Goal: Task Accomplishment & Management: Complete application form

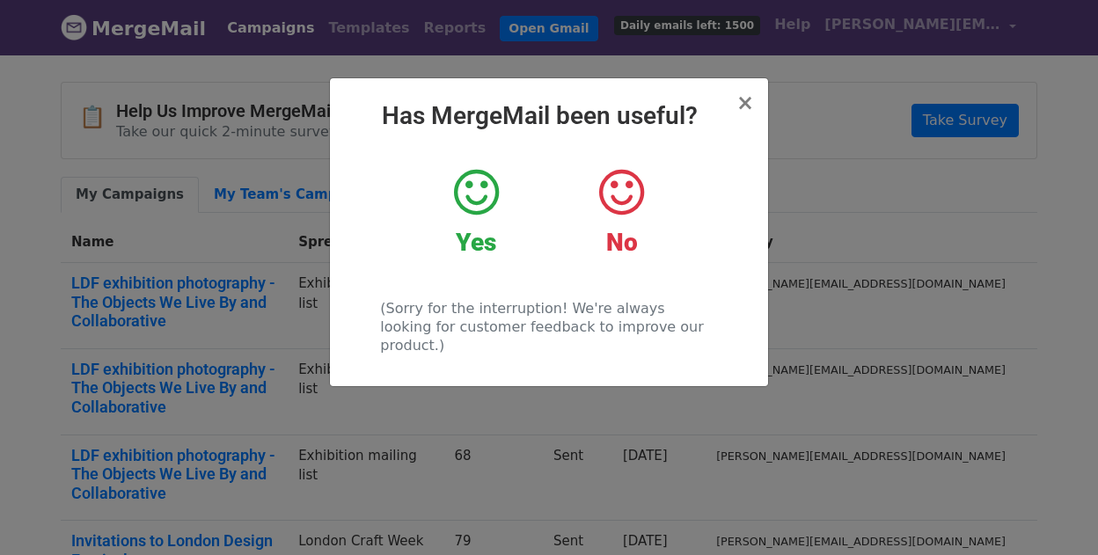
click at [759, 103] on div "× Has MergeMail been useful? Yes No (Sorry for the interruption! We're always l…" at bounding box center [549, 232] width 438 height 308
click at [747, 103] on span "×" at bounding box center [746, 103] width 18 height 25
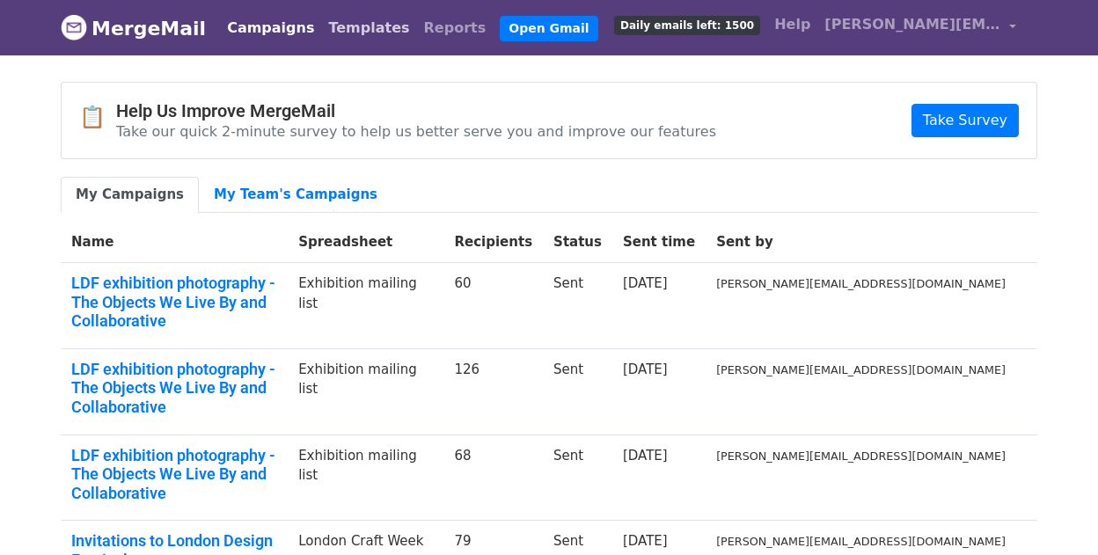
click at [349, 32] on link "Templates" at bounding box center [368, 28] width 95 height 35
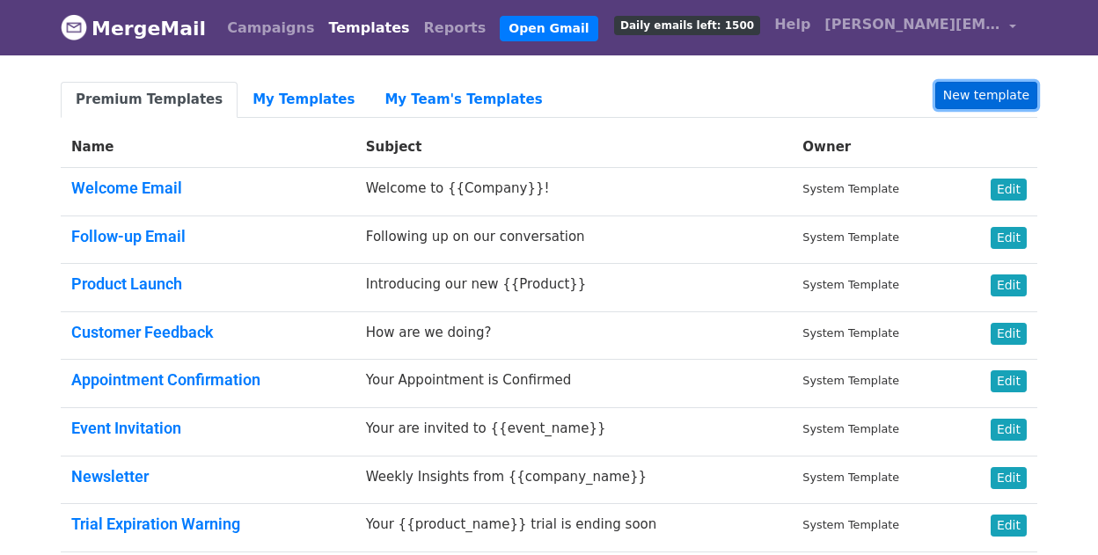
click at [1000, 88] on link "New template" at bounding box center [986, 95] width 102 height 27
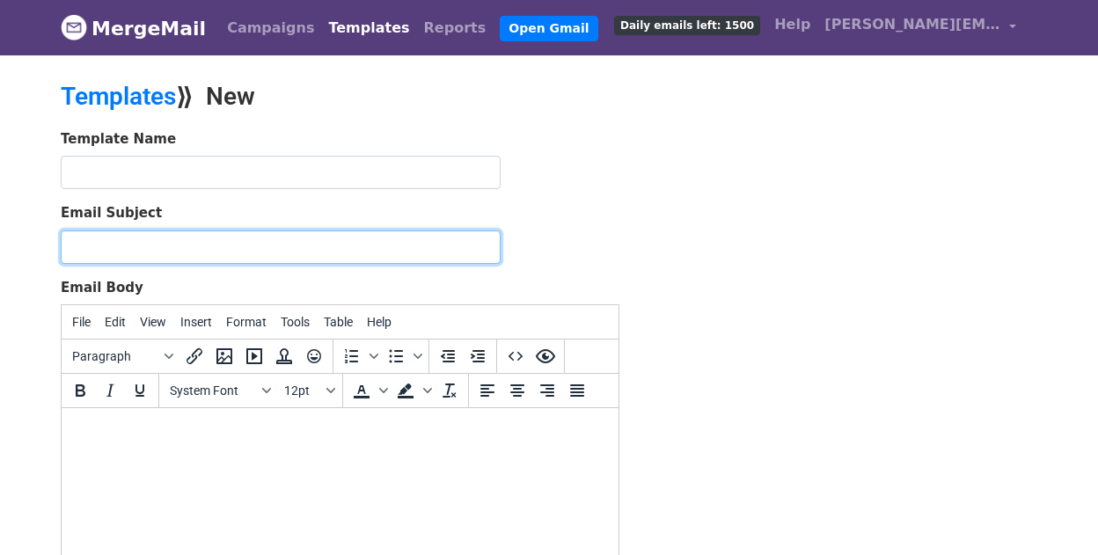
click at [295, 240] on input "Email Subject" at bounding box center [281, 247] width 440 height 33
paste input "Cosy Meets Conscious: Sustainable Rugs for the Season Ahead"
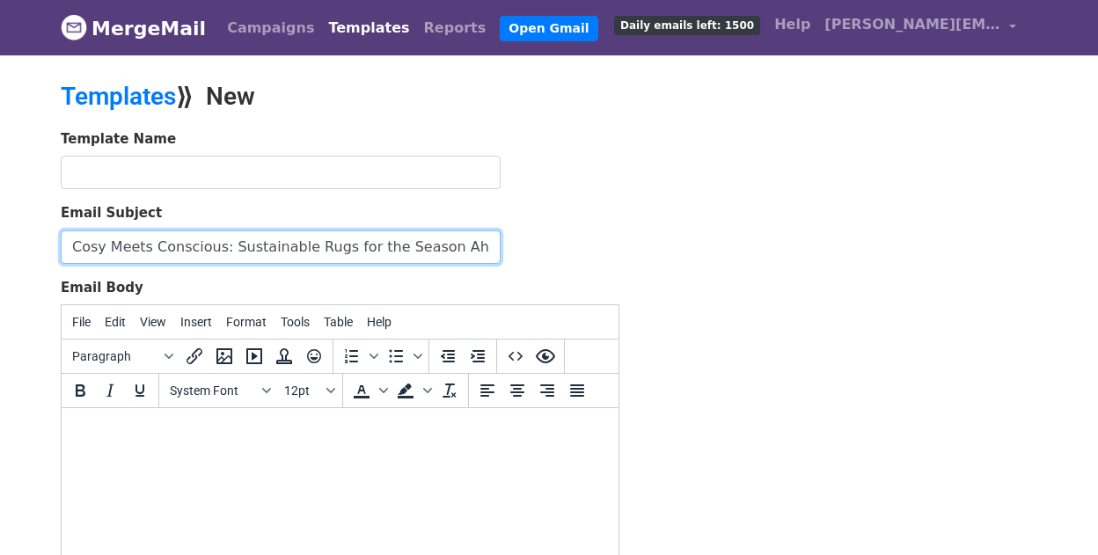
click at [115, 247] on input "Cosy Meets Conscious: Sustainable Rugs for the Season Ahead" at bounding box center [281, 247] width 440 height 33
click at [392, 251] on input "Cosy Meets Conscious: Sustainable Rugs for the Season Ahead" at bounding box center [281, 247] width 440 height 33
click at [443, 247] on input "Cosy Meets Conscious: Sustainable Rugs for the season Ahead" at bounding box center [281, 247] width 440 height 33
click at [309, 244] on input "Cosy Meets Conscious: Sustainable Rugs for the season ahead" at bounding box center [281, 247] width 440 height 33
click at [80, 250] on input "Cosy Meets Conscious: Sustainable rugs for the season ahead" at bounding box center [281, 247] width 440 height 33
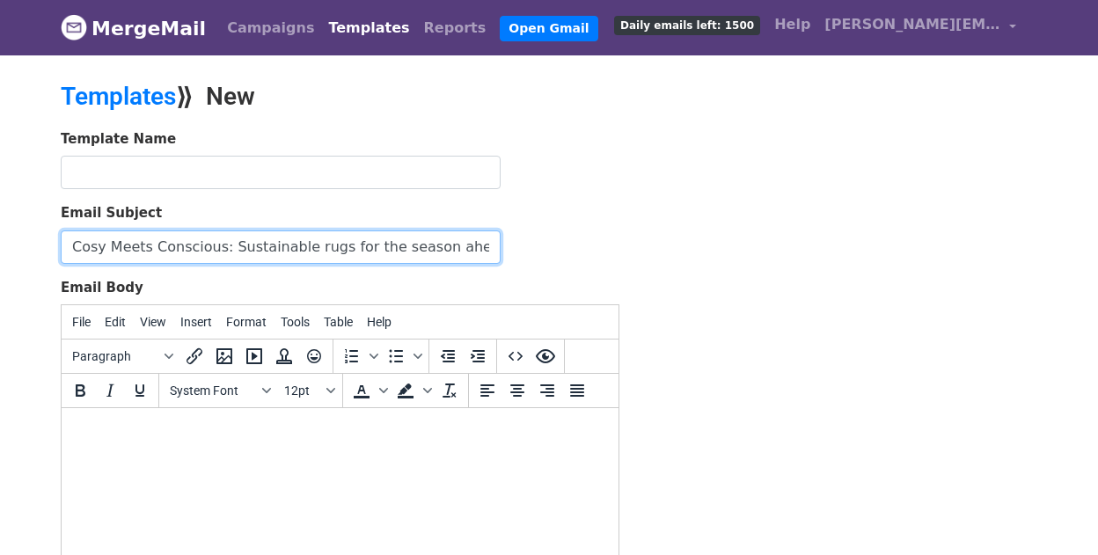
click at [70, 246] on input "Cosy Meets Conscious: Sustainable rugs for the season ahead" at bounding box center [281, 247] width 440 height 33
type input "Pitch | Cosy Meets Conscious: Sustainable rugs for the season ahead"
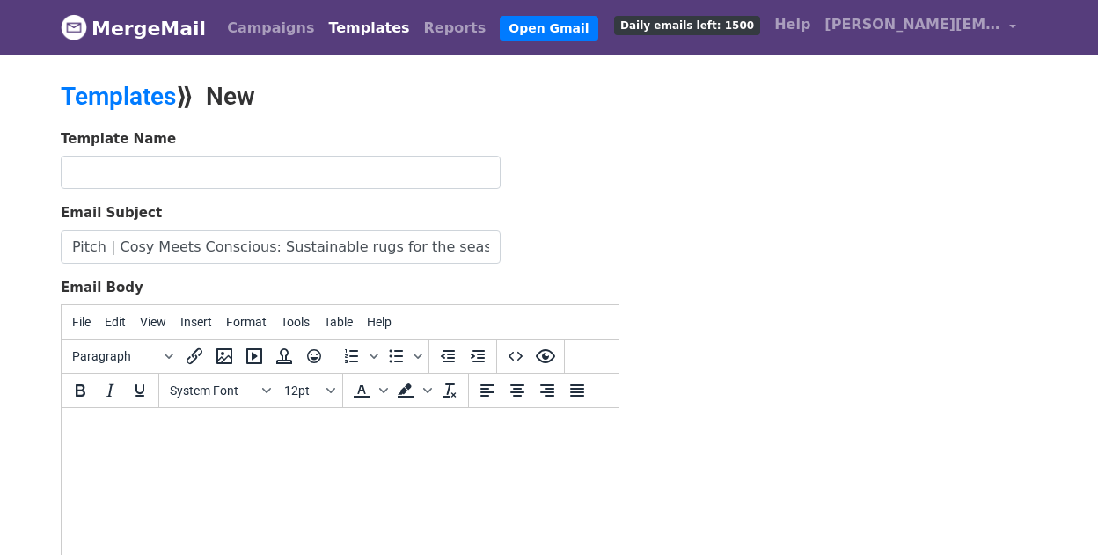
click at [185, 443] on html at bounding box center [340, 432] width 557 height 48
click at [240, 391] on span "System Font" at bounding box center [213, 391] width 86 height 14
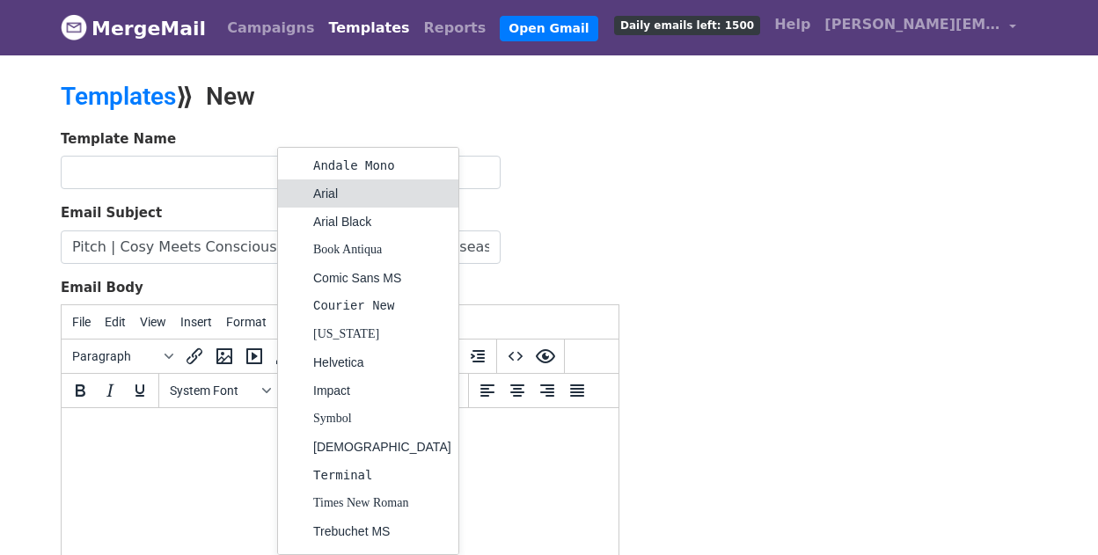
click at [331, 191] on div "Arial" at bounding box center [382, 193] width 138 height 21
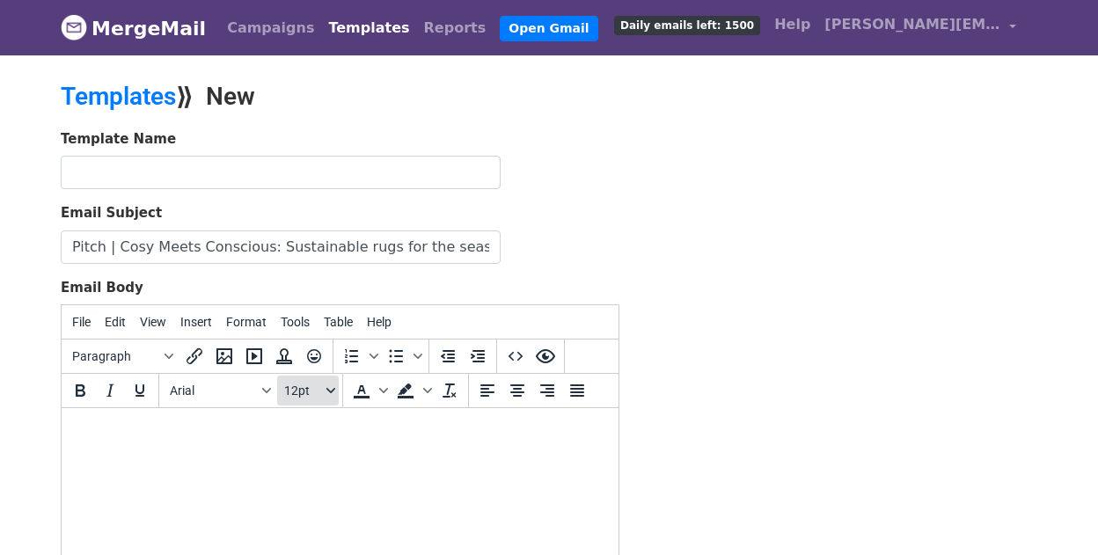
click at [302, 387] on span "12pt" at bounding box center [303, 391] width 39 height 14
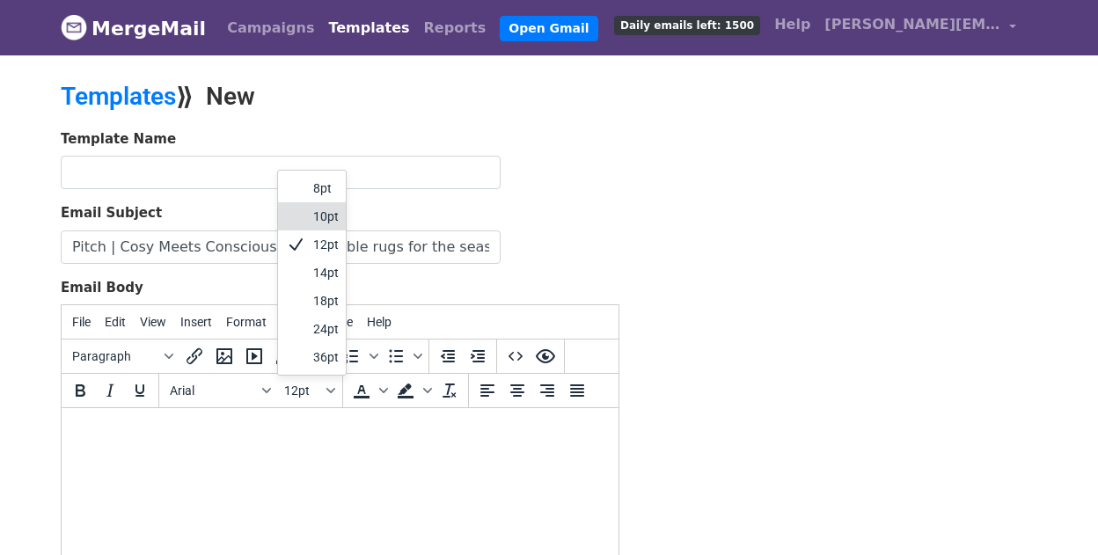
click at [303, 217] on div at bounding box center [295, 216] width 21 height 21
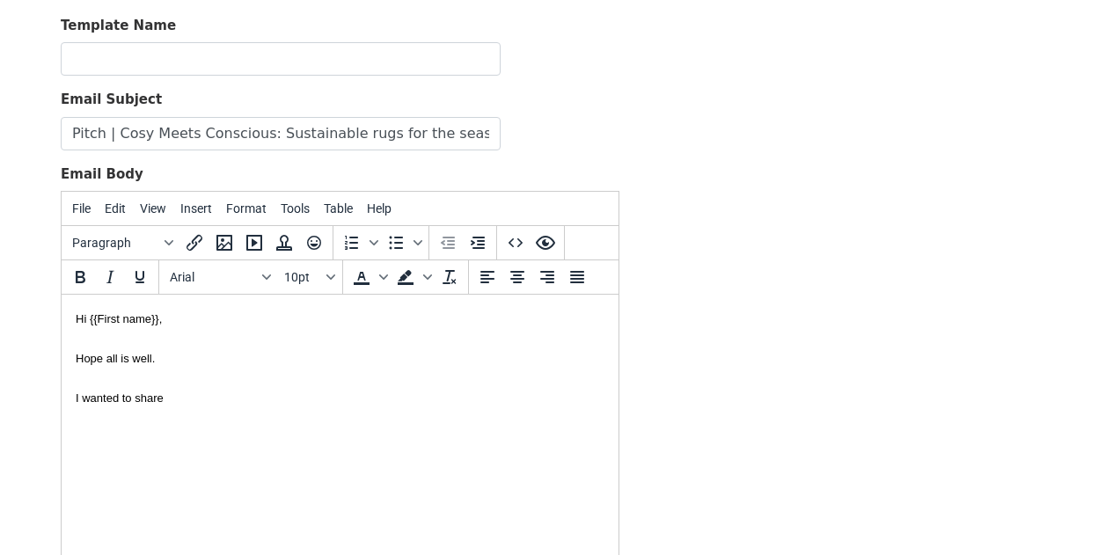
scroll to position [114, 0]
drag, startPoint x: 165, startPoint y: 399, endPoint x: 8, endPoint y: 399, distance: 157.5
click at [62, 399] on html "Hi {{First name}}, Hope all is well. I wanted to share" at bounding box center [340, 357] width 557 height 127
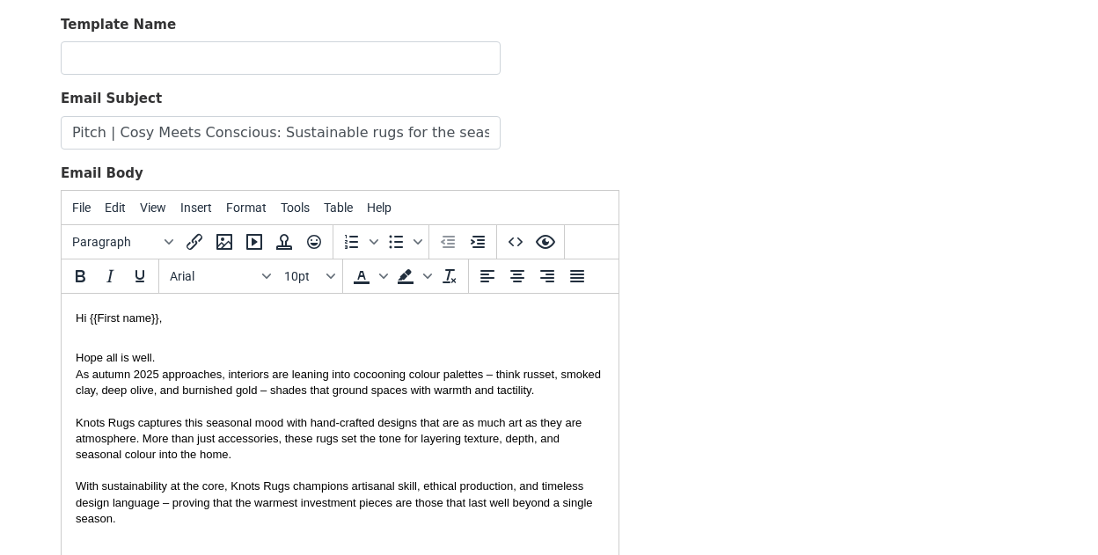
click at [196, 359] on div "Hope all is well. As autumn 2025 approaches, interiors are leaning into cocooni…" at bounding box center [340, 427] width 529 height 200
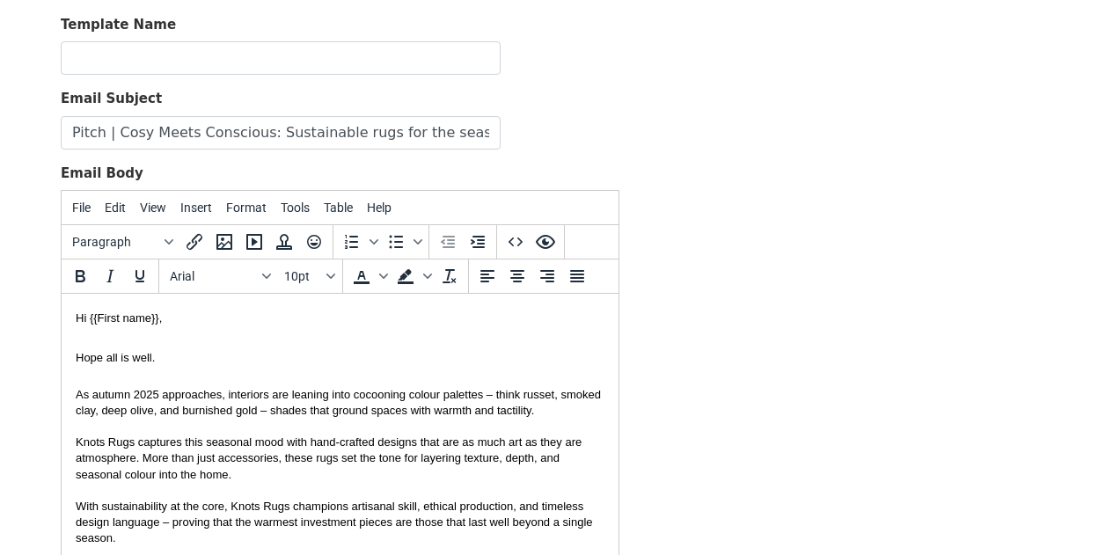
click at [220, 364] on div "Hope all is well. As autumn 2025 approaches, interiors are leaning into cocooni…" at bounding box center [340, 436] width 529 height 219
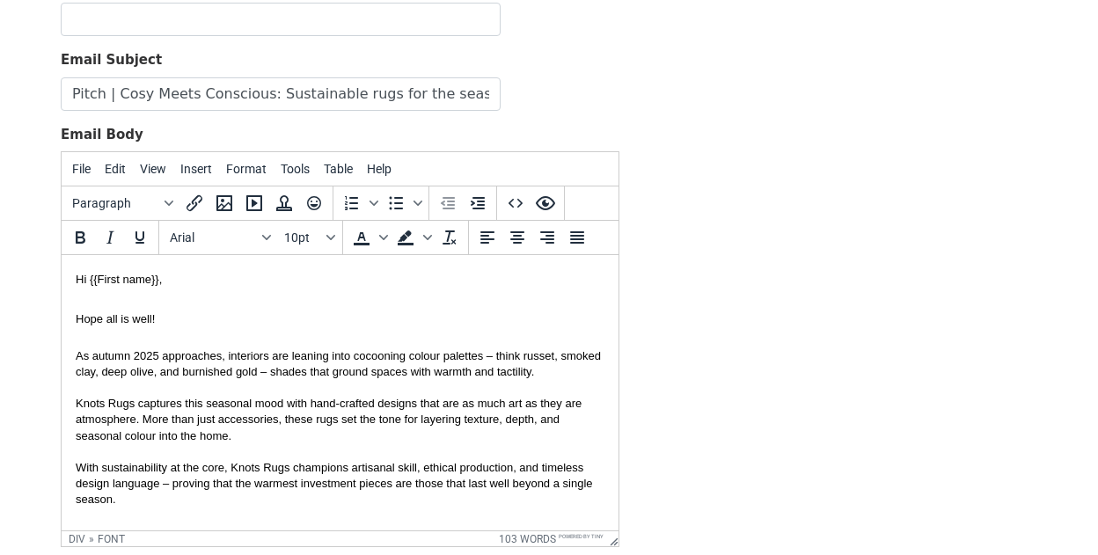
scroll to position [167, 0]
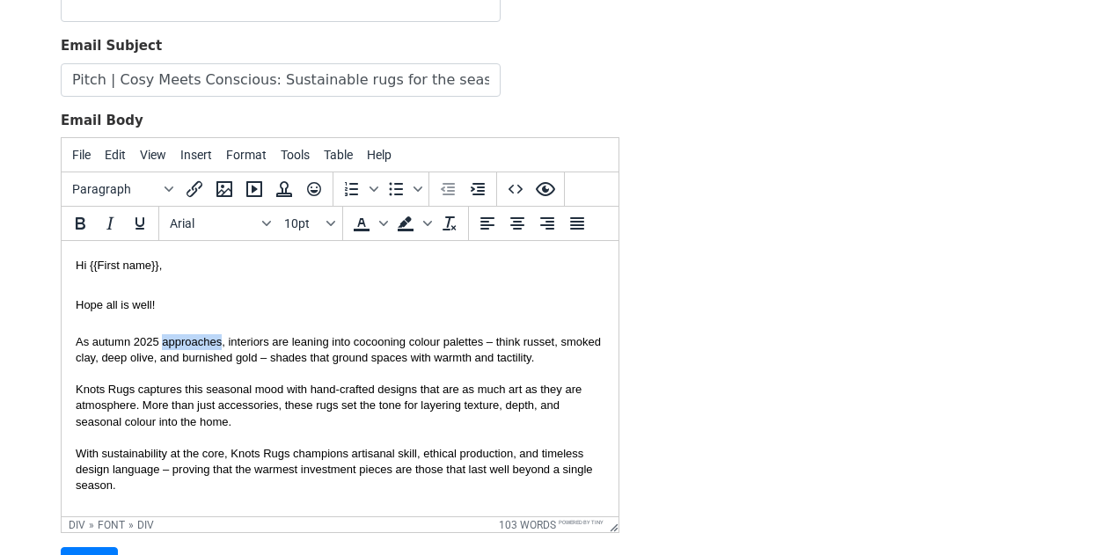
drag, startPoint x: 221, startPoint y: 341, endPoint x: 161, endPoint y: 340, distance: 59.9
click at [161, 340] on div "As autumn 2025 approaches, interiors are leaning into cocooning colour palettes…" at bounding box center [340, 350] width 529 height 32
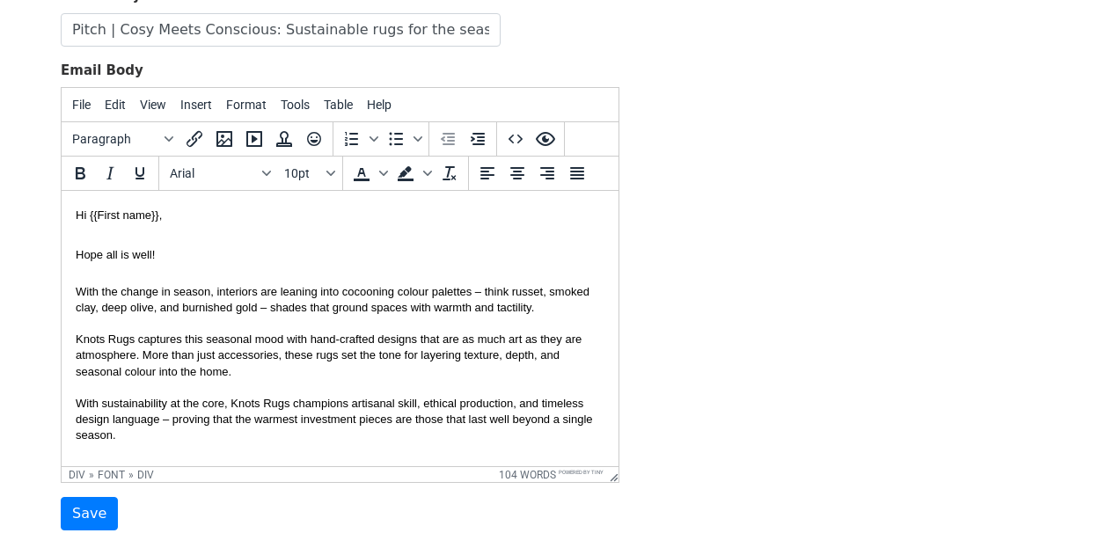
scroll to position [231, 0]
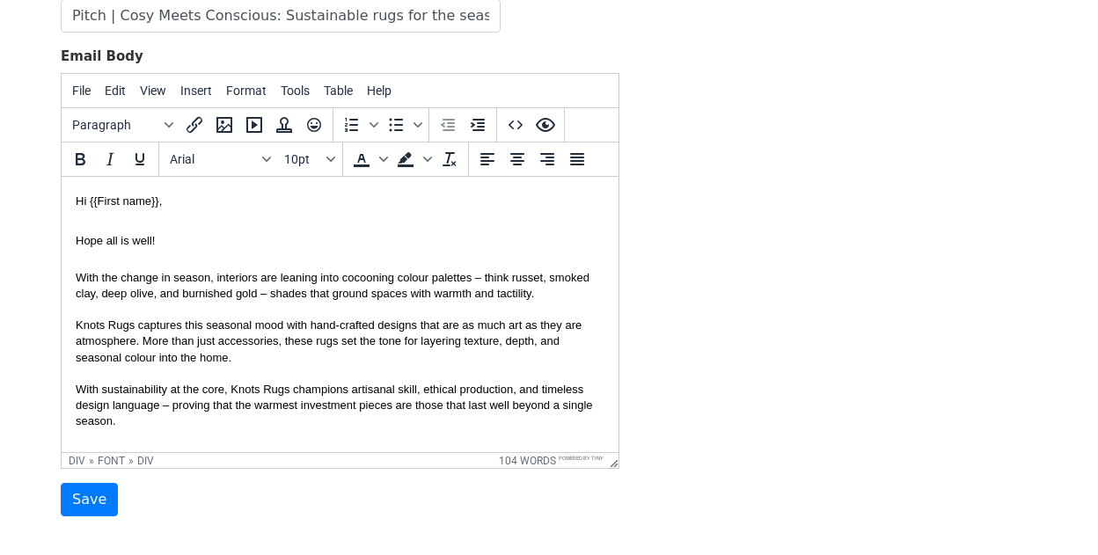
click at [254, 419] on div "With sustainability at the core, Knots Rugs champions artisanal skill, ethical …" at bounding box center [340, 406] width 529 height 48
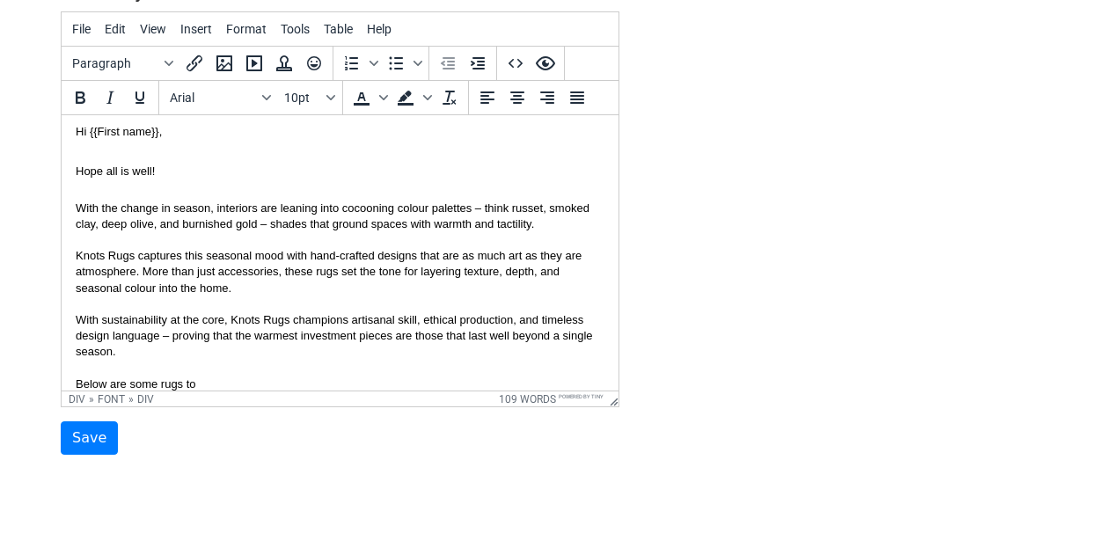
scroll to position [24, 0]
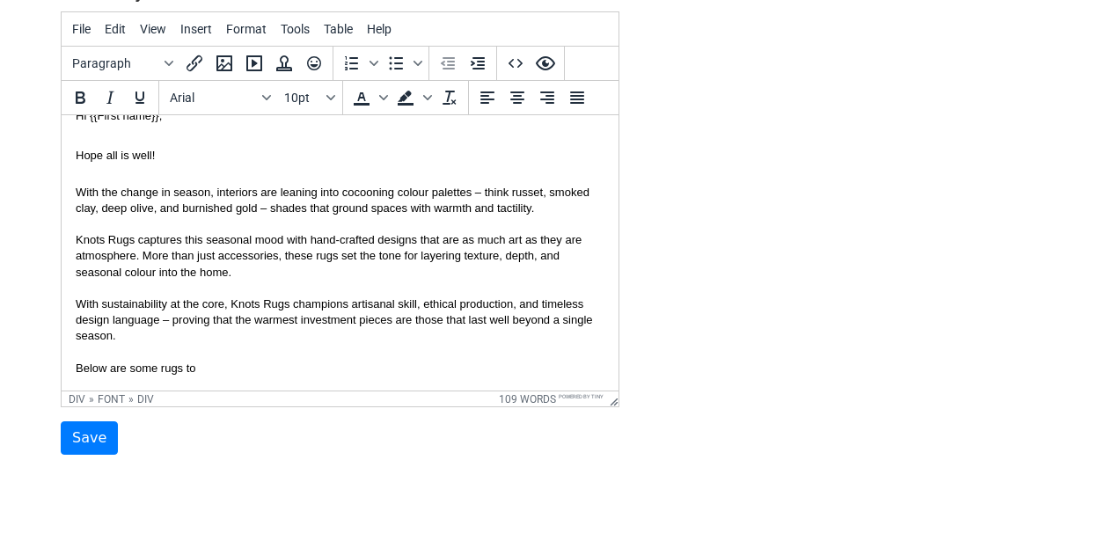
drag, startPoint x: 199, startPoint y: 368, endPoint x: 5, endPoint y: 368, distance: 193.6
click at [62, 368] on html "Hi {{First name}}, Hope all is well! With the change in season, interiors are l…" at bounding box center [340, 241] width 557 height 299
click at [220, 158] on div "Hope all is well! With the change in season, interiors are leaning into cocooni…" at bounding box center [340, 250] width 529 height 251
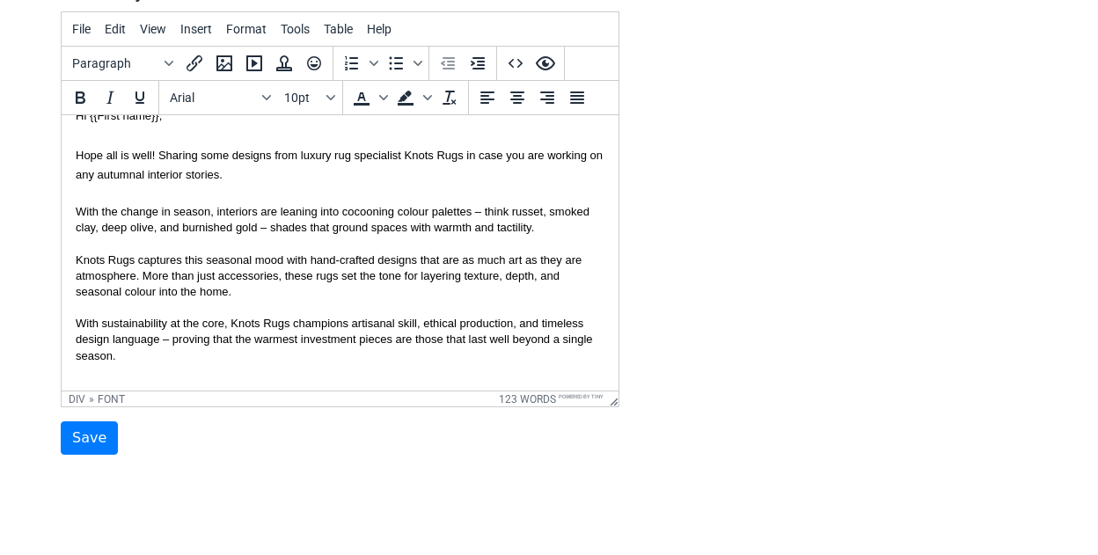
scroll to position [0, 0]
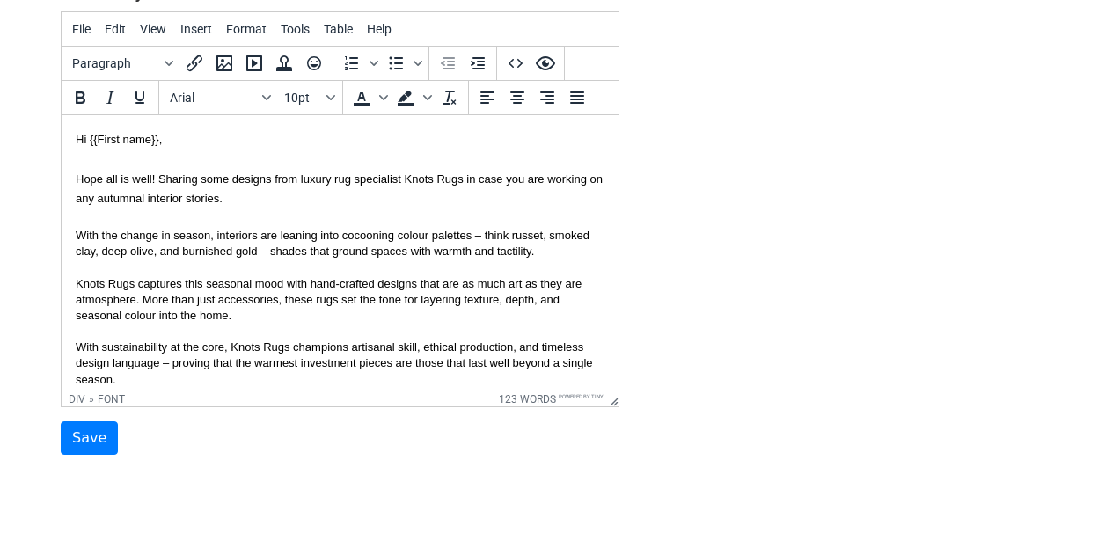
click at [232, 183] on font "Hope all is well! Sharing some designs from luxury rug specialist Knots Rugs in…" at bounding box center [340, 295] width 529 height 247
click at [412, 210] on div "Hope all is well! Sharing some seasonal designs from luxury rug specialist Knot…" at bounding box center [340, 284] width 529 height 271
click at [492, 317] on div "Knots Rugs captures this seasonal mood with hand-crafted designs that are as mu…" at bounding box center [340, 300] width 529 height 48
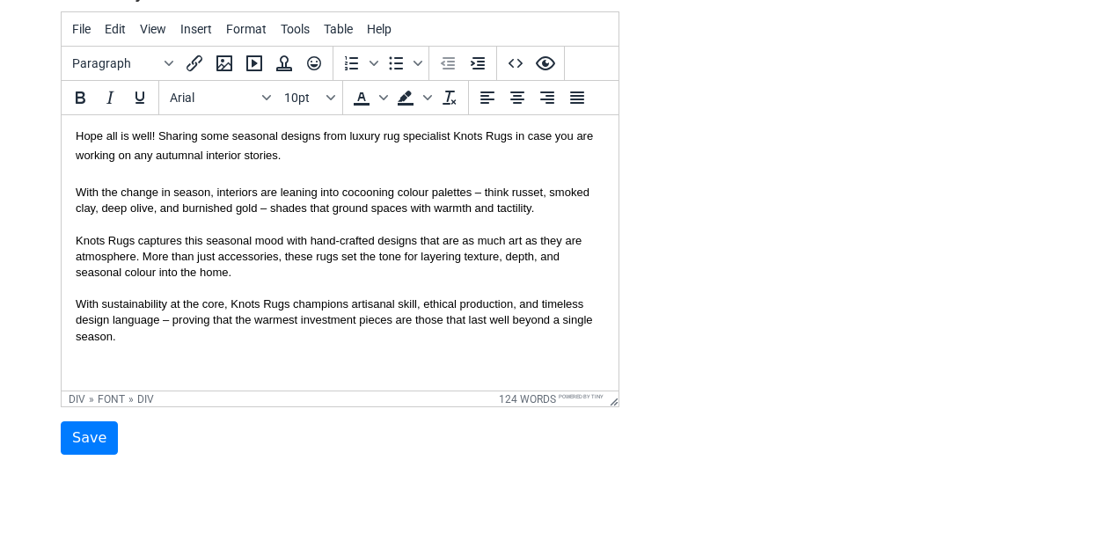
click at [334, 342] on div "With sustainability at the core, Knots Rugs champions artisanal skill, ethical …" at bounding box center [340, 337] width 529 height 80
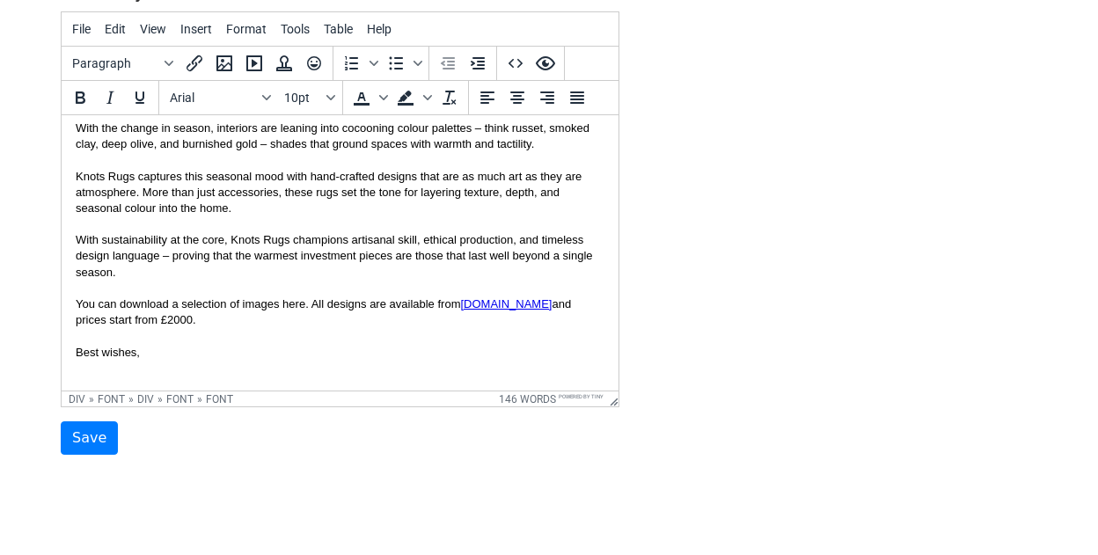
scroll to position [109, 0]
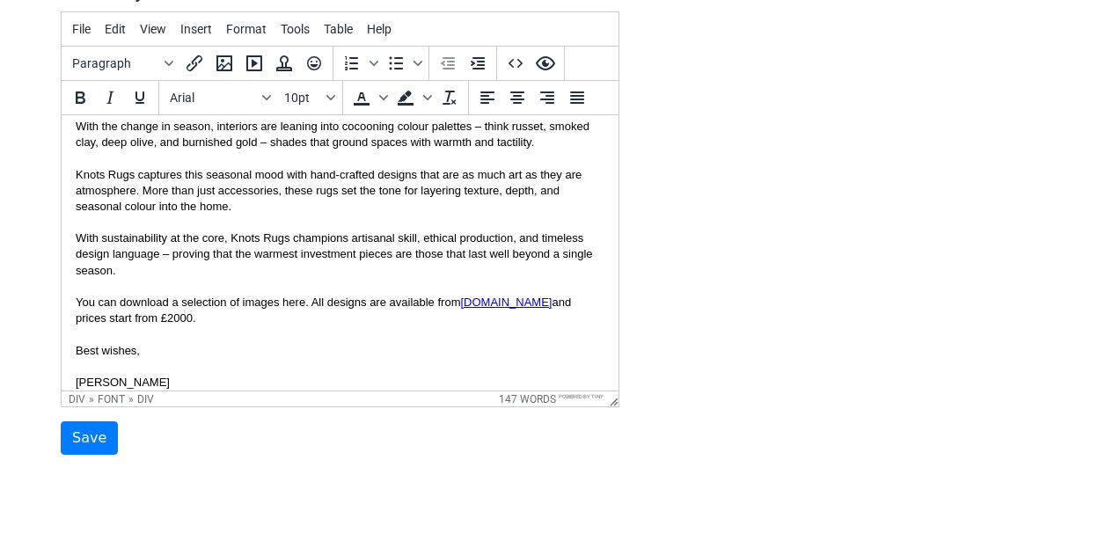
click at [232, 318] on div "With sustainability at the core, Knots Rugs champions artisanal skill, ethical …" at bounding box center [340, 287] width 529 height 112
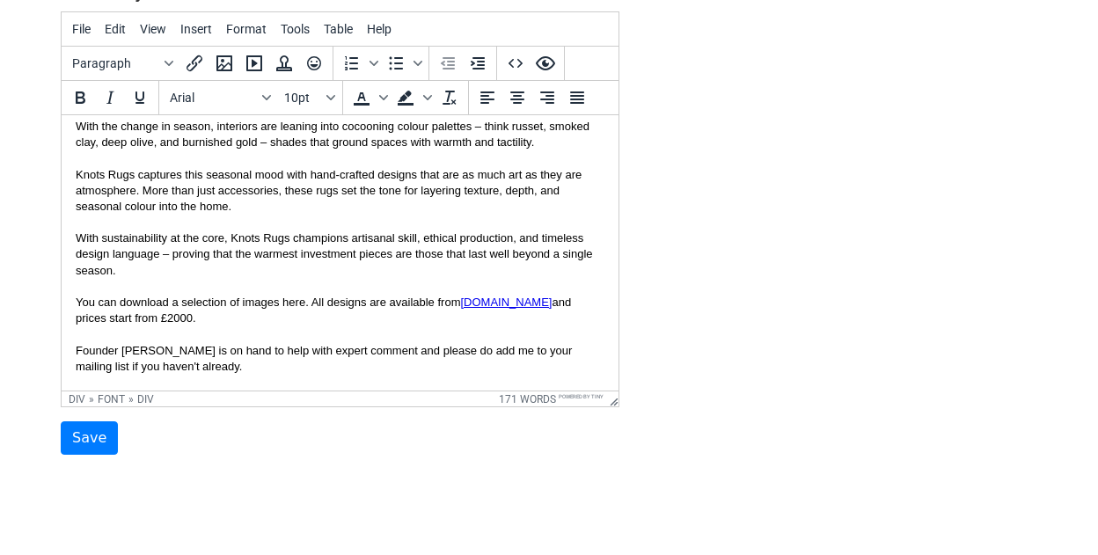
click at [88, 365] on div "With sustainability at the core, Knots Rugs champions artisanal skill, ethical …" at bounding box center [340, 311] width 529 height 160
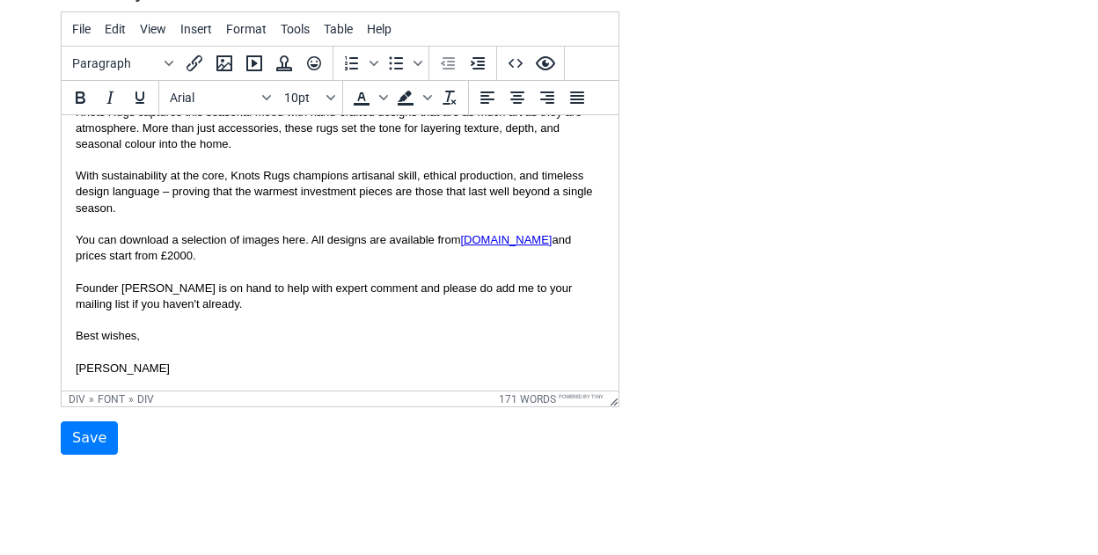
click at [307, 308] on div "With sustainability at the core, Knots Rugs champions artisanal skill, ethical …" at bounding box center [340, 248] width 529 height 160
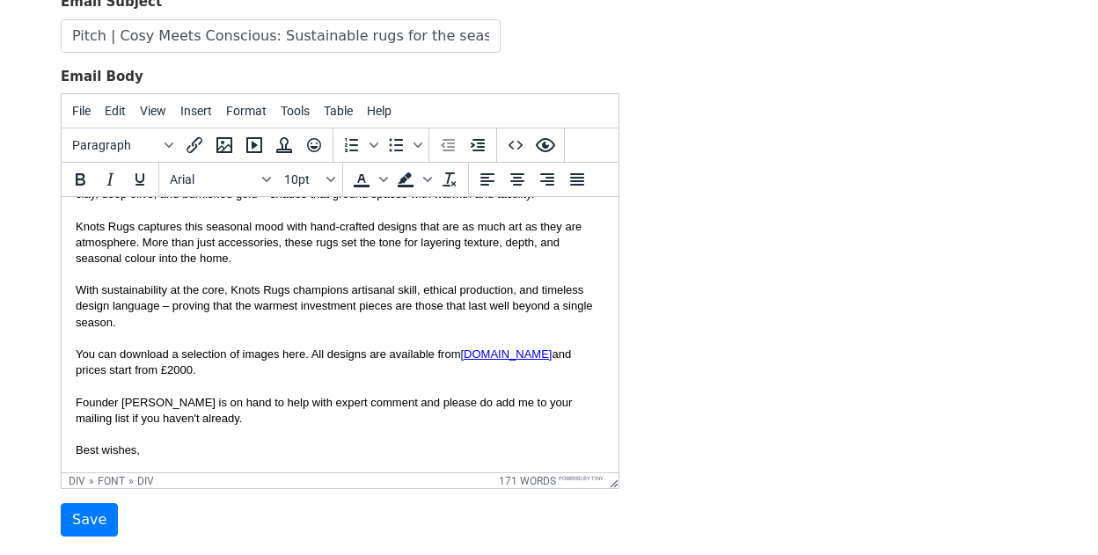
scroll to position [159, 0]
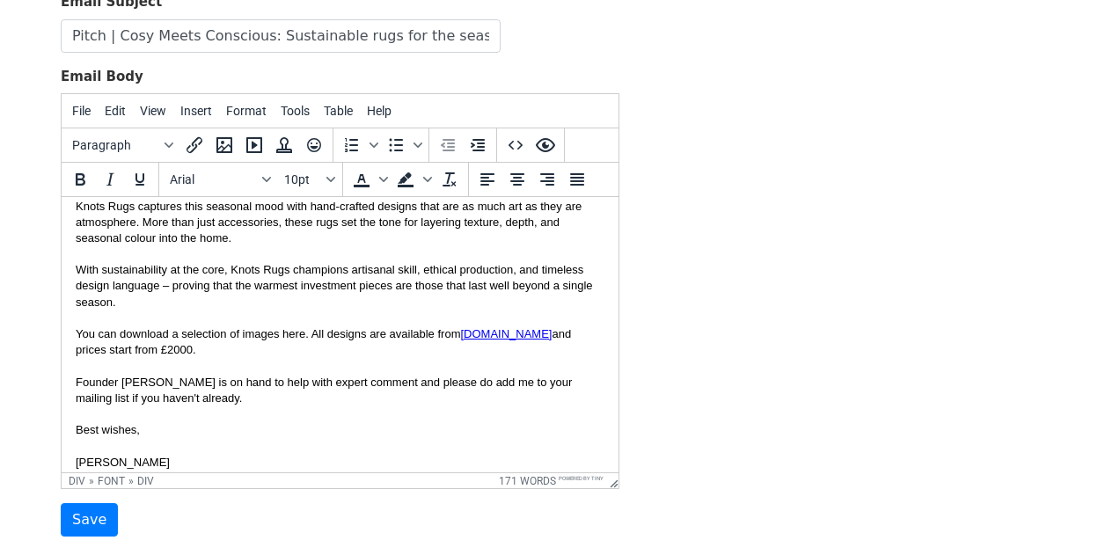
drag, startPoint x: 225, startPoint y: 397, endPoint x: 398, endPoint y: 379, distance: 173.4
click at [398, 379] on div "With sustainability at the core, Knots Rugs champions artisanal skill, ethical …" at bounding box center [340, 342] width 529 height 160
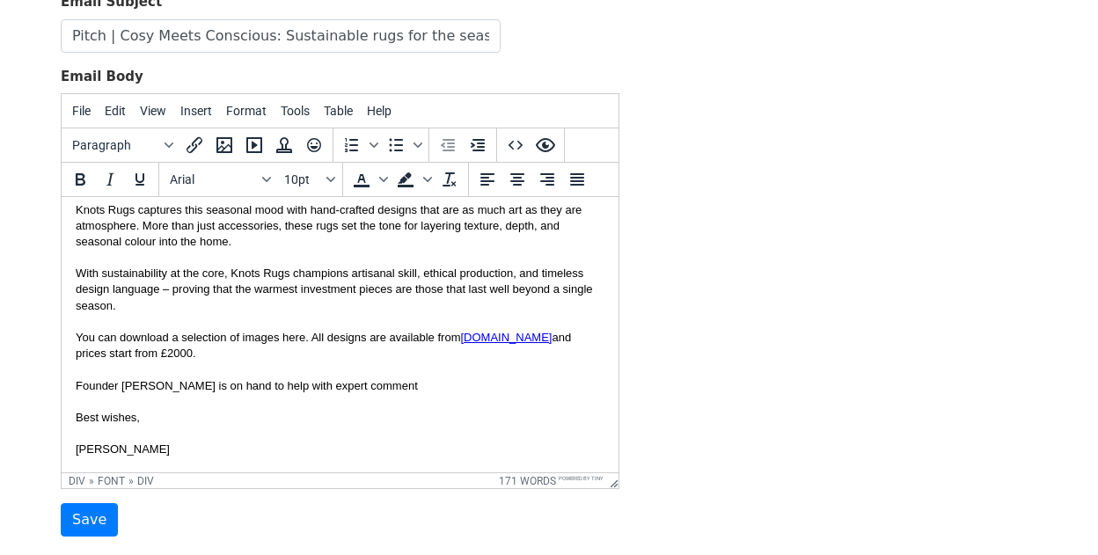
scroll to position [155, 0]
click at [205, 389] on div "With sustainability at the core, Knots Rugs champions artisanal skill, ethical …" at bounding box center [340, 339] width 529 height 144
click at [491, 381] on div "With sustainability at the core, Knots Rugs champions artisanal skill, ethical …" at bounding box center [340, 339] width 529 height 144
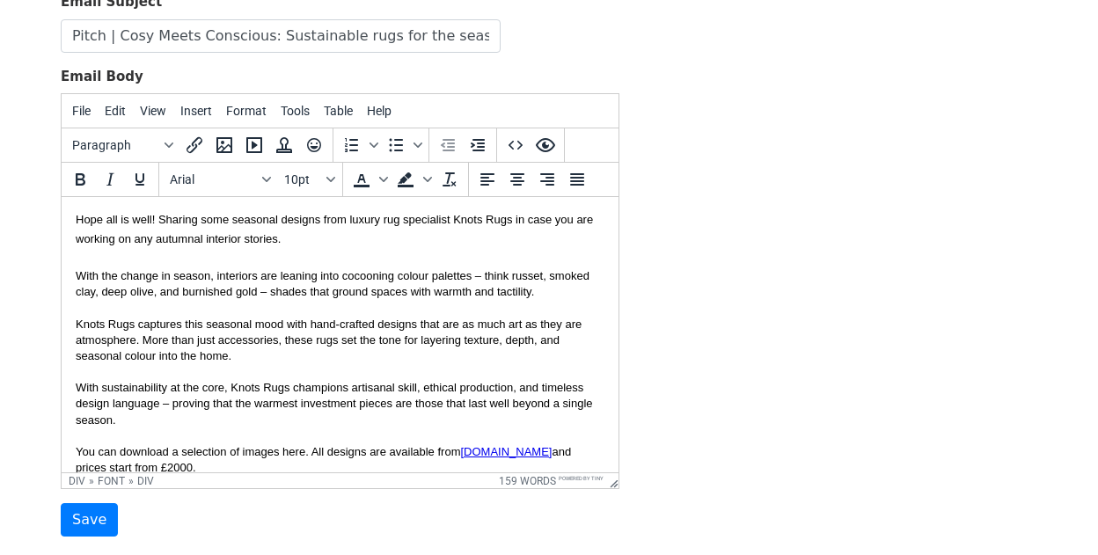
scroll to position [0, 0]
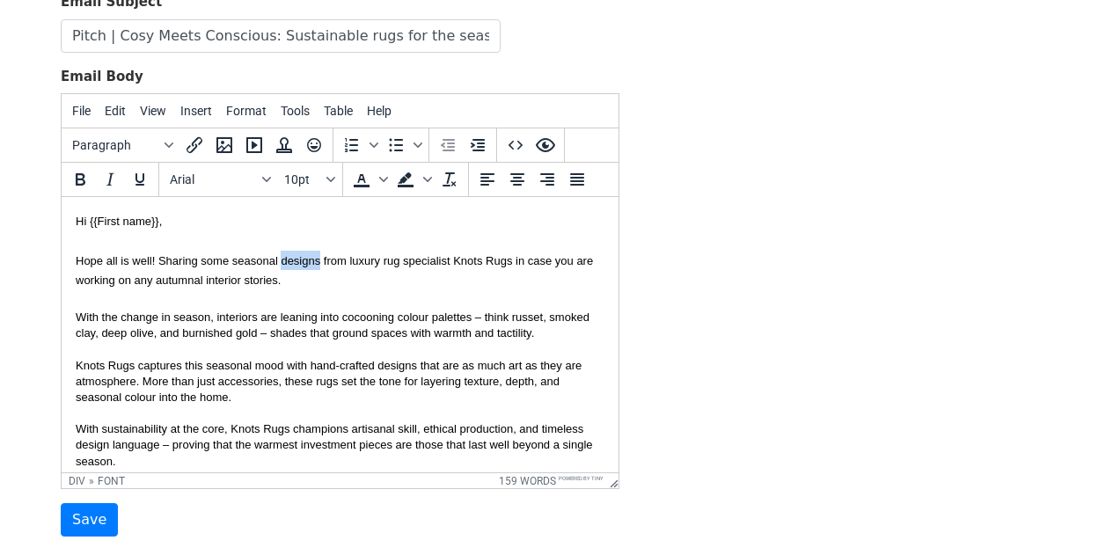
drag, startPoint x: 318, startPoint y: 264, endPoint x: 280, endPoint y: 264, distance: 37.8
click at [280, 264] on font "Hope all is well! Sharing some seasonal designs from luxury rug specialist Knot…" at bounding box center [340, 434] width 529 height 360
click at [383, 273] on div "Hope all is well! Sharing some seasonal inspiration from luxury rug specialist …" at bounding box center [340, 422] width 529 height 383
drag, startPoint x: 523, startPoint y: 261, endPoint x: 468, endPoint y: 261, distance: 54.6
click at [468, 261] on font "Hope all is well! Sharing some seasonal inspiration from luxury rug specialist …" at bounding box center [340, 434] width 529 height 360
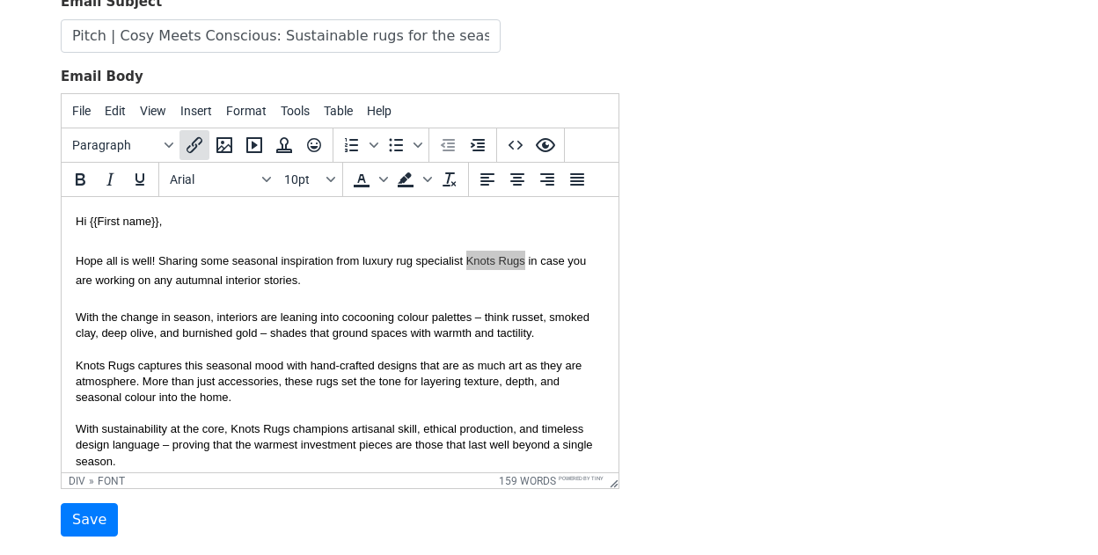
click at [193, 152] on icon "Insert/edit link" at bounding box center [194, 145] width 21 height 21
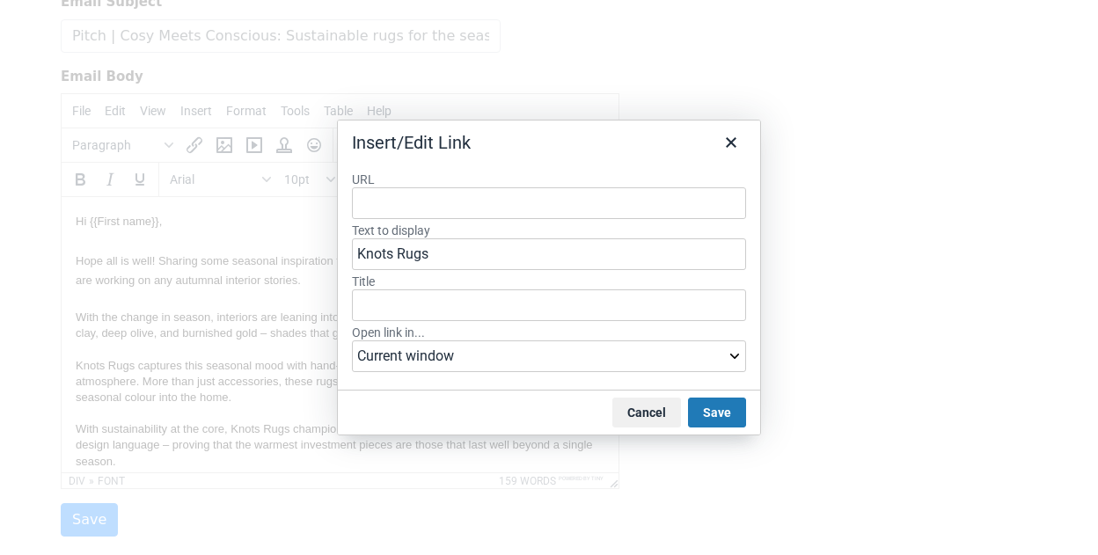
type input "https://knotsrugs.co.uk/"
click at [709, 423] on button "Save" at bounding box center [717, 413] width 58 height 30
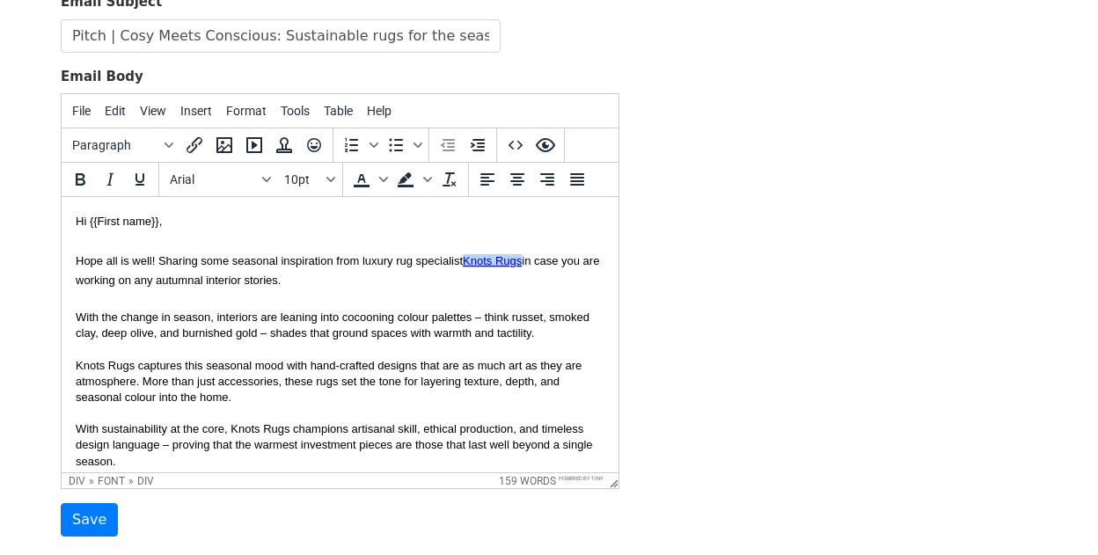
click at [496, 340] on div "With the change in season, interiors are leaning into cocooning colour palettes…" at bounding box center [340, 326] width 529 height 32
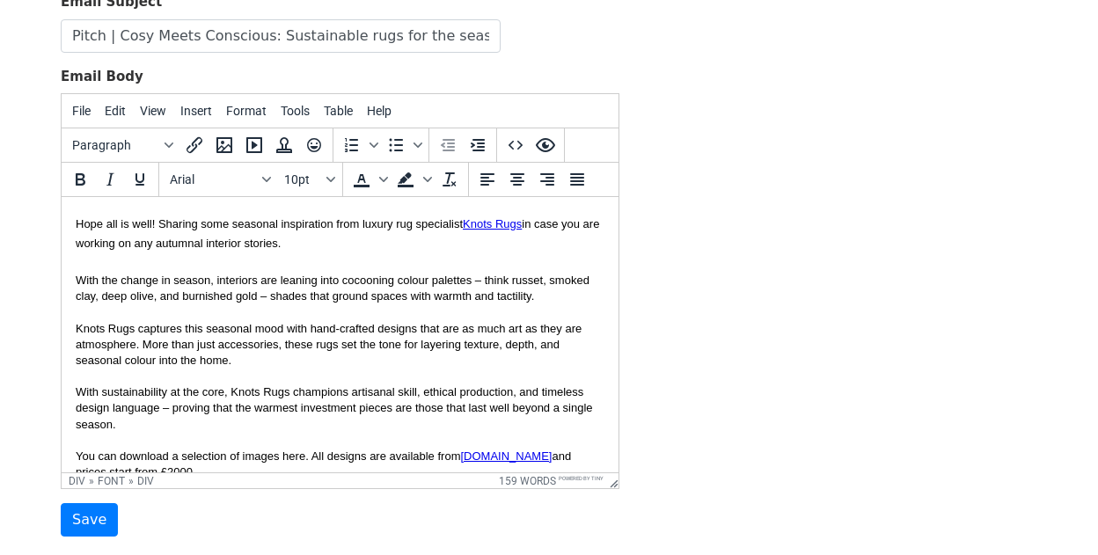
scroll to position [46, 0]
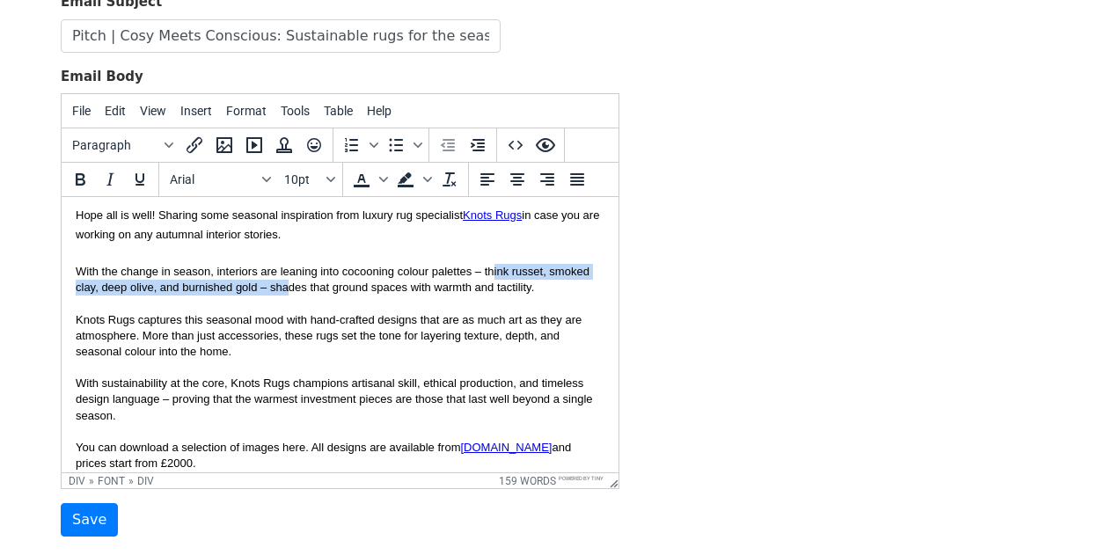
drag, startPoint x: 268, startPoint y: 289, endPoint x: 492, endPoint y: 271, distance: 224.3
click at [492, 271] on div "With the change in season, interiors are leaning into cocooning colour palettes…" at bounding box center [340, 280] width 529 height 32
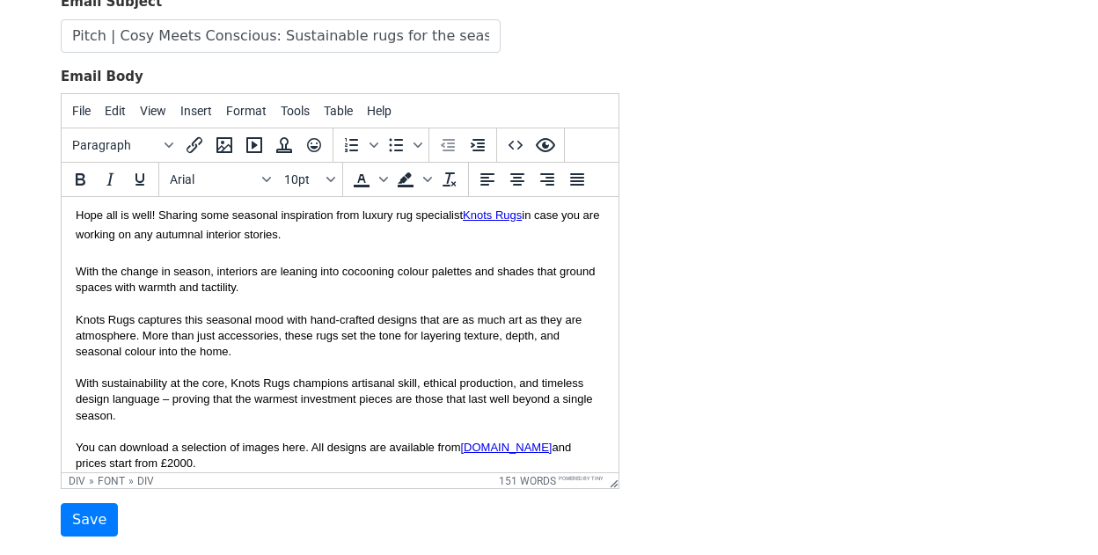
click at [404, 282] on div "With the change in season, interiors are leaning into cocooning colour palettes…" at bounding box center [340, 280] width 529 height 32
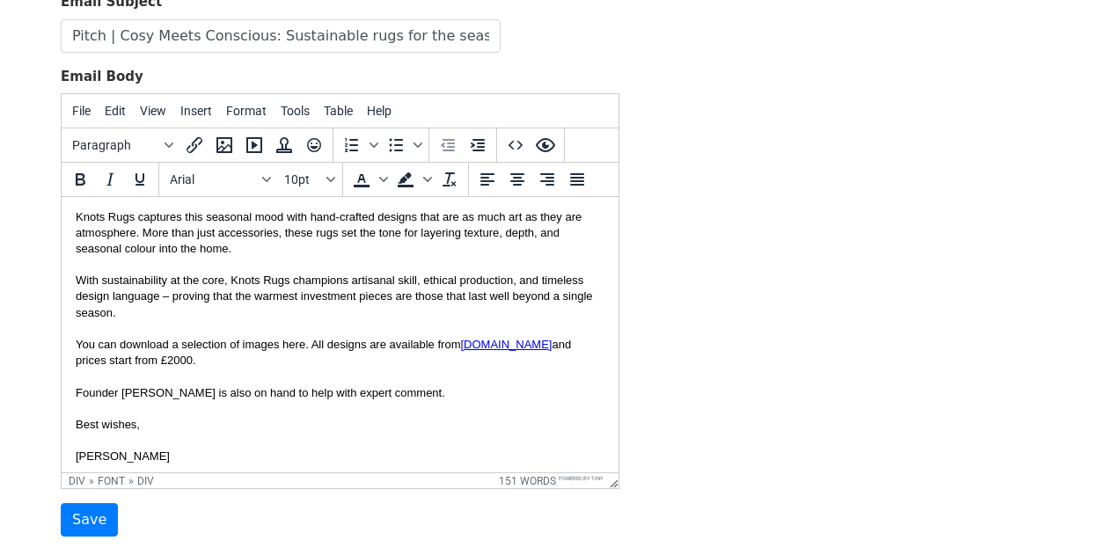
scroll to position [155, 0]
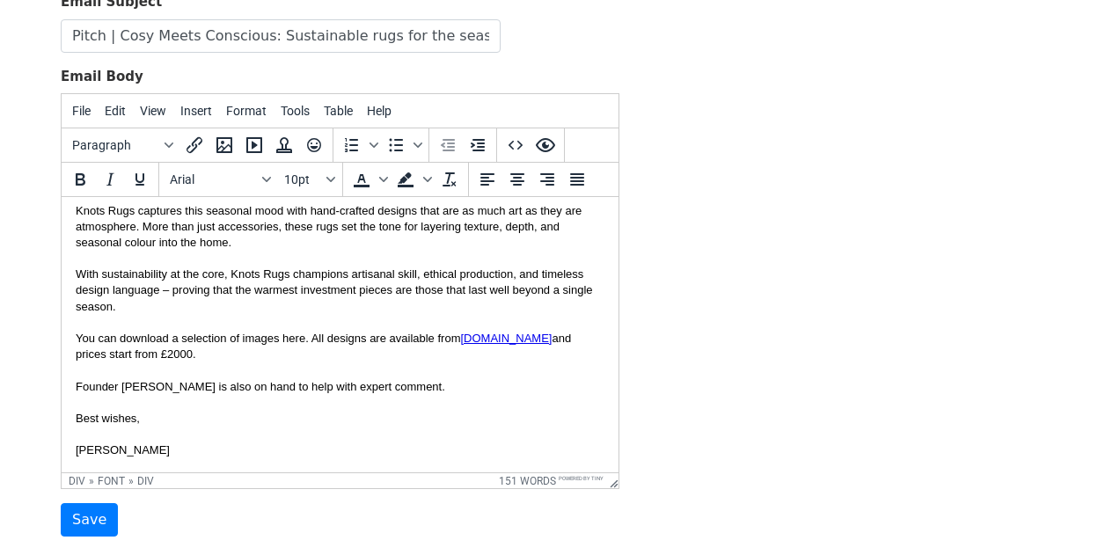
click at [74, 383] on html "Hi {{First name}}, Hope all is well! Sharing some seasonal inspiration from lux…" at bounding box center [340, 257] width 557 height 431
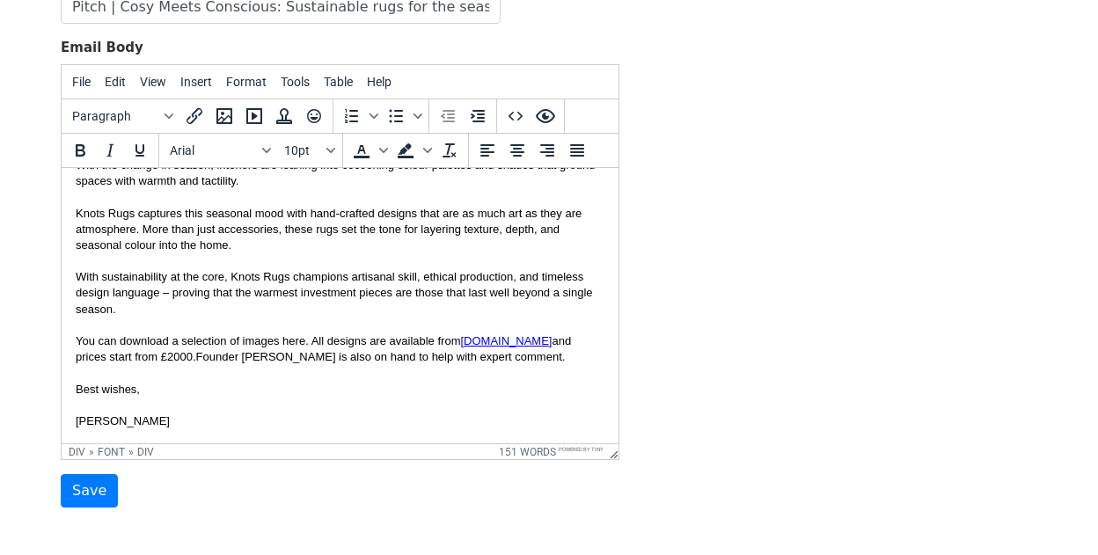
scroll to position [184, 0]
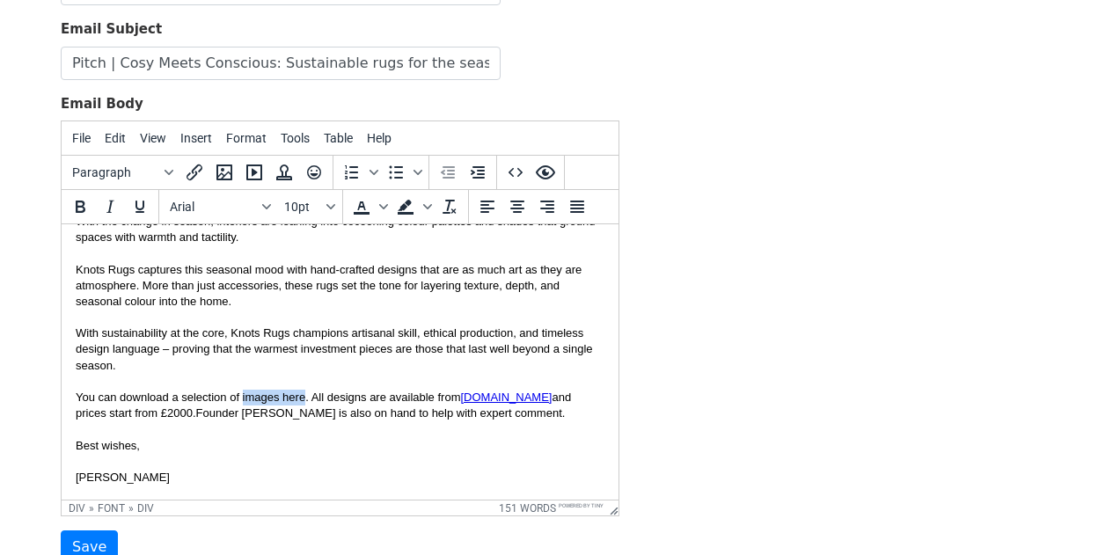
drag, startPoint x: 304, startPoint y: 395, endPoint x: 242, endPoint y: 391, distance: 61.8
click at [242, 391] on div "With sustainability at the core, Knots Rugs champions artisanal skill, ethical …" at bounding box center [340, 382] width 529 height 112
click at [199, 176] on icon "Insert/edit link" at bounding box center [194, 172] width 21 height 21
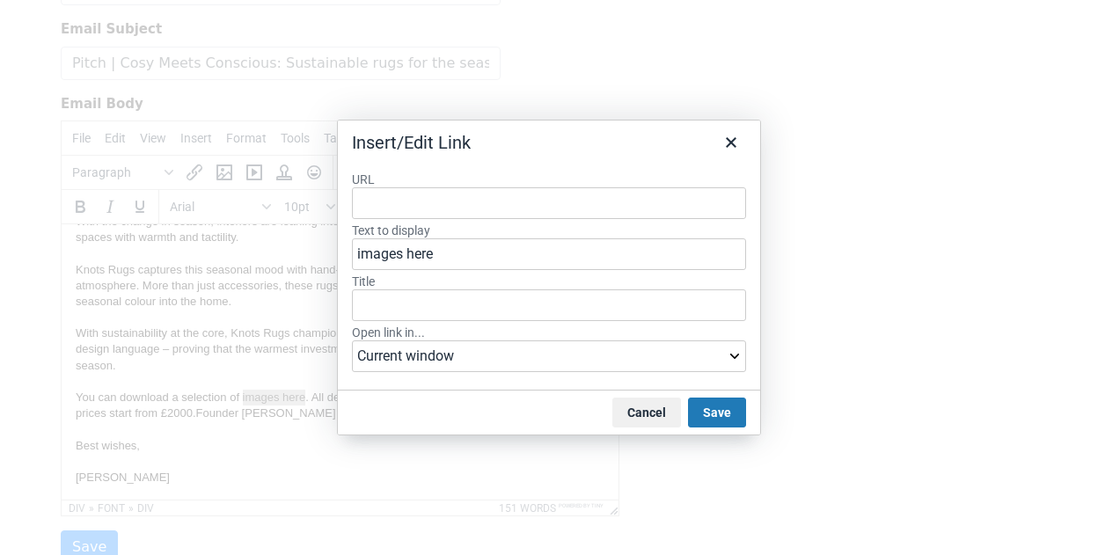
type input "https://www.dropbox.com/scl/fo/hwtaj4f4i3j3nb5cqrcky/AC460INJtyNe4tZKeCRNJXc?rl…"
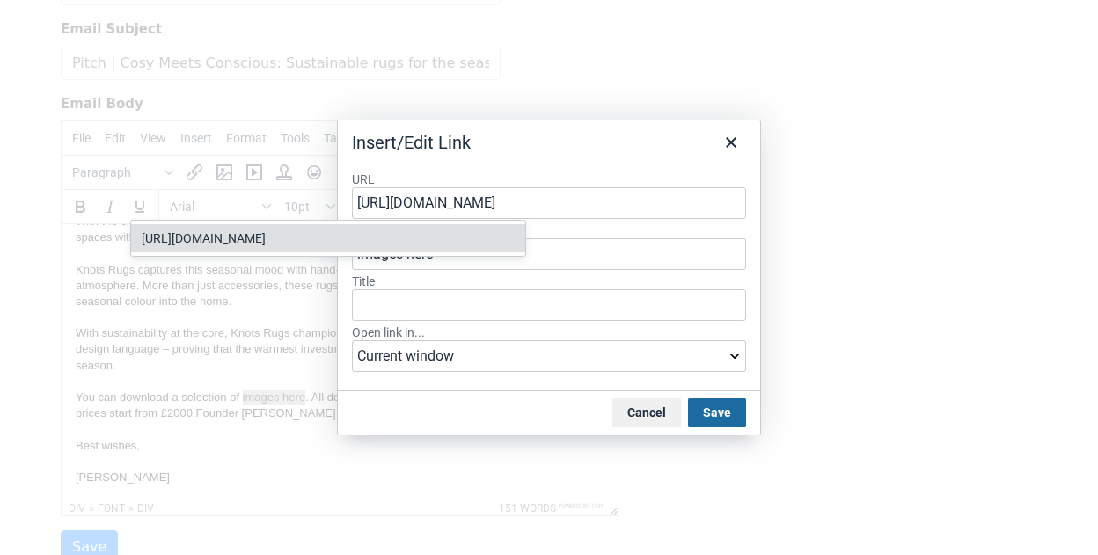
click at [740, 413] on button "Save" at bounding box center [717, 413] width 58 height 30
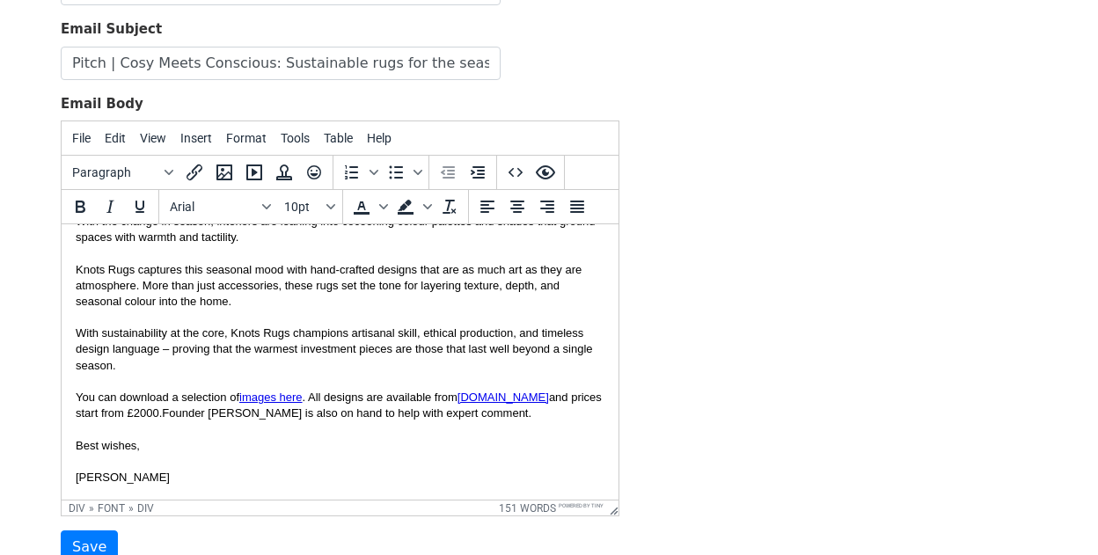
click at [239, 353] on div "With sustainability at the core, Knots Rugs champions artisanal skill, ethical …" at bounding box center [340, 382] width 529 height 112
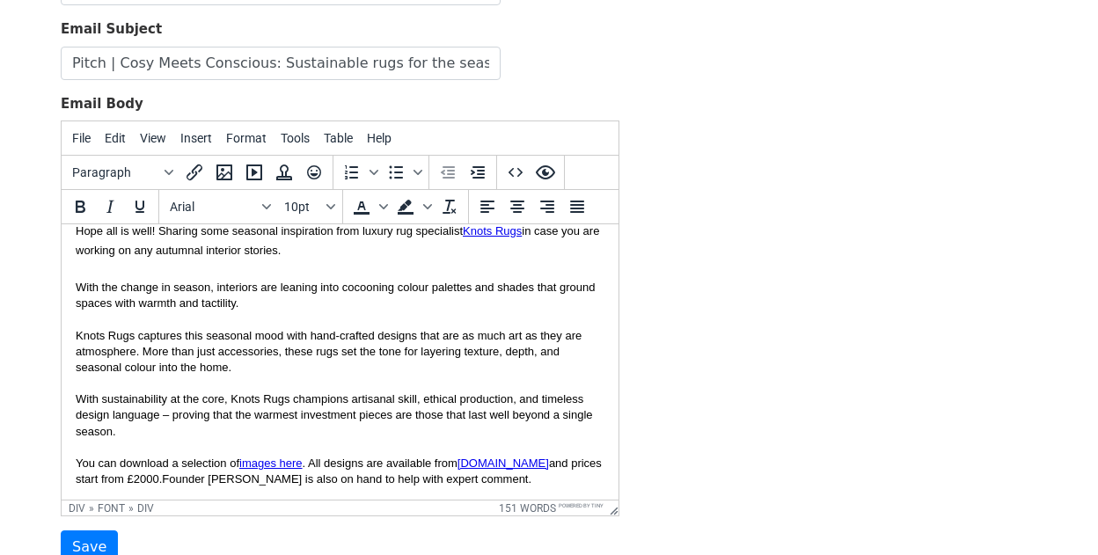
scroll to position [0, 0]
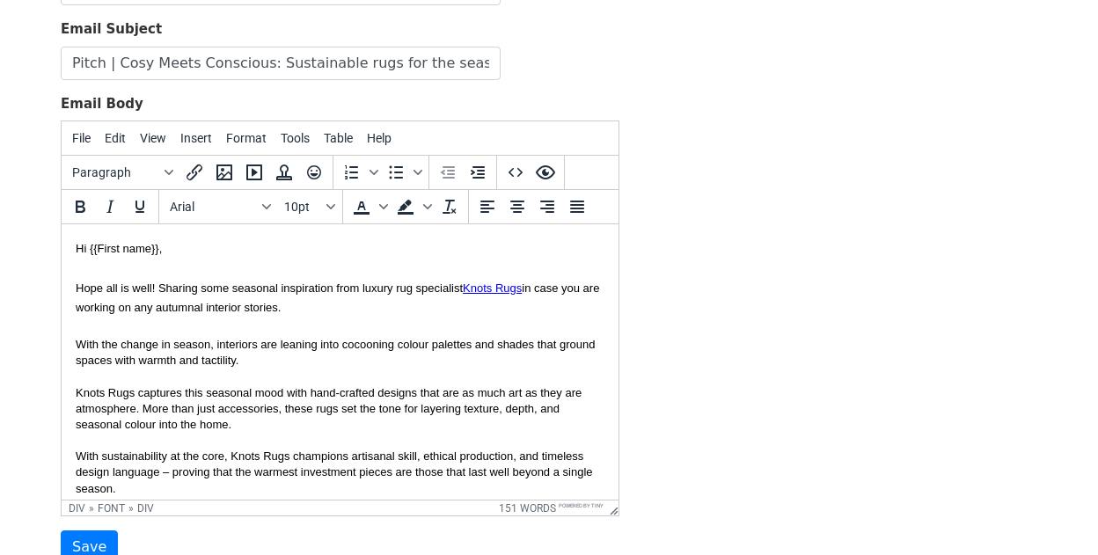
click at [263, 363] on div "With the change in season, interiors are leaning into cocooning colour palettes…" at bounding box center [340, 353] width 529 height 32
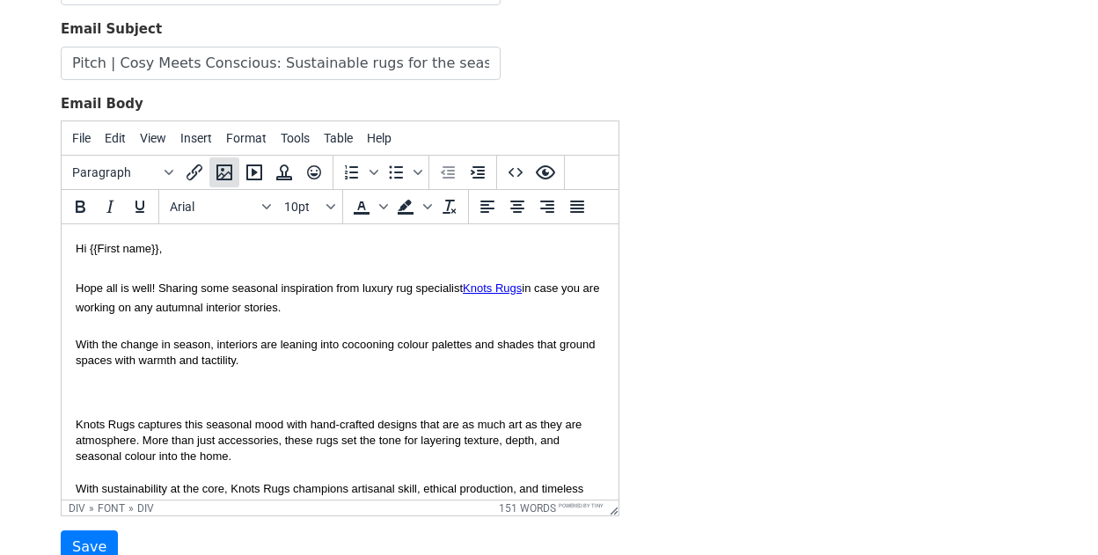
click at [222, 171] on icon "Insert/edit image" at bounding box center [224, 172] width 21 height 21
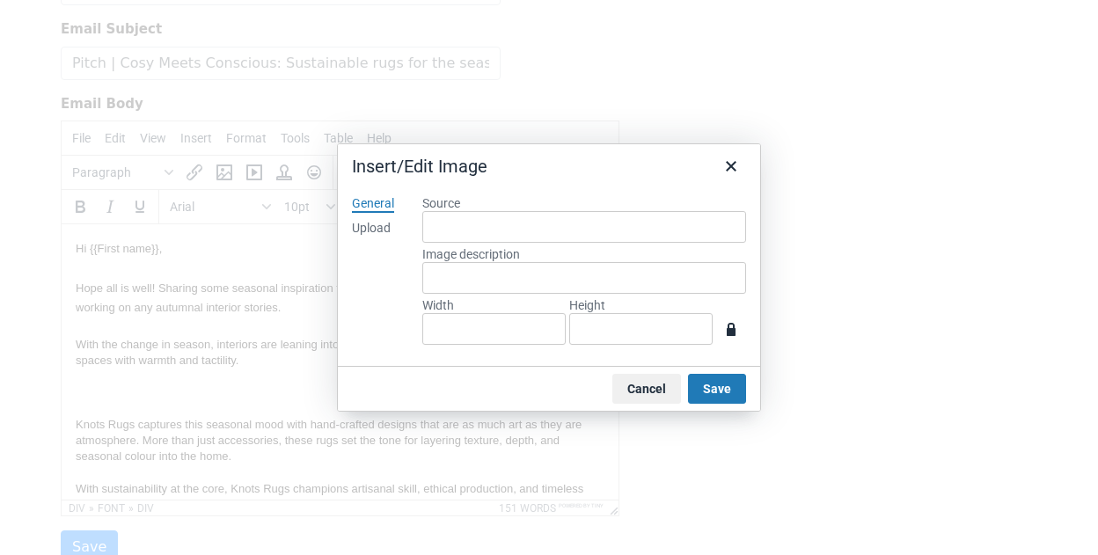
click at [391, 225] on div "Upload" at bounding box center [371, 229] width 39 height 18
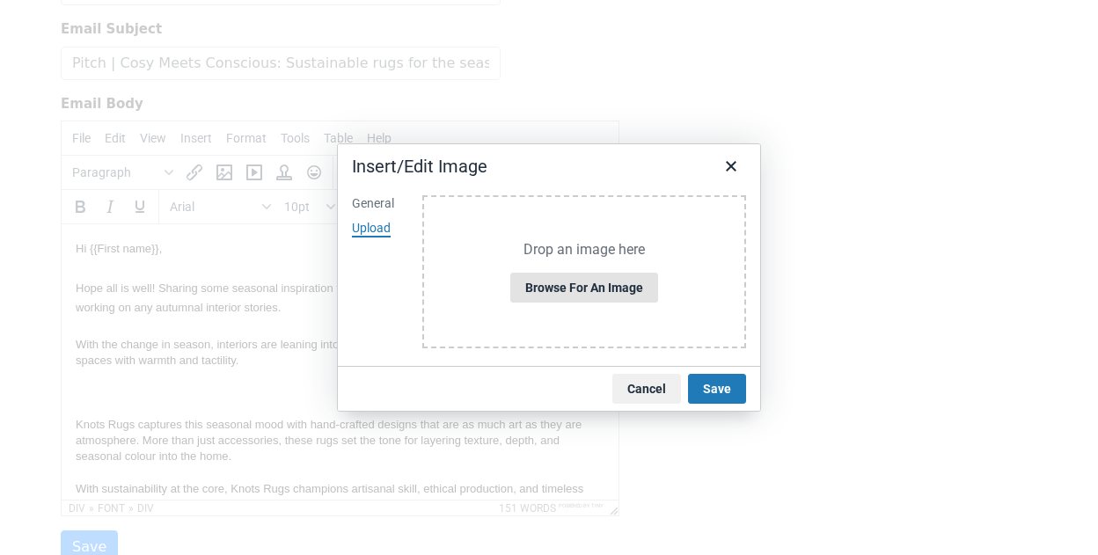
click at [618, 299] on button "Browse for an image" at bounding box center [584, 288] width 148 height 30
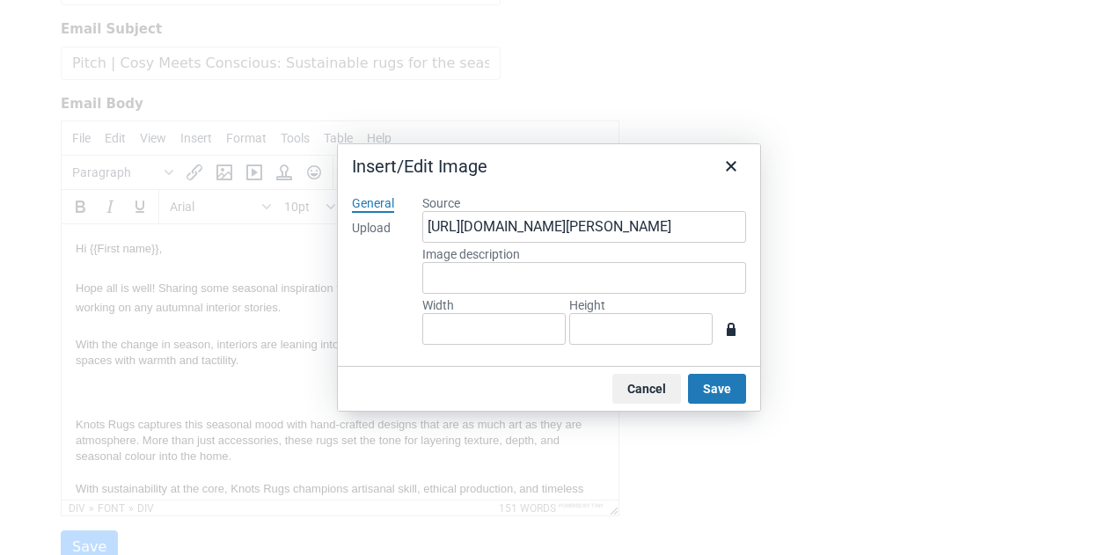
type input "800"
type input "954"
click at [604, 333] on input "954" at bounding box center [640, 329] width 143 height 32
type input "80"
type input "95"
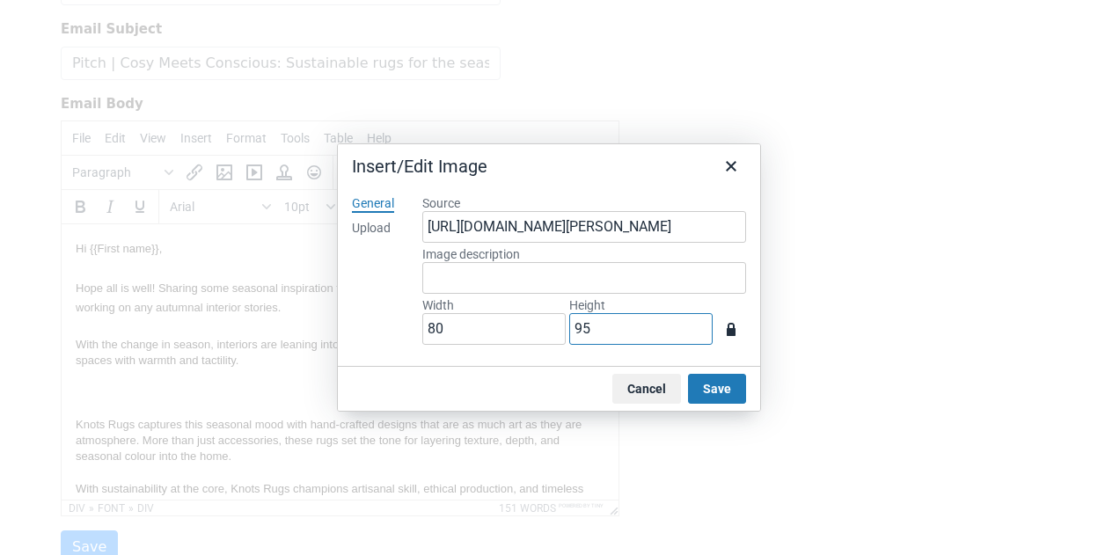
type input "8"
type input "9"
type input "3"
type input "25"
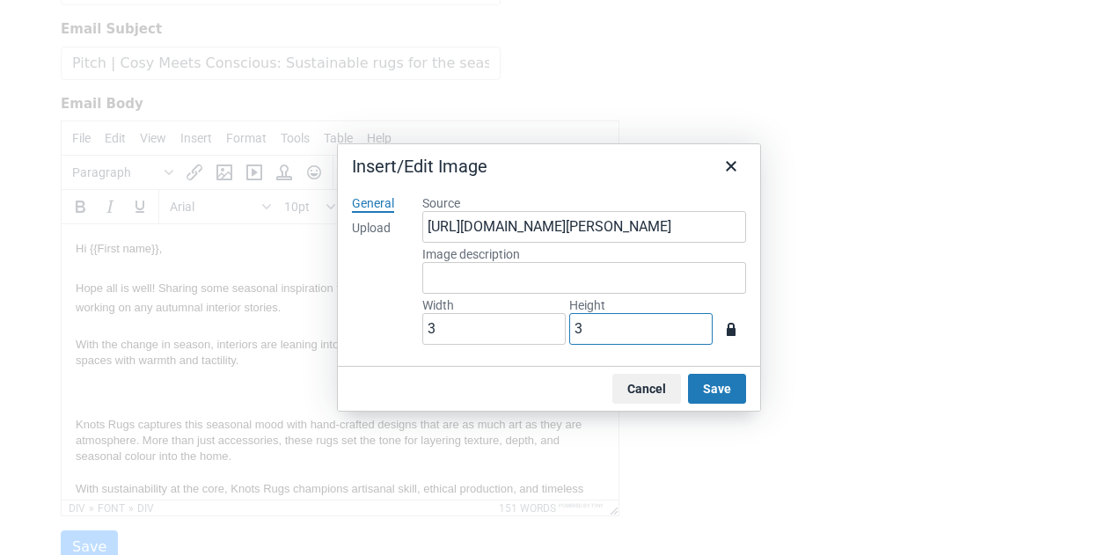
type input "30"
type input "252"
type input "300"
click at [702, 382] on button "Save" at bounding box center [717, 389] width 58 height 30
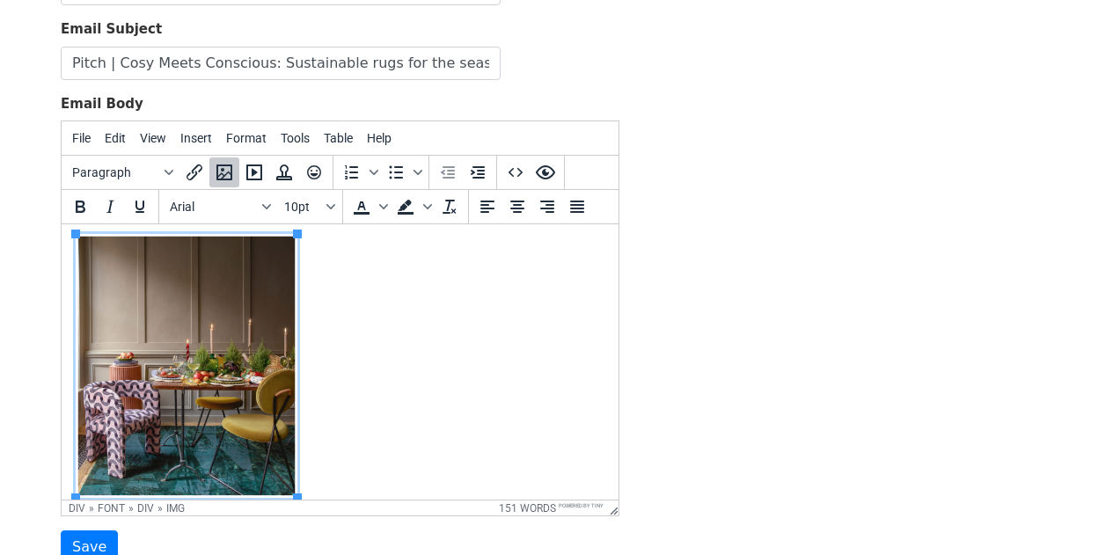
click at [381, 384] on div "With the change in season, interiors are leaning into cocooning colour palettes…" at bounding box center [340, 344] width 529 height 317
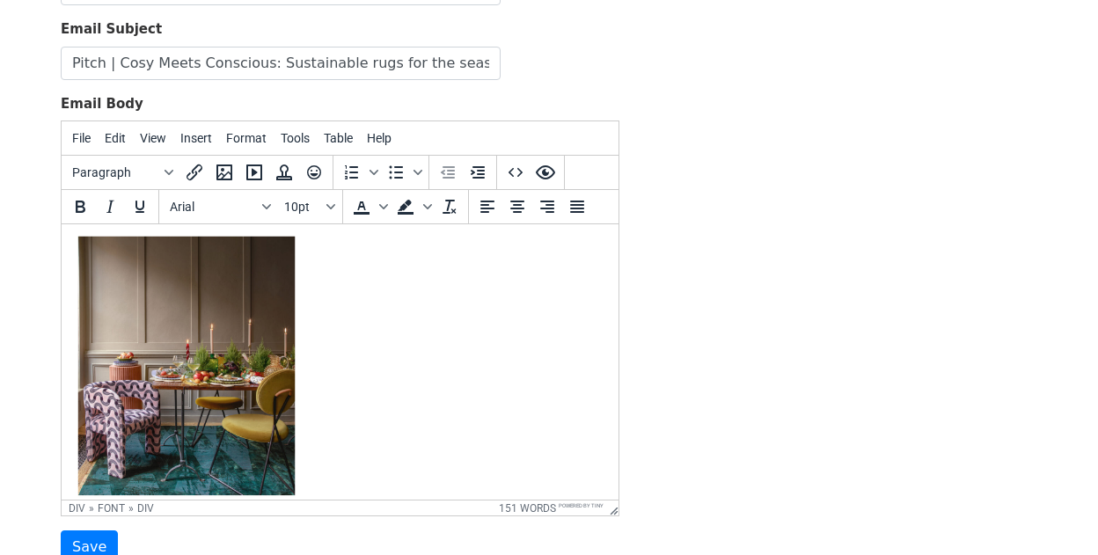
click at [224, 385] on img at bounding box center [187, 366] width 222 height 264
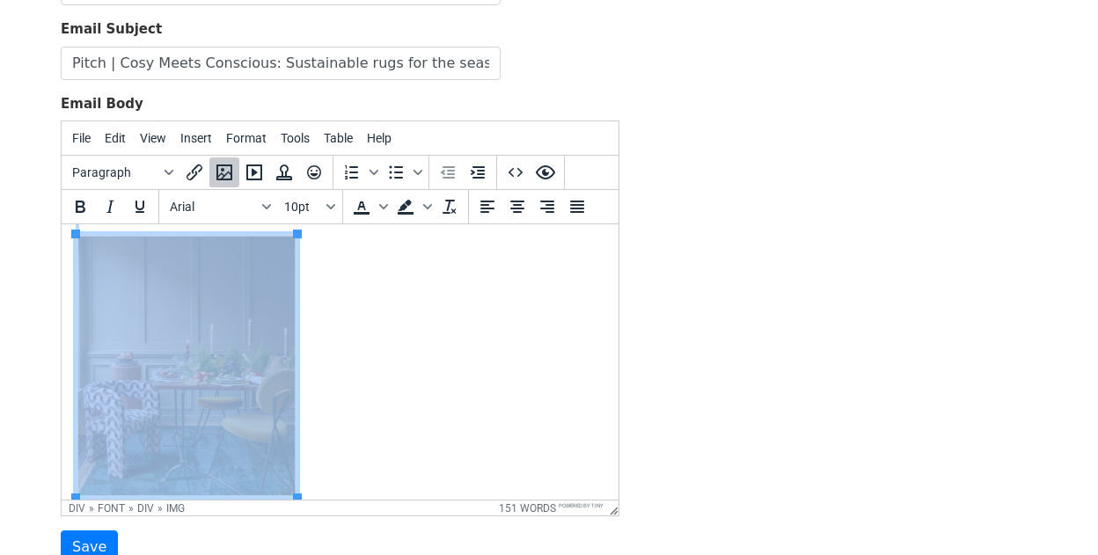
click at [343, 309] on div "With the change in season, interiors are leaning into cocooning colour palettes…" at bounding box center [340, 344] width 529 height 317
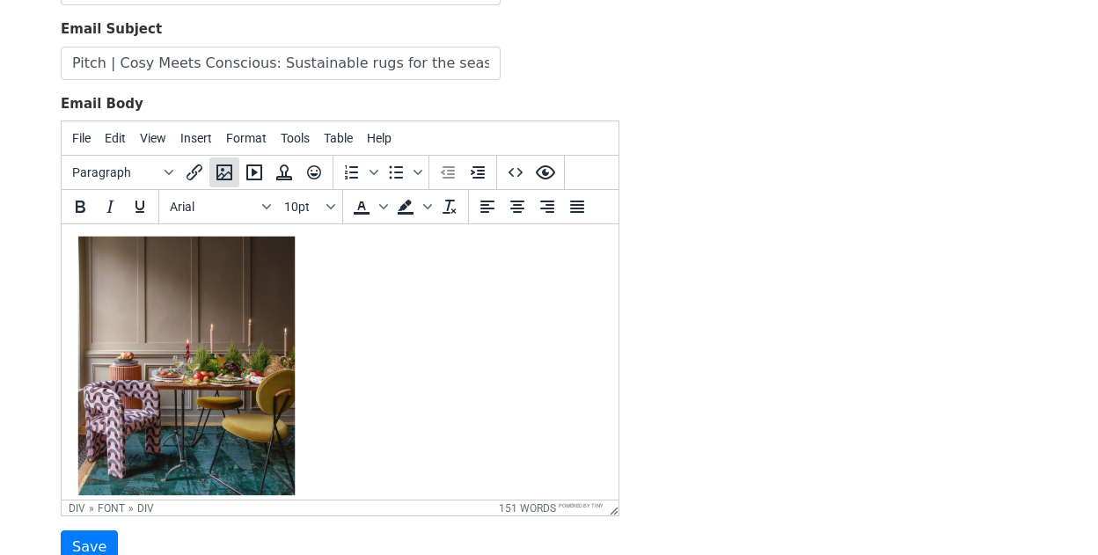
click at [230, 173] on icon "Insert/edit image" at bounding box center [224, 172] width 21 height 21
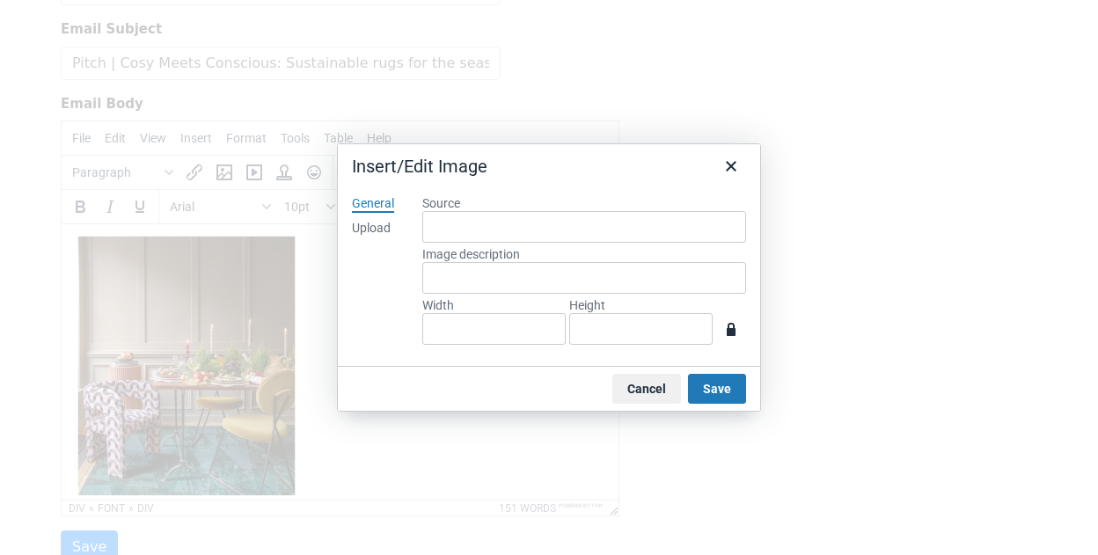
click at [370, 227] on div "Upload" at bounding box center [371, 229] width 39 height 18
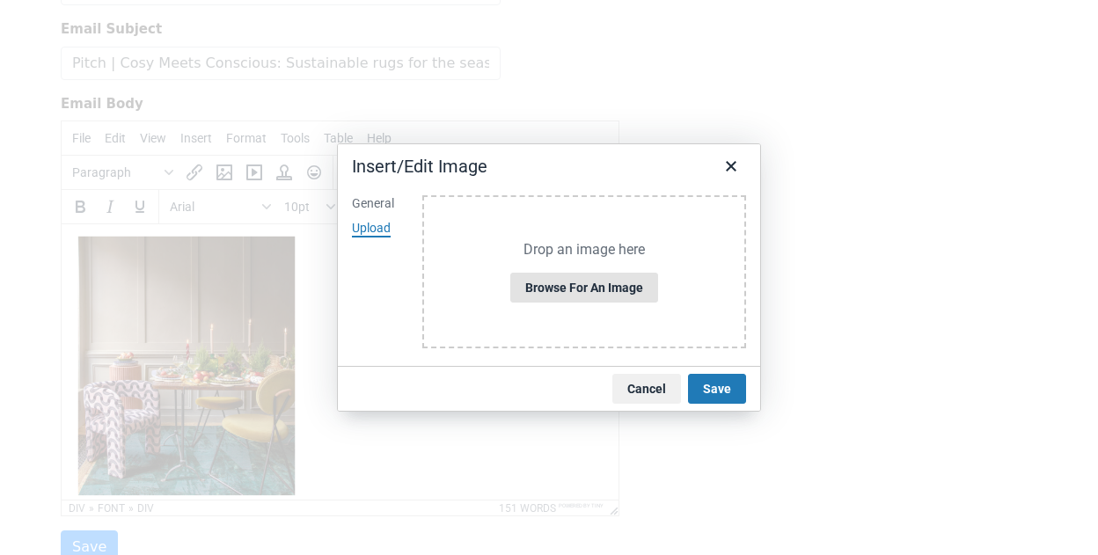
click at [562, 275] on button "Browse for an image" at bounding box center [584, 288] width 148 height 30
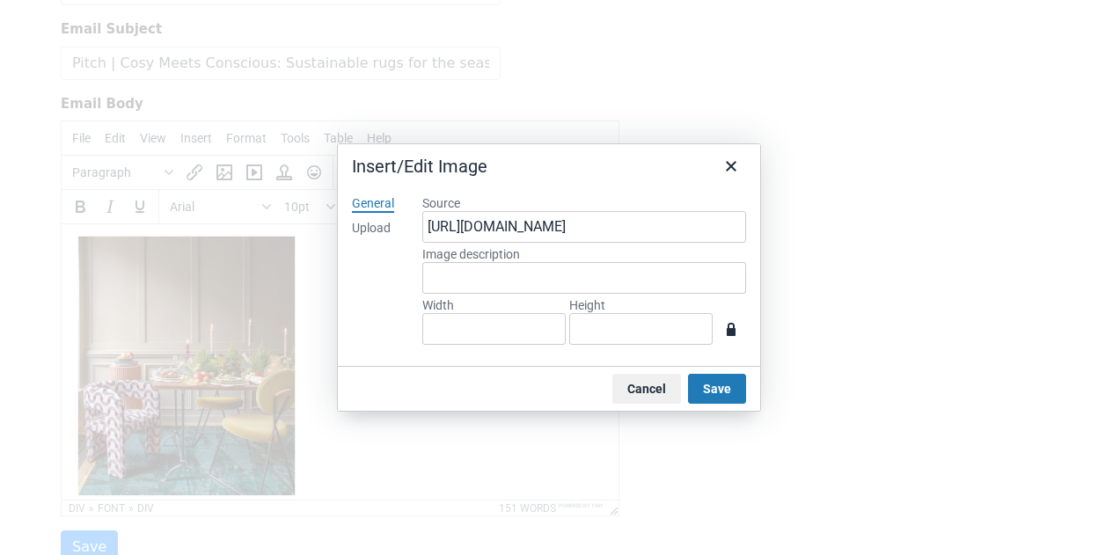
type input "800"
type input "954"
click at [648, 335] on input "954" at bounding box center [640, 329] width 143 height 32
type input "80"
type input "95"
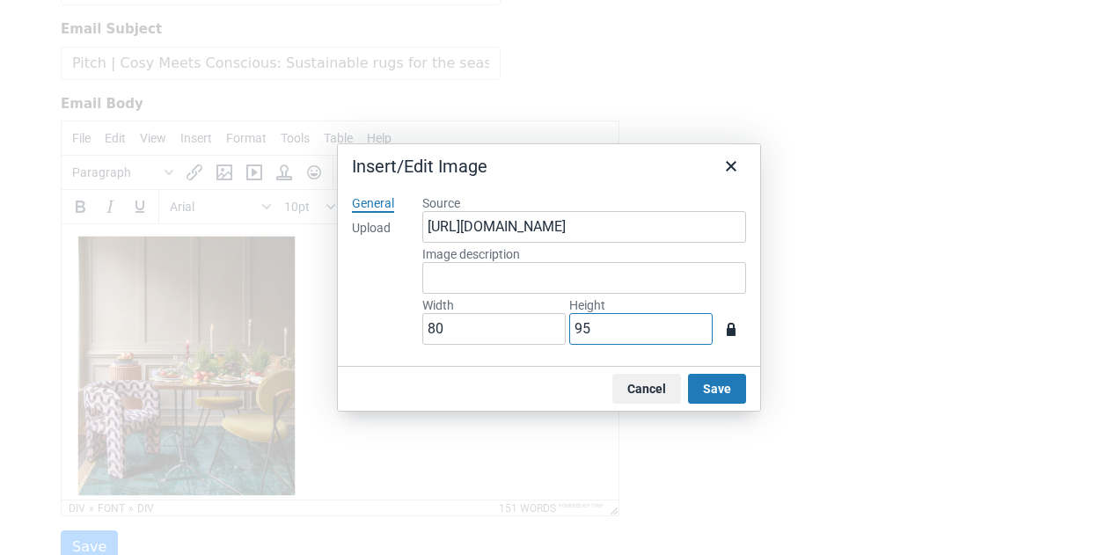
type input "8"
type input "9"
type input "3"
type input "25"
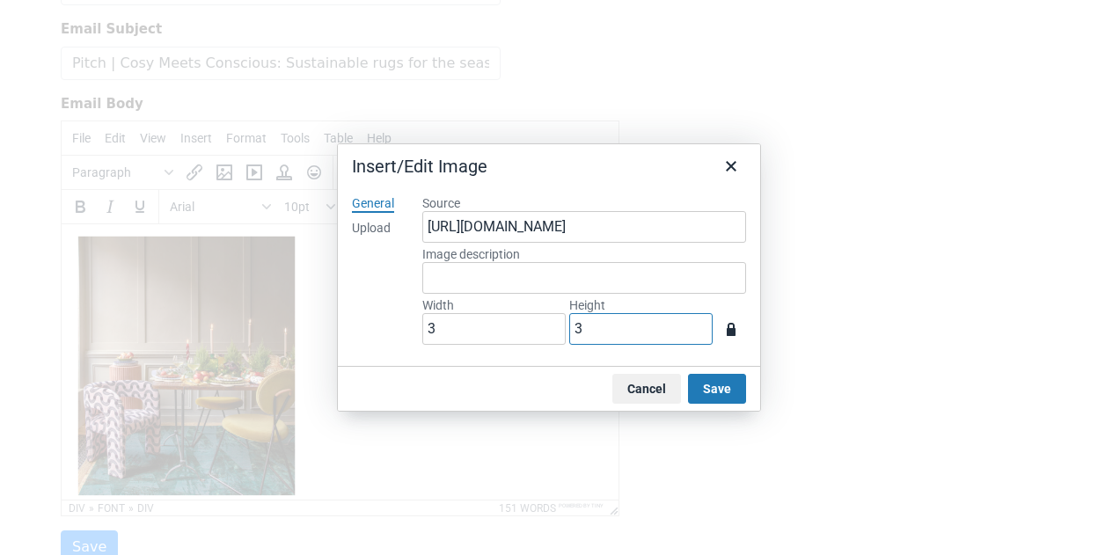
type input "30"
type input "252"
type input "300"
click at [741, 381] on button "Save" at bounding box center [717, 389] width 58 height 30
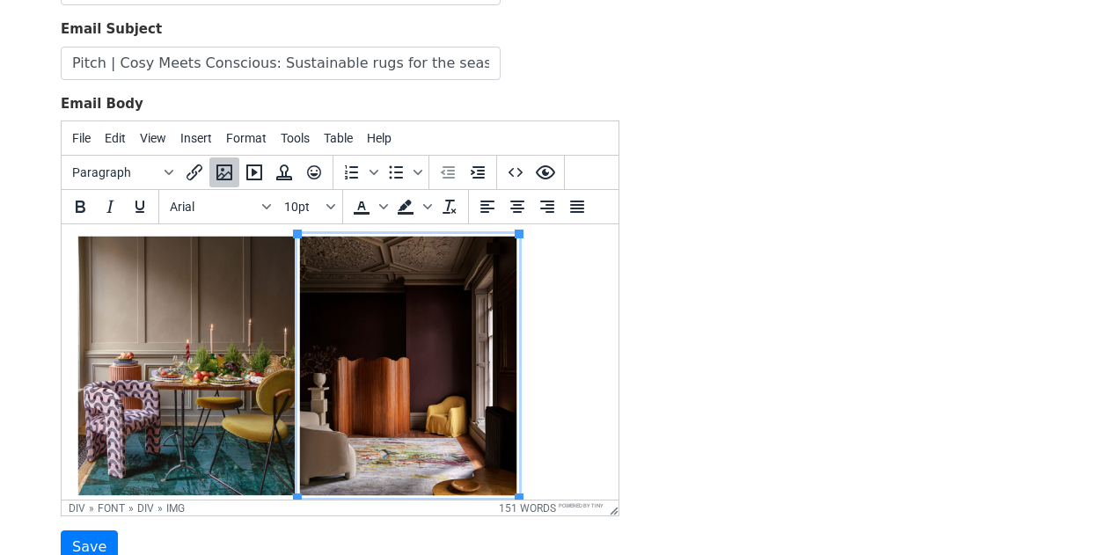
scroll to position [153, 0]
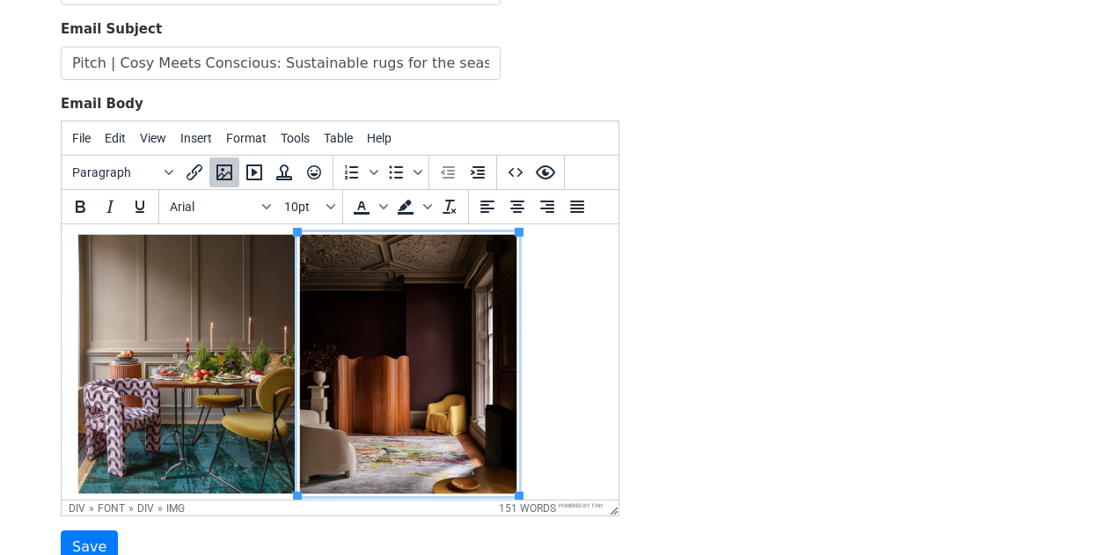
click at [573, 387] on div "With the change in season, interiors are leaning into cocooning colour palettes…" at bounding box center [340, 342] width 529 height 317
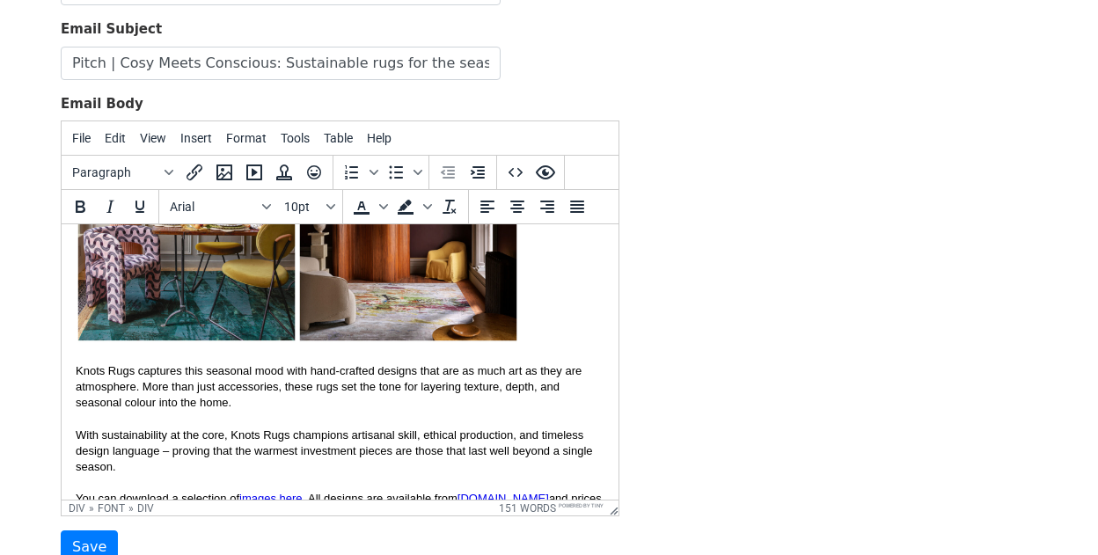
scroll to position [375, 0]
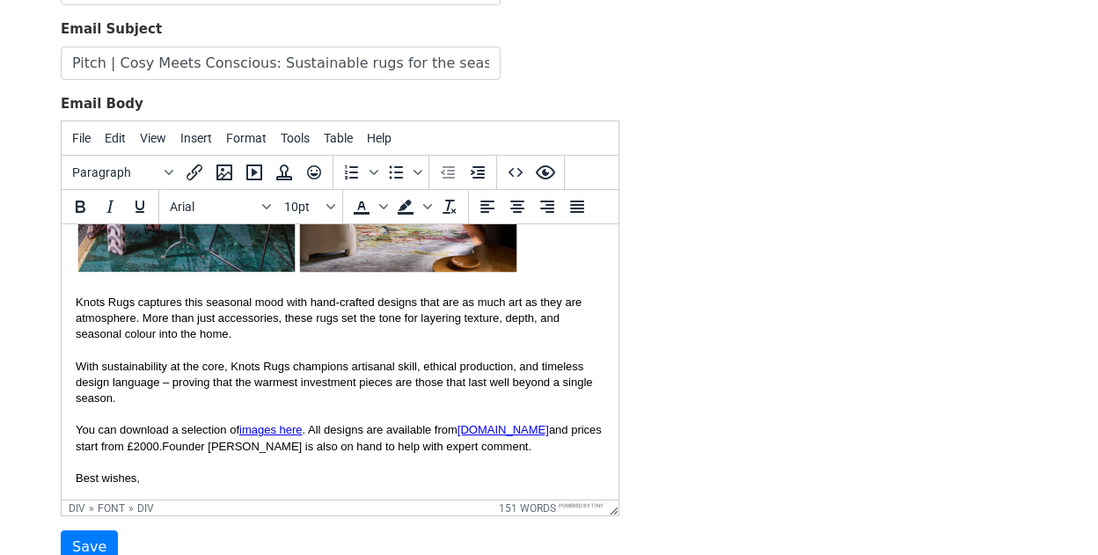
click at [234, 406] on div "With sustainability at the core, Knots Rugs champions artisanal skill, ethical …" at bounding box center [340, 415] width 529 height 112
click at [217, 396] on div "With sustainability at the core, Knots Rugs champions artisanal skill, ethical …" at bounding box center [340, 415] width 529 height 112
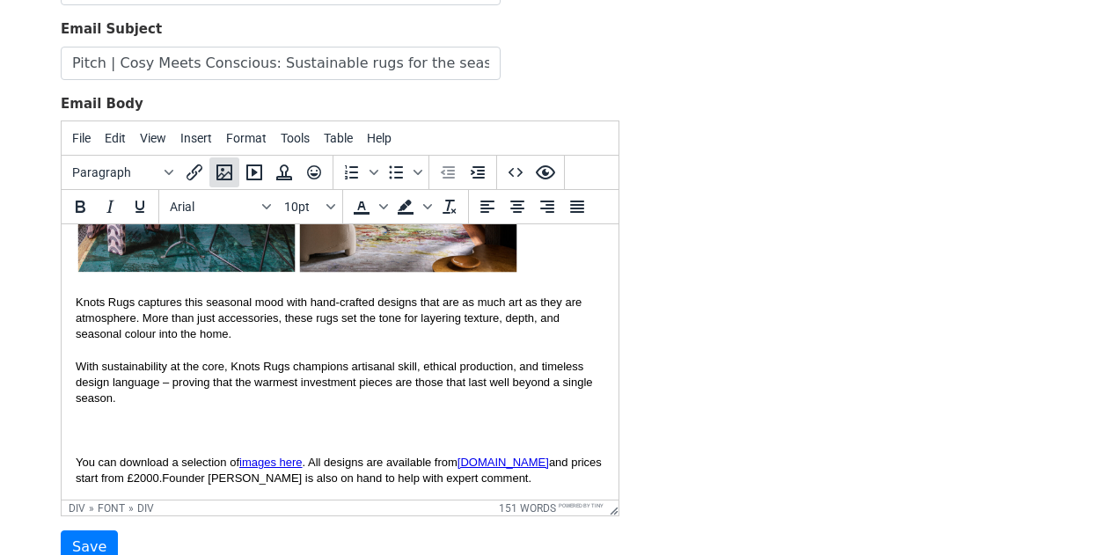
click at [220, 177] on icon "Insert/edit image" at bounding box center [224, 172] width 21 height 21
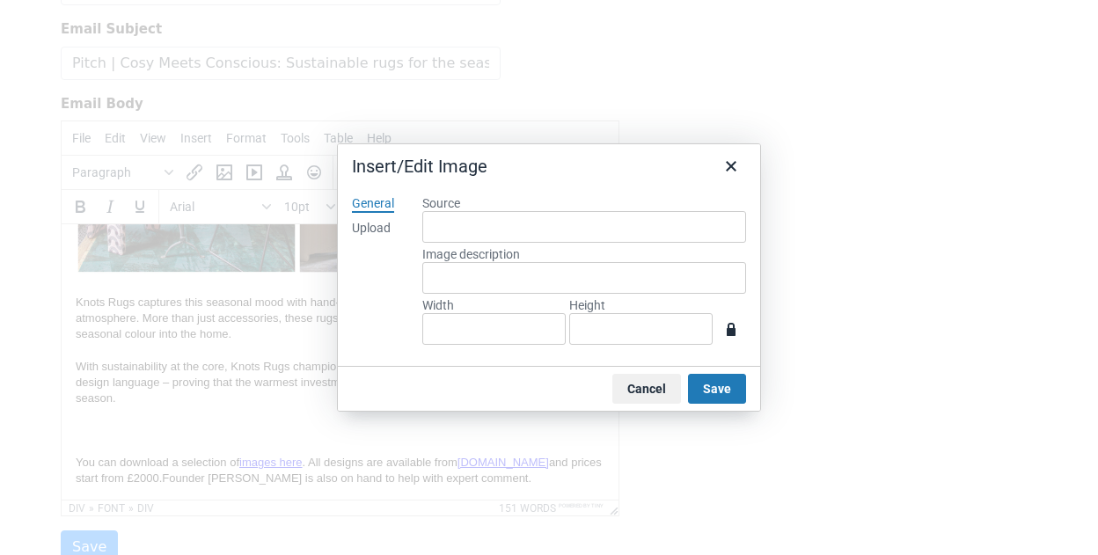
click at [390, 221] on div "Upload" at bounding box center [371, 229] width 39 height 18
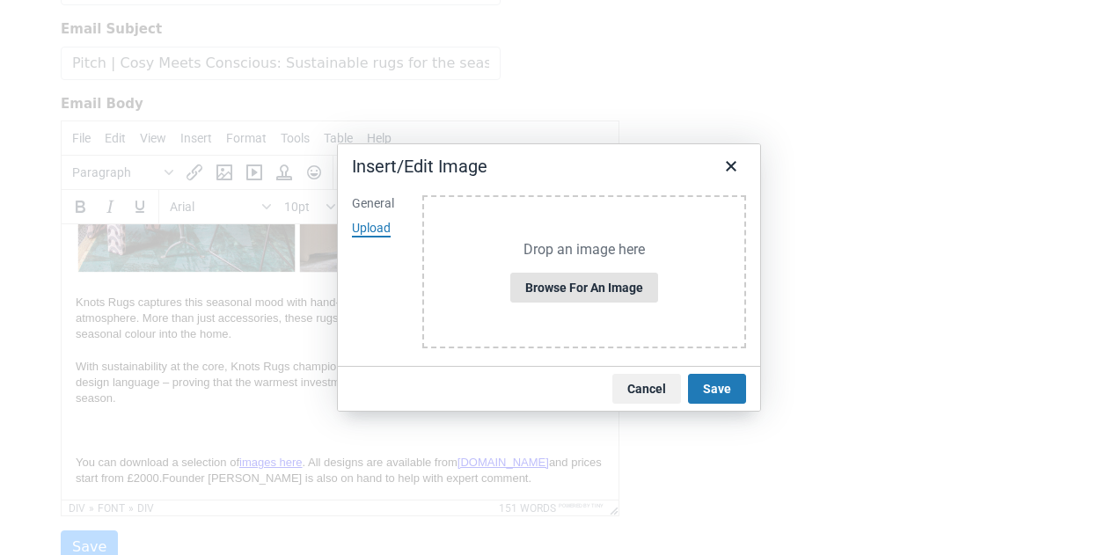
click at [595, 289] on button "Browse for an image" at bounding box center [584, 288] width 148 height 30
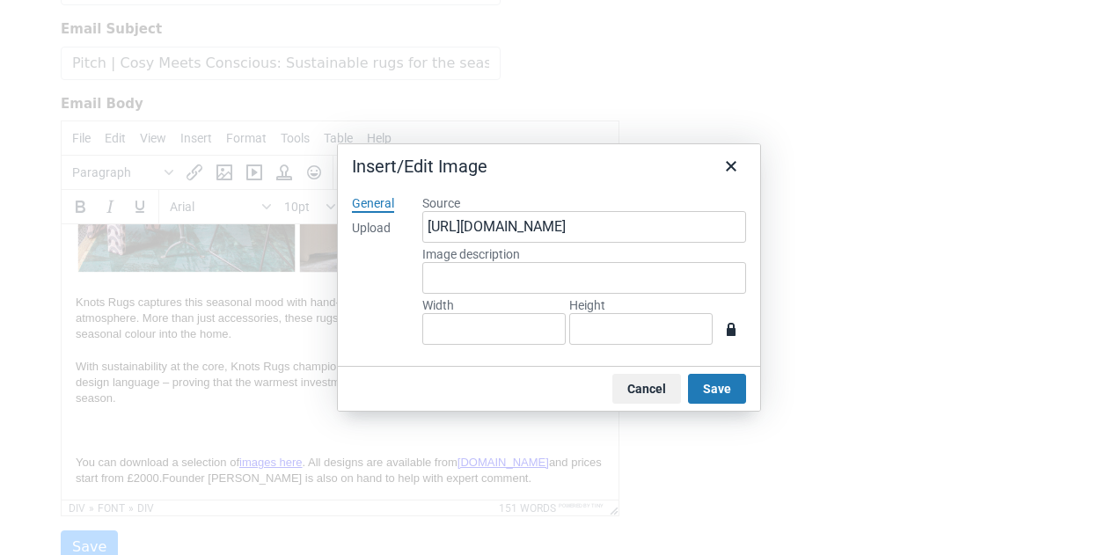
type input "800"
type input "954"
click at [607, 327] on input "954" at bounding box center [640, 329] width 143 height 32
type input "80"
type input "95"
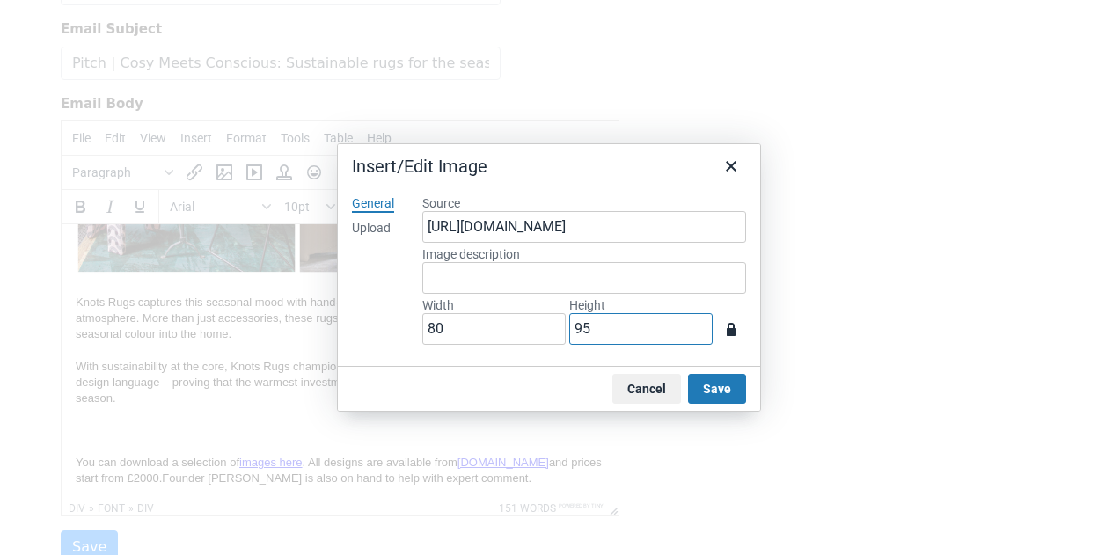
type input "8"
type input "9"
type input "2"
type input "17"
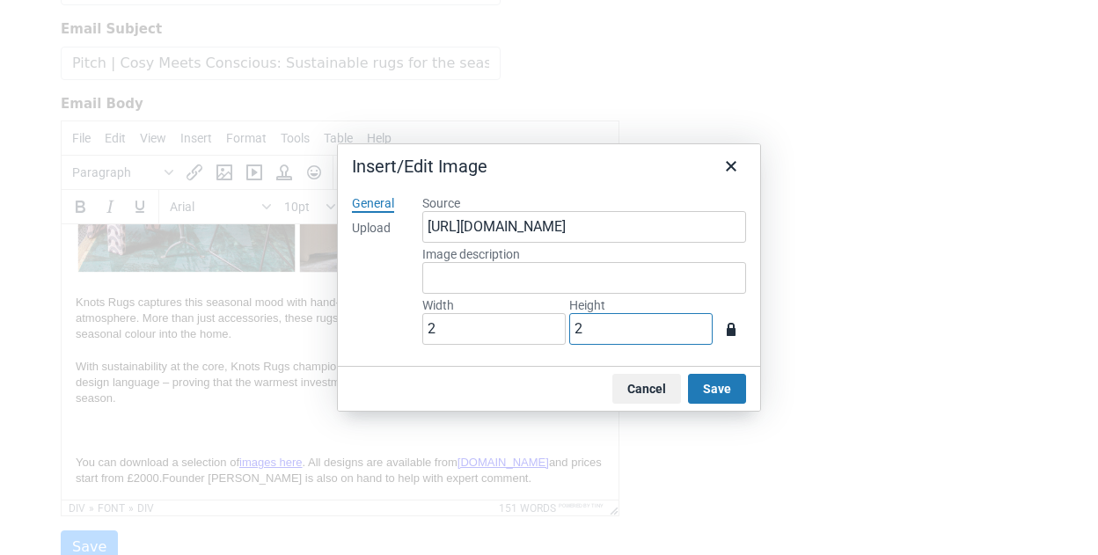
type input "20"
type input "168"
type input "200"
click at [715, 382] on button "Save" at bounding box center [717, 389] width 58 height 30
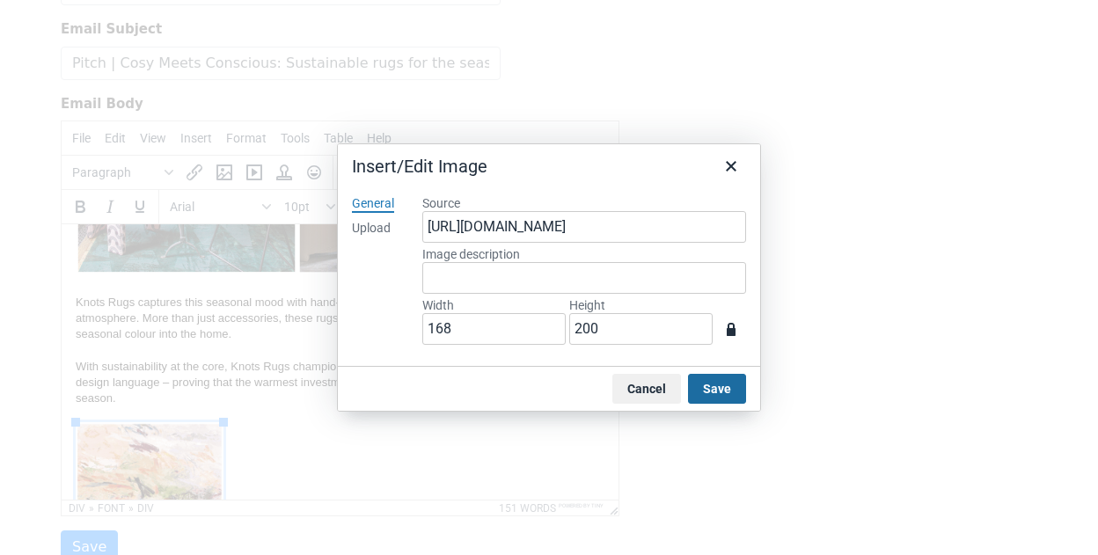
scroll to position [476, 0]
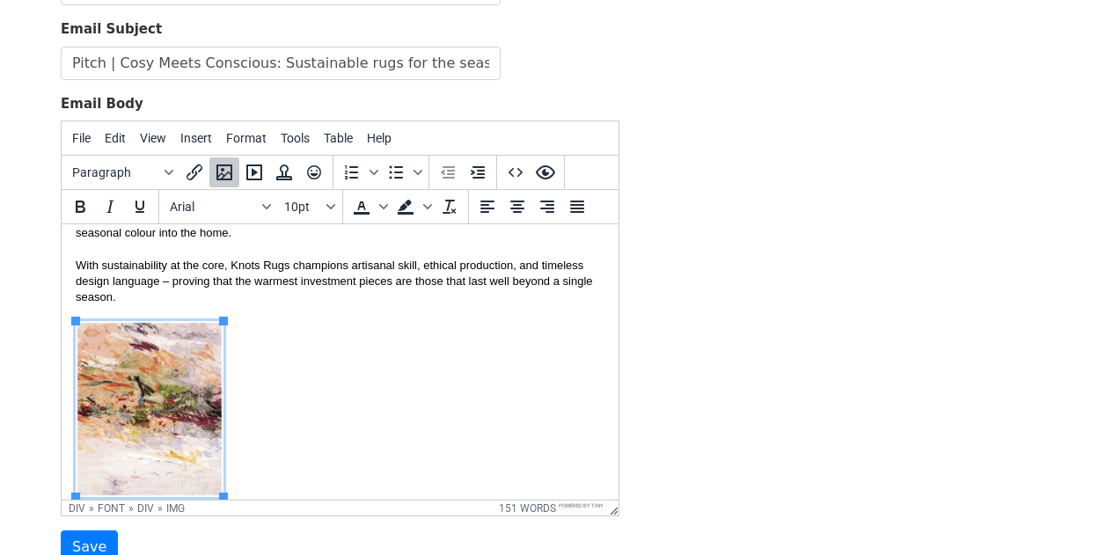
click at [387, 394] on div "With sustainability at the core, Knots Rugs champions artisanal skill, ethical …" at bounding box center [340, 412] width 529 height 309
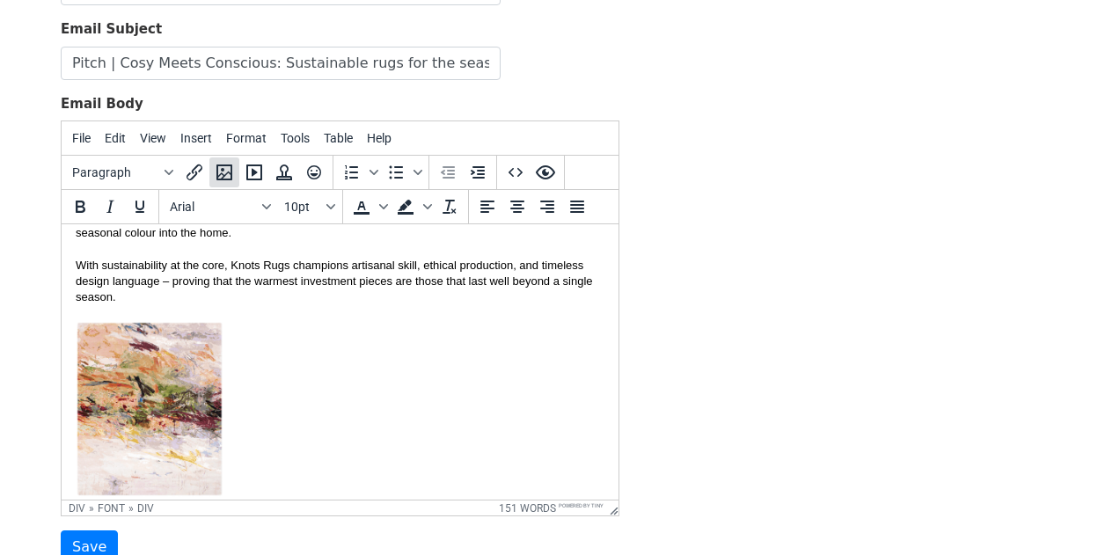
click at [228, 175] on icon "Insert/edit image" at bounding box center [224, 172] width 21 height 21
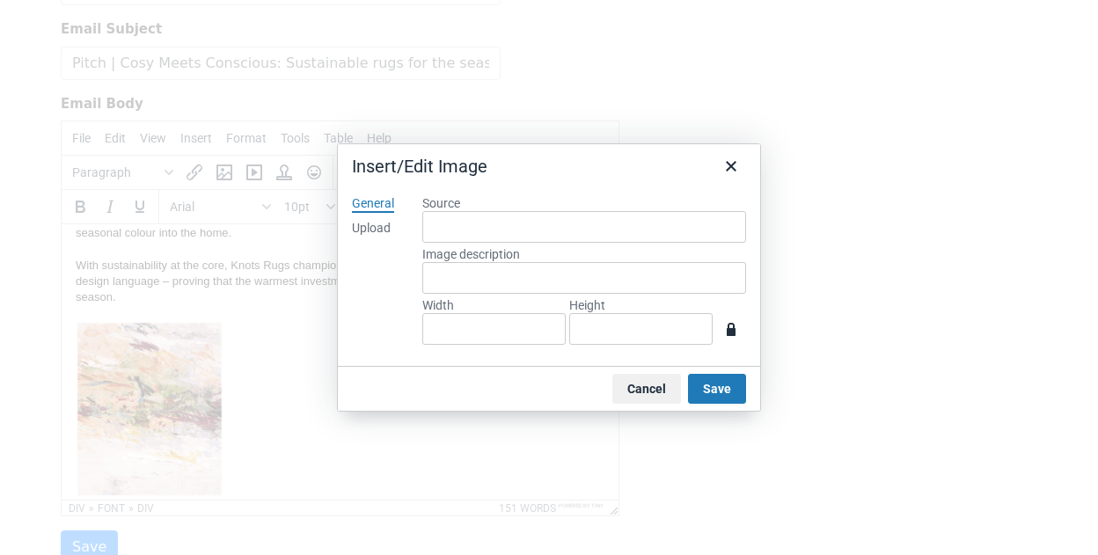
click at [385, 232] on div "Upload" at bounding box center [371, 229] width 39 height 18
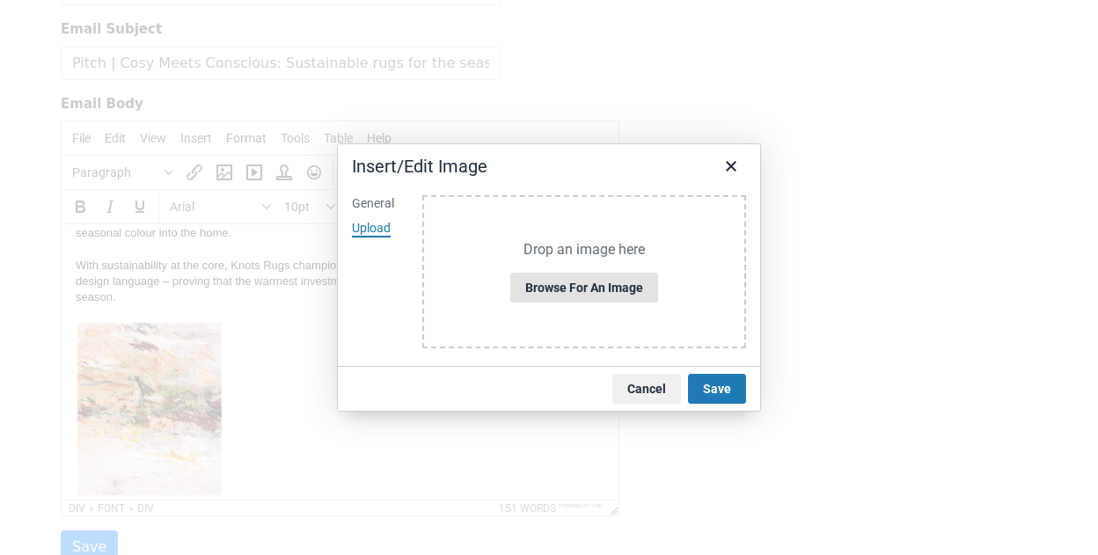
click at [590, 290] on button "Browse for an image" at bounding box center [584, 288] width 148 height 30
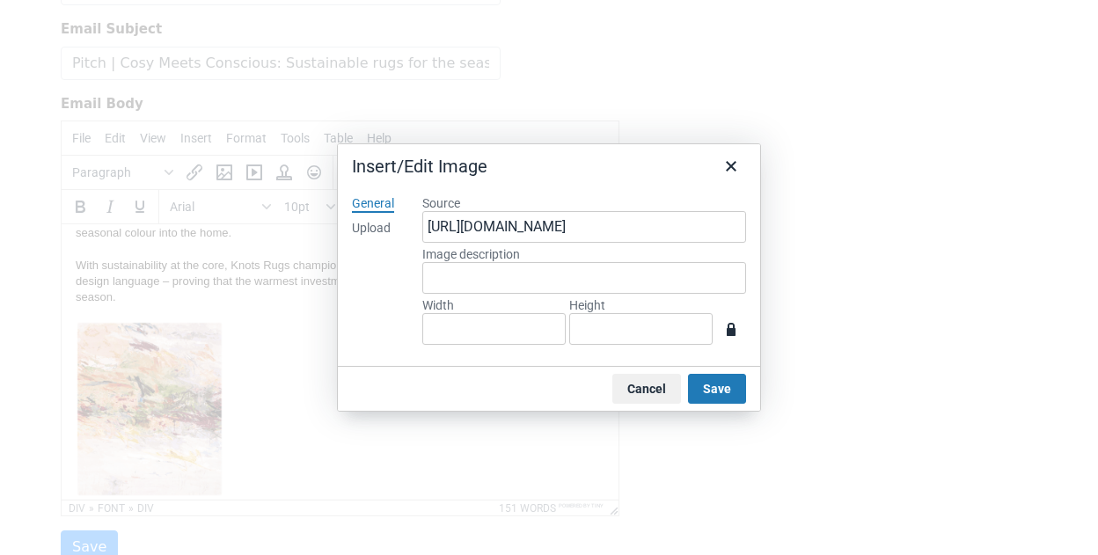
type input "800"
type input "954"
click at [649, 334] on input "954" at bounding box center [640, 329] width 143 height 32
type input "80"
type input "95"
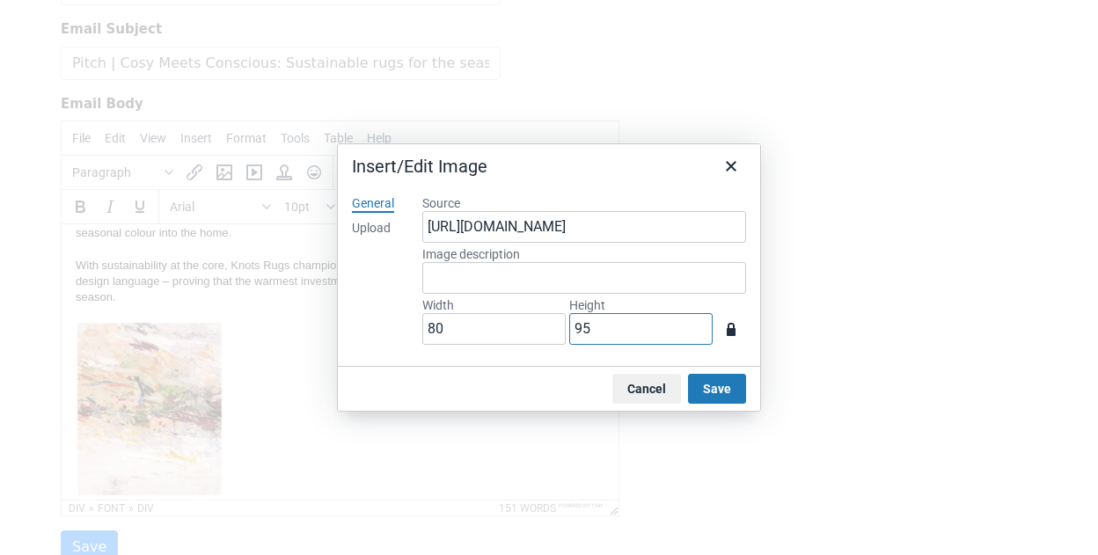
type input "8"
type input "9"
type input "2"
type input "17"
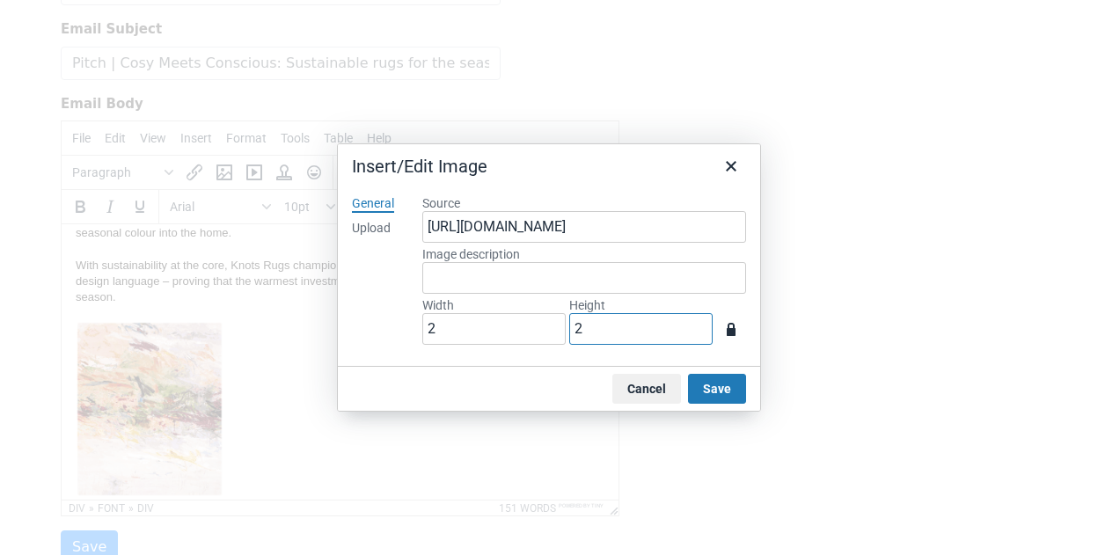
type input "20"
type input "168"
type input "200"
click at [728, 380] on button "Save" at bounding box center [717, 389] width 58 height 30
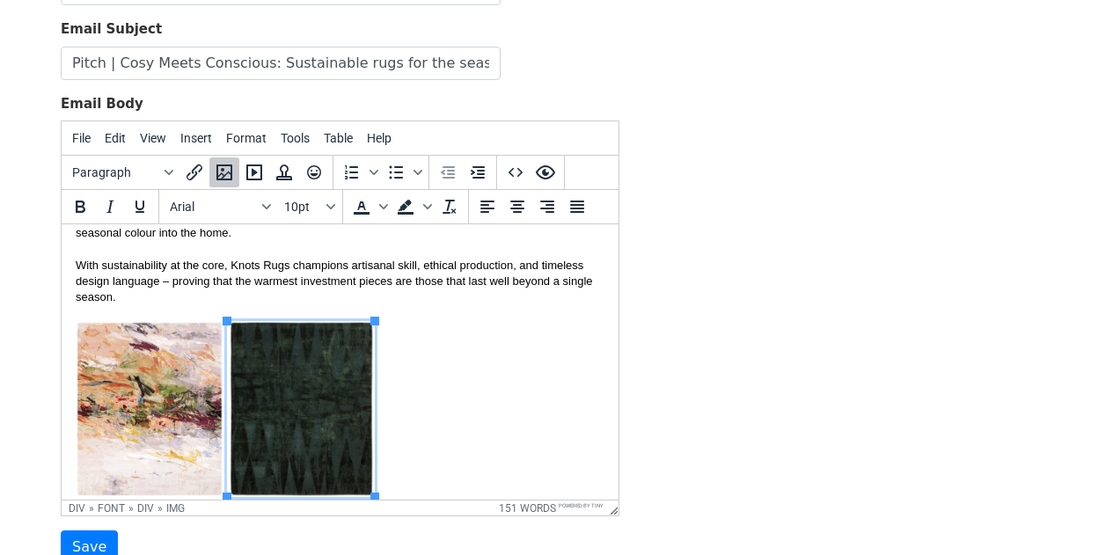
click at [536, 391] on div "With sustainability at the core, Knots Rugs champions artisanal skill, ethical …" at bounding box center [340, 412] width 529 height 309
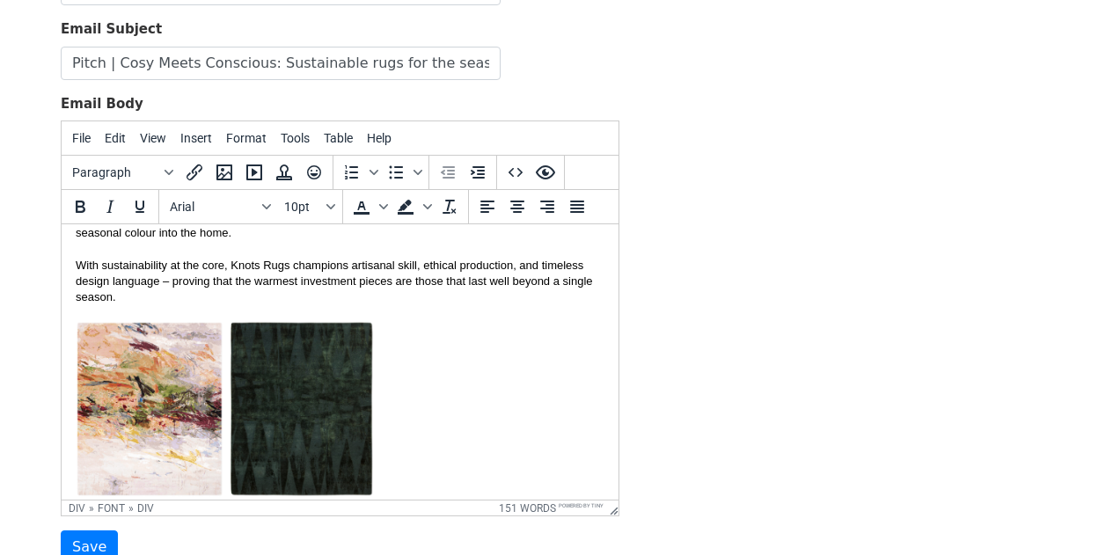
click at [229, 414] on img at bounding box center [301, 409] width 148 height 176
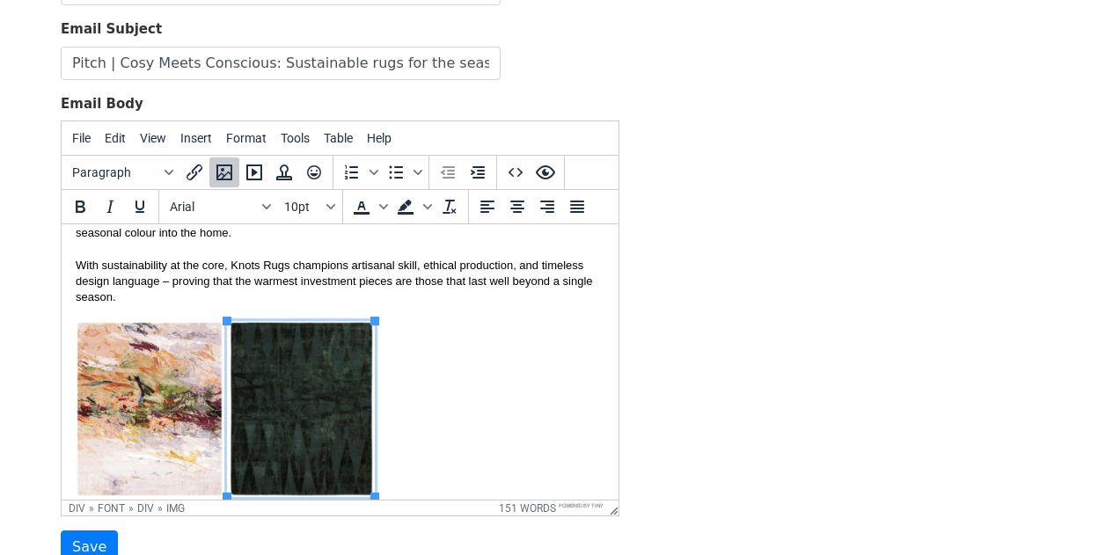
click at [392, 399] on div "With sustainability at the core, Knots Rugs champions artisanal skill, ethical …" at bounding box center [340, 412] width 529 height 309
click at [228, 174] on icon "Insert/edit image" at bounding box center [224, 172] width 21 height 21
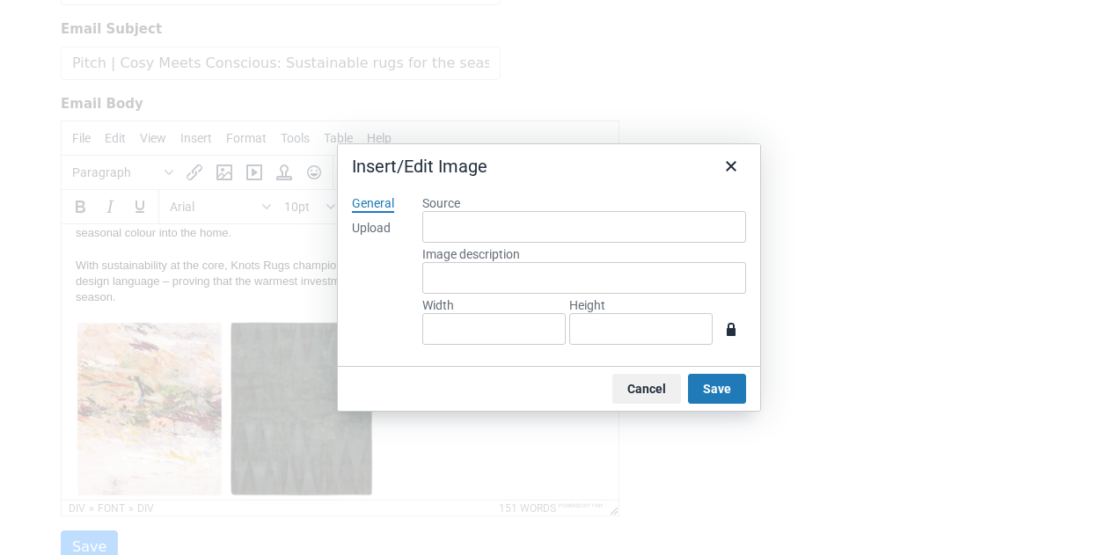
click at [387, 232] on div "Upload" at bounding box center [371, 229] width 39 height 18
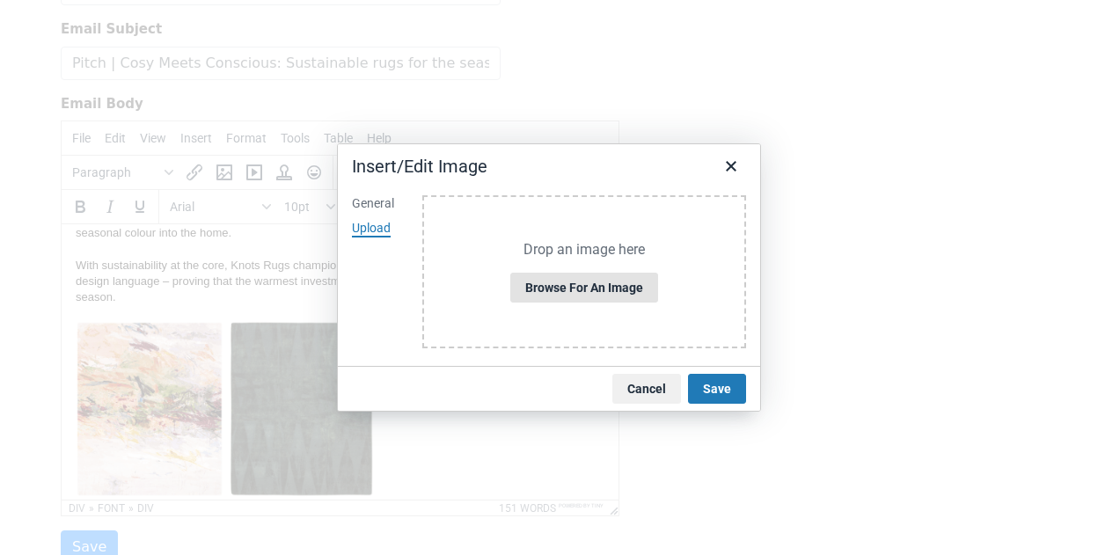
click at [568, 282] on button "Browse for an image" at bounding box center [584, 288] width 148 height 30
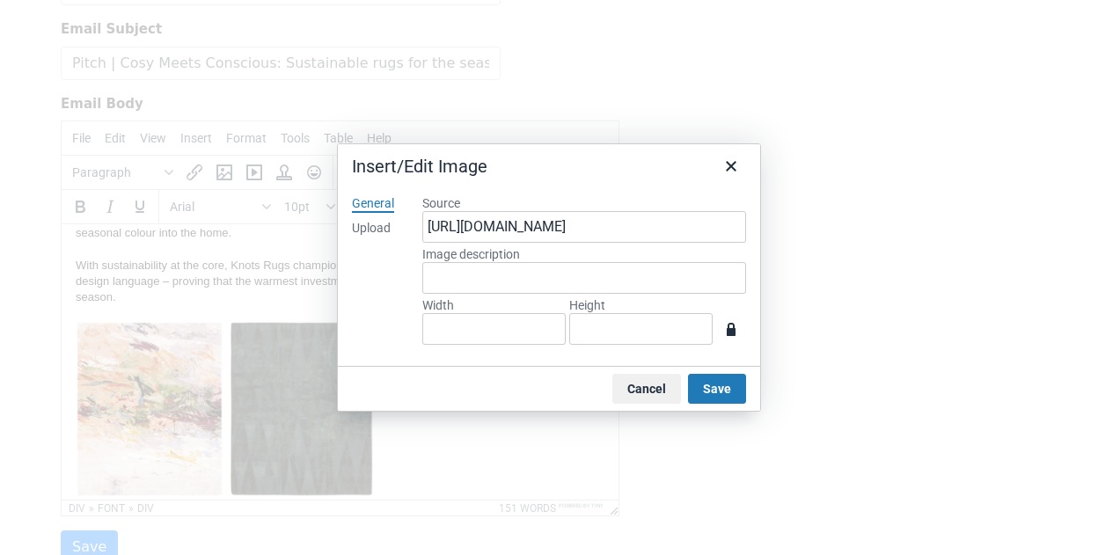
type input "1248"
type input "1872"
click at [657, 330] on input "1872" at bounding box center [640, 329] width 143 height 32
type input "125"
type input "187"
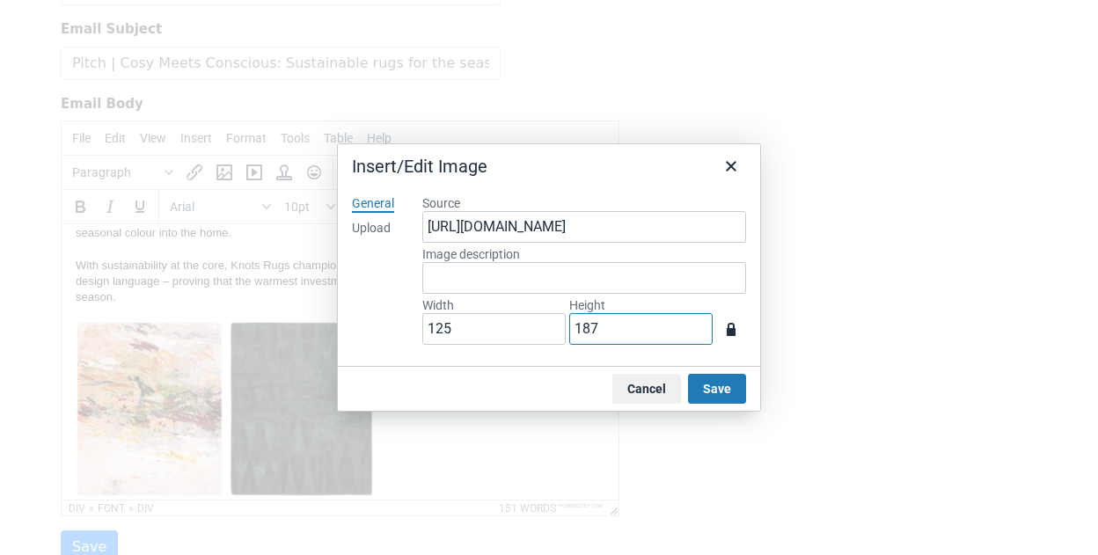
type input "12"
type input "18"
type input "1"
type input "2"
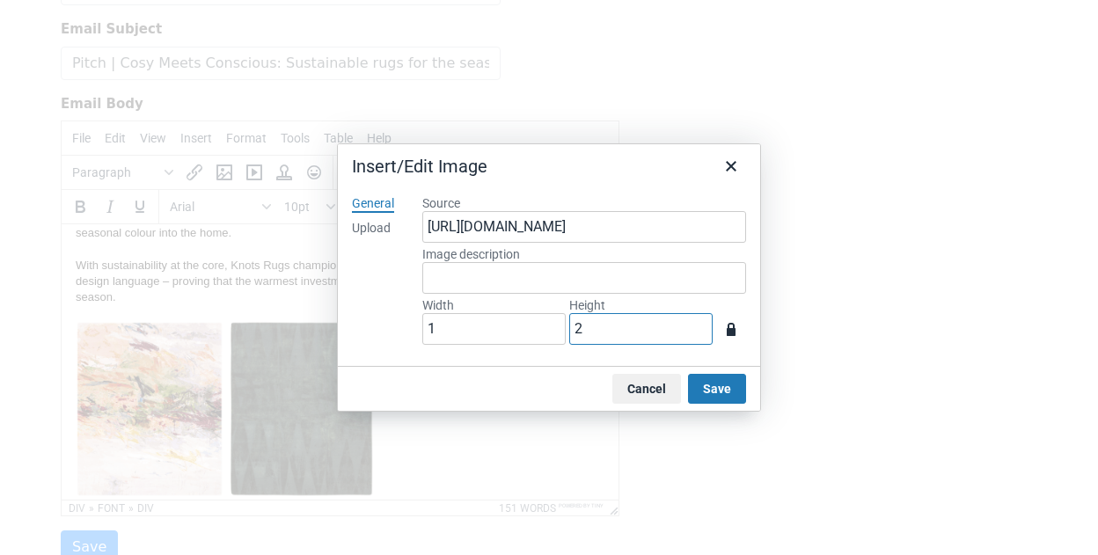
type input "13"
type input "20"
type input "133"
type input "200"
click at [729, 387] on button "Save" at bounding box center [717, 389] width 58 height 30
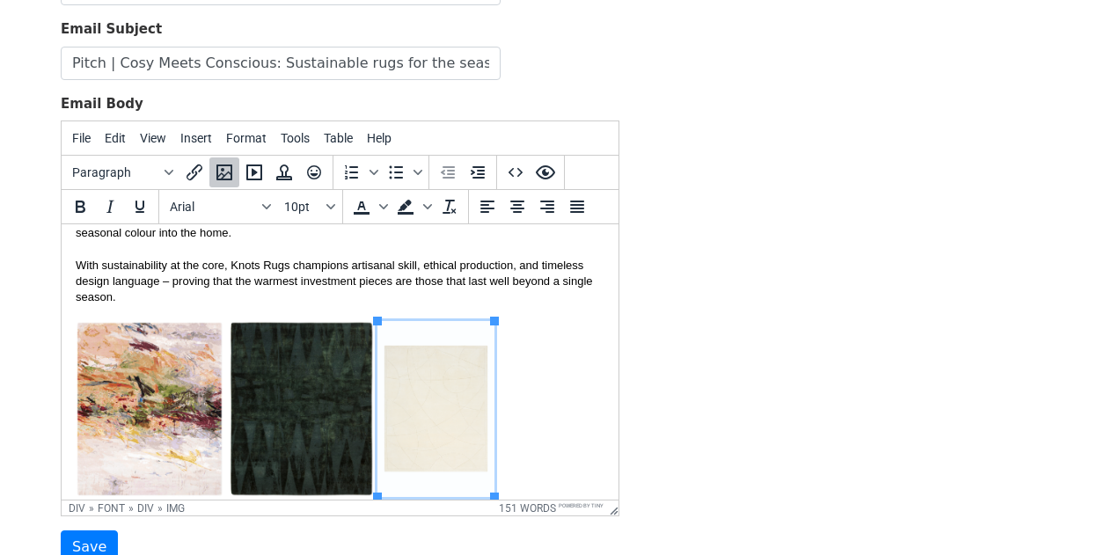
click at [627, 406] on div "Template Name Email Subject Pitch | Cosy Meets Conscious: Sustainable rugs for …" at bounding box center [340, 254] width 585 height 619
click at [432, 430] on img at bounding box center [435, 409] width 117 height 176
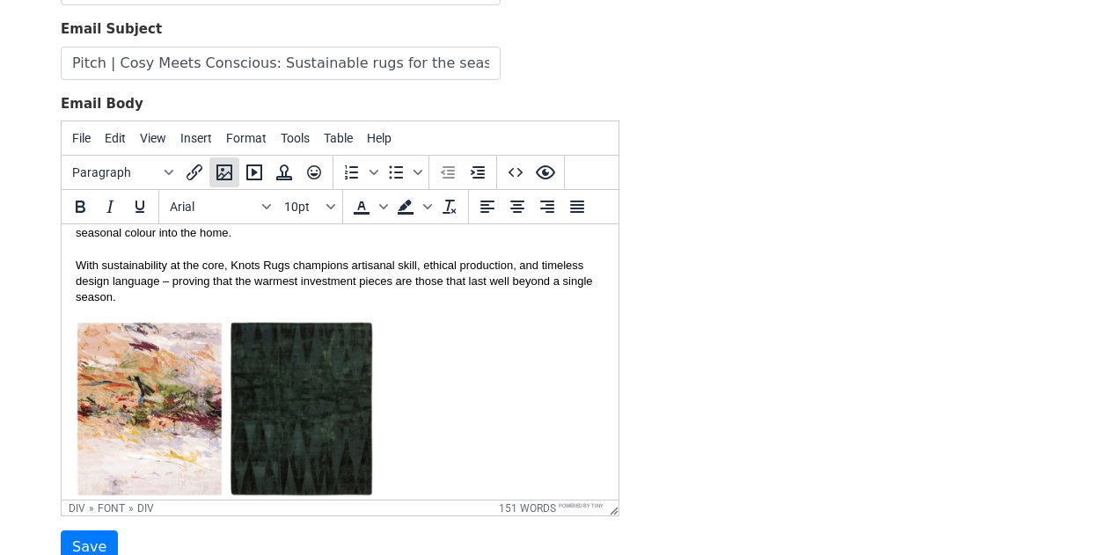
click at [231, 172] on icon "Insert/edit image" at bounding box center [224, 173] width 16 height 16
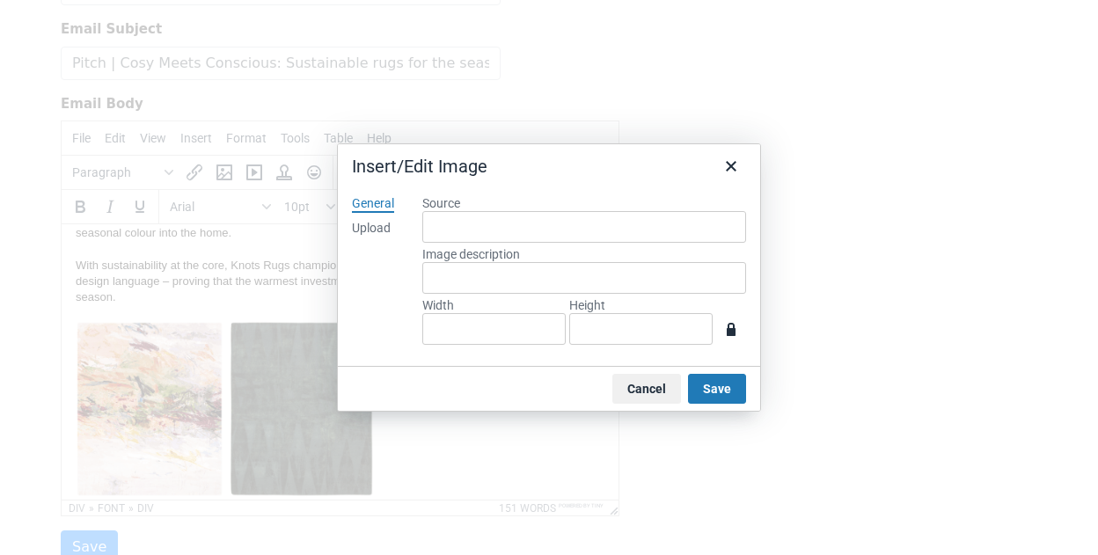
click at [385, 233] on div "Upload" at bounding box center [371, 229] width 39 height 18
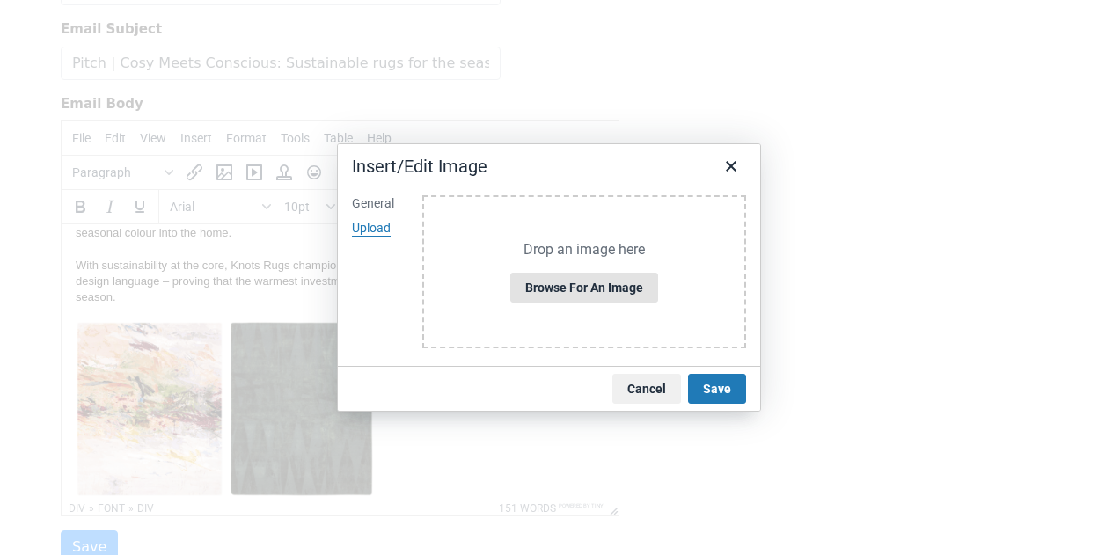
click at [551, 276] on button "Browse for an image" at bounding box center [584, 288] width 148 height 30
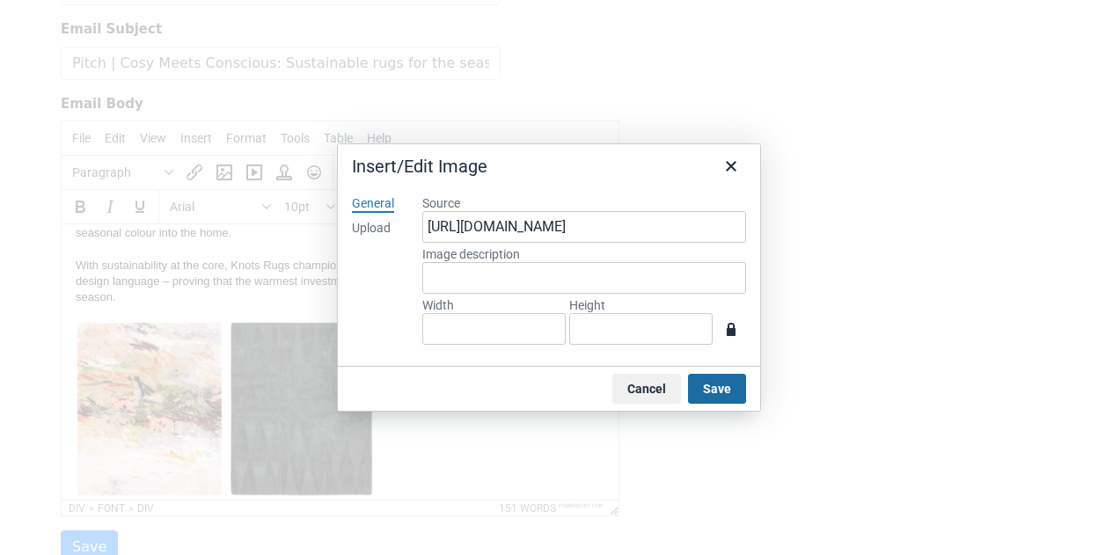
type input "800"
type input "954"
click at [628, 334] on input "954" at bounding box center [640, 329] width 143 height 32
type input "80"
type input "95"
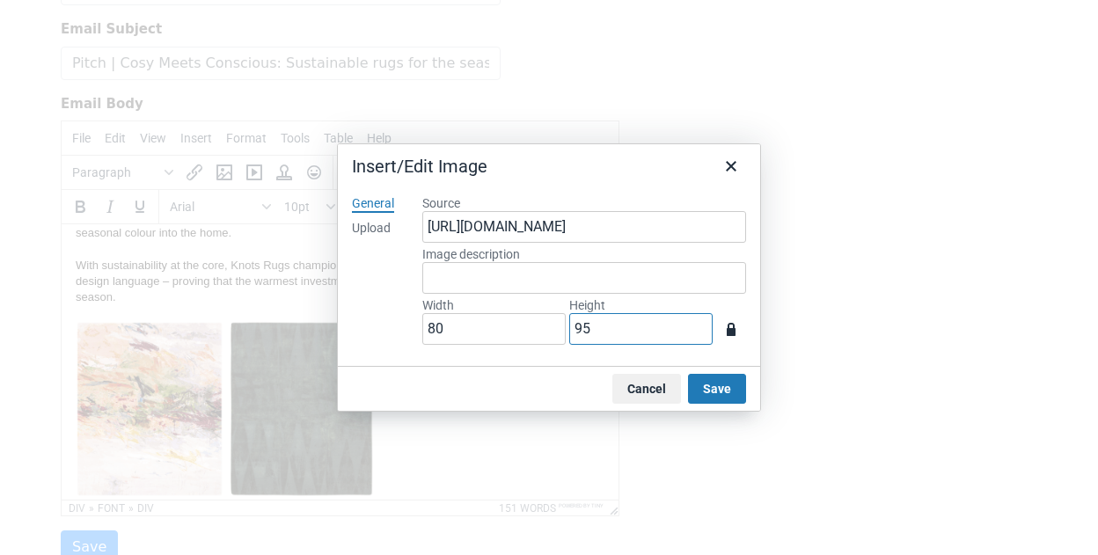
type input "8"
type input "9"
type input "2"
type input "17"
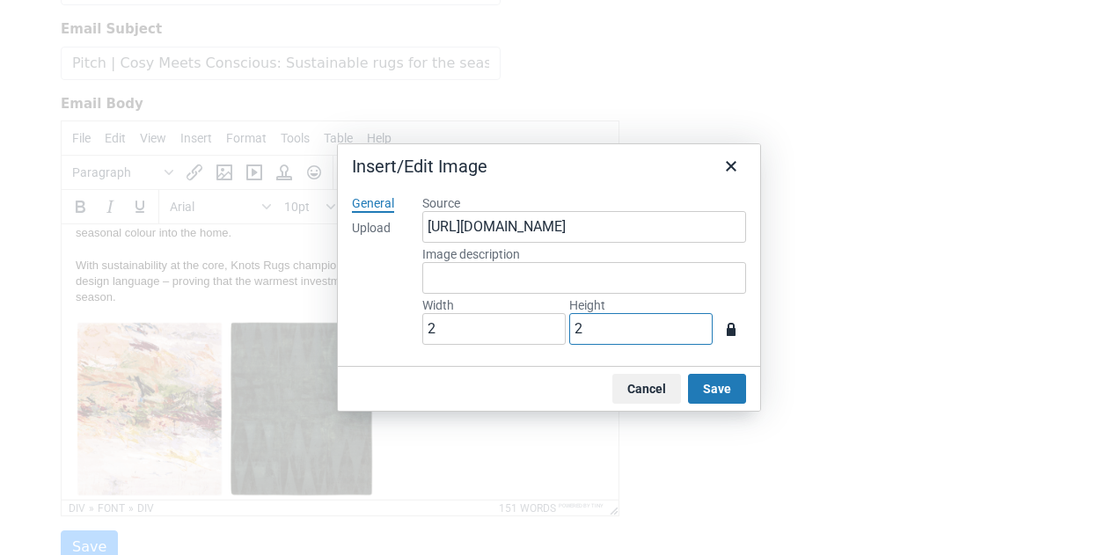
type input "20"
type input "168"
type input "200"
click at [700, 380] on button "Save" at bounding box center [717, 389] width 58 height 30
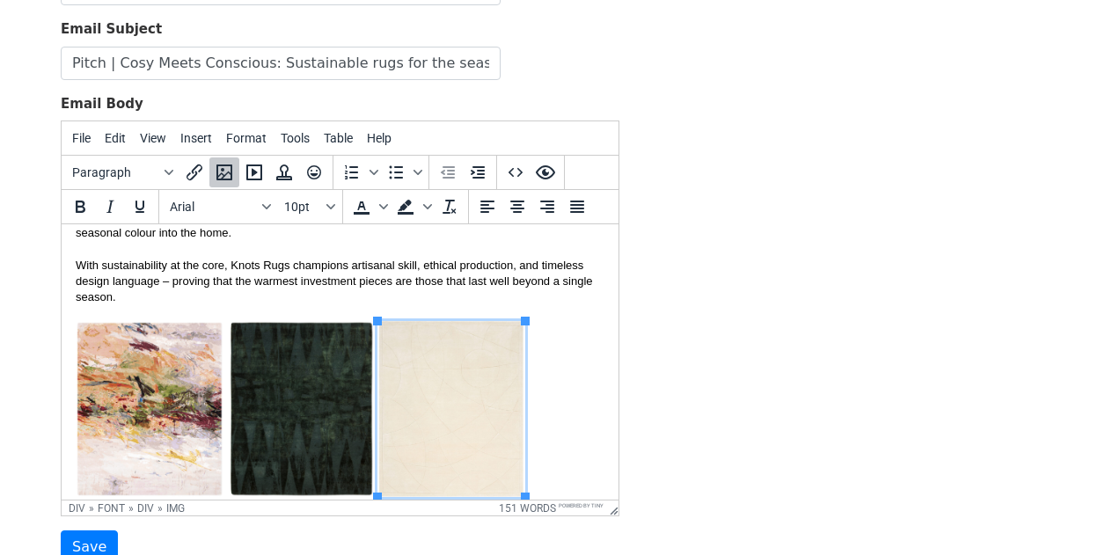
click at [626, 399] on div "Template Name Email Subject Pitch | Cosy Meets Conscious: Sustainable rugs for …" at bounding box center [340, 254] width 585 height 619
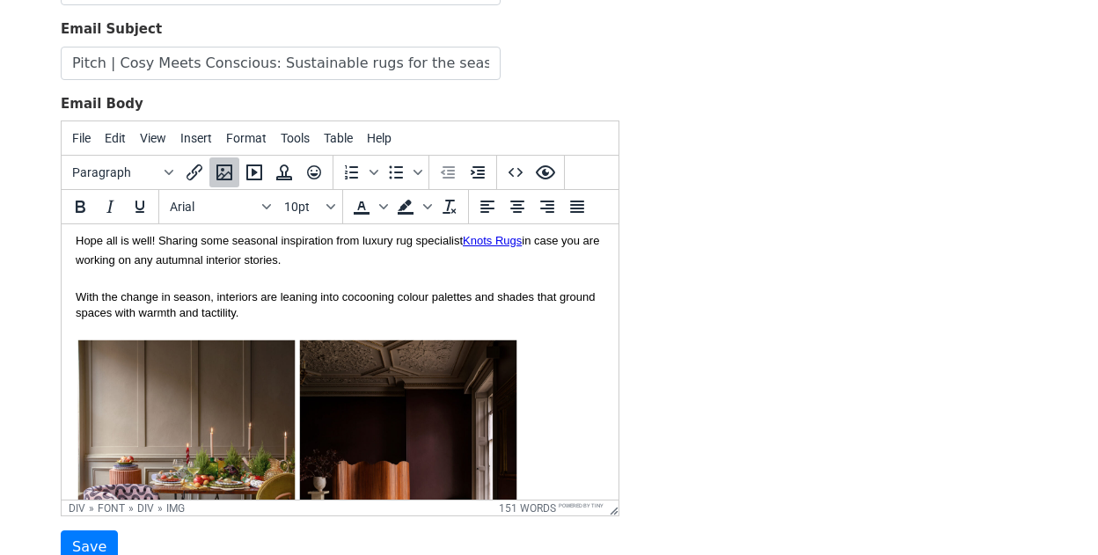
scroll to position [0, 0]
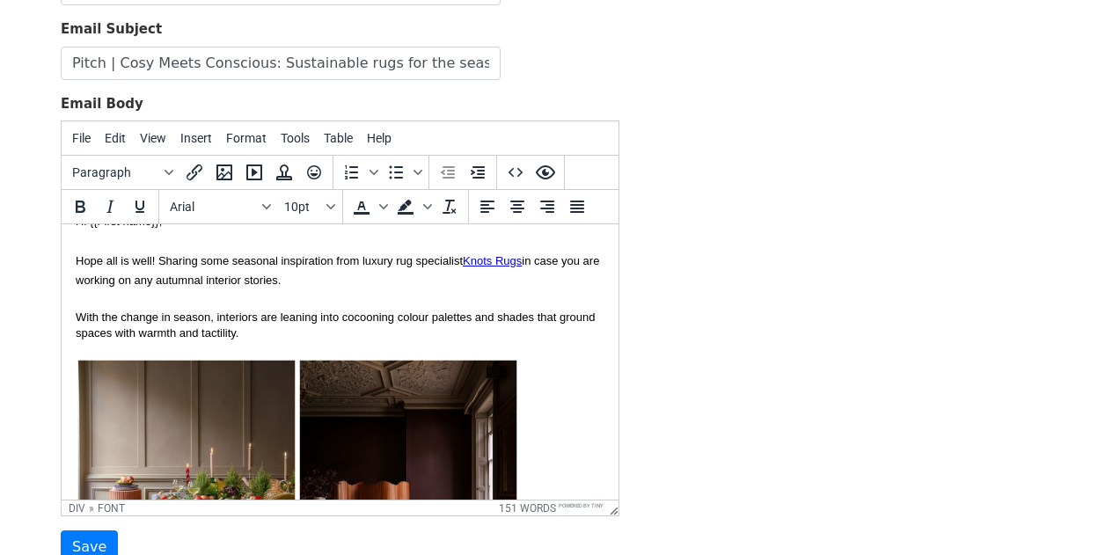
scroll to position [28, 0]
click at [356, 341] on div "With the change in season, interiors are leaning into cocooning colour palettes…" at bounding box center [340, 467] width 529 height 317
click at [351, 335] on div "With the change in season, interiors are leaning into cocooning colour palettes…" at bounding box center [340, 467] width 529 height 317
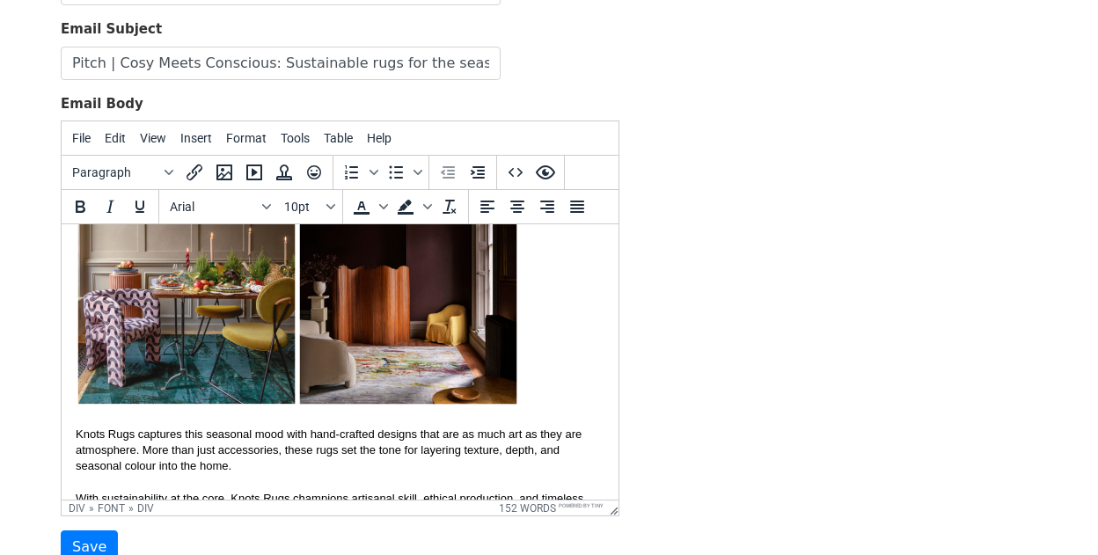
scroll to position [266, 0]
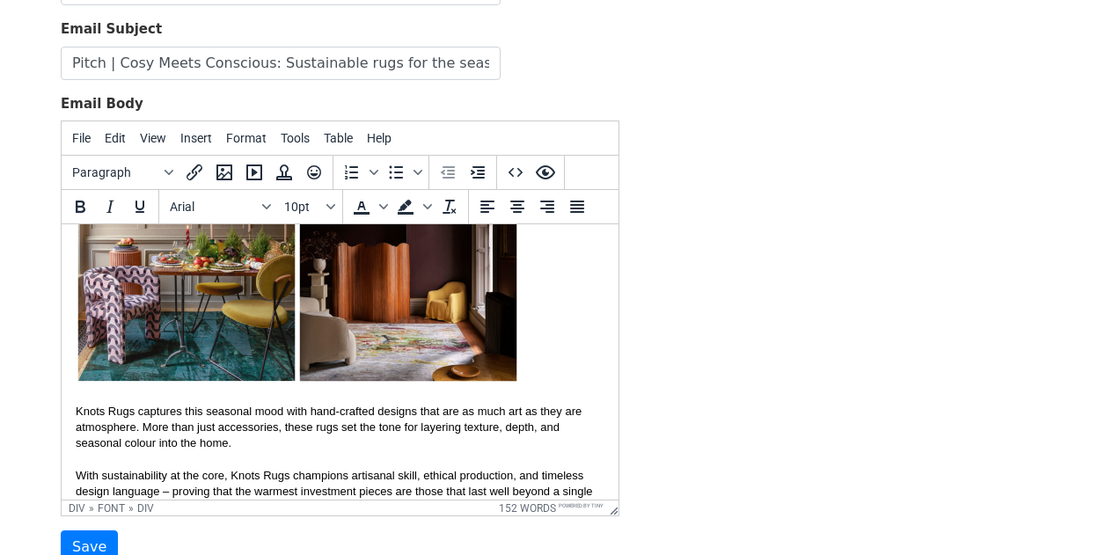
click at [356, 453] on div at bounding box center [340, 459] width 529 height 16
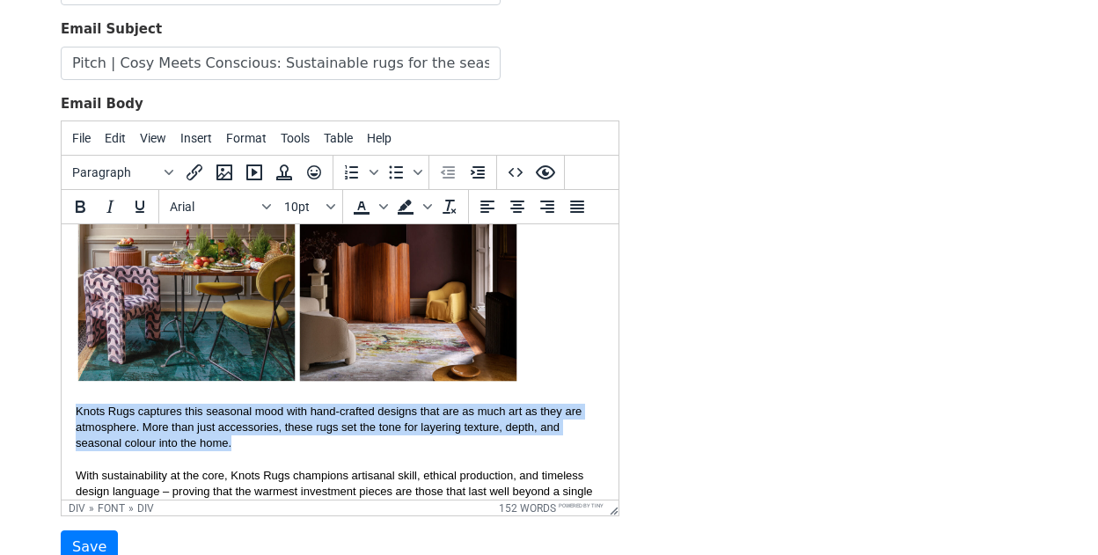
drag, startPoint x: 249, startPoint y: 443, endPoint x: 69, endPoint y: 418, distance: 182.1
click at [69, 418] on html "Hi {{First name}}, Hope all is well! Sharing some seasonal inspiration from lux…" at bounding box center [340, 399] width 557 height 880
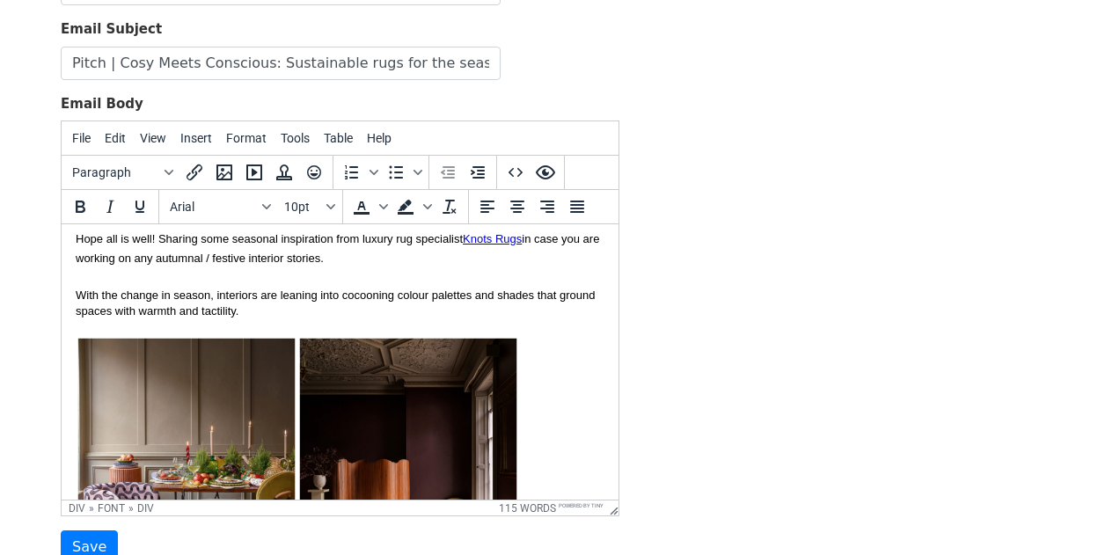
scroll to position [26, 0]
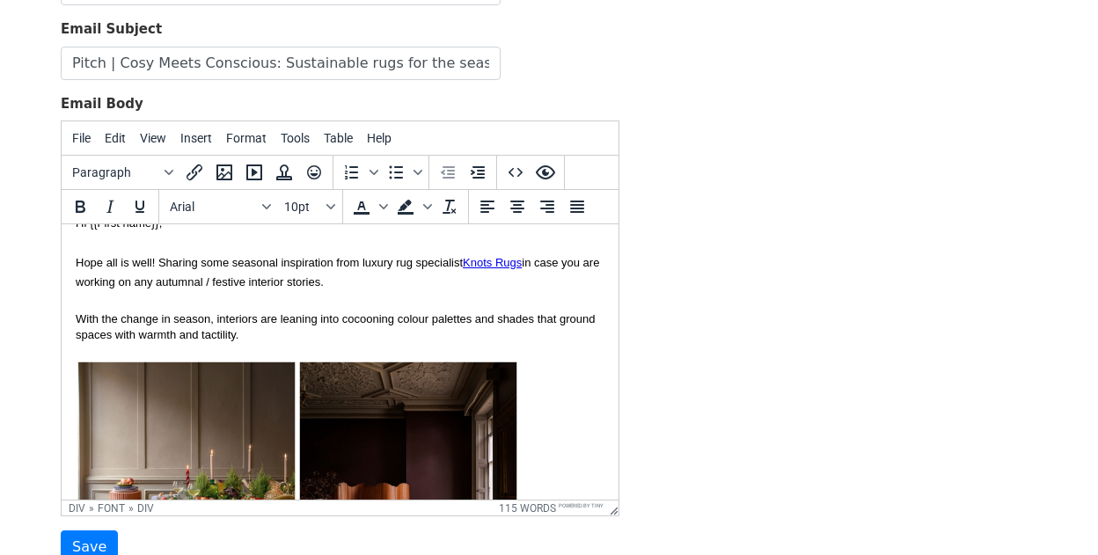
click at [253, 333] on div "With the change in season, interiors are leaning into cocooning colour palettes…" at bounding box center [340, 469] width 529 height 317
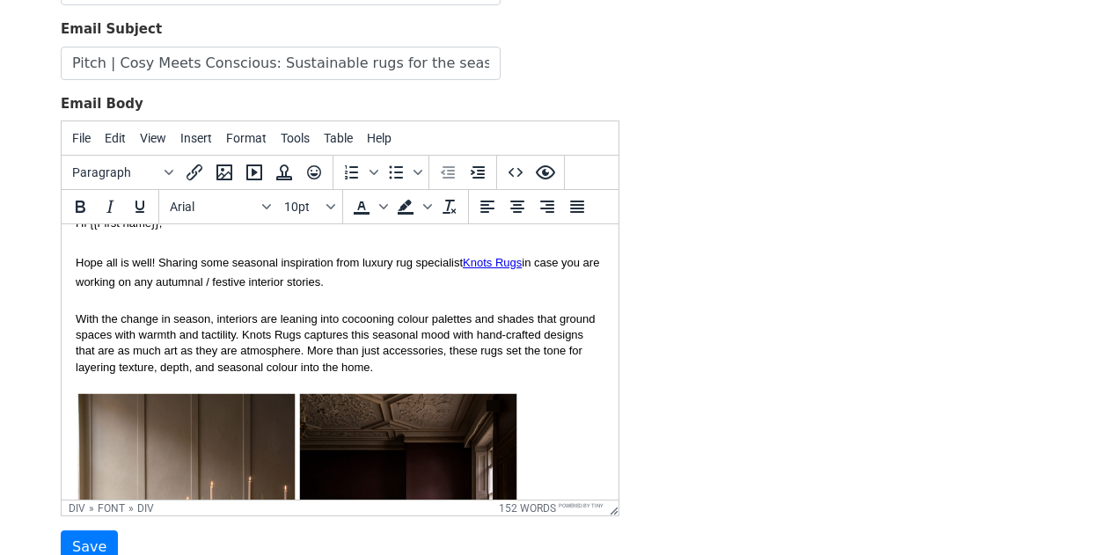
click at [368, 334] on div "With the change in season, interiors are leaning into cocooning colour palettes…" at bounding box center [340, 485] width 529 height 348
click at [447, 331] on div "With the change in season, interiors are leaning into cocooning colour palettes…" at bounding box center [340, 485] width 529 height 348
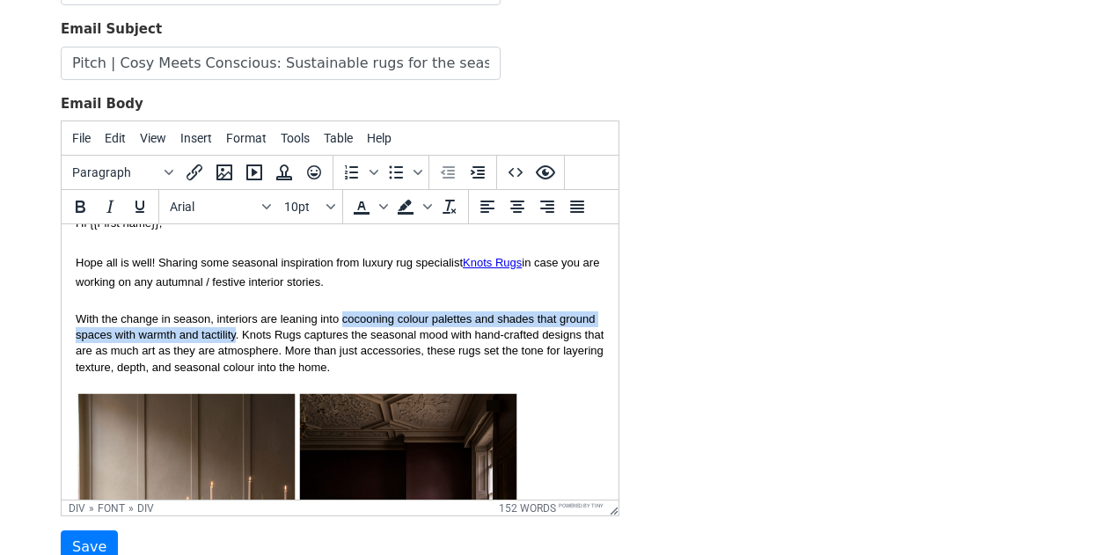
drag, startPoint x: 235, startPoint y: 335, endPoint x: 341, endPoint y: 317, distance: 108.1
click at [341, 317] on div "With the change in season, interiors are leaning into cocooning colour palettes…" at bounding box center [340, 485] width 529 height 348
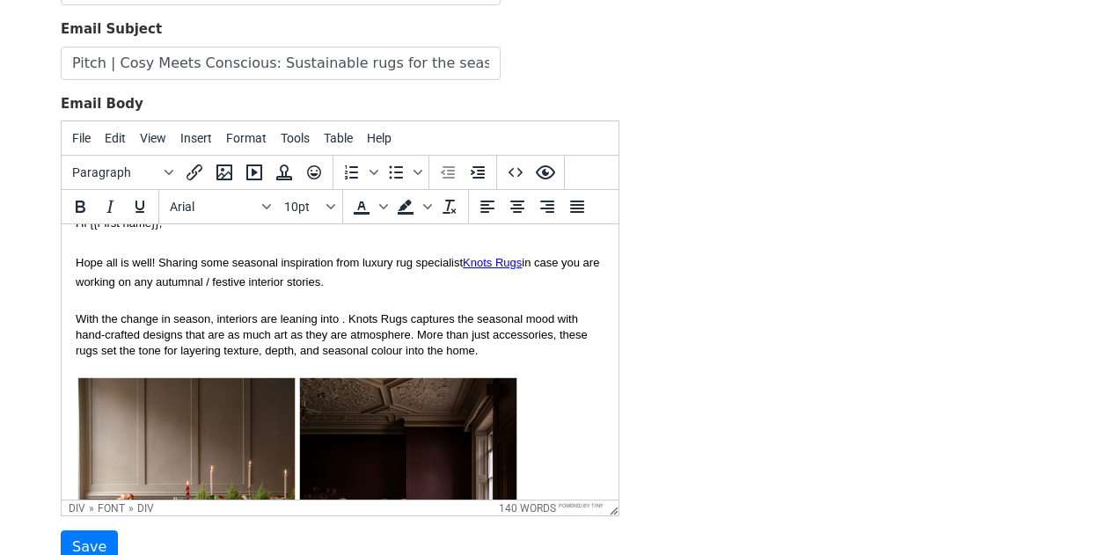
click at [560, 319] on div "With the change in season, interiors are leaning into . Knots Rugs captures the…" at bounding box center [340, 477] width 529 height 333
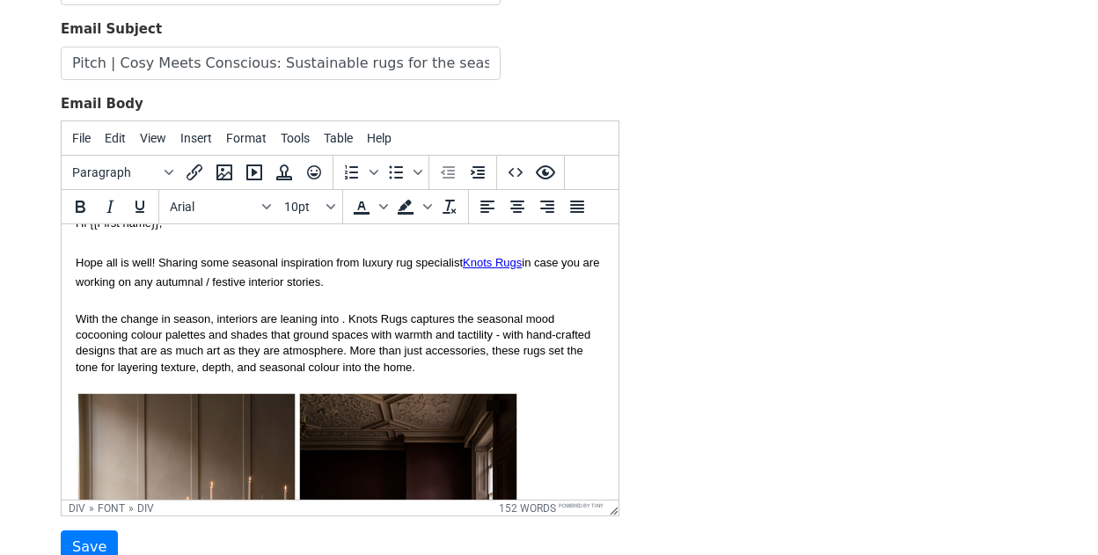
click at [585, 314] on div "With the change in season, interiors are leaning into . Knots Rugs captures the…" at bounding box center [340, 343] width 529 height 64
drag, startPoint x: 348, startPoint y: 320, endPoint x: 56, endPoint y: 322, distance: 291.3
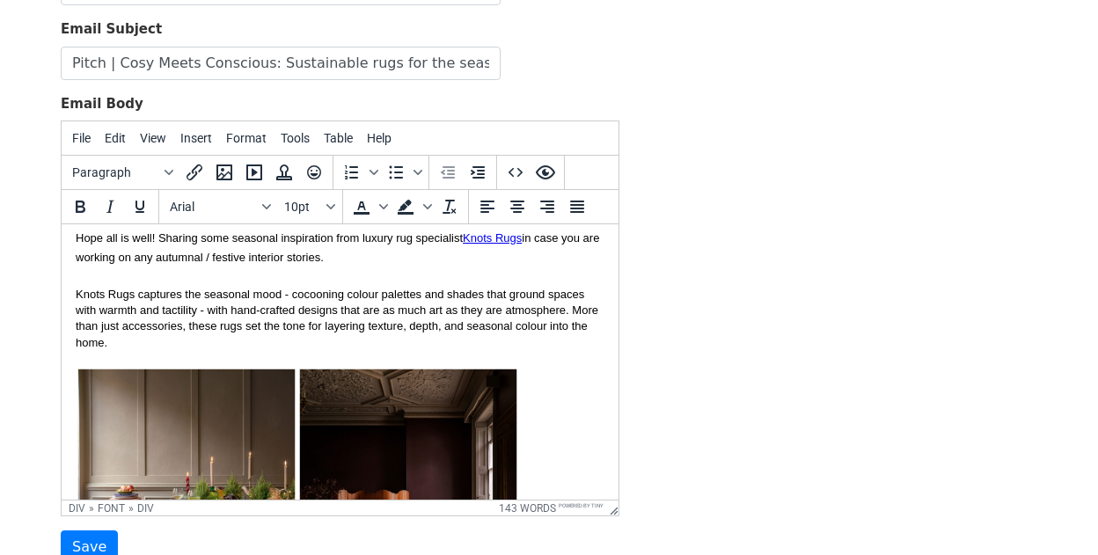
scroll to position [56, 0]
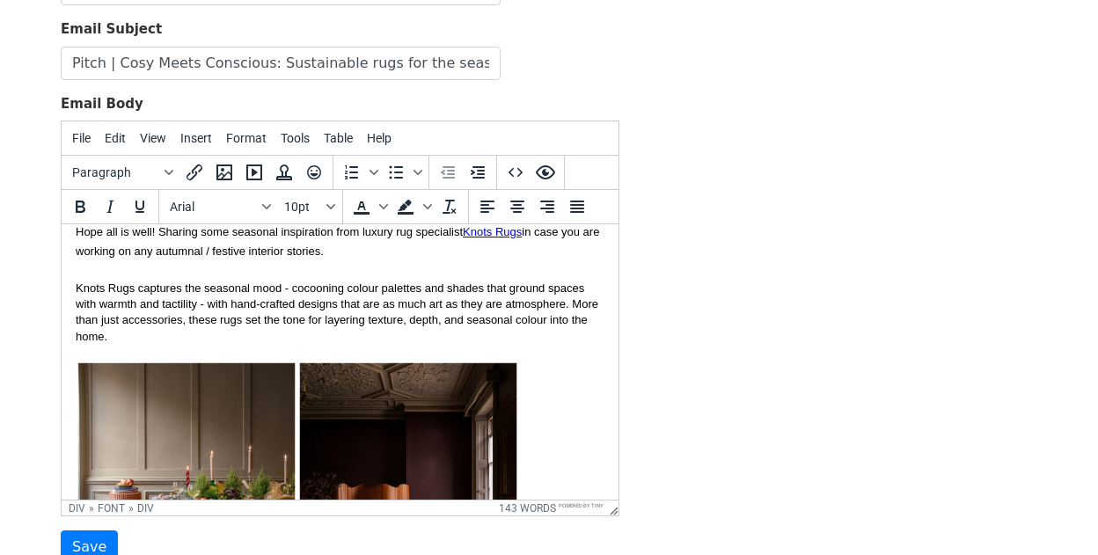
click at [333, 341] on div "Knots Rugs captures the seasonal mood - cocooning colour palettes and shades th…" at bounding box center [340, 313] width 529 height 64
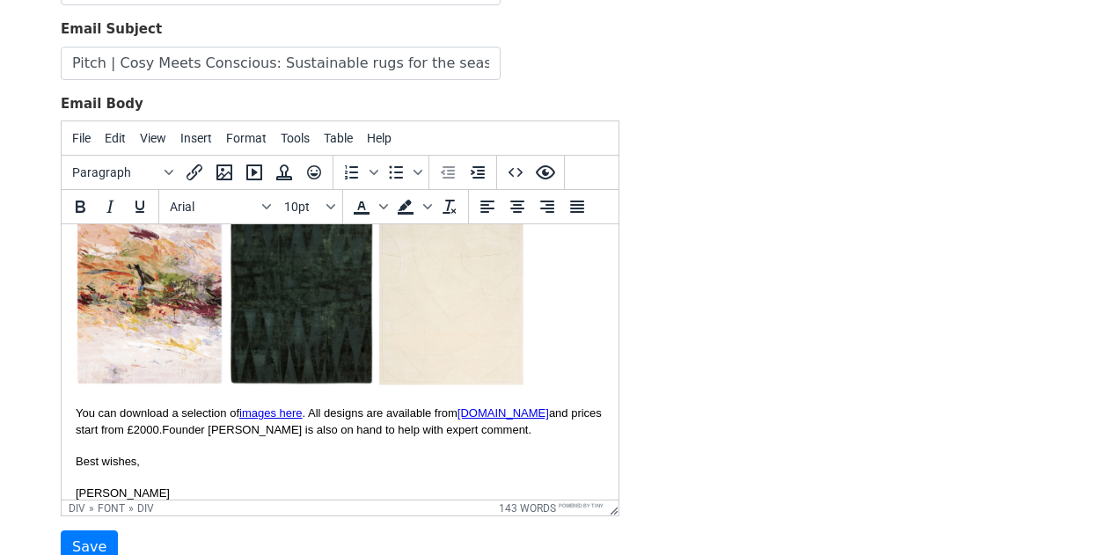
scroll to position [571, 0]
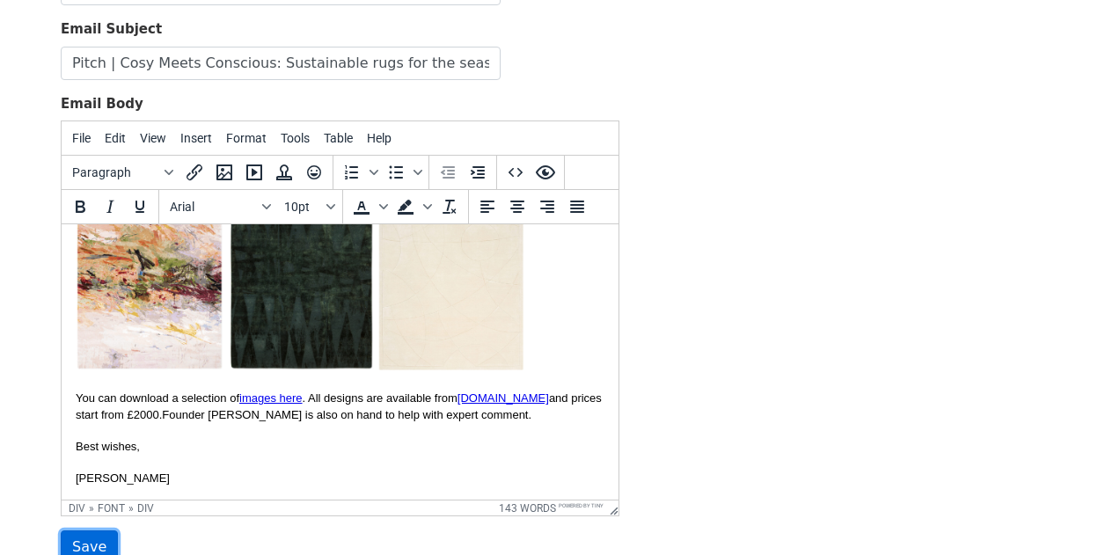
click at [84, 547] on input "Save" at bounding box center [89, 547] width 57 height 33
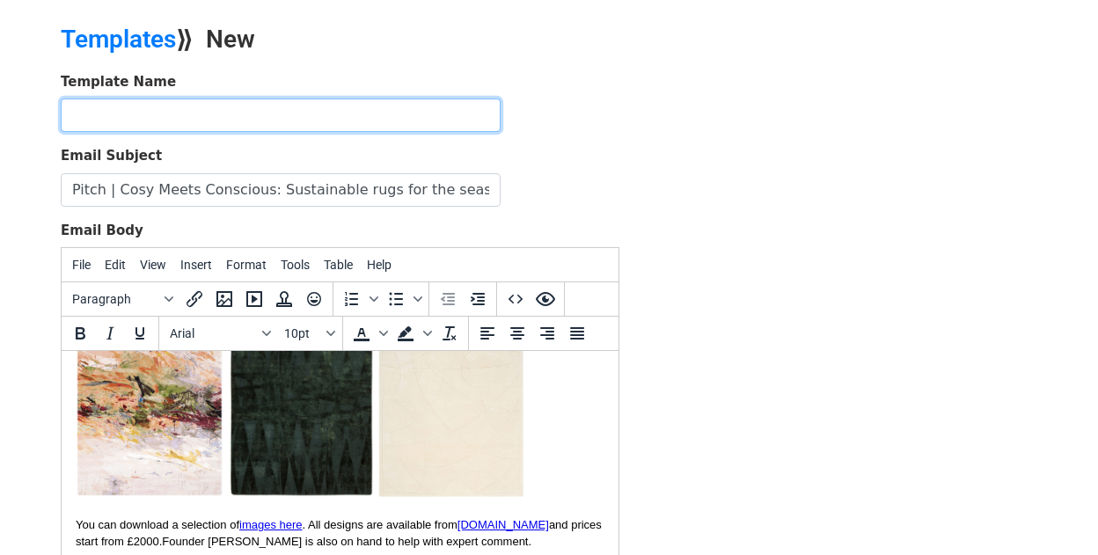
scroll to position [34, 0]
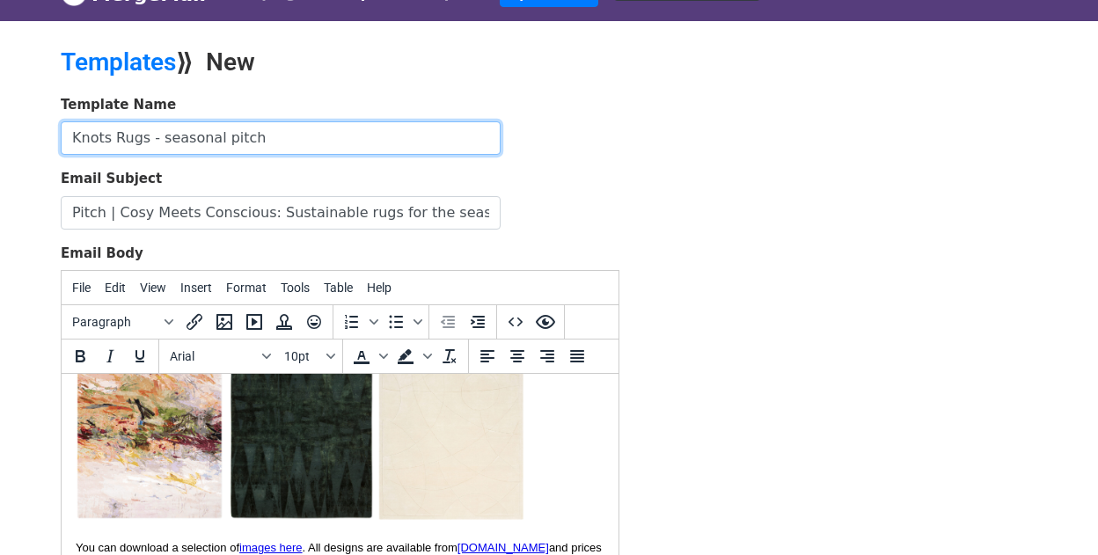
type input "Knots Rugs - seasonal pitch"
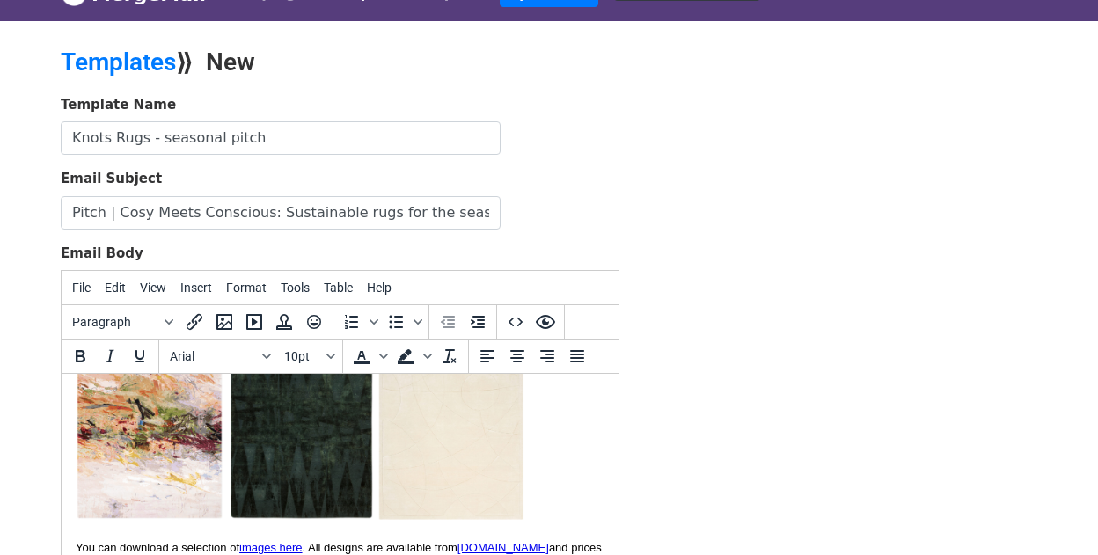
click at [531, 162] on form "Template Name Knots Rugs - seasonal pitch Email Subject Pitch | Cosy Meets Cons…" at bounding box center [340, 404] width 559 height 619
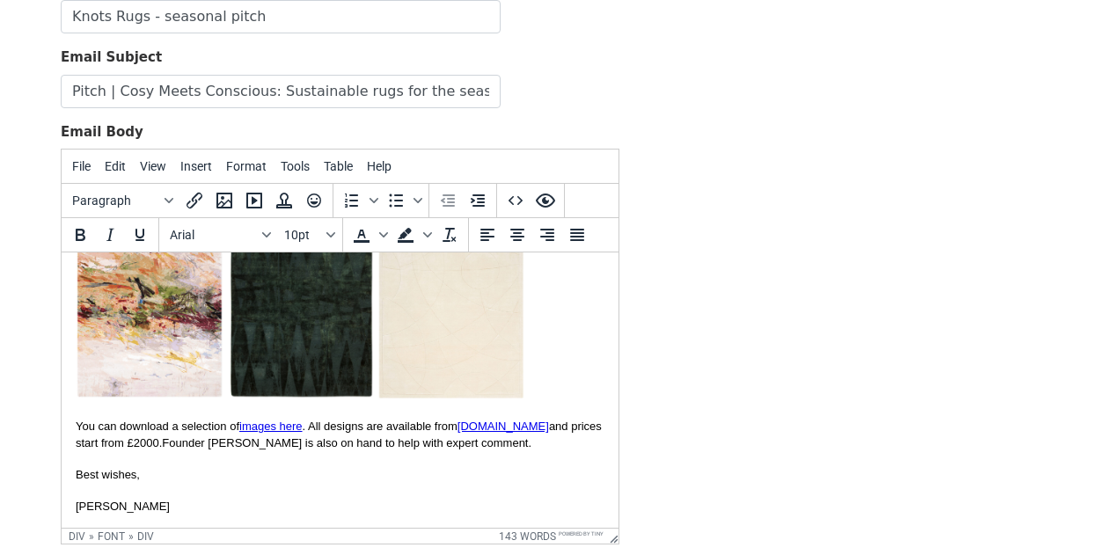
scroll to position [334, 0]
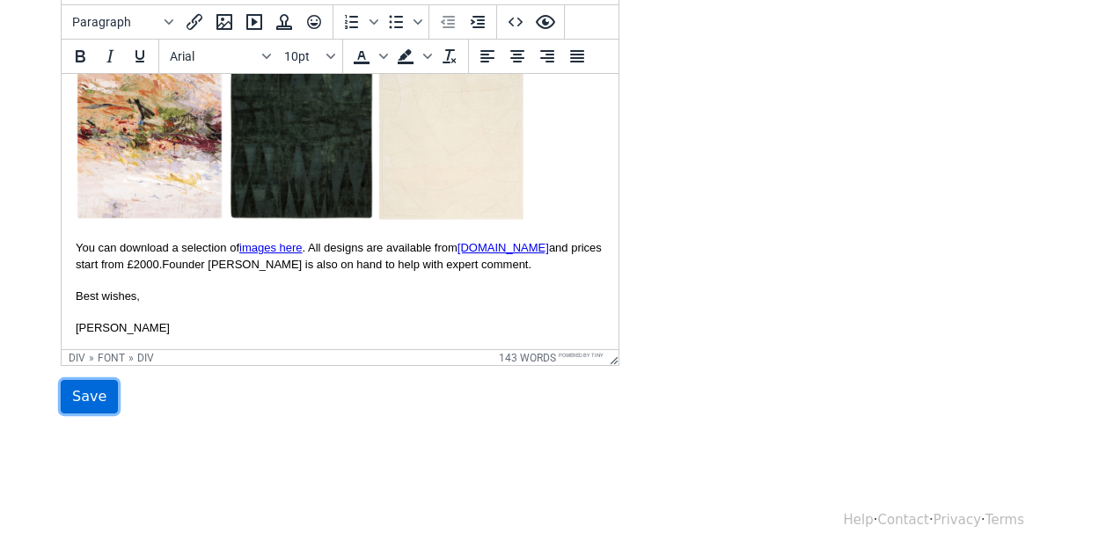
click at [96, 383] on input "Save" at bounding box center [89, 396] width 57 height 33
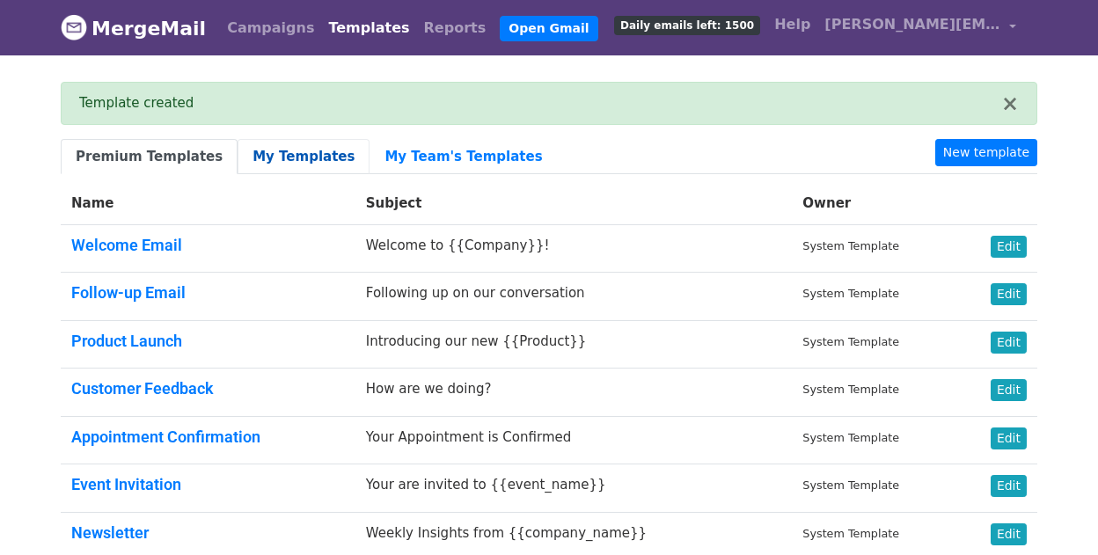
click at [287, 158] on link "My Templates" at bounding box center [304, 157] width 132 height 36
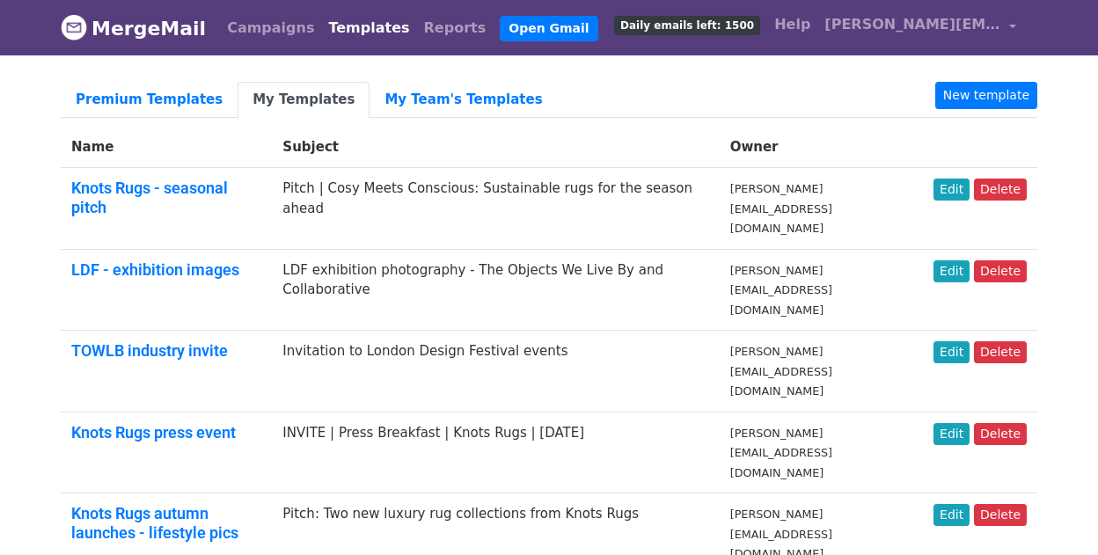
click at [940, 178] on td "Edit Delete" at bounding box center [980, 209] width 114 height 82
click at [954, 192] on link "Edit" at bounding box center [952, 190] width 36 height 22
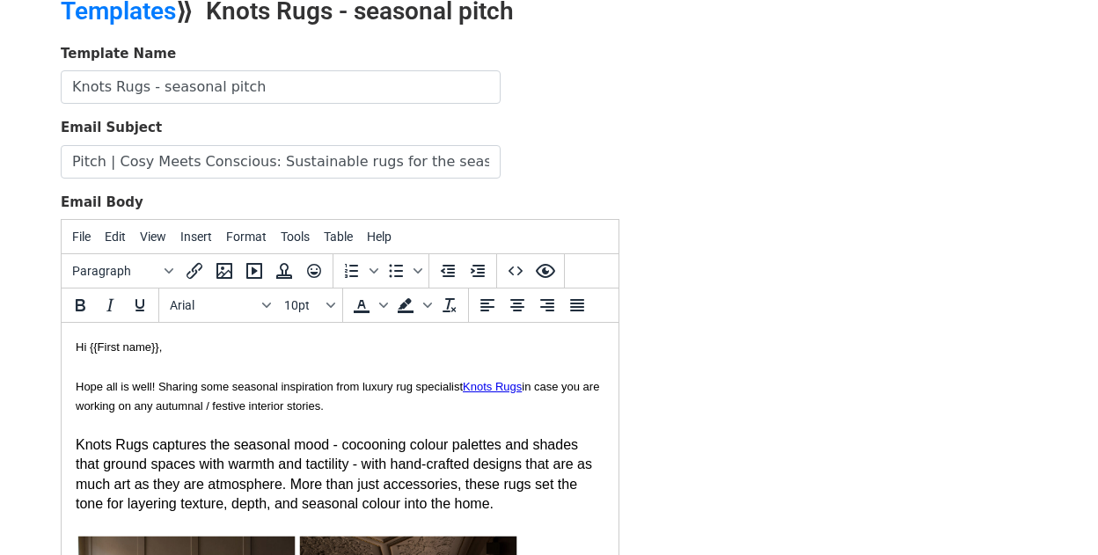
scroll to position [262, 0]
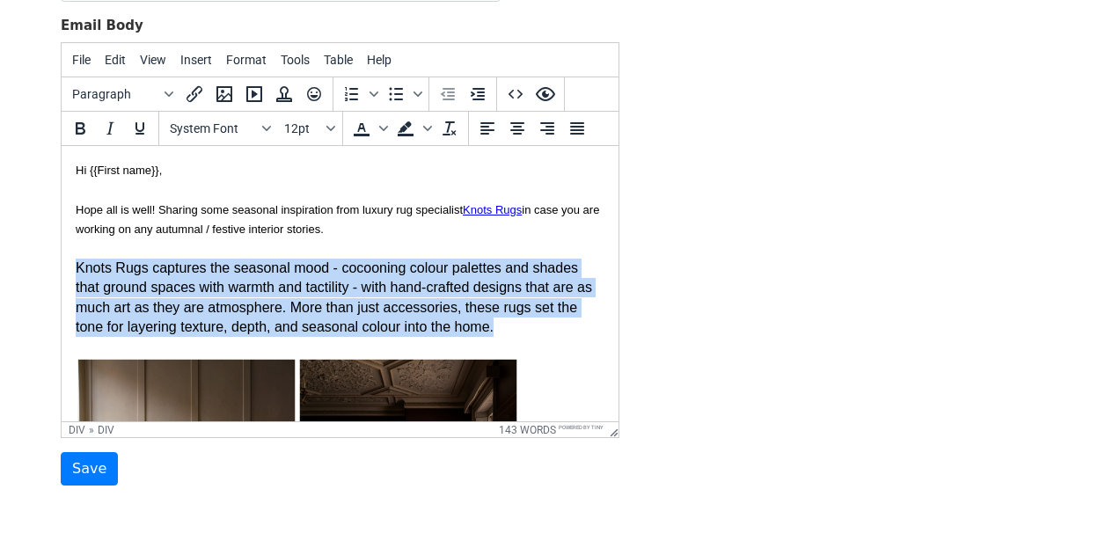
drag, startPoint x: 545, startPoint y: 330, endPoint x: 70, endPoint y: 267, distance: 478.4
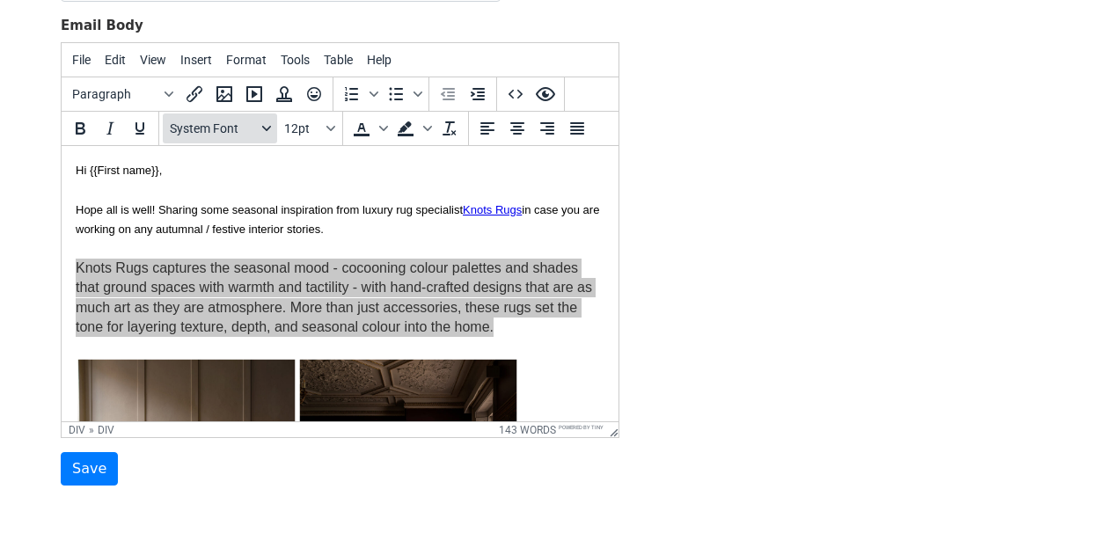
click at [252, 130] on span "System Font" at bounding box center [213, 128] width 86 height 14
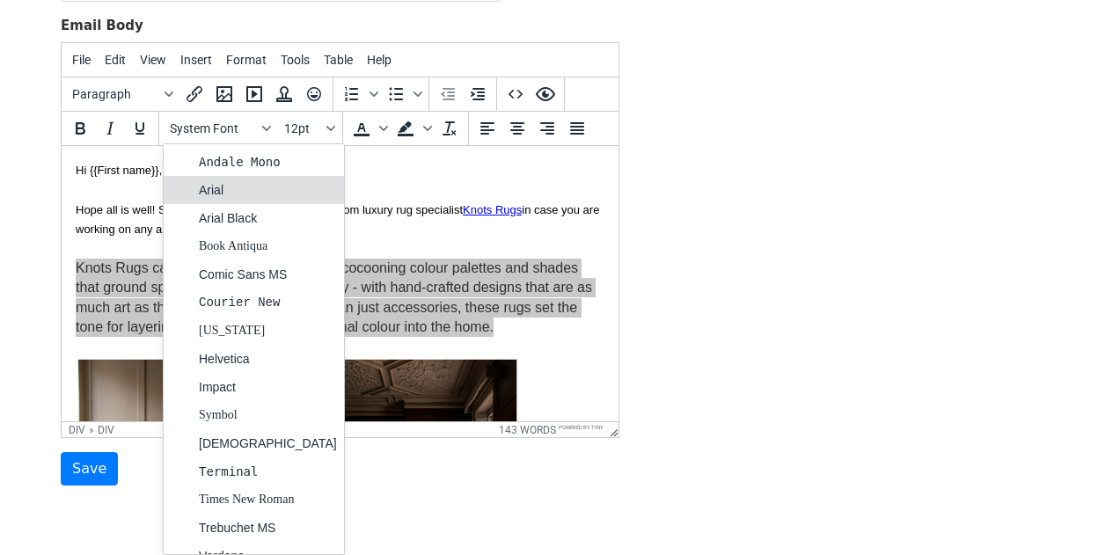
click at [248, 190] on div "Arial" at bounding box center [268, 190] width 138 height 21
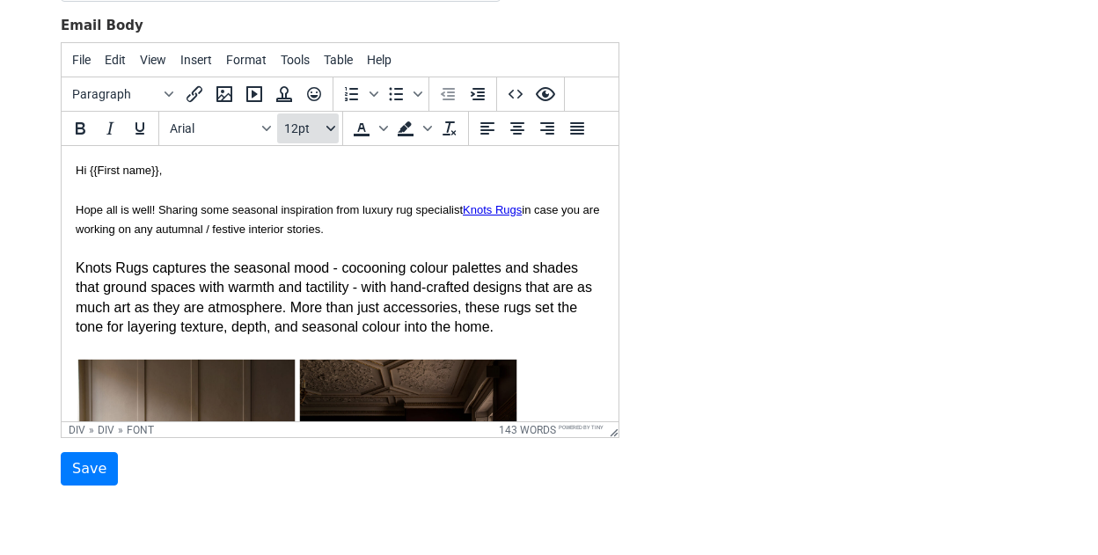
click at [304, 137] on button "12pt" at bounding box center [308, 129] width 62 height 30
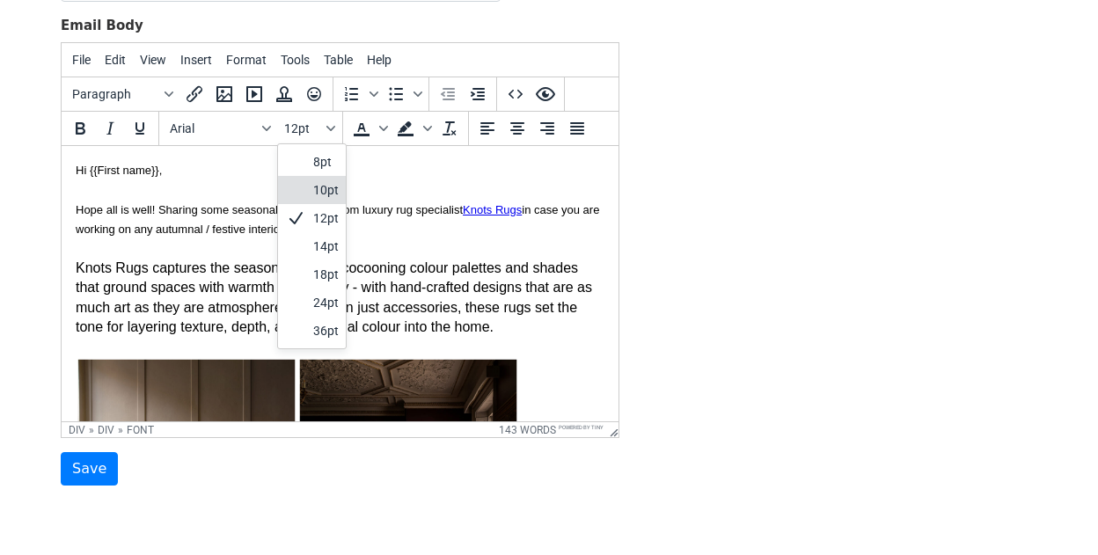
click at [308, 184] on div "10pt" at bounding box center [312, 190] width 68 height 28
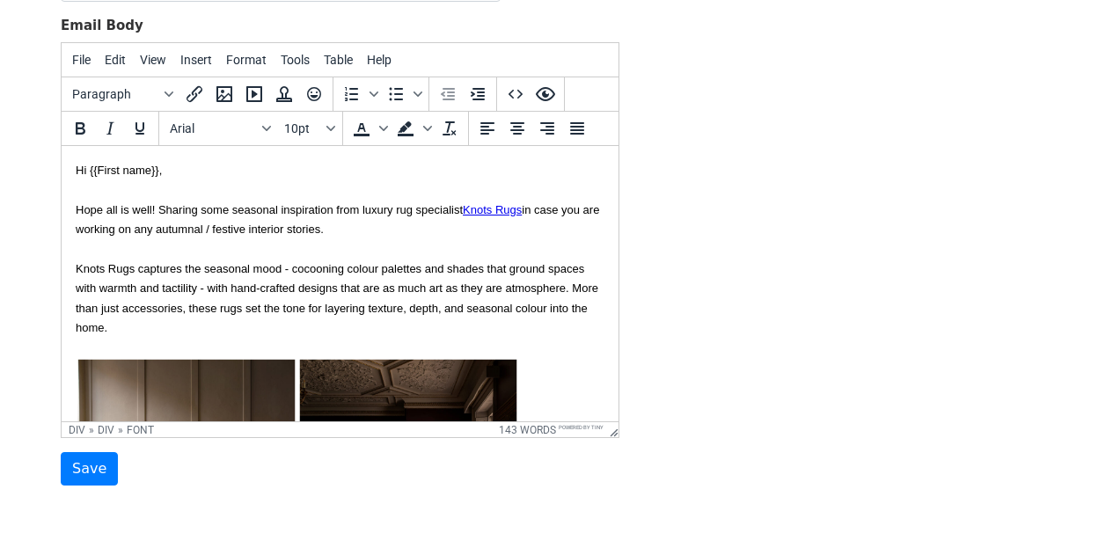
click at [330, 298] on div "Knots Rugs captures the seasonal mood - cocooning colour palettes and shades th…" at bounding box center [340, 298] width 529 height 79
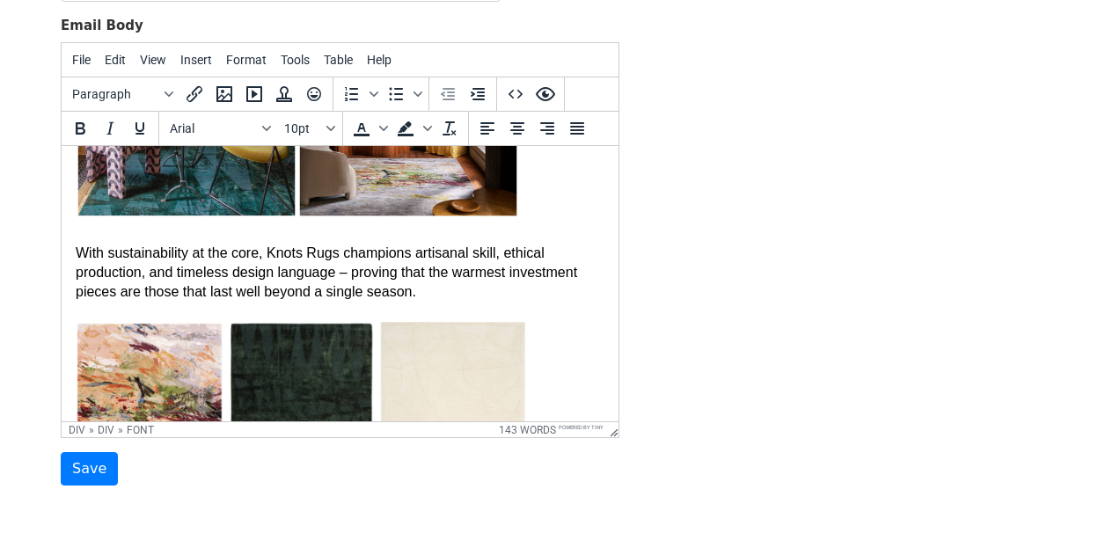
scroll to position [420, 0]
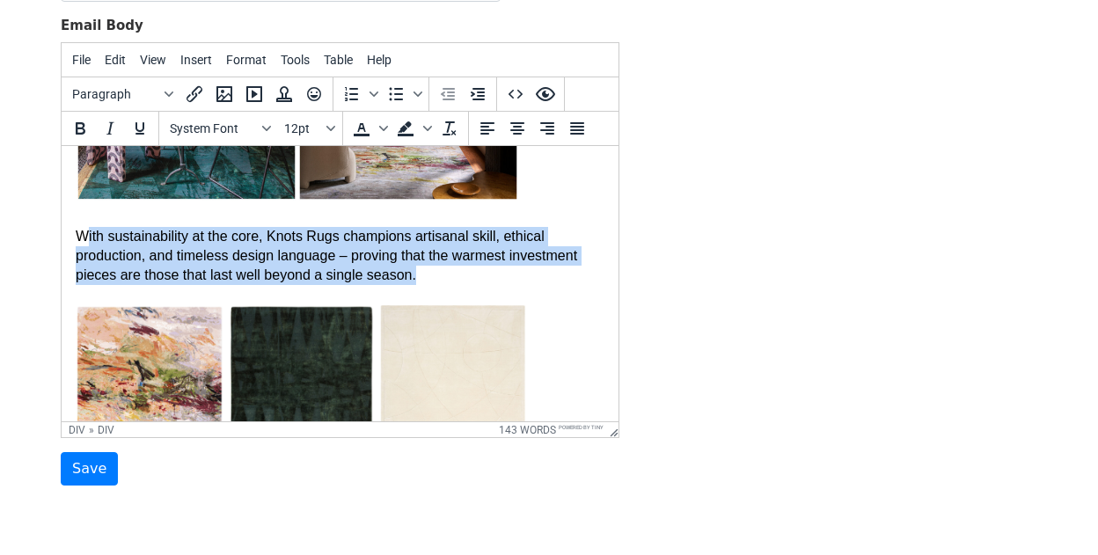
drag, startPoint x: 443, startPoint y: 276, endPoint x: 90, endPoint y: 230, distance: 356.8
click at [90, 230] on div "With sustainability at the core, Knots Rugs champions artisanal skill, ethical …" at bounding box center [340, 406] width 529 height 359
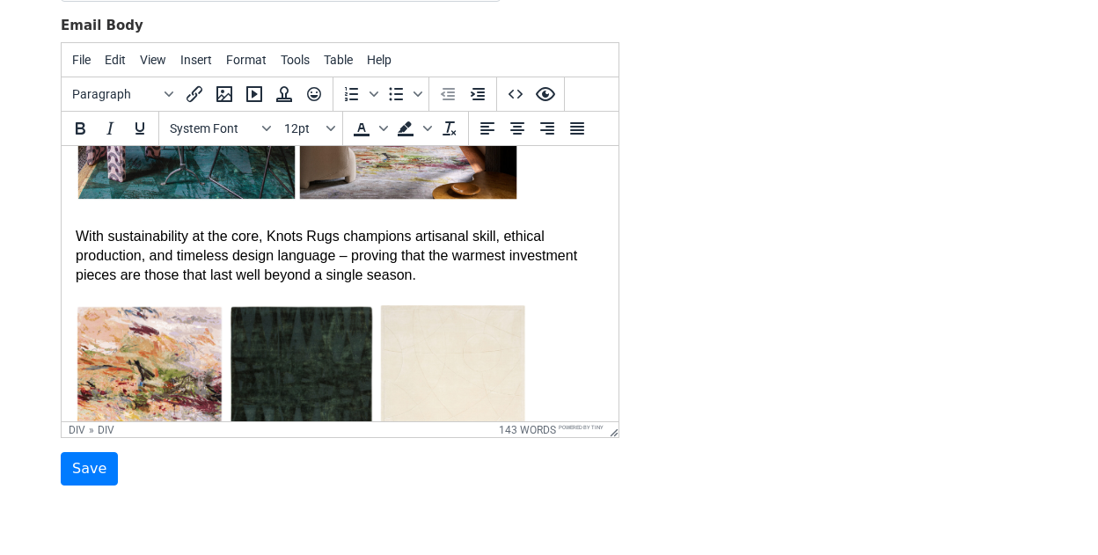
click at [180, 247] on div "With sustainability at the core, Knots Rugs champions artisanal skill, ethical …" at bounding box center [340, 406] width 529 height 359
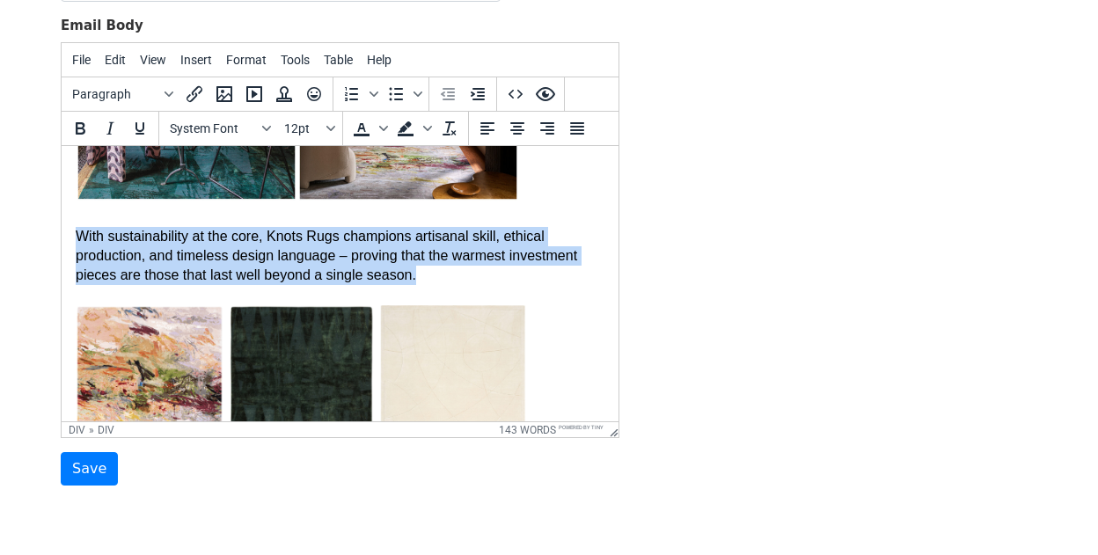
drag, startPoint x: 449, startPoint y: 279, endPoint x: 62, endPoint y: 240, distance: 388.2
click at [62, 240] on html "Hi {{First name}}, Hope all is well! Sharing some seasonal inspiration from lux…" at bounding box center [340, 192] width 557 height 933
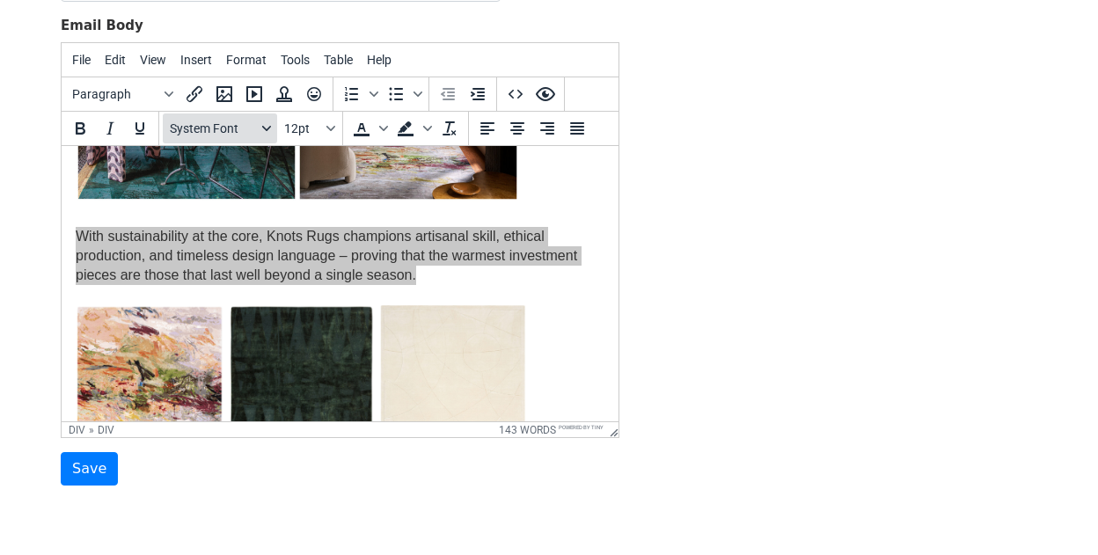
click at [235, 132] on span "System Font" at bounding box center [213, 128] width 86 height 14
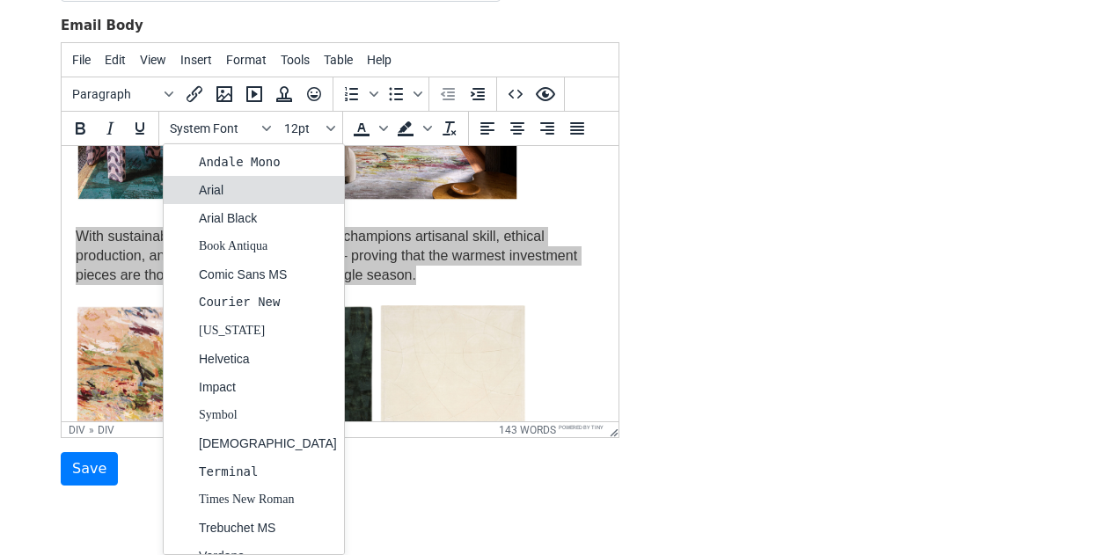
click at [235, 189] on div "Arial" at bounding box center [268, 190] width 138 height 21
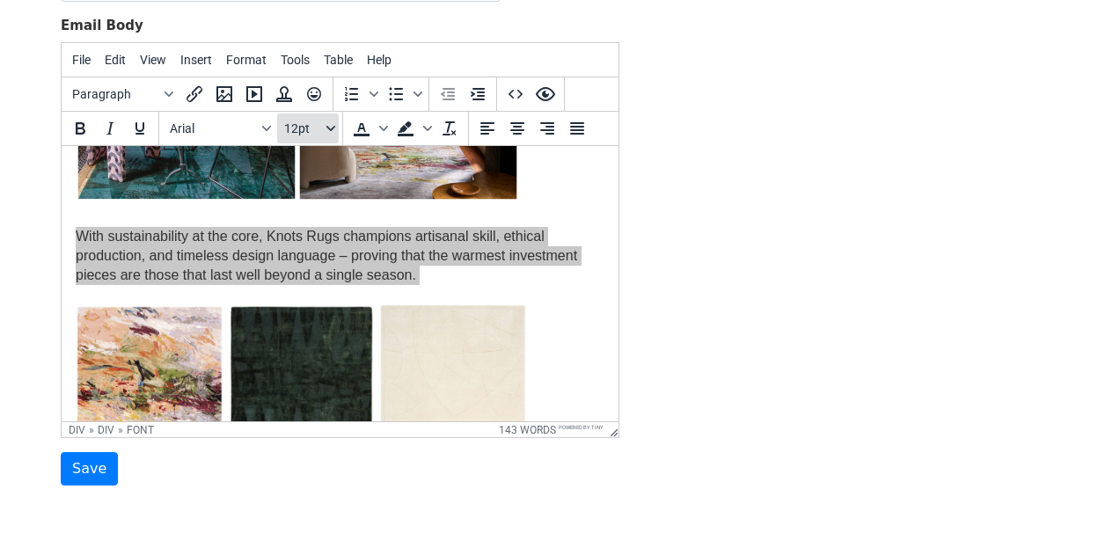
click at [316, 136] on button "12pt" at bounding box center [308, 129] width 62 height 30
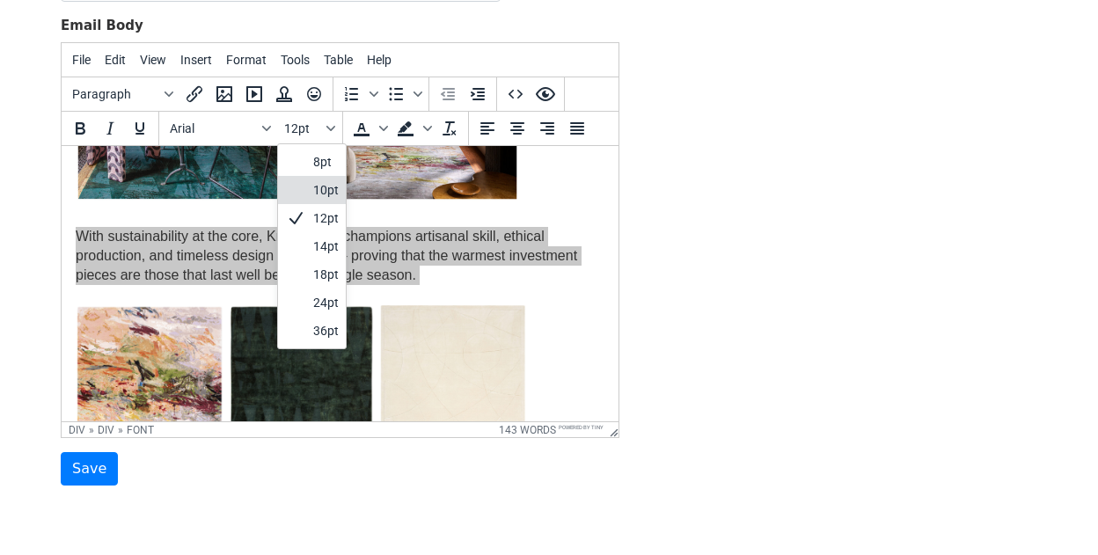
click at [316, 189] on div "10pt" at bounding box center [326, 190] width 26 height 21
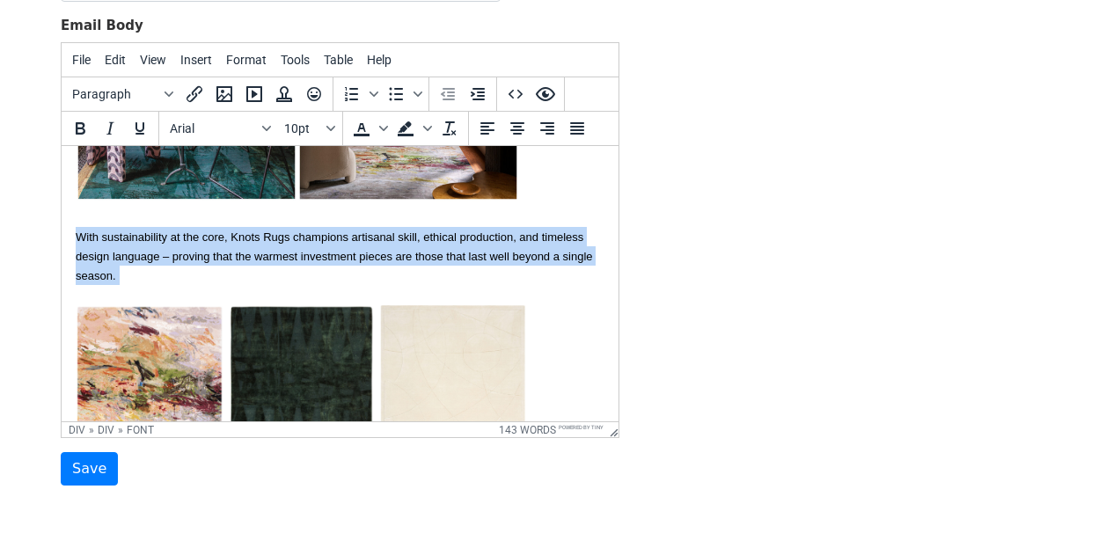
click at [311, 257] on font "With sustainability at the core, Knots Rugs champions artisanal skill, ethical …" at bounding box center [334, 257] width 517 height 53
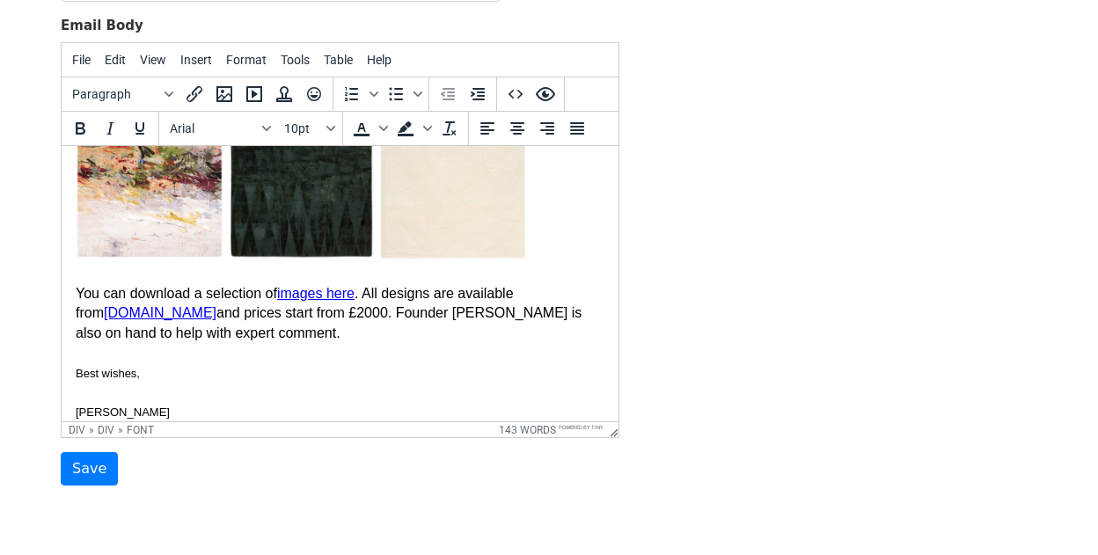
scroll to position [647, 0]
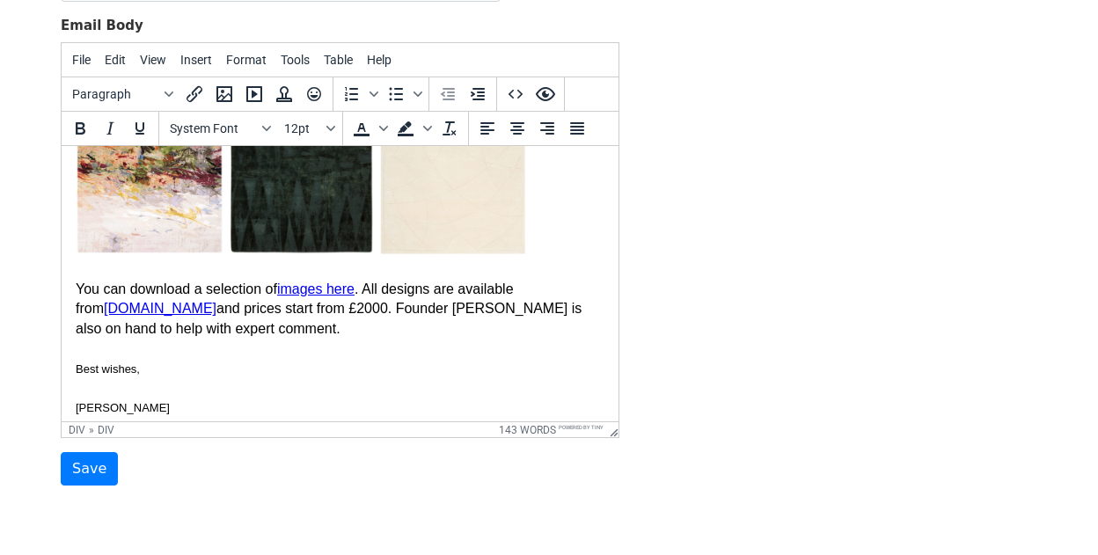
drag, startPoint x: 334, startPoint y: 326, endPoint x: 43, endPoint y: 297, distance: 292.8
click at [182, 140] on button "System Font" at bounding box center [220, 129] width 114 height 30
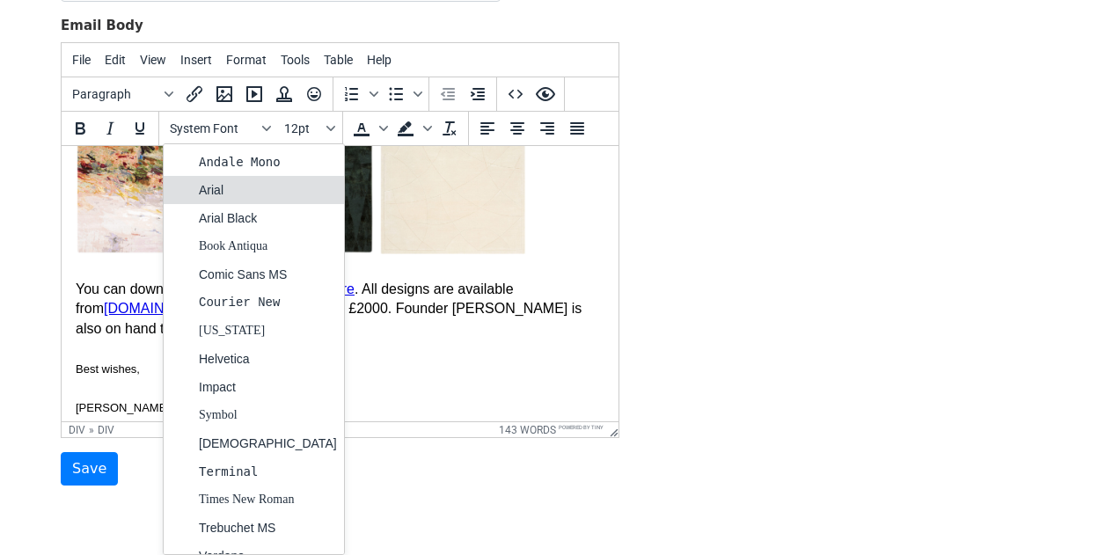
click at [189, 184] on div at bounding box center [181, 190] width 21 height 21
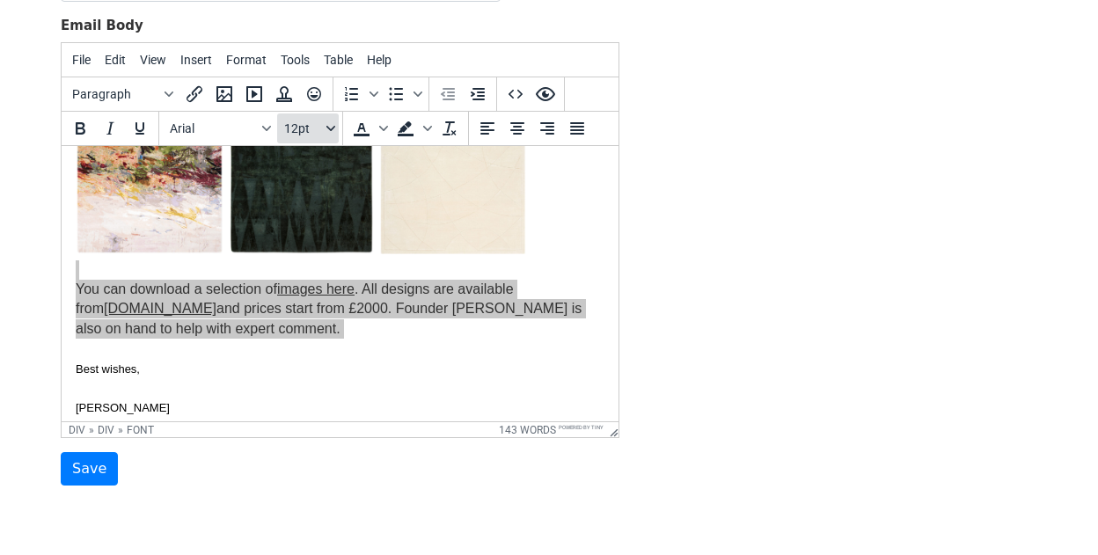
click at [303, 130] on span "12pt" at bounding box center [303, 128] width 39 height 14
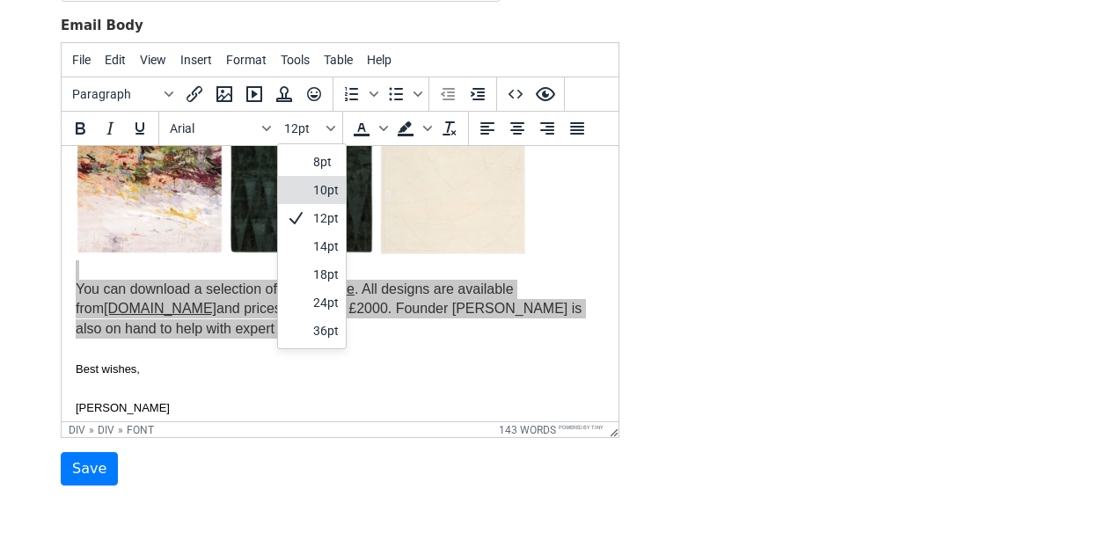
click at [304, 189] on div at bounding box center [295, 190] width 21 height 21
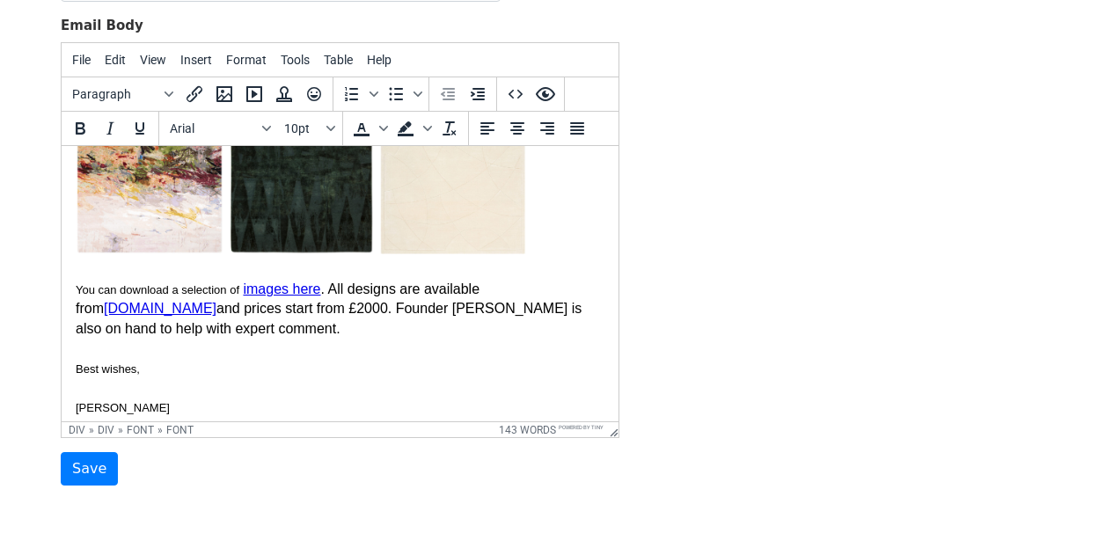
click at [327, 332] on div "With sustainability at the core, Knots Rugs champions artisanal skill, ethical …" at bounding box center [340, 179] width 529 height 359
drag, startPoint x: 327, startPoint y: 332, endPoint x: 238, endPoint y: 291, distance: 97.7
click at [238, 291] on div "With sustainability at the core, Knots Rugs champions artisanal skill, ethical …" at bounding box center [340, 179] width 529 height 359
click at [304, 131] on span "12pt" at bounding box center [303, 128] width 39 height 14
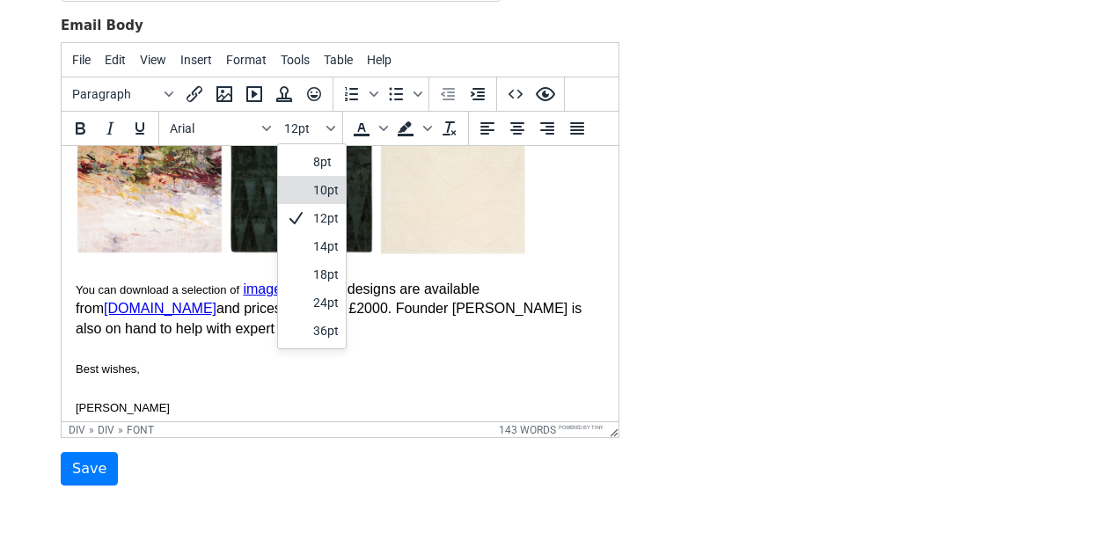
click at [304, 186] on div at bounding box center [295, 190] width 21 height 21
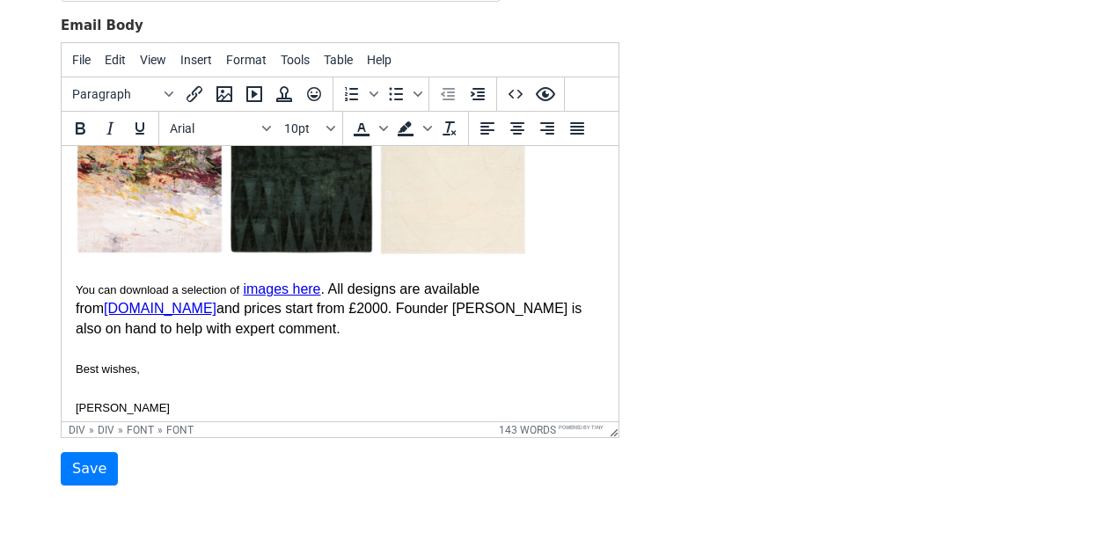
scroll to position [636, 0]
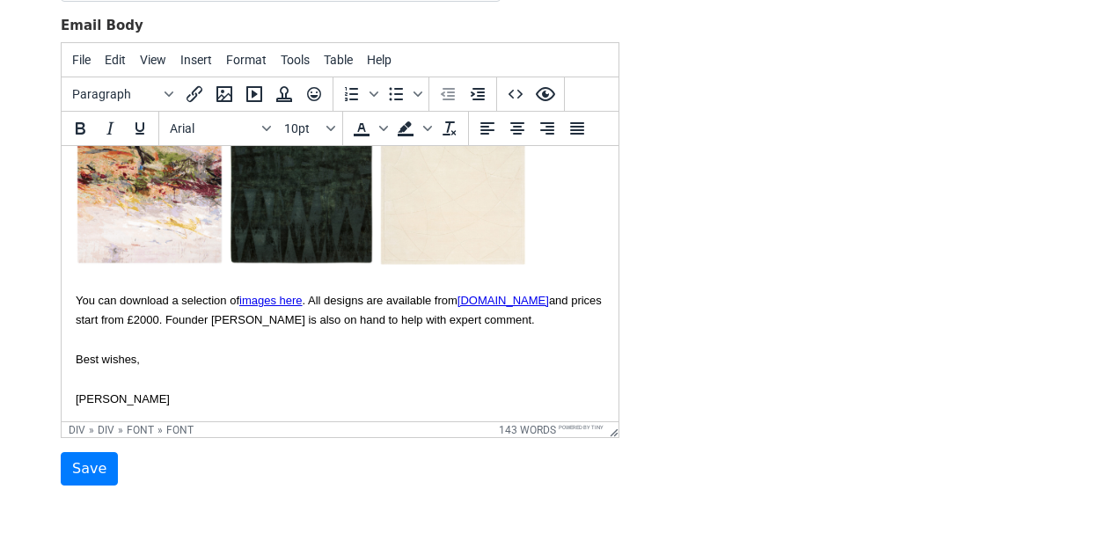
click at [286, 349] on div "Best wishes," at bounding box center [340, 369] width 529 height 40
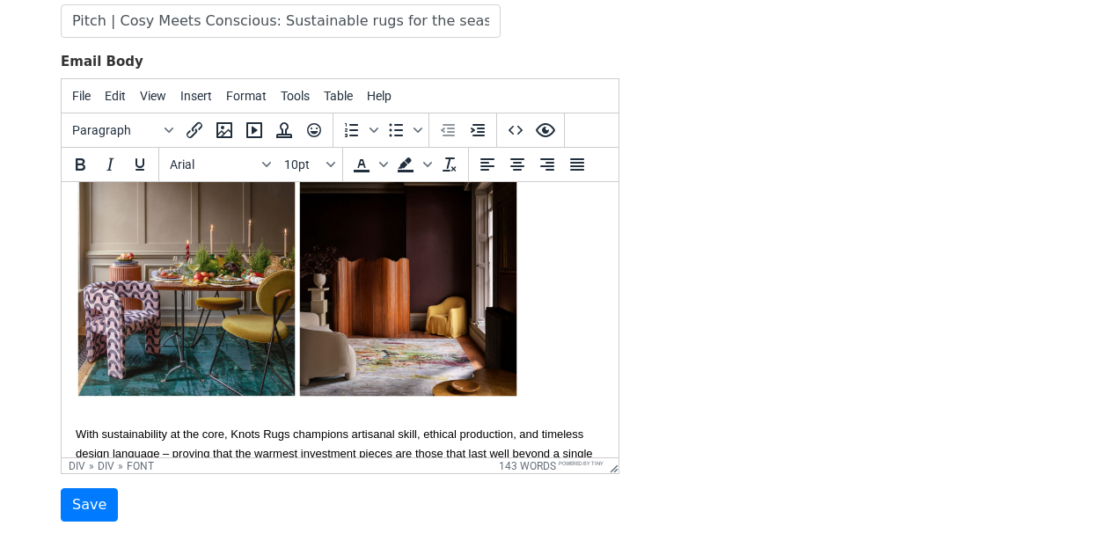
scroll to position [234, 0]
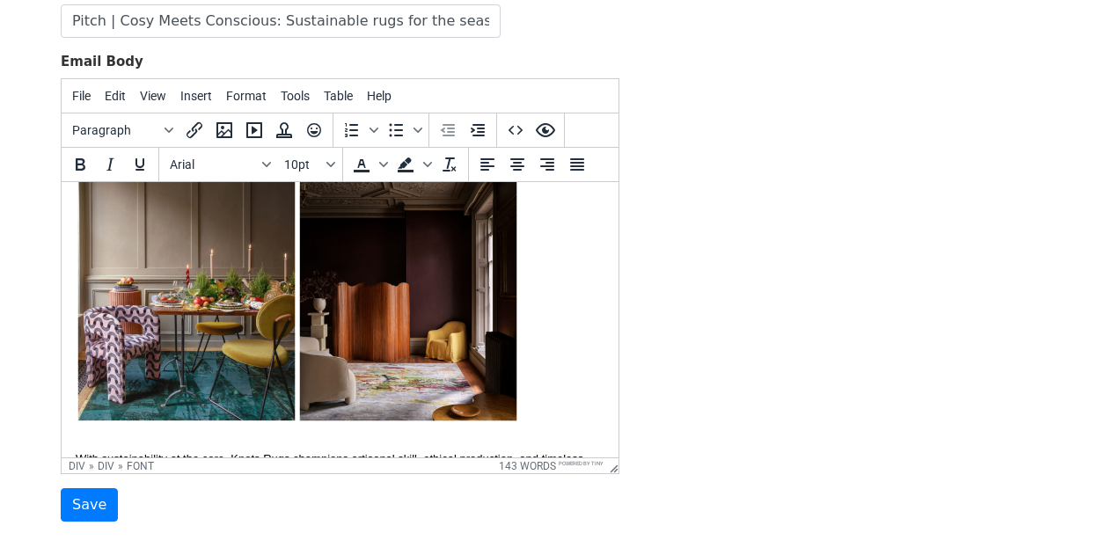
click at [185, 279] on img at bounding box center [187, 291] width 222 height 264
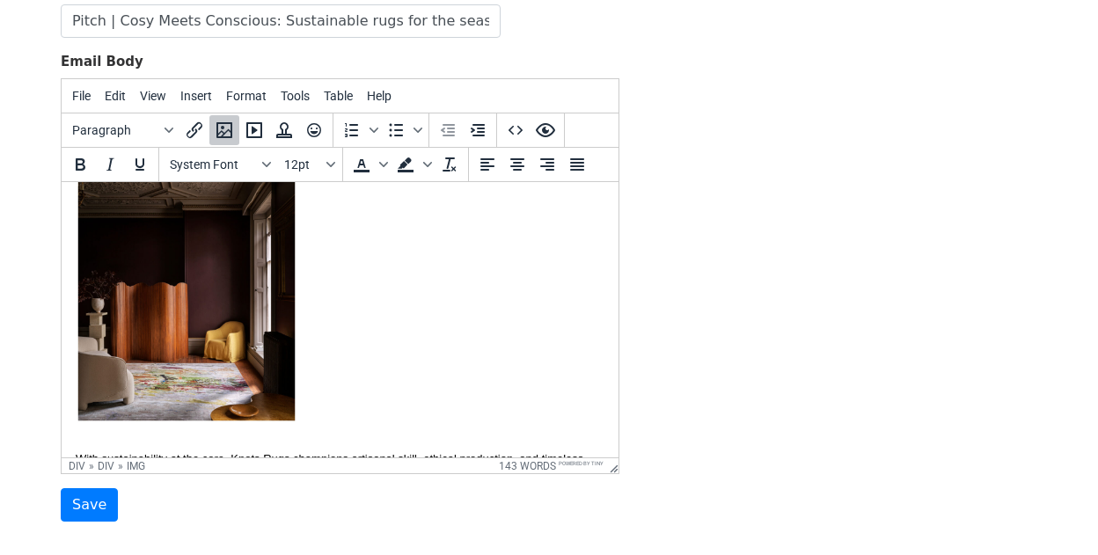
scroll to position [210, 0]
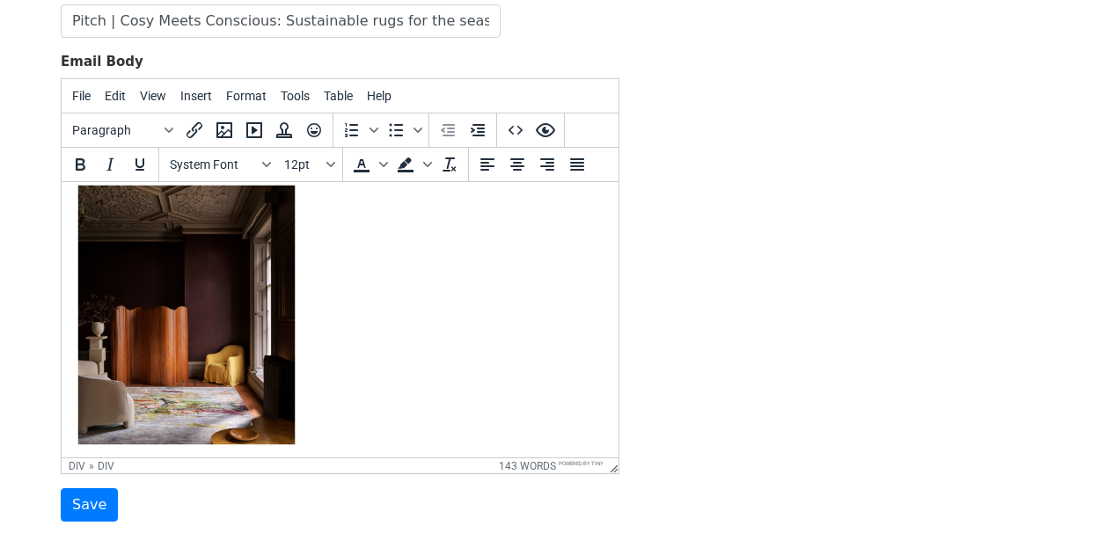
click at [356, 311] on div at bounding box center [340, 308] width 529 height 289
click at [217, 127] on icon "Insert/edit image" at bounding box center [224, 130] width 16 height 16
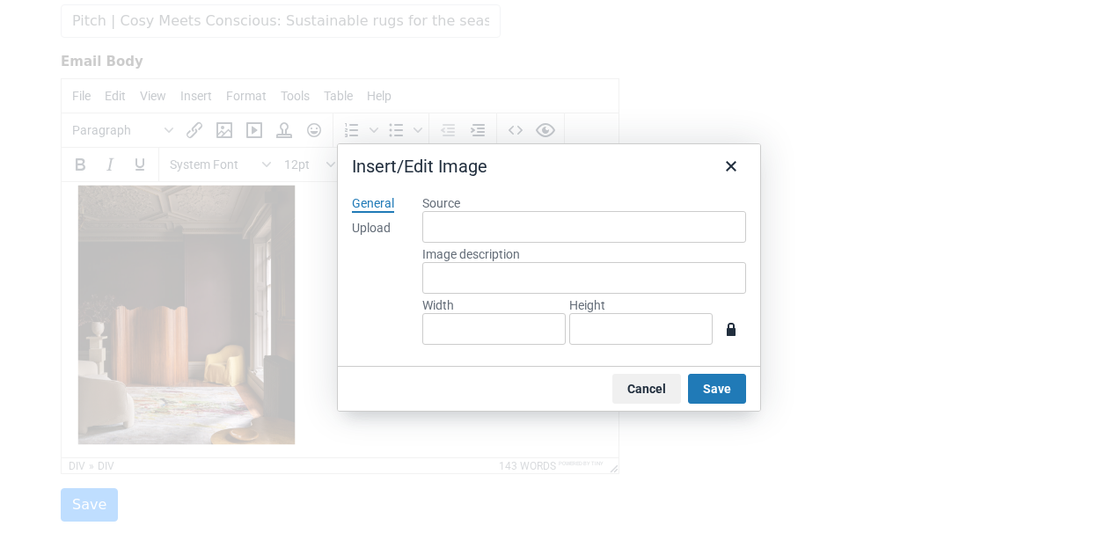
click at [391, 229] on div "Upload" at bounding box center [371, 229] width 39 height 18
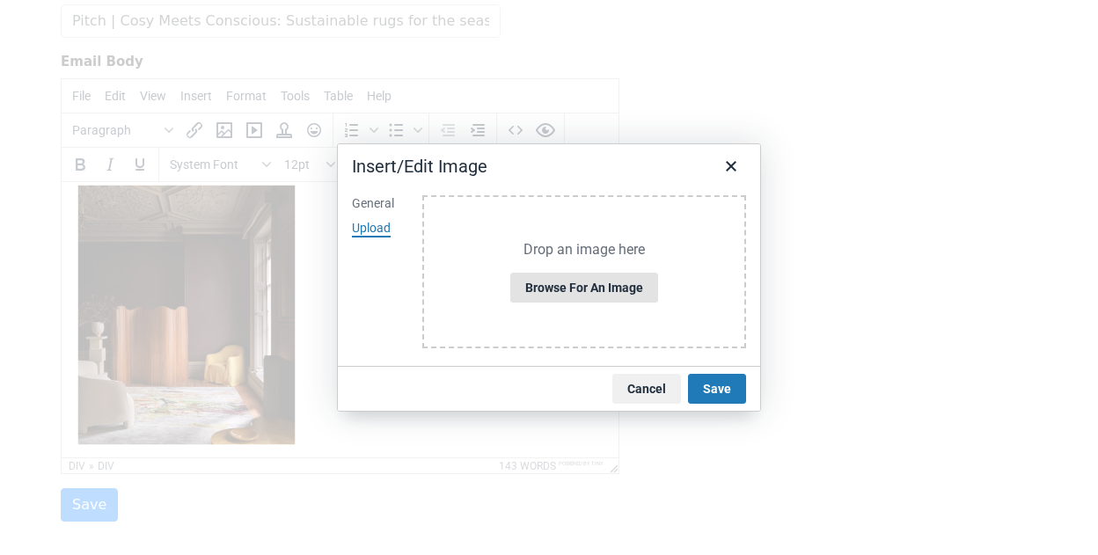
click at [546, 284] on button "Browse for an image" at bounding box center [584, 288] width 148 height 30
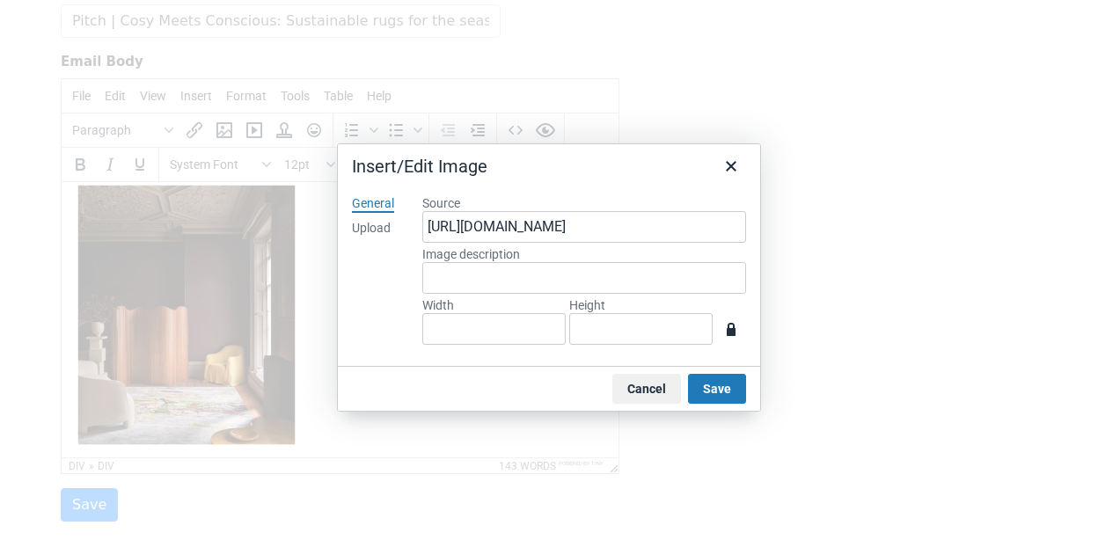
type input "800"
type input "954"
click at [633, 330] on input "954" at bounding box center [640, 329] width 143 height 32
type input "80"
type input "95"
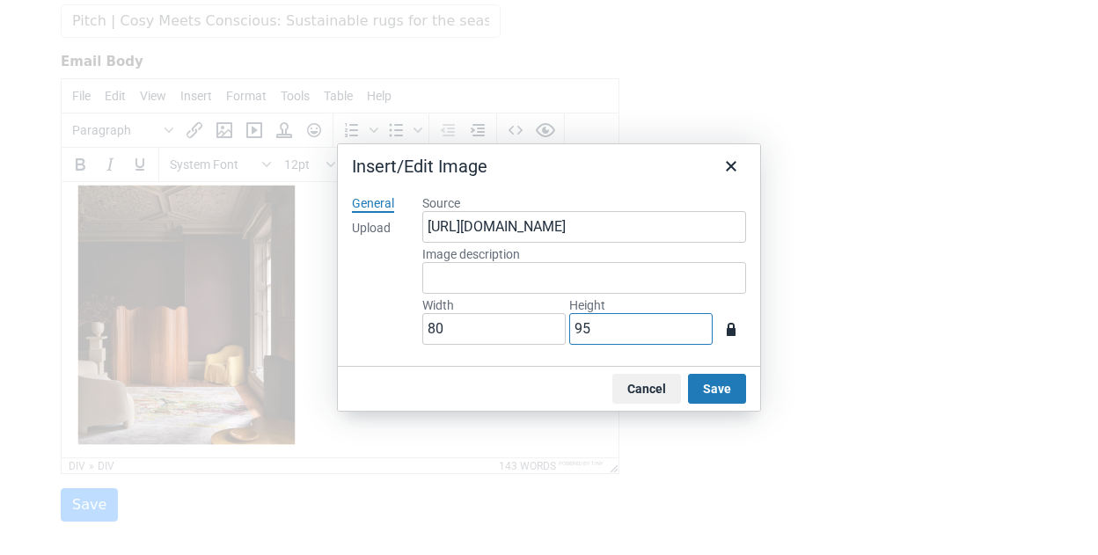
type input "8"
type input "9"
type input "3"
type input "25"
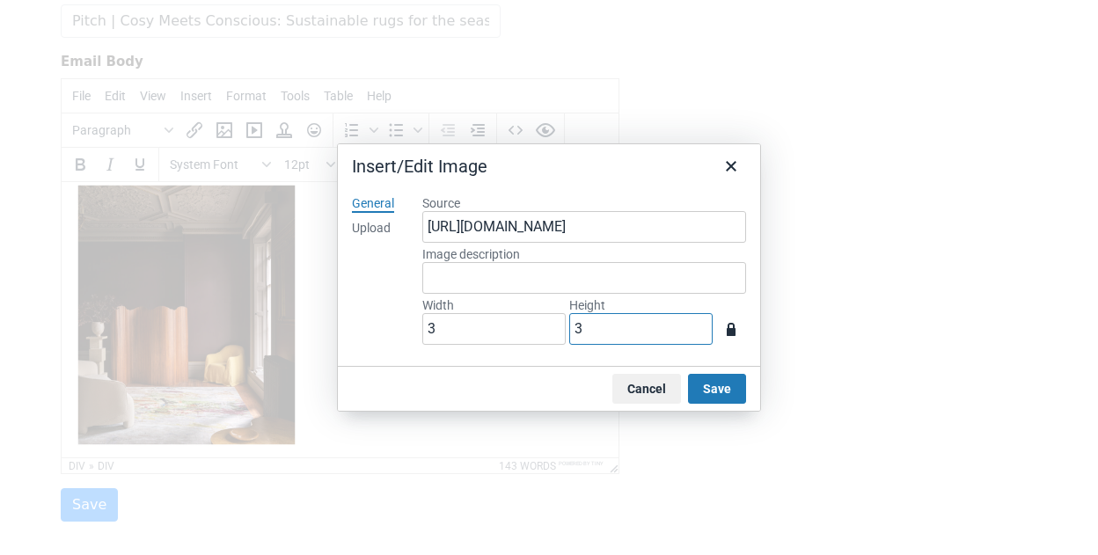
type input "30"
type input "252"
type input "300"
click at [709, 383] on button "Save" at bounding box center [717, 389] width 58 height 30
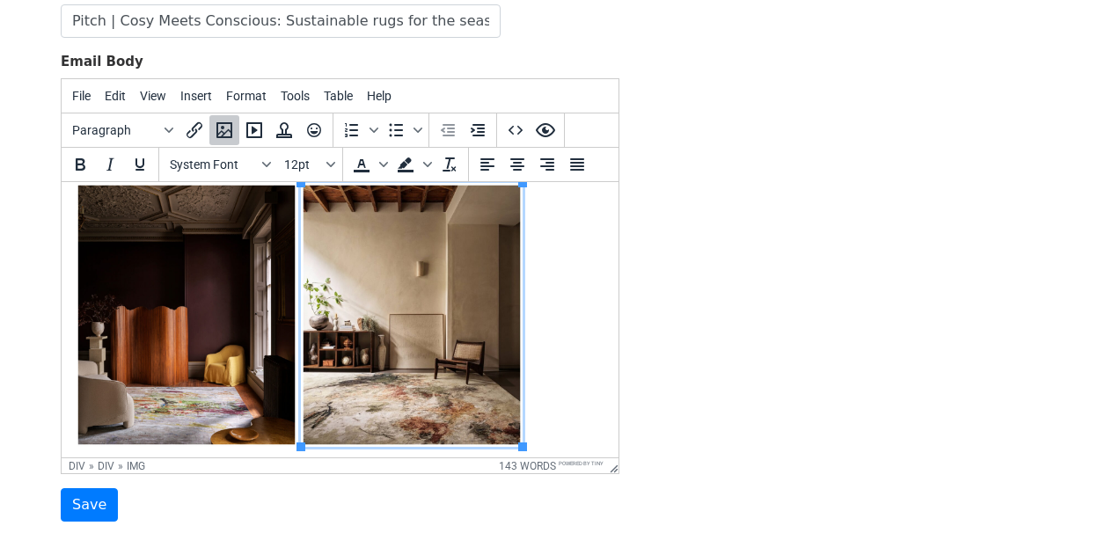
click at [594, 369] on div at bounding box center [340, 308] width 529 height 289
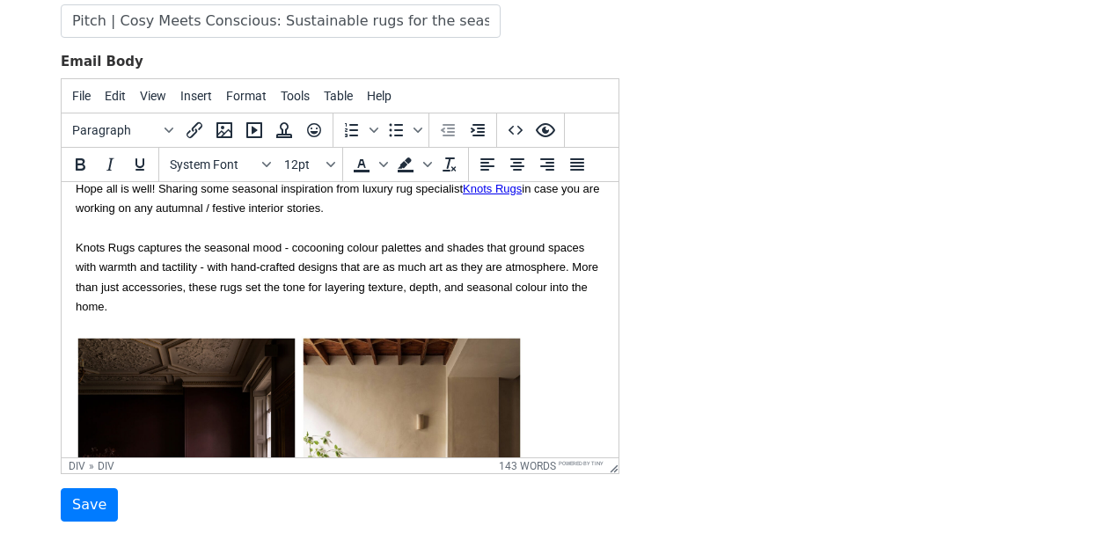
scroll to position [0, 0]
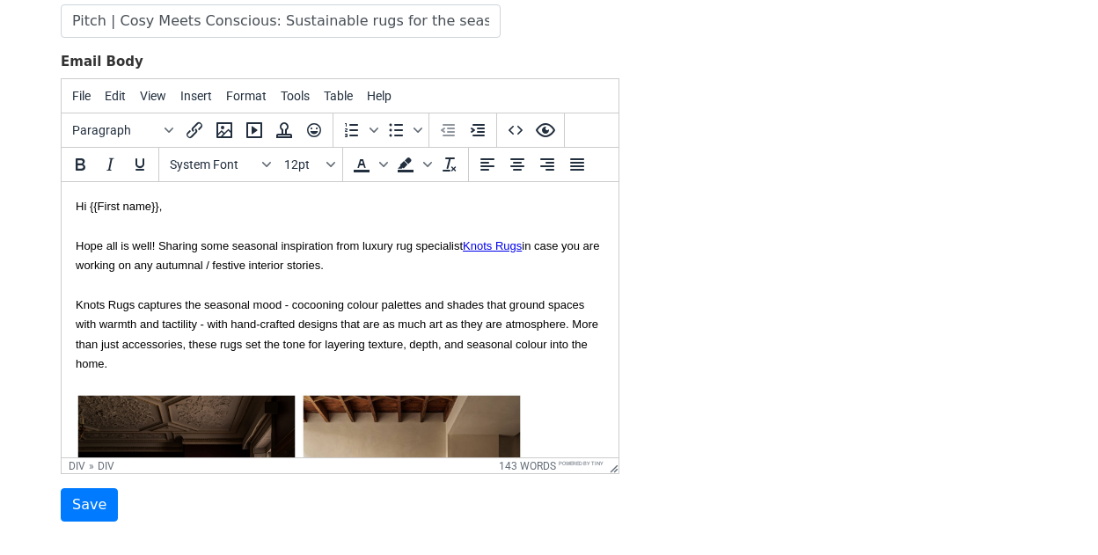
click at [426, 369] on div "Knots Rugs captures the seasonal mood - cocooning colour palettes and shades th…" at bounding box center [340, 334] width 529 height 79
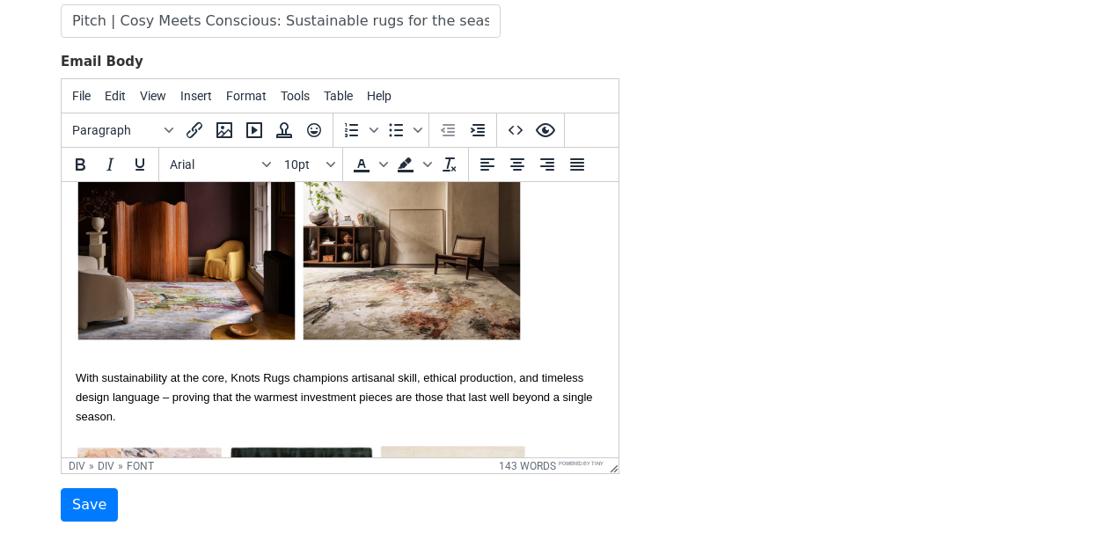
scroll to position [335, 0]
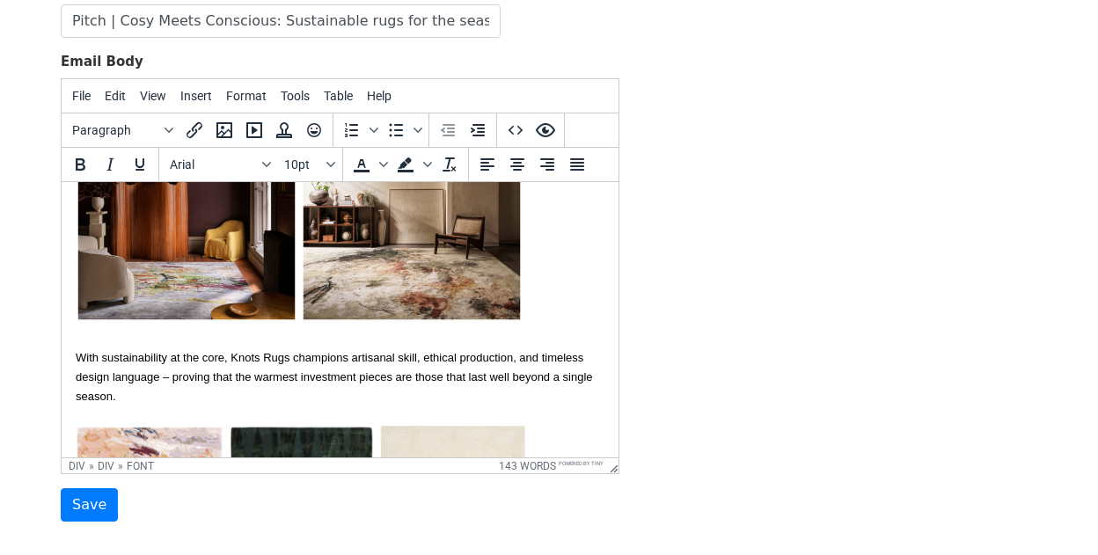
click at [389, 368] on div "With sustainability at the core, Knots Rugs champions artisanal skill, ethical …" at bounding box center [340, 518] width 529 height 340
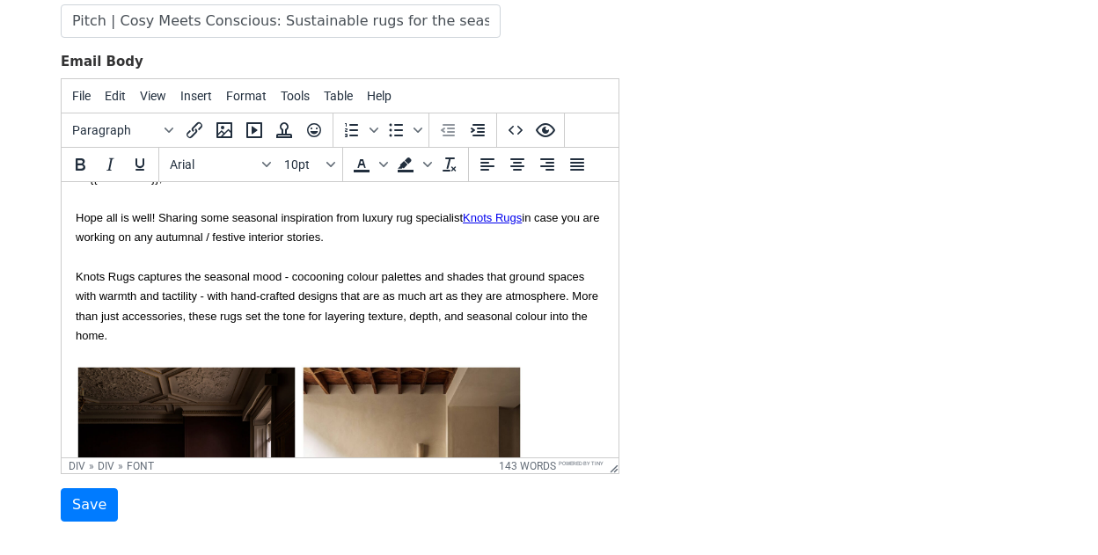
scroll to position [0, 0]
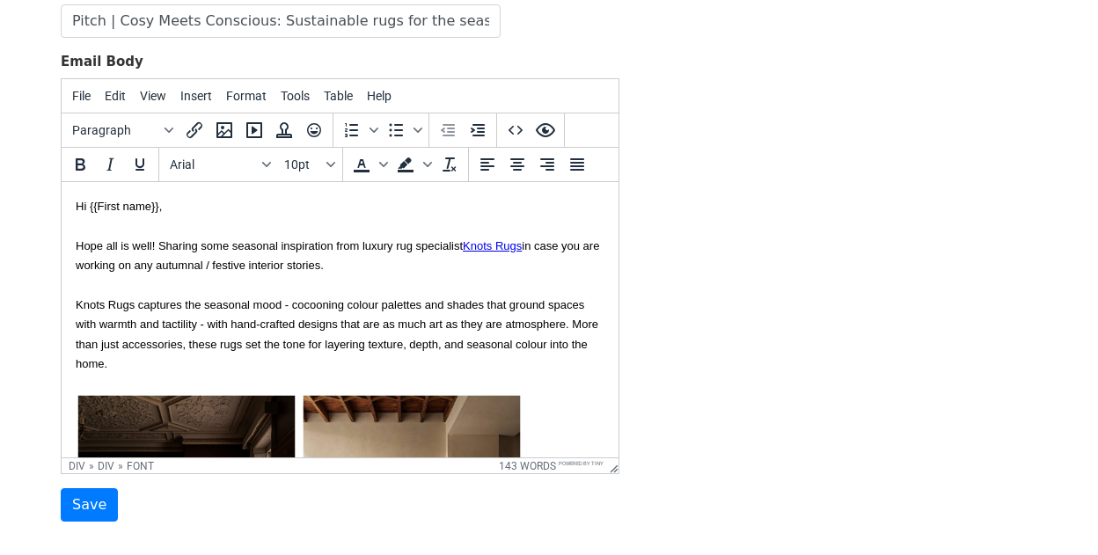
click at [261, 268] on font "Hope all is well! Sharing some seasonal inspiration from luxury rug specialist …" at bounding box center [338, 255] width 524 height 33
click at [278, 364] on div "Knots Rugs captures the seasonal mood - cocooning colour palettes and shades th…" at bounding box center [340, 334] width 529 height 79
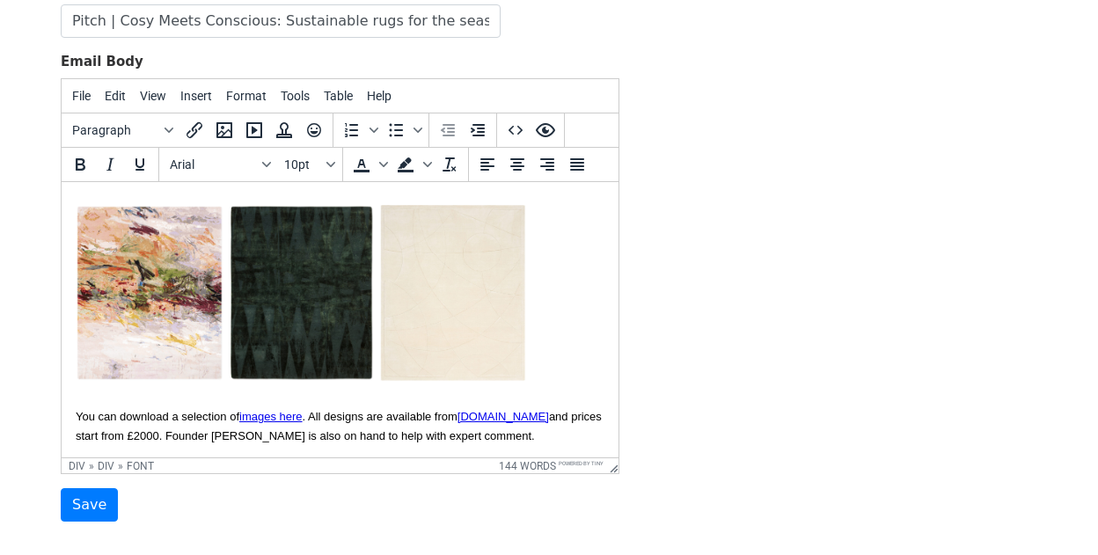
scroll to position [553, 0]
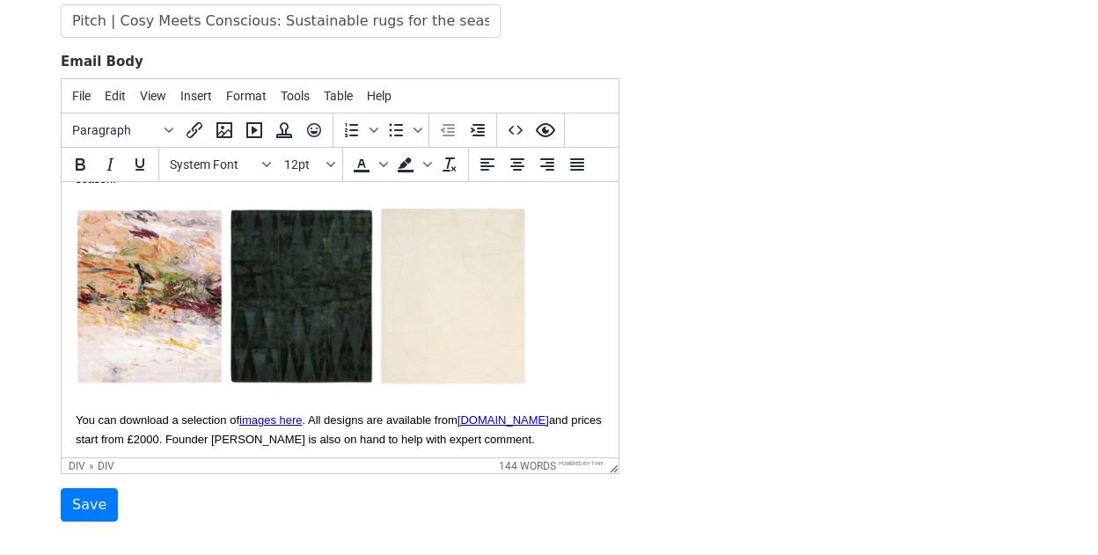
click at [545, 342] on div "With sustainability at the core, Knots Rugs champions artisanal skill, ethical …" at bounding box center [340, 300] width 529 height 340
click at [216, 123] on icon "Insert/edit image" at bounding box center [224, 130] width 16 height 16
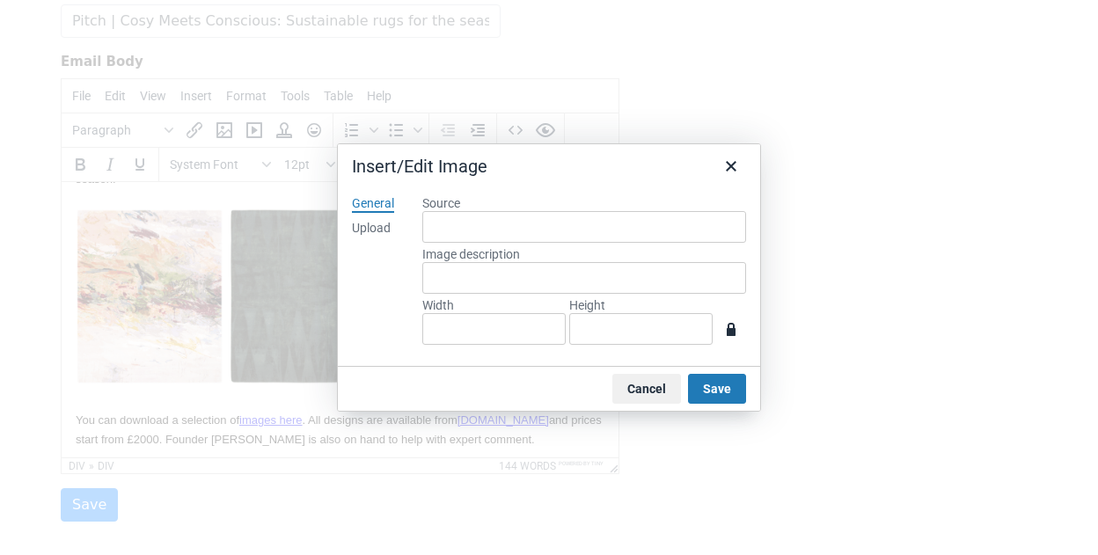
click at [370, 227] on div "Upload" at bounding box center [371, 229] width 39 height 18
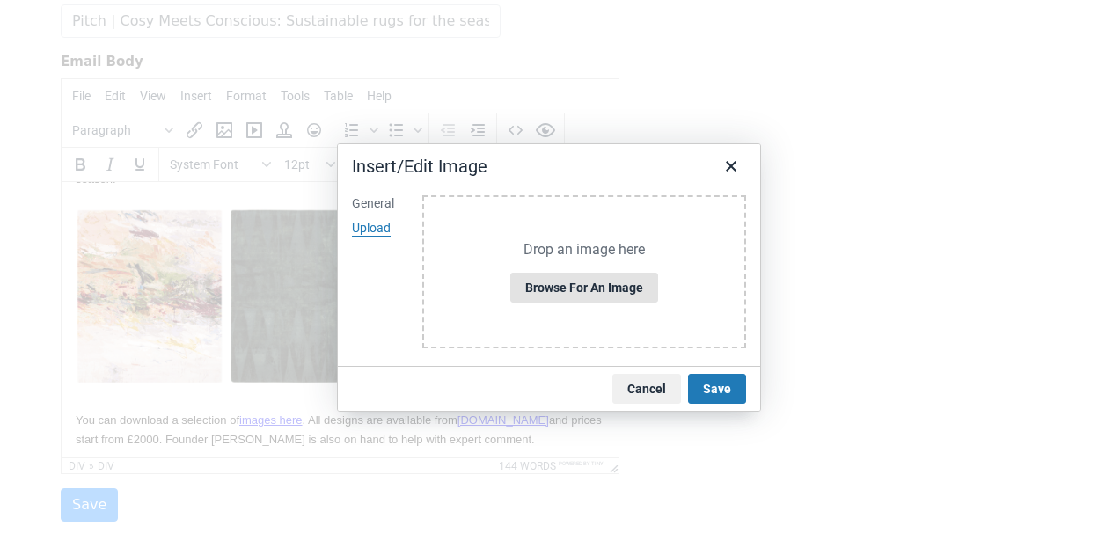
click at [615, 286] on button "Browse for an image" at bounding box center [584, 288] width 148 height 30
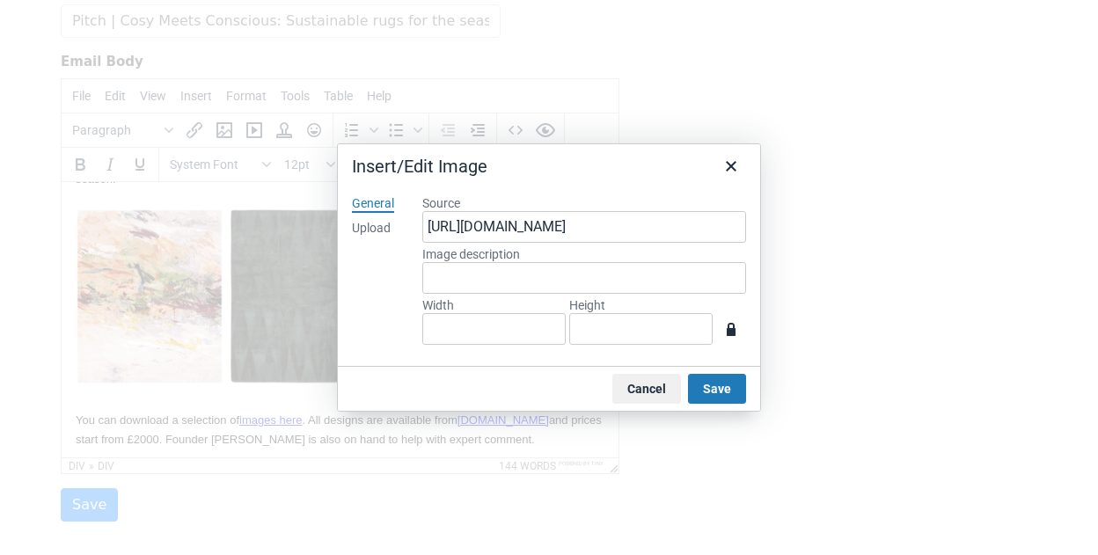
type input "800"
click at [635, 326] on input "954" at bounding box center [640, 329] width 143 height 32
type input "954"
type input "80"
type input "95"
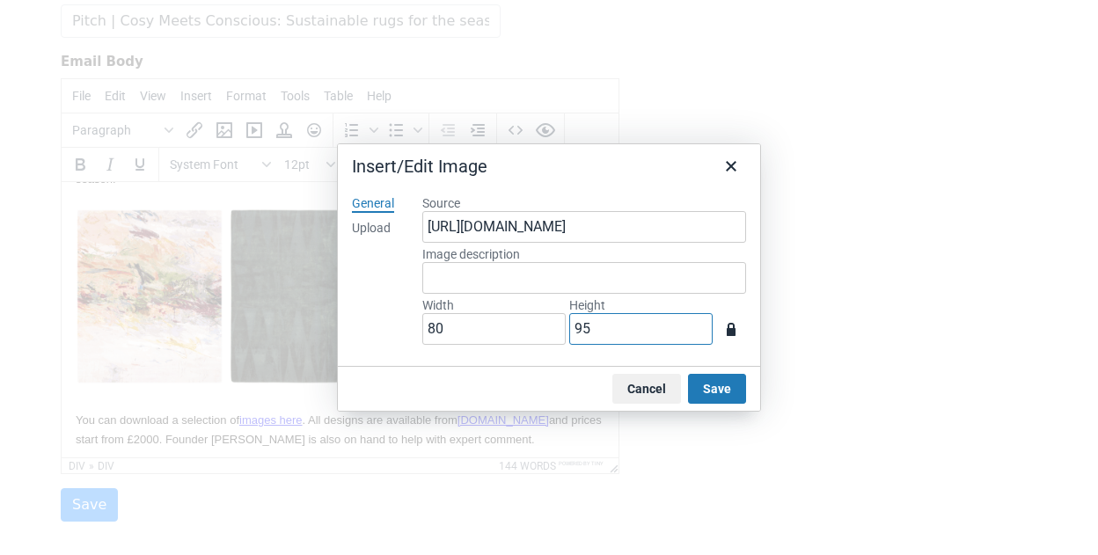
type input "8"
type input "9"
type input "2"
type input "17"
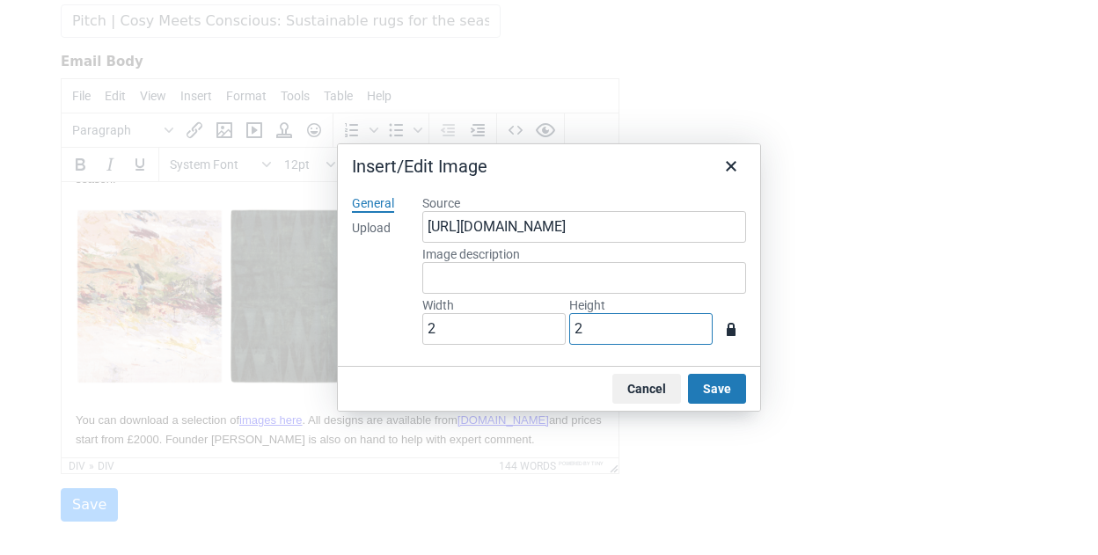
type input "20"
type input "168"
type input "200"
click at [719, 383] on button "Save" at bounding box center [717, 389] width 58 height 30
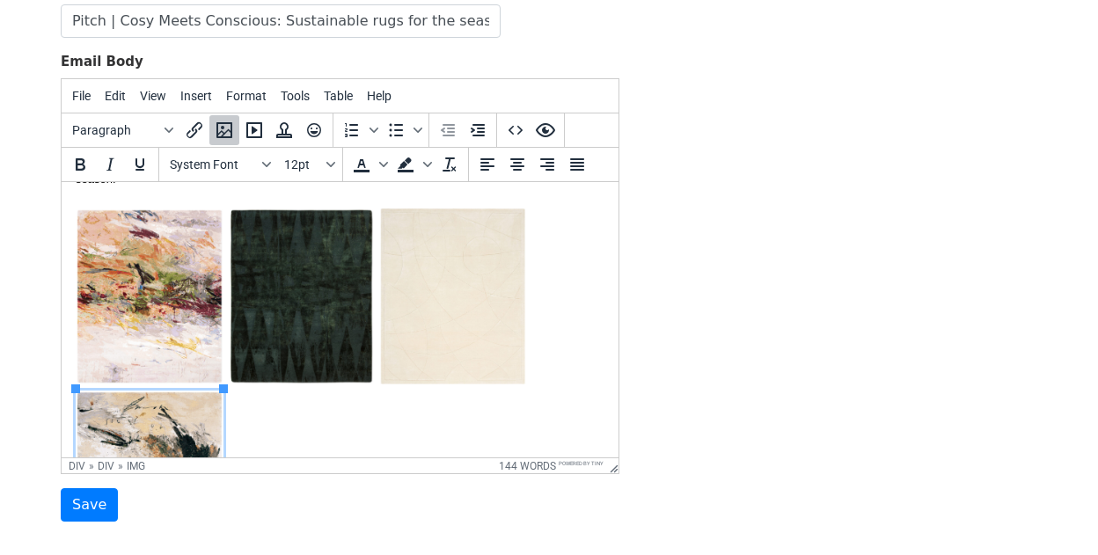
scroll to position [663, 0]
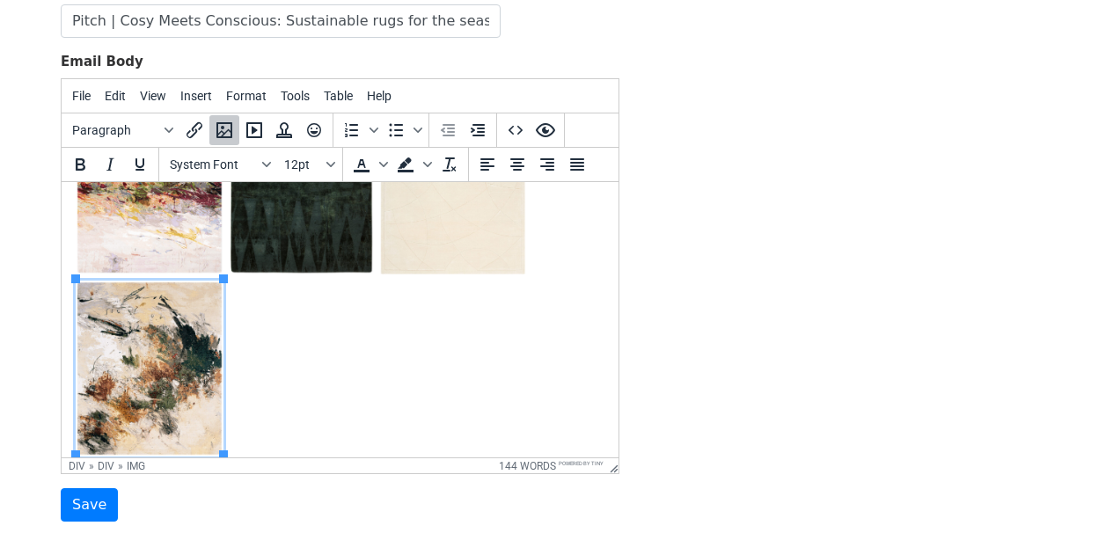
click at [429, 370] on div "With sustainability at the core, Knots Rugs champions artisanal skill, ethical …" at bounding box center [340, 280] width 529 height 521
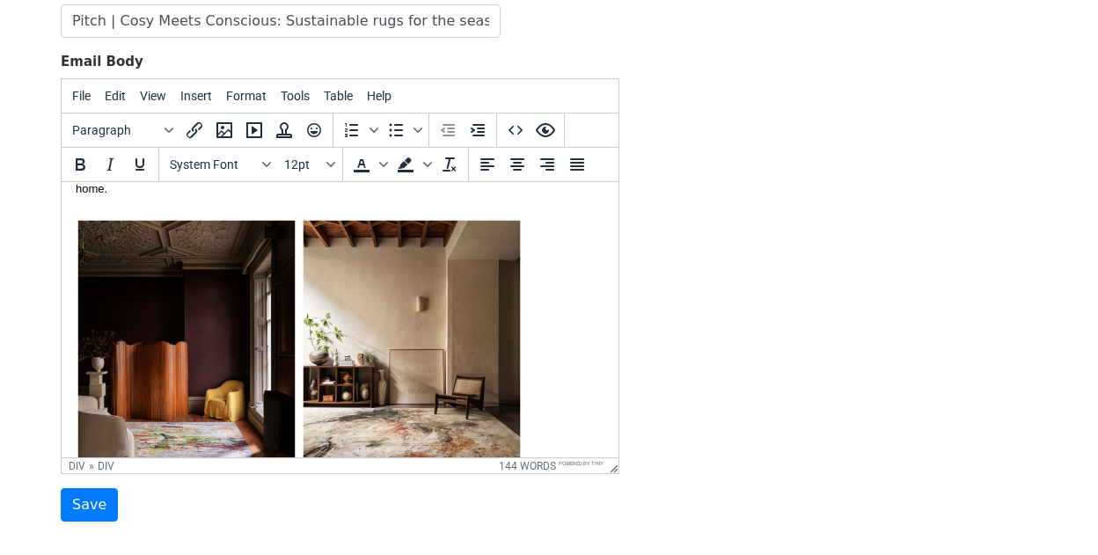
scroll to position [0, 0]
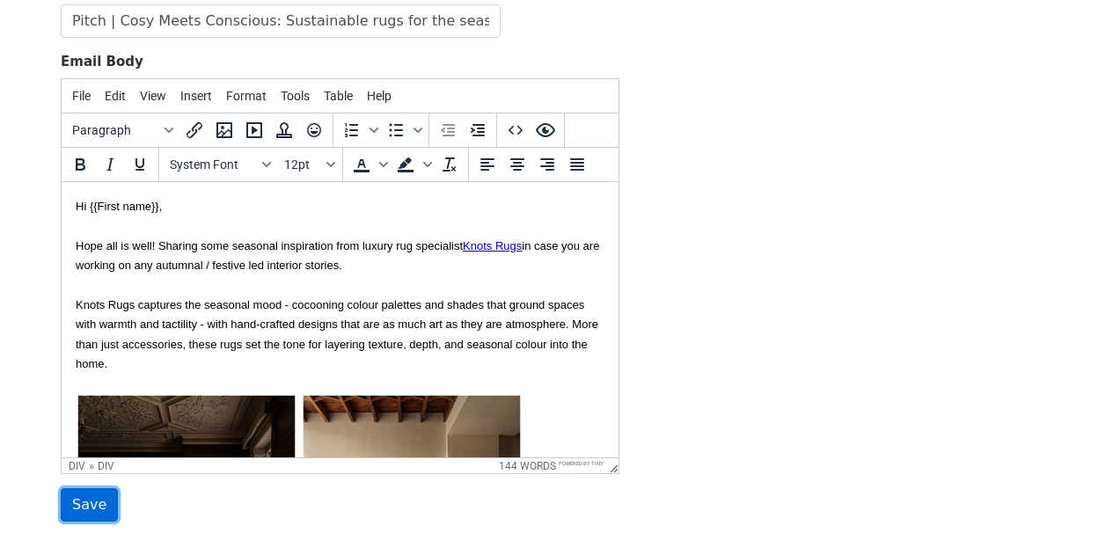
click at [75, 500] on input "Save" at bounding box center [89, 504] width 57 height 33
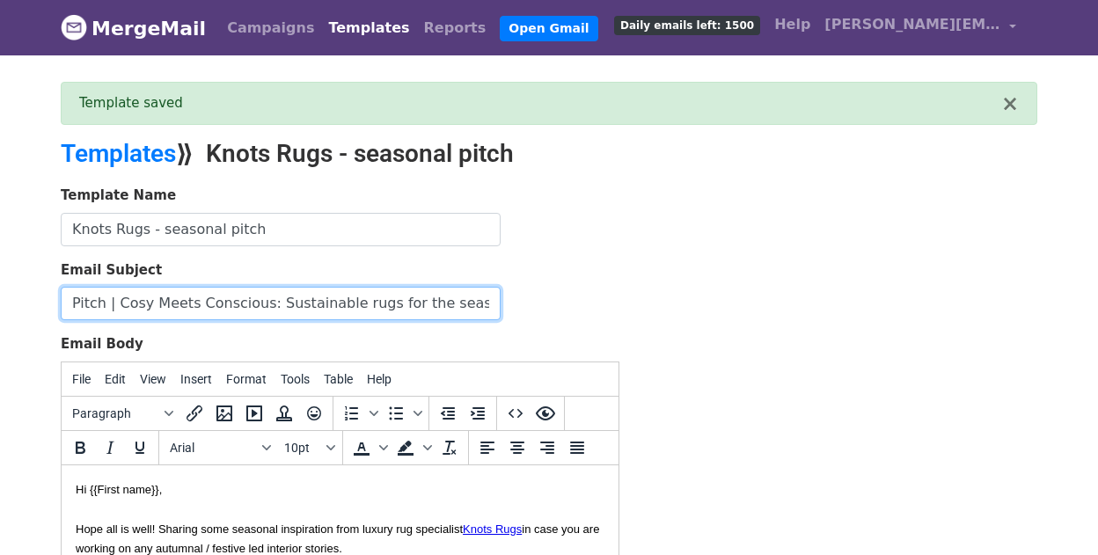
click at [339, 299] on input "Pitch | Cosy Meets Conscious: Sustainable rugs for the season ahead" at bounding box center [281, 303] width 440 height 33
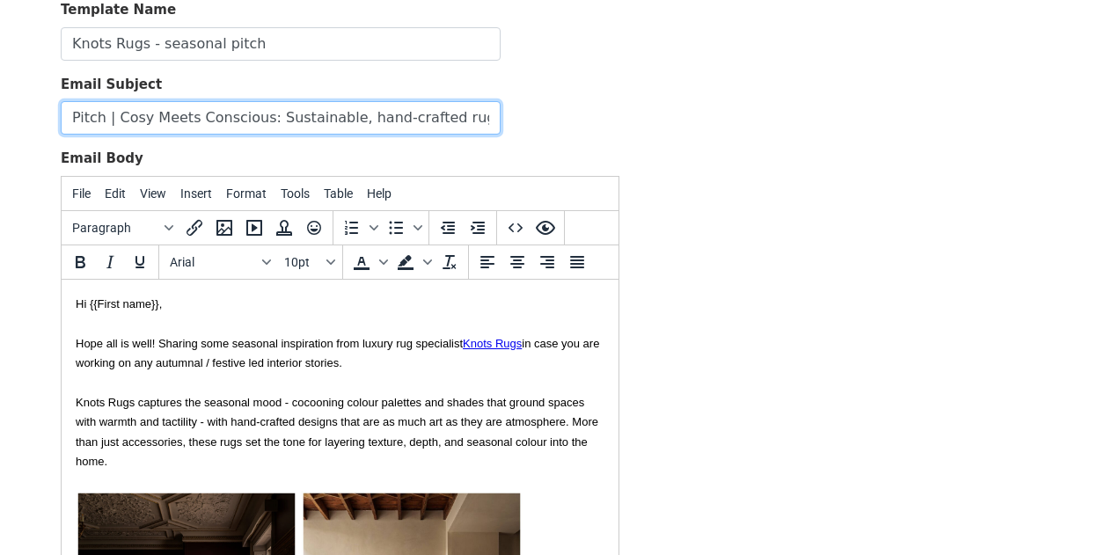
scroll to position [187, 0]
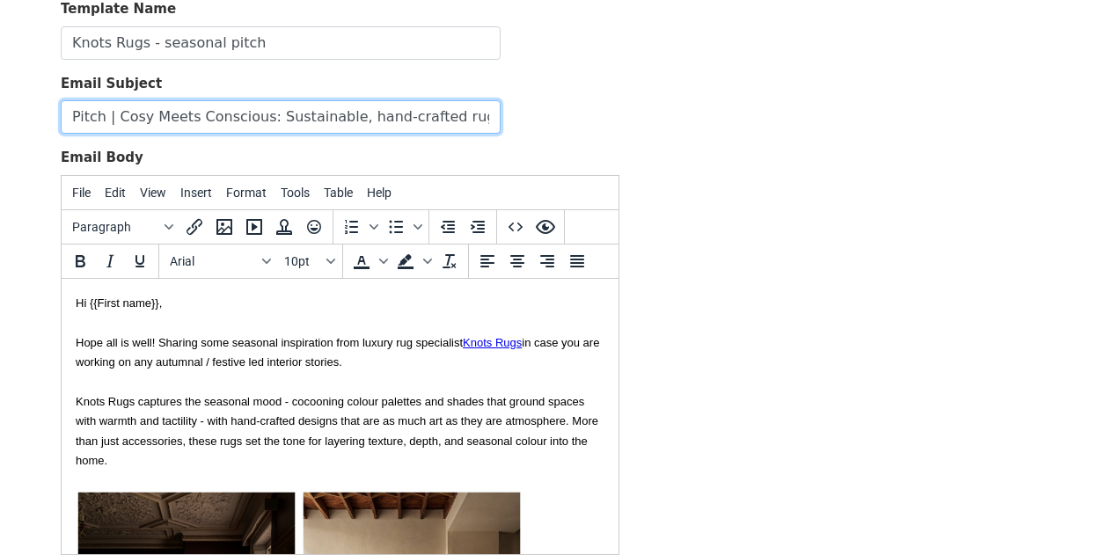
type input "Pitch | Cosy Meets Conscious: Sustainable, hand-crafted rugs for the season ahe…"
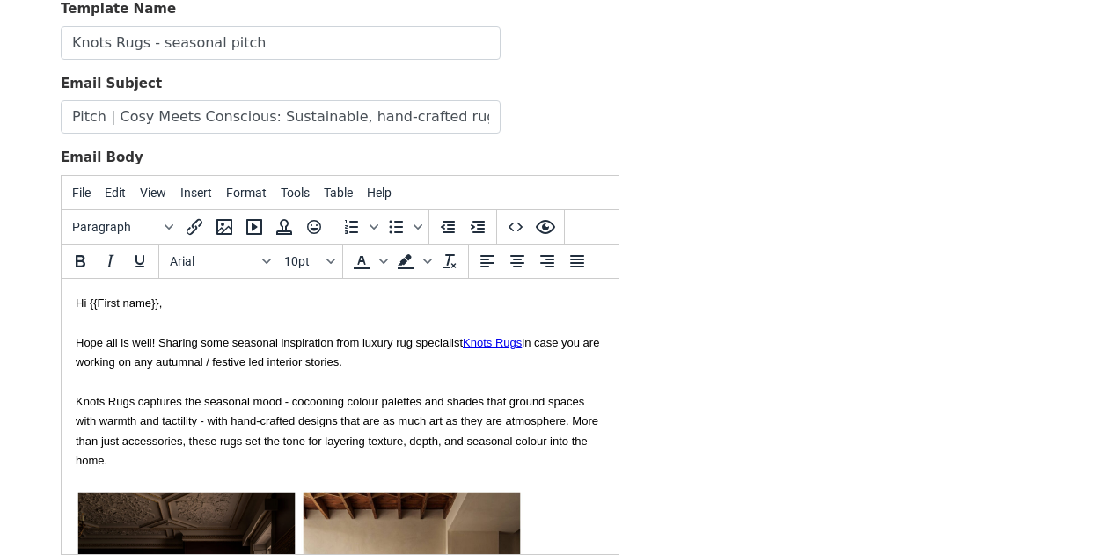
click at [369, 398] on font "Knots Rugs captures the seasonal mood - cocooning colour palettes and shades th…" at bounding box center [337, 430] width 523 height 72
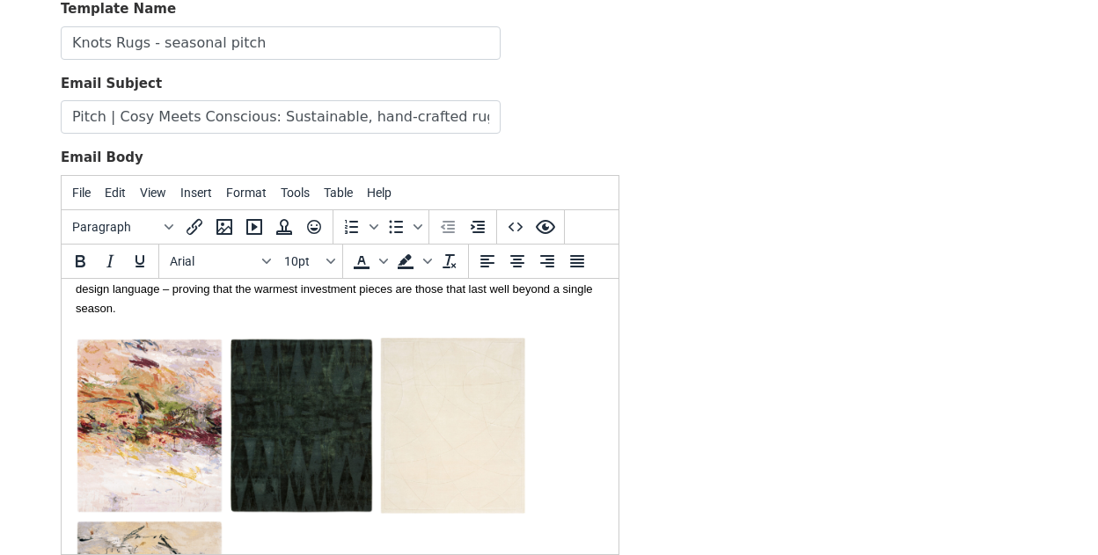
scroll to position [545, 0]
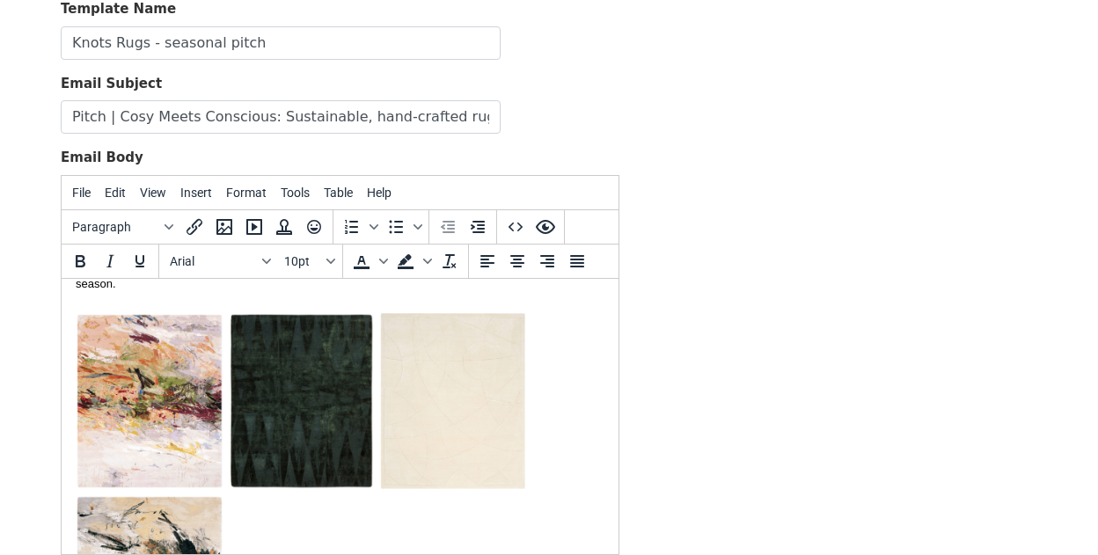
click at [194, 348] on img at bounding box center [150, 400] width 148 height 176
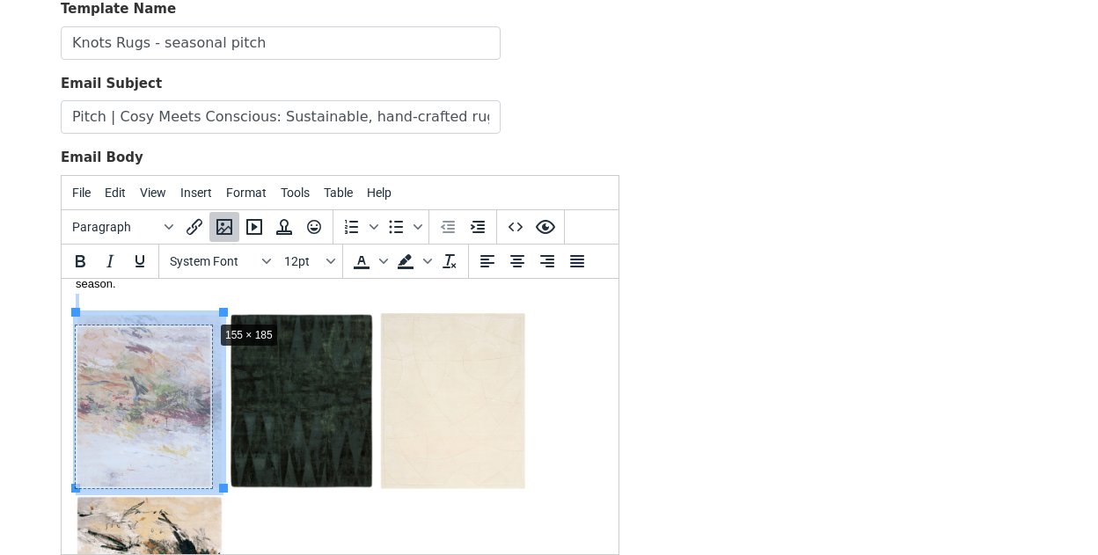
drag, startPoint x: 224, startPoint y: 313, endPoint x: 213, endPoint y: 320, distance: 13.4
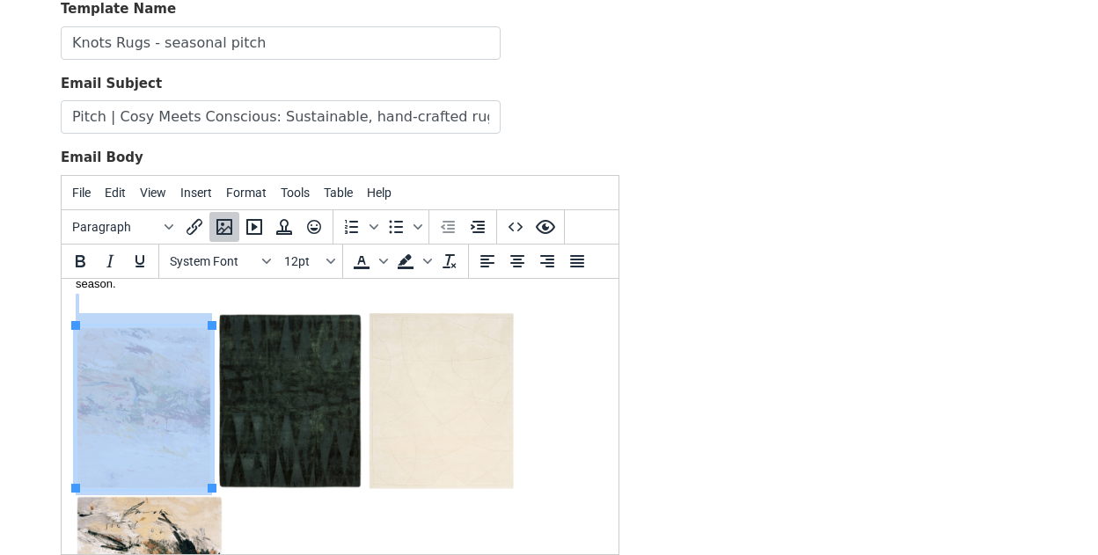
click at [275, 341] on img at bounding box center [290, 400] width 148 height 176
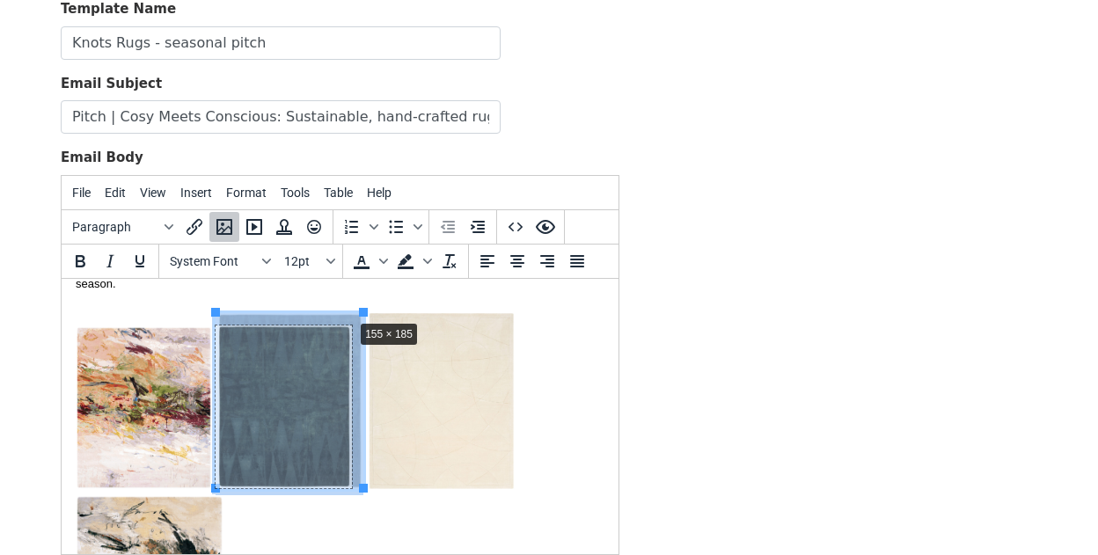
drag, startPoint x: 364, startPoint y: 312, endPoint x: 353, endPoint y: 319, distance: 13.4
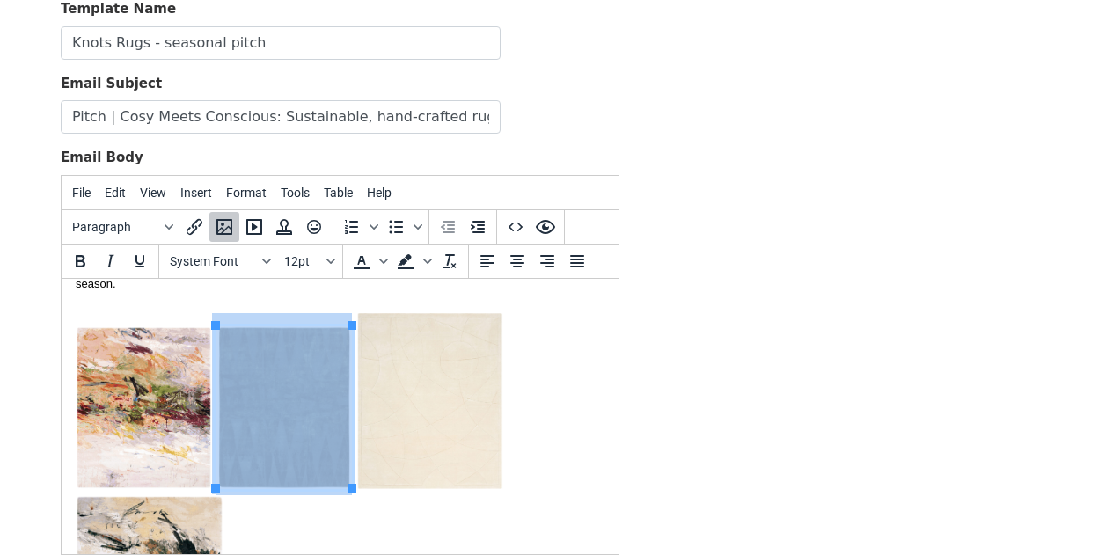
click at [440, 347] on img at bounding box center [430, 400] width 148 height 176
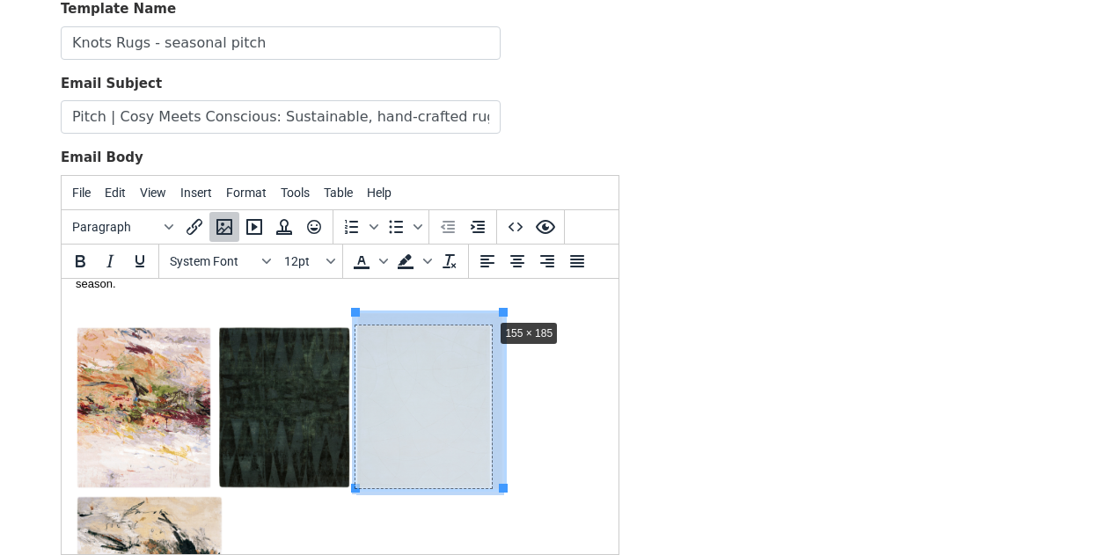
drag, startPoint x: 502, startPoint y: 310, endPoint x: 491, endPoint y: 316, distance: 13.0
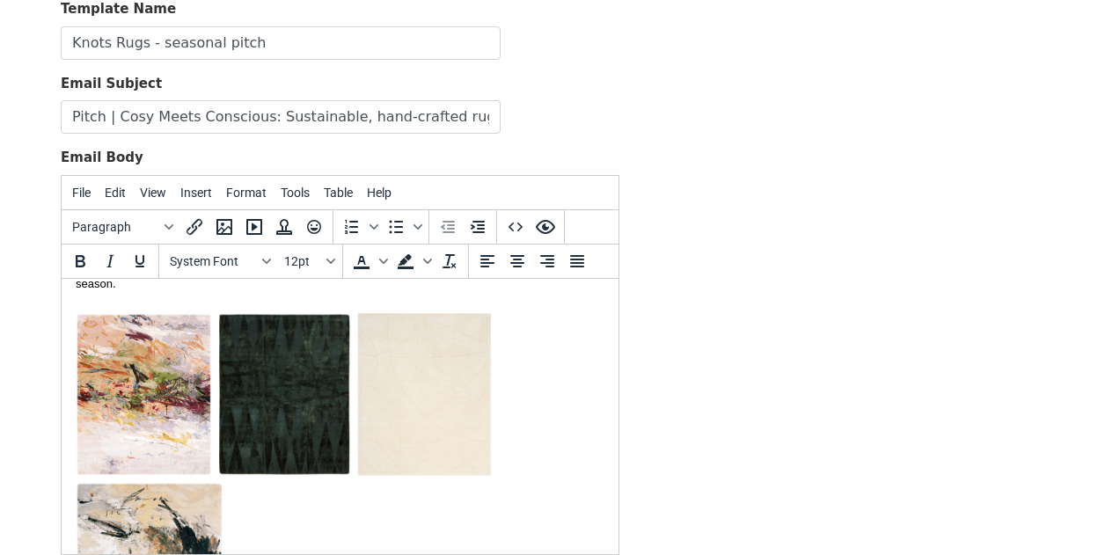
click at [594, 425] on div "With sustainability at the core, Knots Rugs champions artisanal skill, ethical …" at bounding box center [340, 488] width 529 height 508
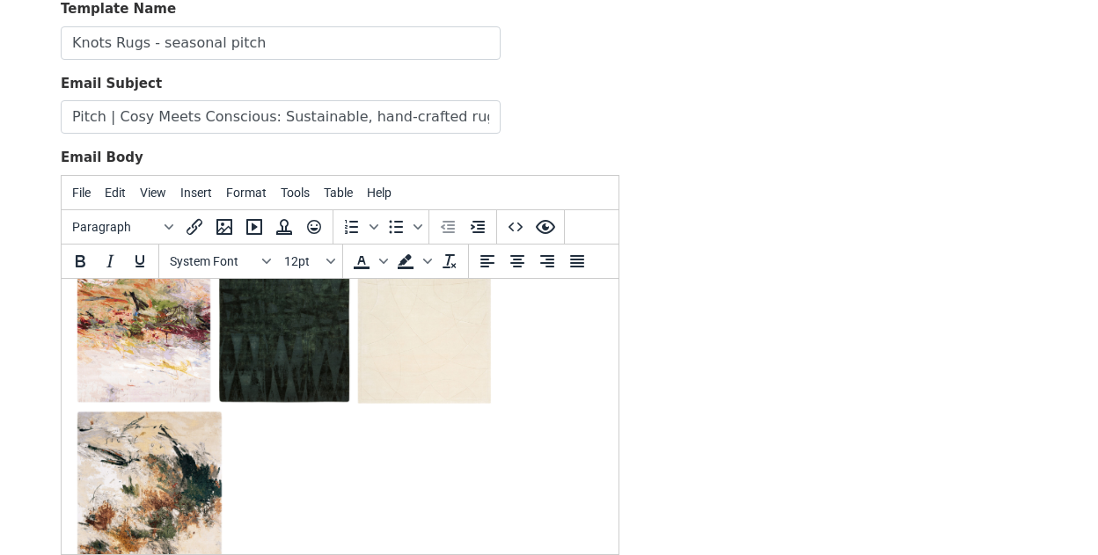
scroll to position [627, 0]
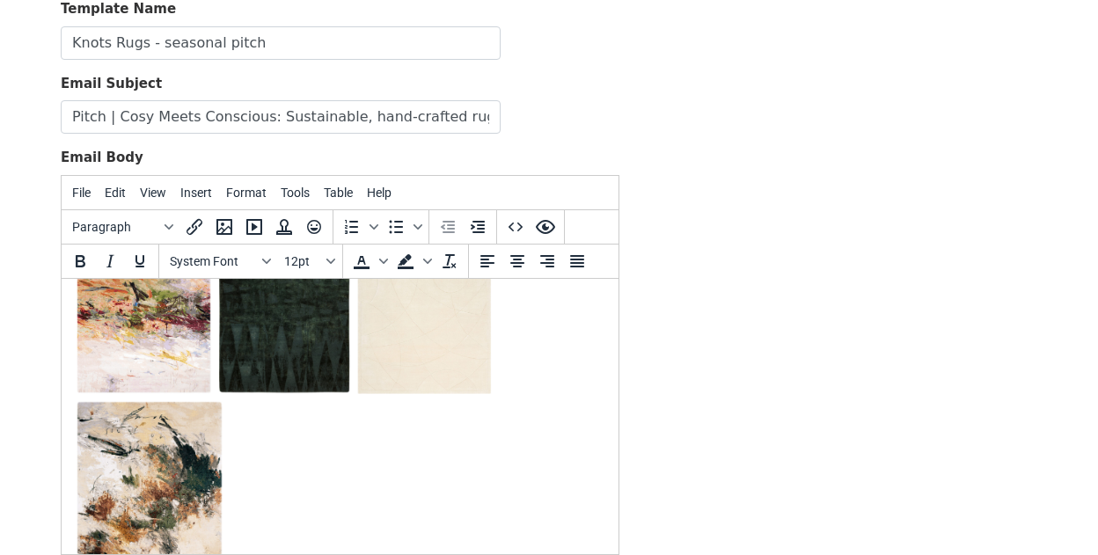
click at [194, 425] on img at bounding box center [150, 487] width 148 height 176
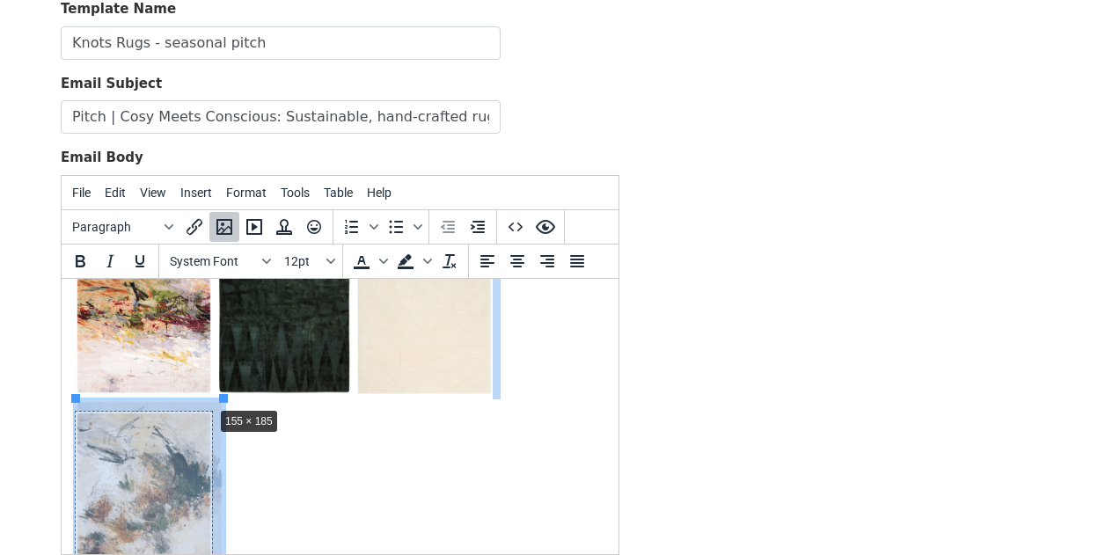
drag, startPoint x: 225, startPoint y: 399, endPoint x: 214, endPoint y: 407, distance: 13.9
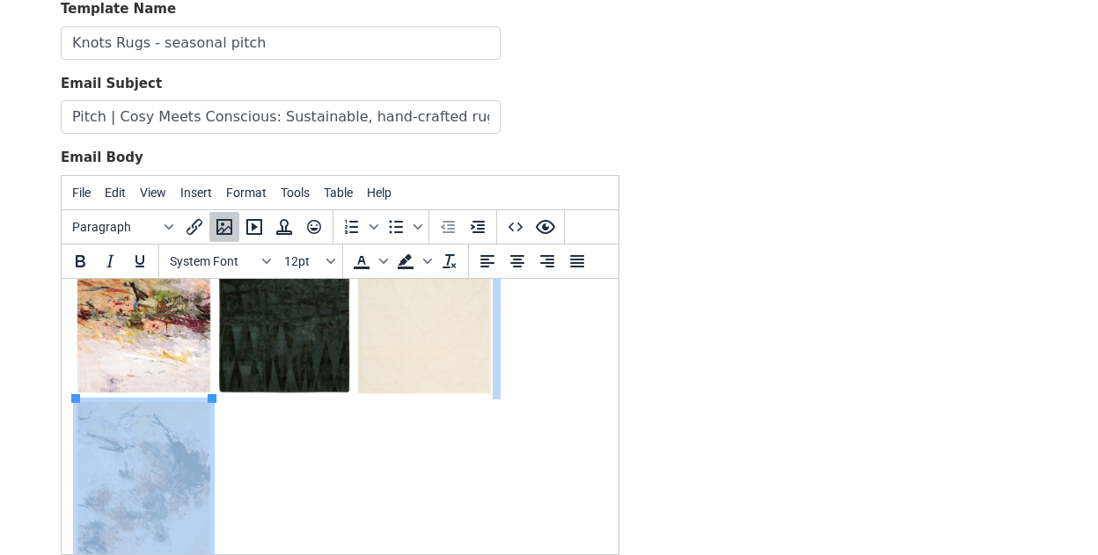
click at [332, 460] on div "With sustainability at the core, Knots Rugs champions artisanal skill, ethical …" at bounding box center [340, 399] width 529 height 495
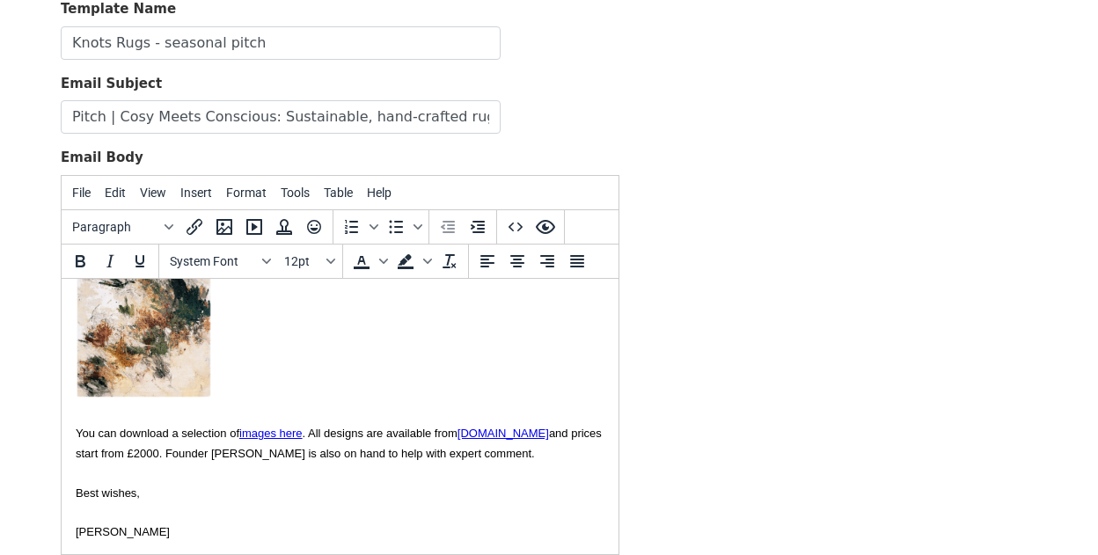
scroll to position [392, 0]
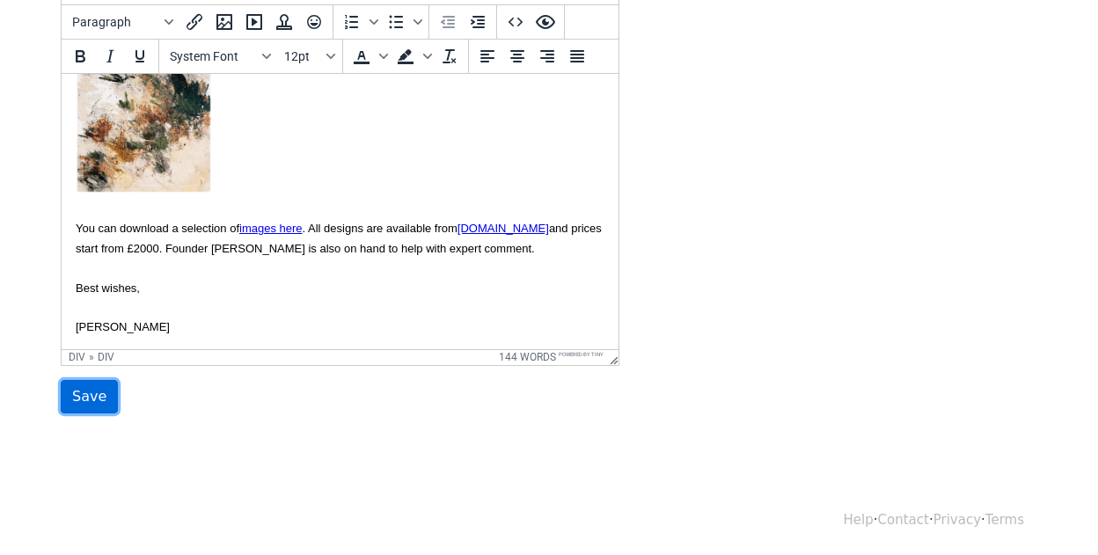
click at [99, 399] on input "Save" at bounding box center [89, 396] width 57 height 33
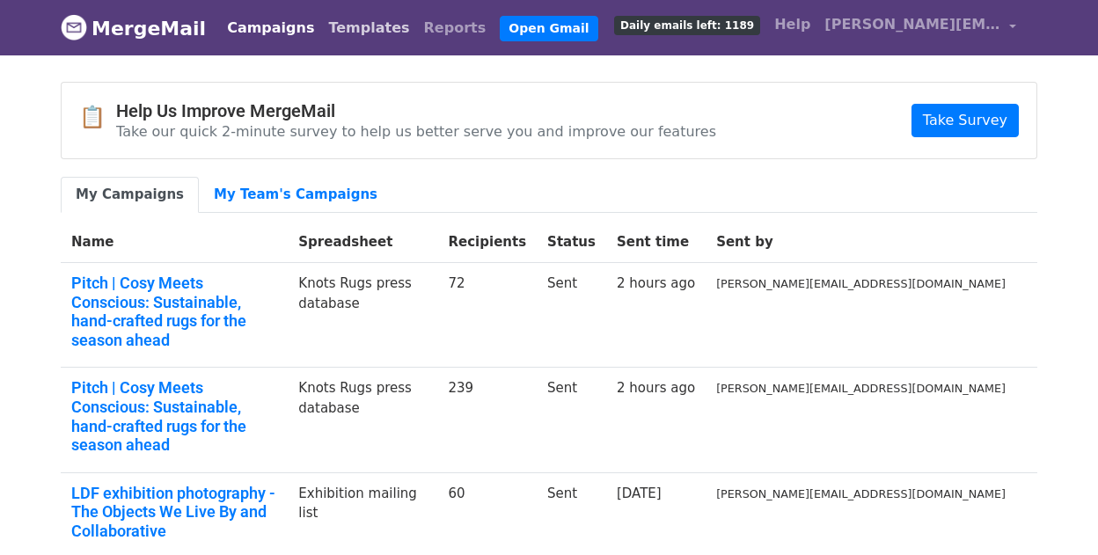
click at [332, 33] on link "Templates" at bounding box center [368, 28] width 95 height 35
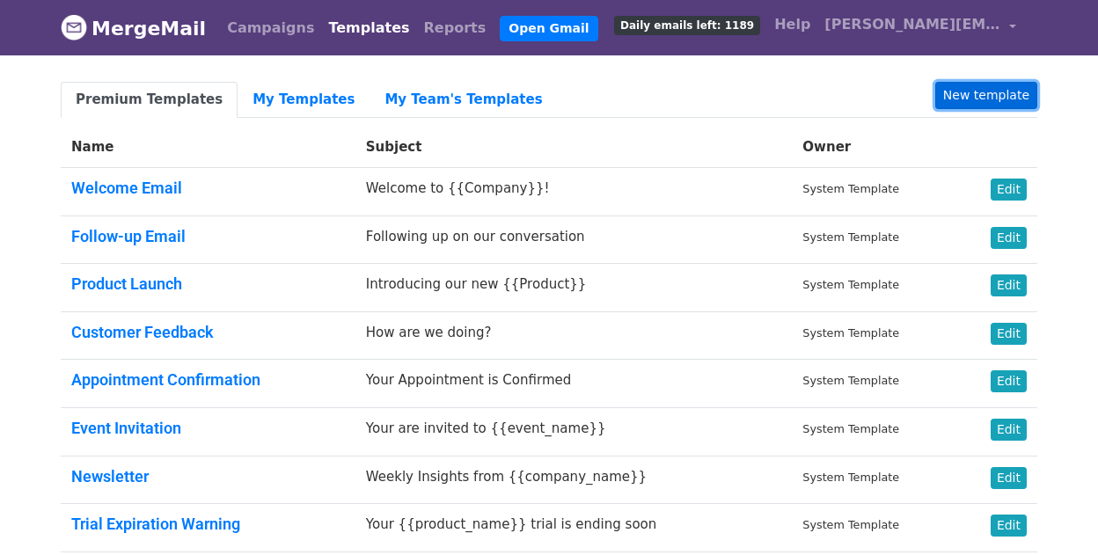
click at [985, 93] on link "New template" at bounding box center [986, 95] width 102 height 27
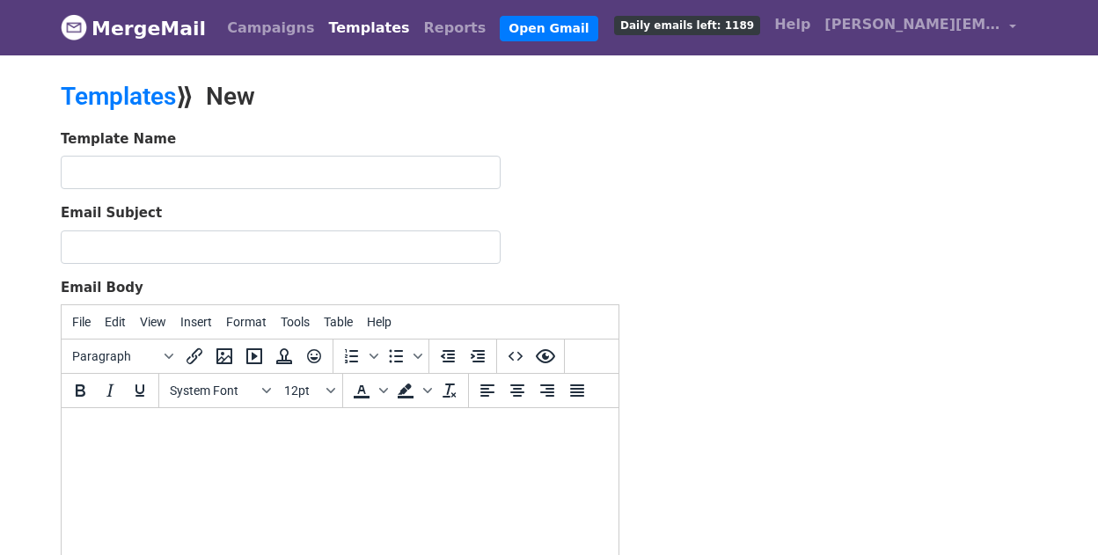
click at [267, 438] on body at bounding box center [340, 431] width 529 height 19
paste body
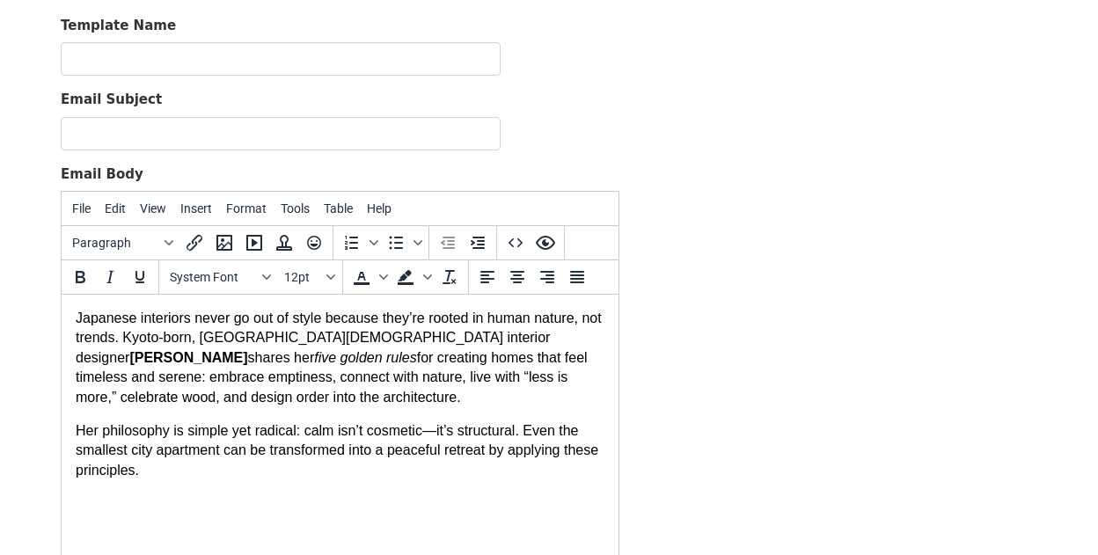
scroll to position [128, 0]
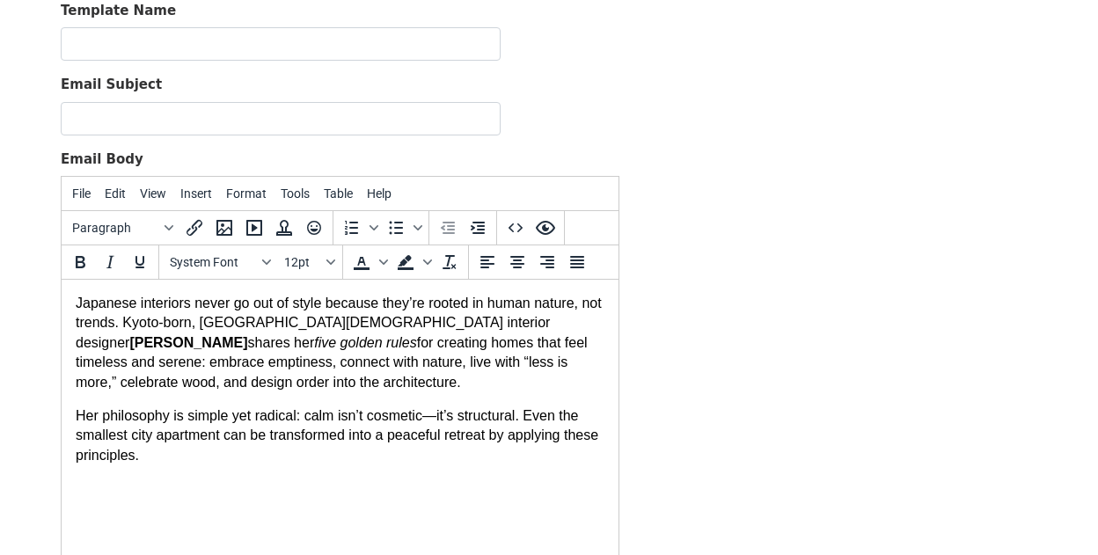
click at [314, 379] on p "Japanese interiors never go out of style because they’re rooted in human nature…" at bounding box center [340, 343] width 529 height 99
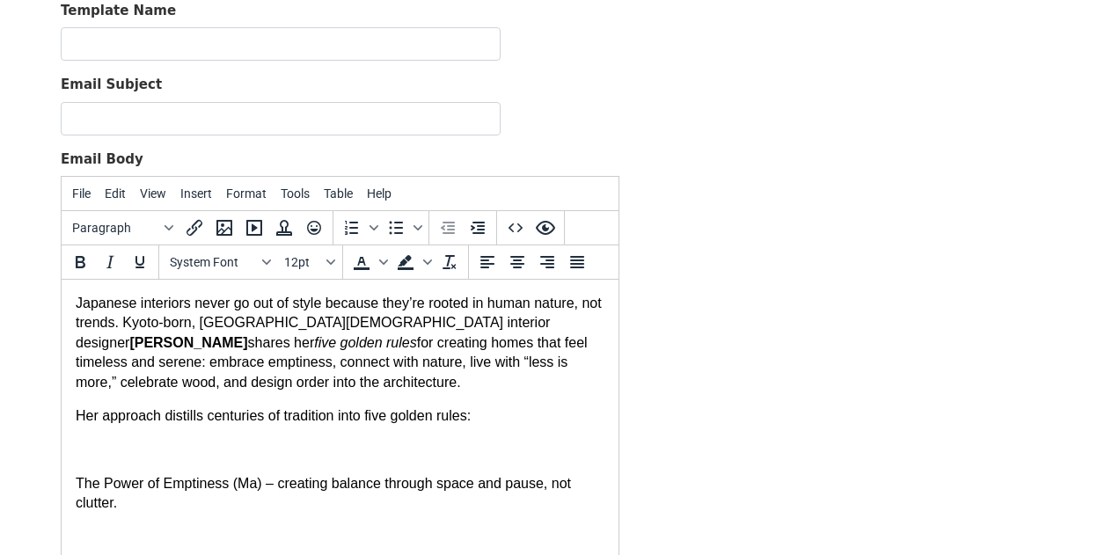
scroll to position [305, 0]
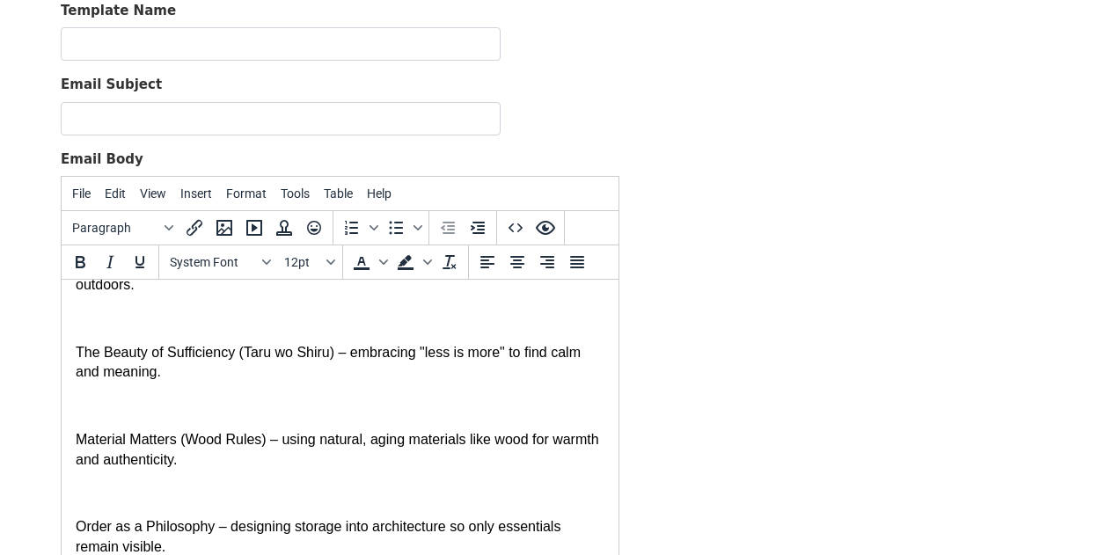
click at [85, 406] on p at bounding box center [340, 406] width 529 height 19
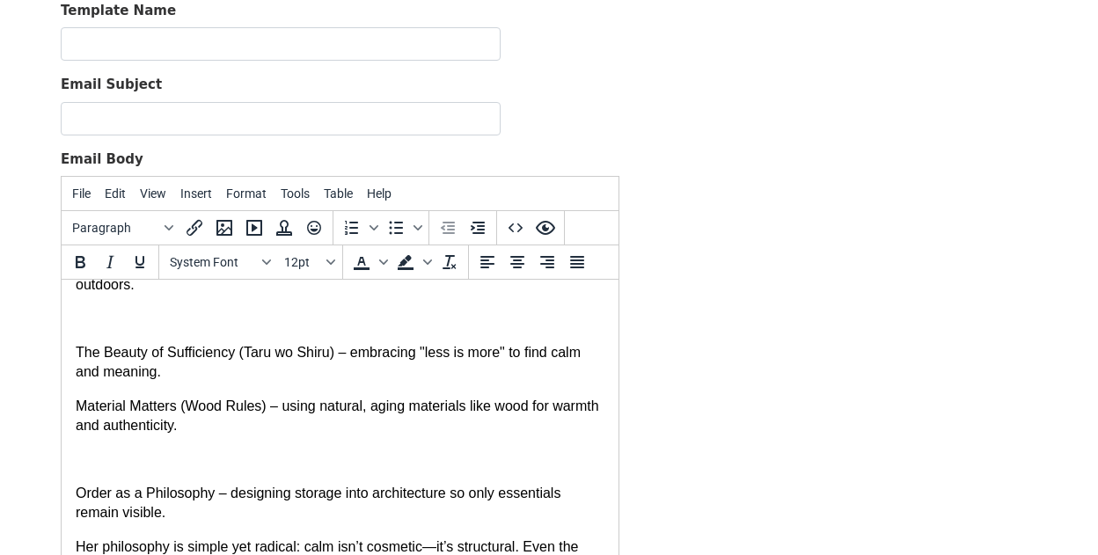
click at [93, 468] on p at bounding box center [340, 460] width 529 height 19
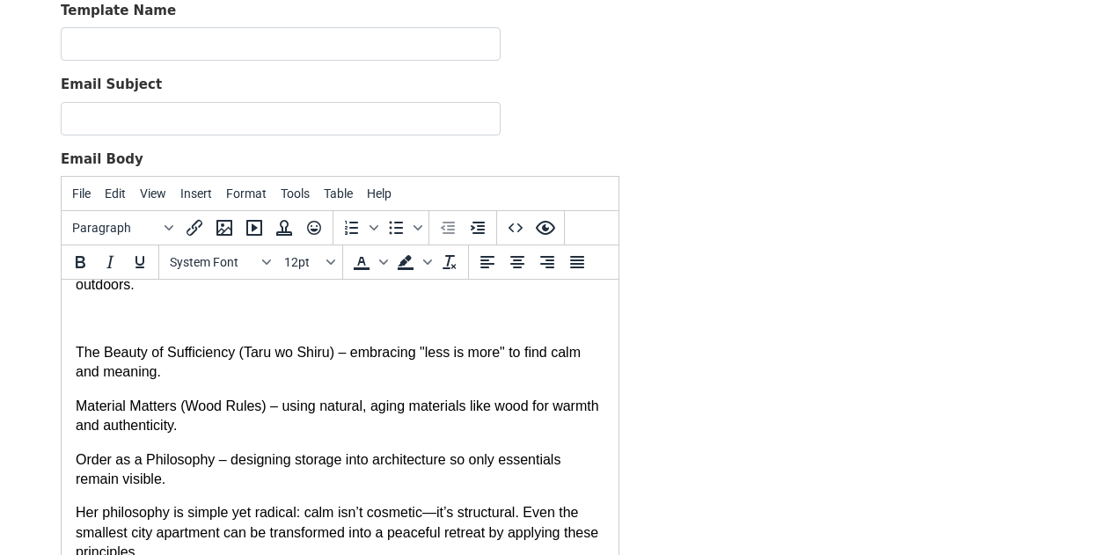
scroll to position [213, 0]
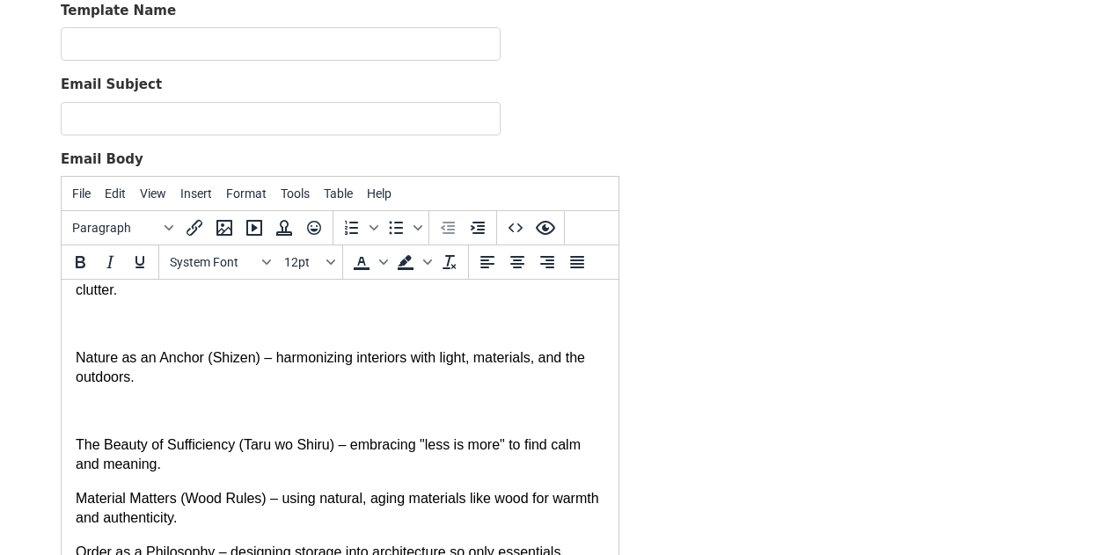
click at [96, 433] on body "Japanese interiors never go out of style because they’re rooted in human nature…" at bounding box center [340, 368] width 529 height 575
click at [97, 415] on p at bounding box center [340, 411] width 529 height 19
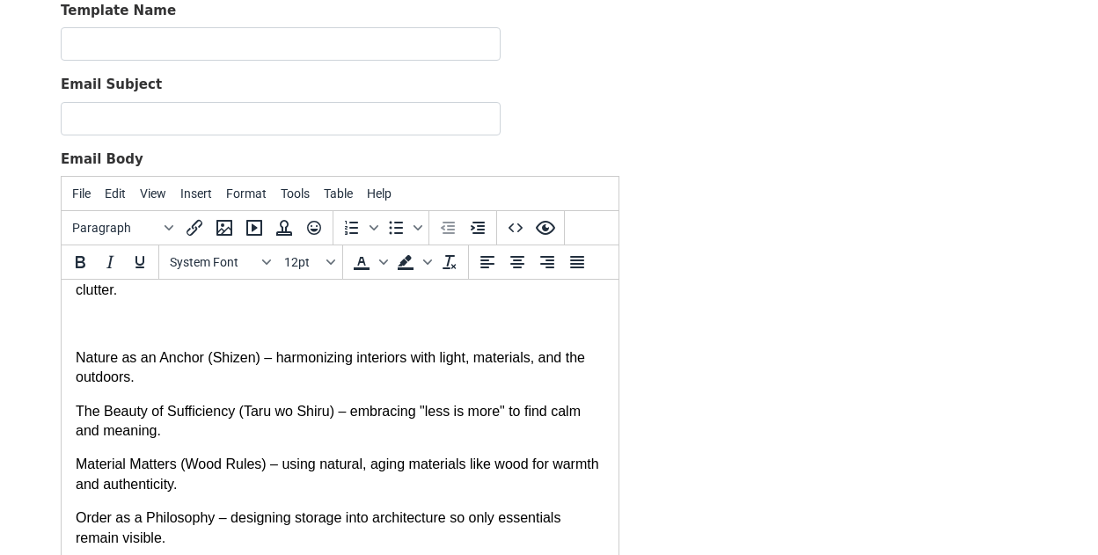
click at [98, 337] on body "Japanese interiors never go out of style because they’re rooted in human nature…" at bounding box center [340, 351] width 529 height 540
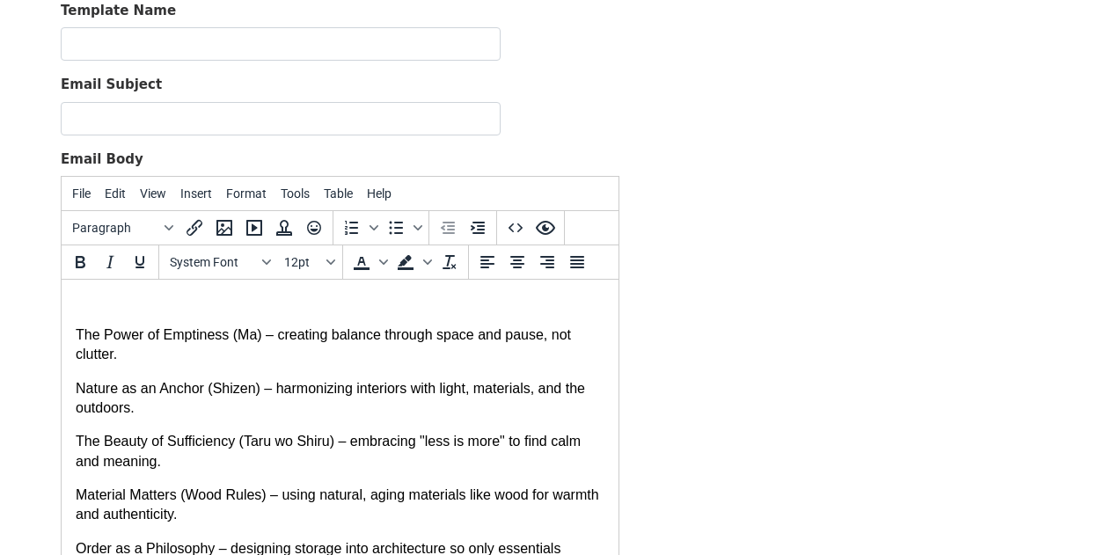
scroll to position [121, 0]
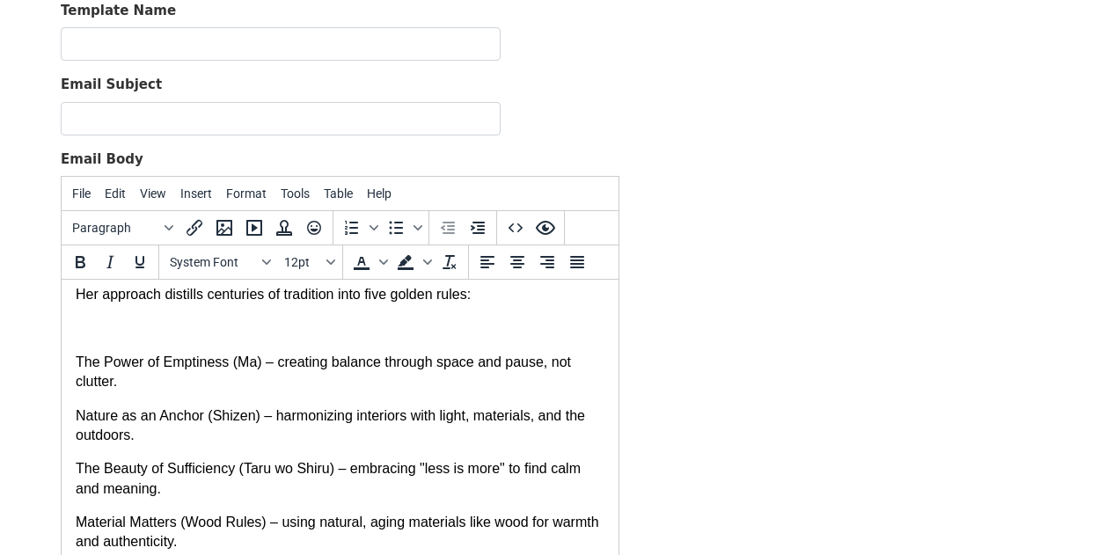
click at [99, 326] on p at bounding box center [340, 328] width 529 height 19
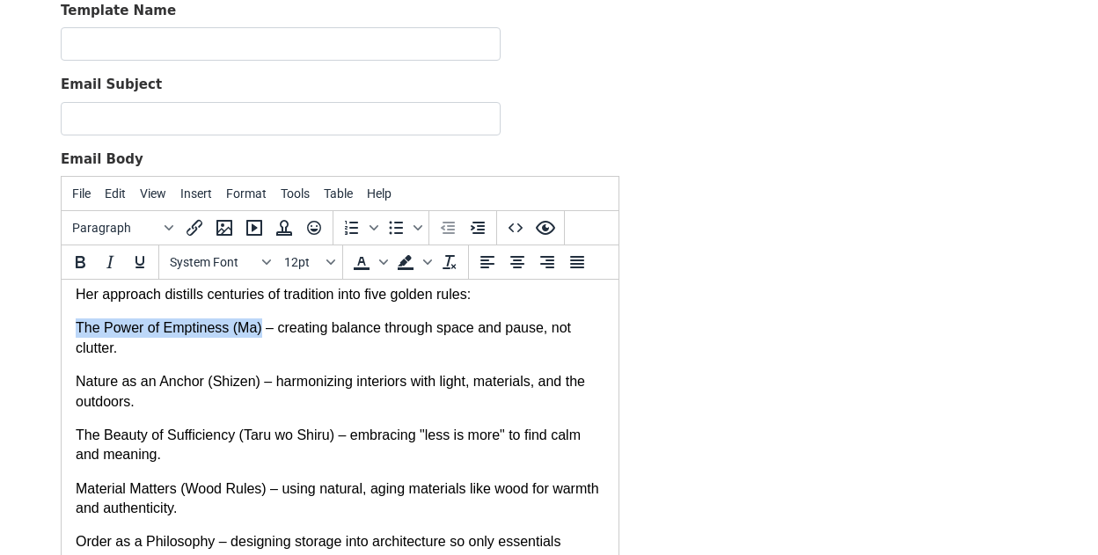
drag, startPoint x: 262, startPoint y: 328, endPoint x: 15, endPoint y: 329, distance: 247.3
click at [62, 329] on html "Japanese interiors never go out of style because they’re rooted in human nature…" at bounding box center [340, 408] width 557 height 501
click at [84, 261] on icon "Bold" at bounding box center [80, 262] width 21 height 21
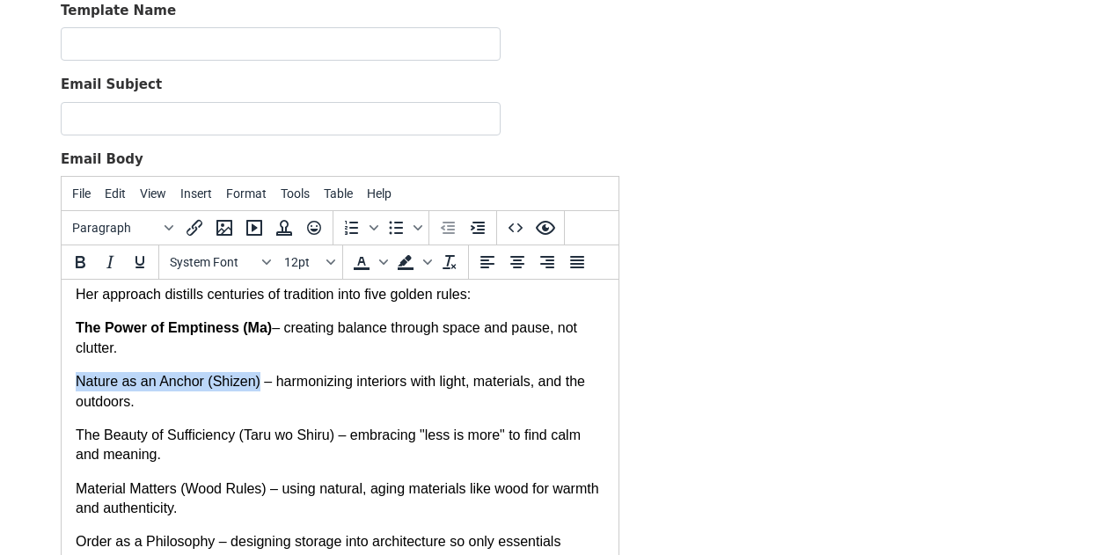
drag, startPoint x: 260, startPoint y: 386, endPoint x: 94, endPoint y: 660, distance: 320.2
click at [62, 386] on html "Japanese interiors never go out of style because they’re rooted in human nature…" at bounding box center [340, 408] width 557 height 501
click at [77, 257] on icon "Bold" at bounding box center [81, 262] width 10 height 12
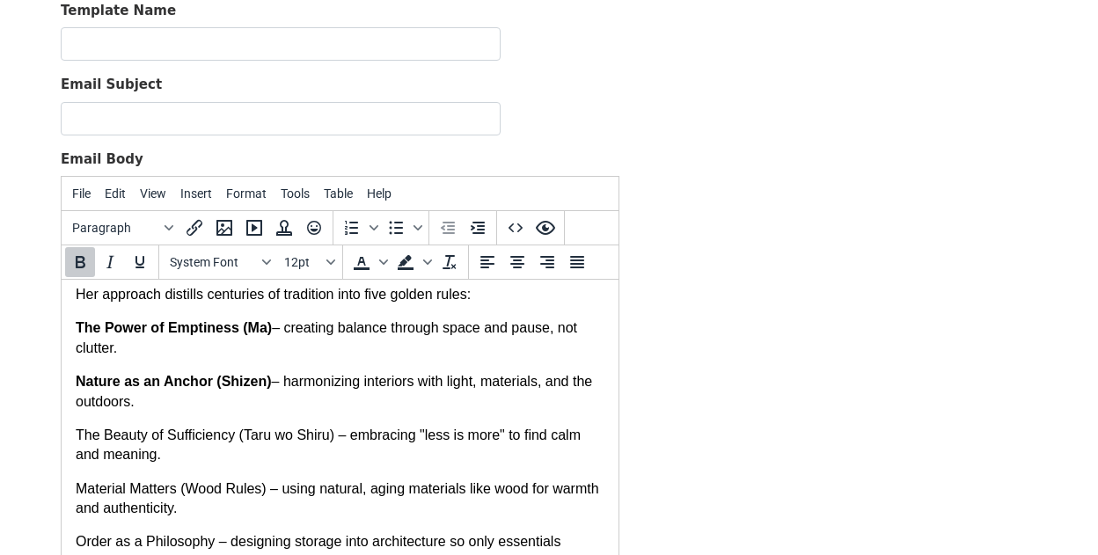
click at [172, 429] on p "The Beauty of Sufficiency (Taru wo Shiru) – embracing "less is more" to find ca…" at bounding box center [340, 446] width 529 height 40
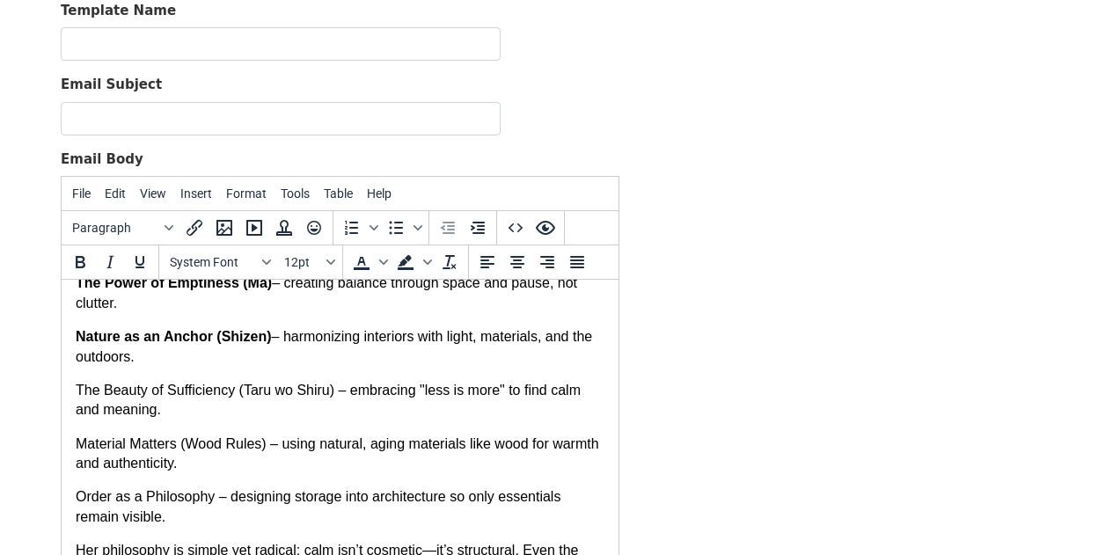
scroll to position [188, 0]
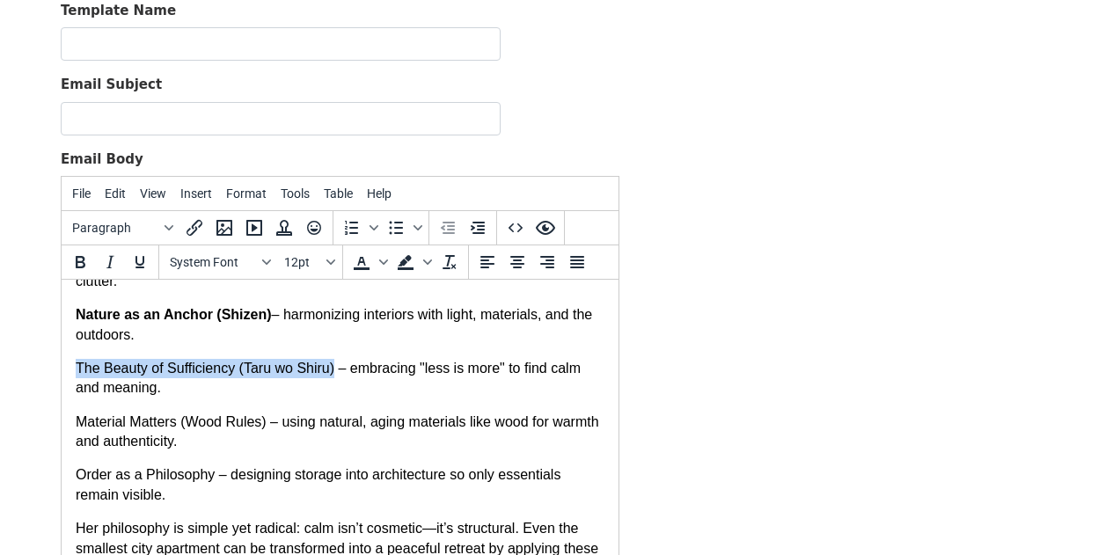
drag, startPoint x: 339, startPoint y: 370, endPoint x: 74, endPoint y: 370, distance: 264.9
click at [74, 370] on html "Japanese interiors never go out of style because they’re rooted in human nature…" at bounding box center [340, 342] width 557 height 501
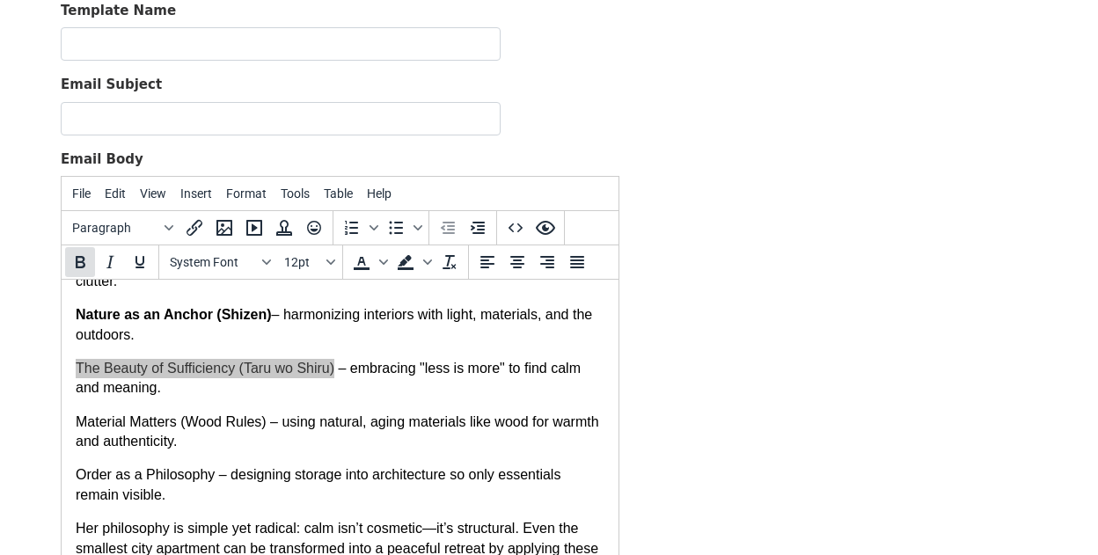
click at [84, 256] on icon "Bold" at bounding box center [81, 262] width 10 height 12
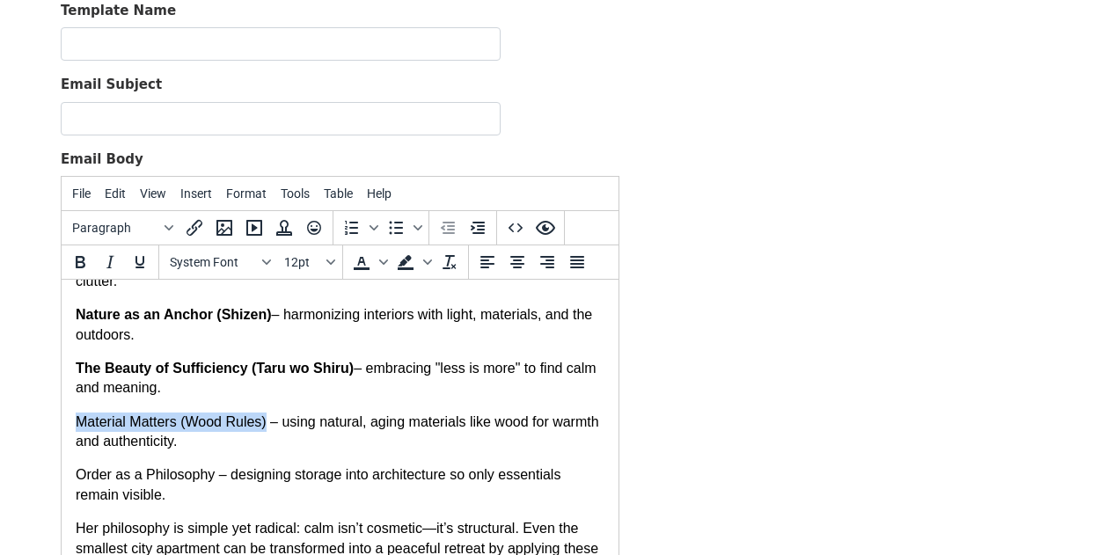
drag, startPoint x: 269, startPoint y: 424, endPoint x: 43, endPoint y: 424, distance: 226.1
click at [62, 424] on html "Japanese interiors never go out of style because they’re rooted in human nature…" at bounding box center [340, 342] width 557 height 501
click at [80, 267] on icon "Bold" at bounding box center [80, 262] width 21 height 21
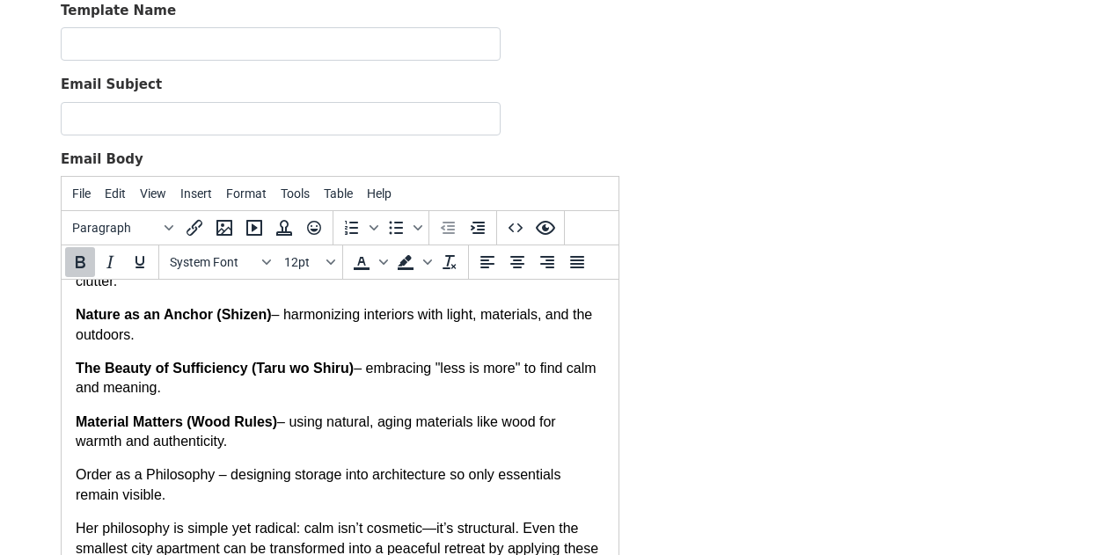
click at [160, 482] on p "Order as a Philosophy – designing storage into architecture so only essentials …" at bounding box center [340, 485] width 529 height 40
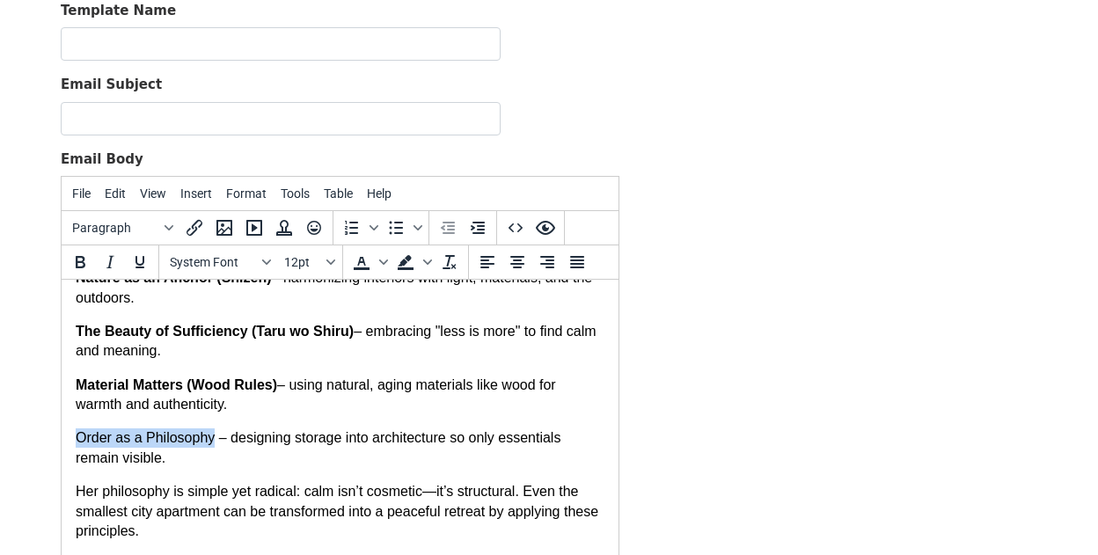
drag, startPoint x: 214, startPoint y: 442, endPoint x: 22, endPoint y: 437, distance: 191.9
click at [62, 437] on html "Japanese interiors never go out of style because they’re rooted in human nature…" at bounding box center [340, 305] width 557 height 501
click at [75, 260] on icon "Bold" at bounding box center [80, 262] width 21 height 21
click at [264, 477] on body "Japanese interiors never go out of style because they’re rooted in human nature…" at bounding box center [340, 305] width 529 height 473
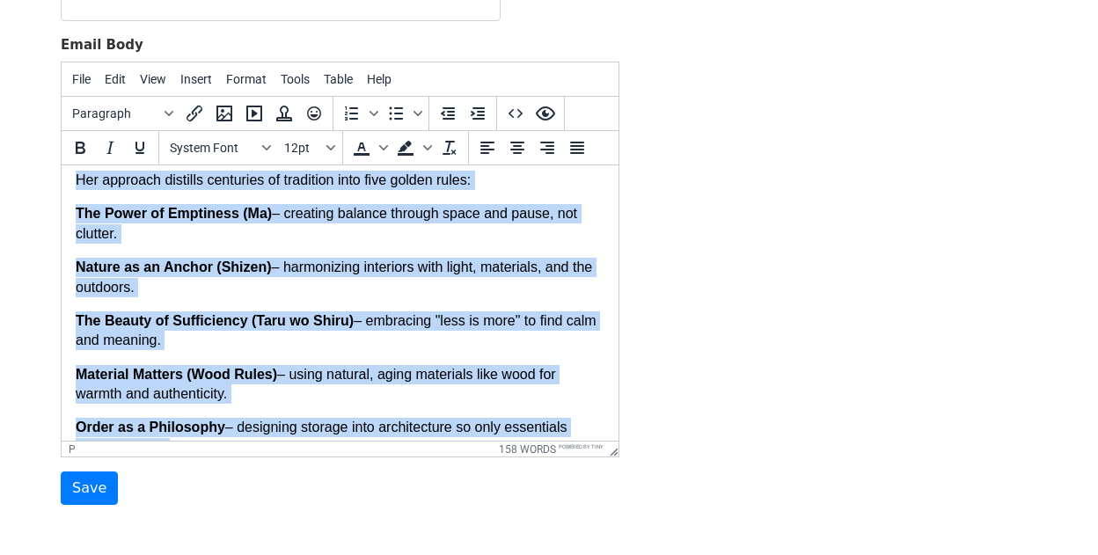
scroll to position [0, 0]
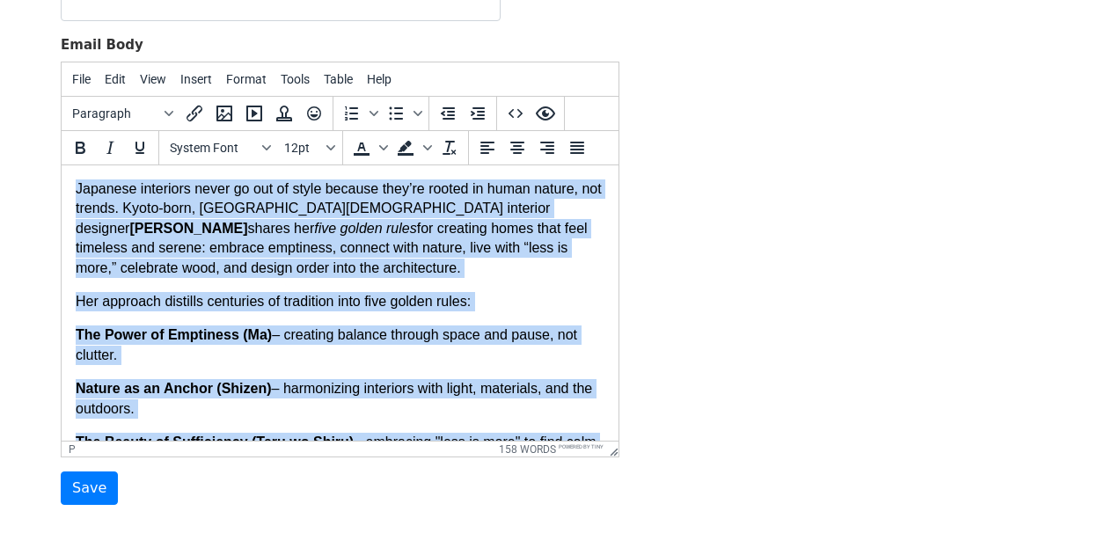
drag, startPoint x: 190, startPoint y: 417, endPoint x: 66, endPoint y: 154, distance: 290.9
click at [66, 165] on html "Japanese interiors never go out of style because they’re rooted in human nature…" at bounding box center [340, 415] width 557 height 501
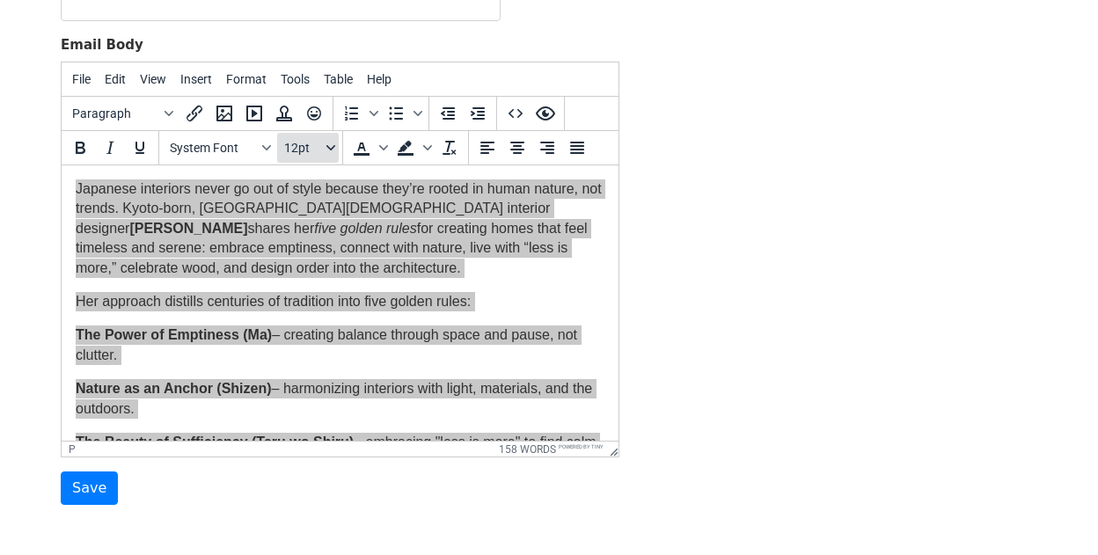
click at [312, 150] on span "12pt" at bounding box center [303, 148] width 39 height 14
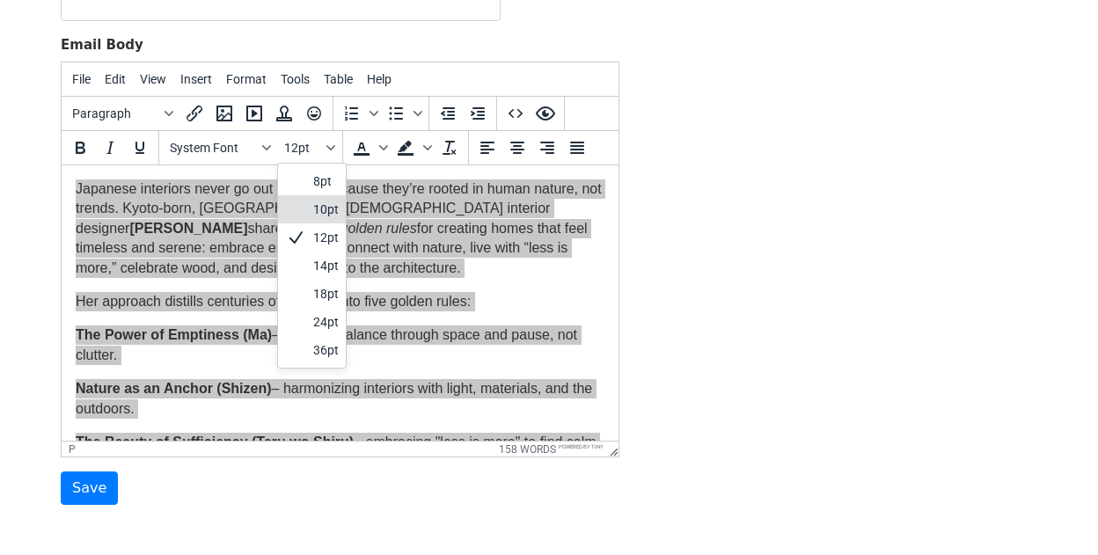
click at [315, 209] on div "10pt" at bounding box center [326, 209] width 26 height 21
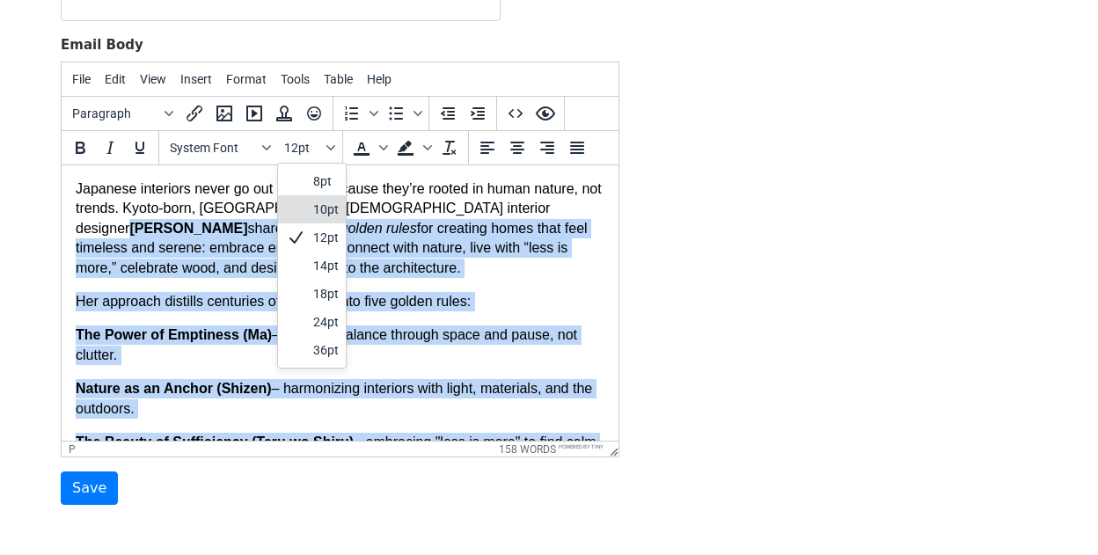
scroll to position [14, 0]
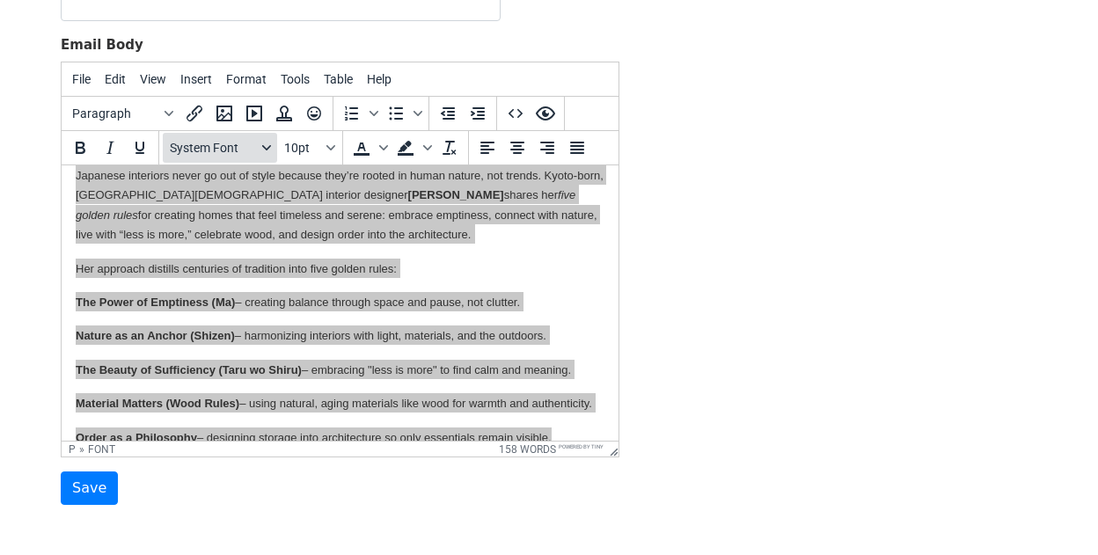
click at [179, 145] on span "System Font" at bounding box center [213, 148] width 86 height 14
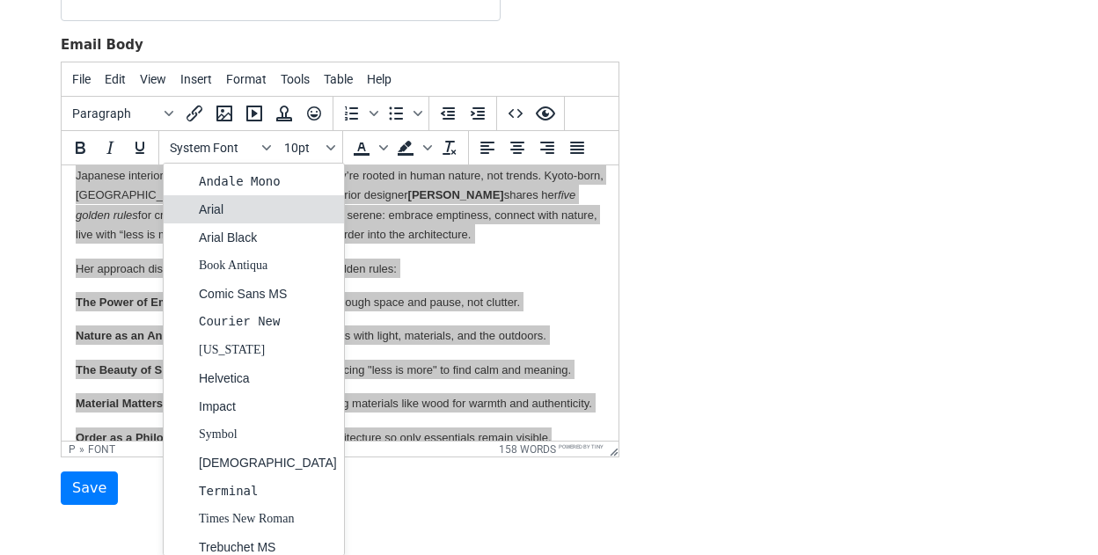
click at [192, 202] on div "Arial" at bounding box center [254, 209] width 180 height 28
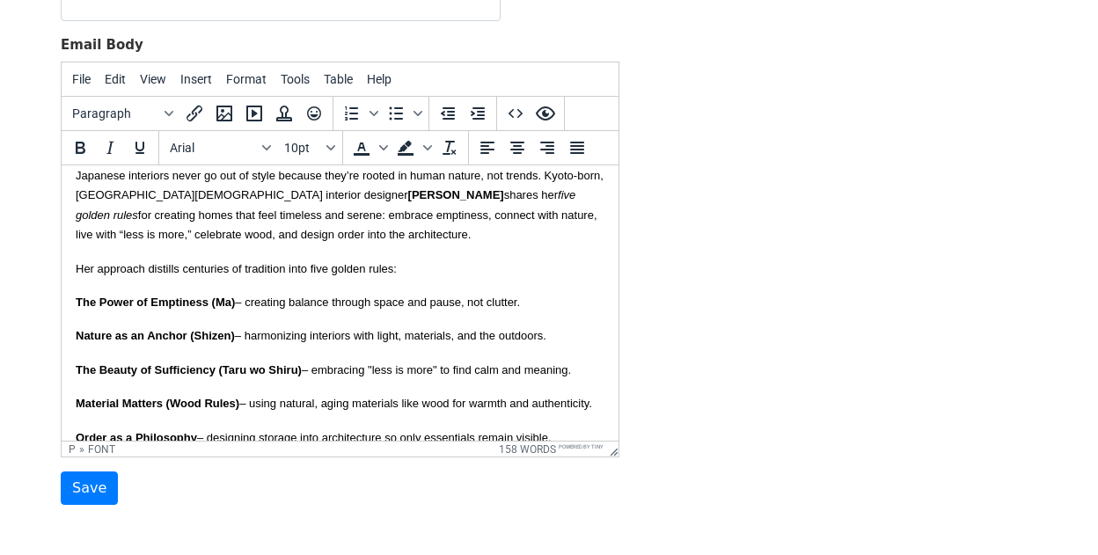
click at [138, 207] on p "Japanese interiors never go out of style because they’re rooted in human nature…" at bounding box center [340, 204] width 529 height 79
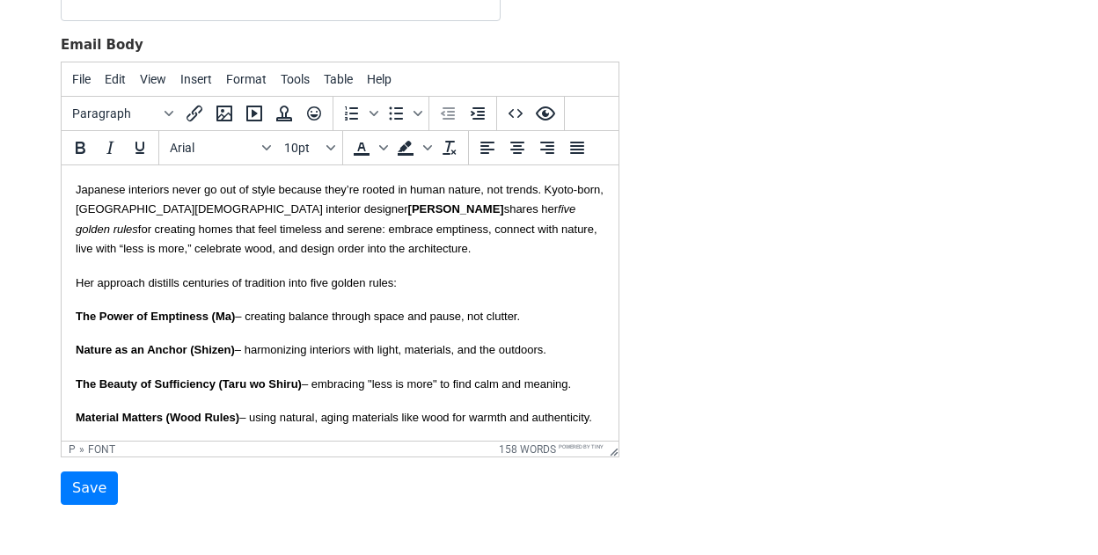
click at [77, 188] on font "Japanese interiors never go out of style because they’re rooted in human nature…" at bounding box center [340, 219] width 528 height 72
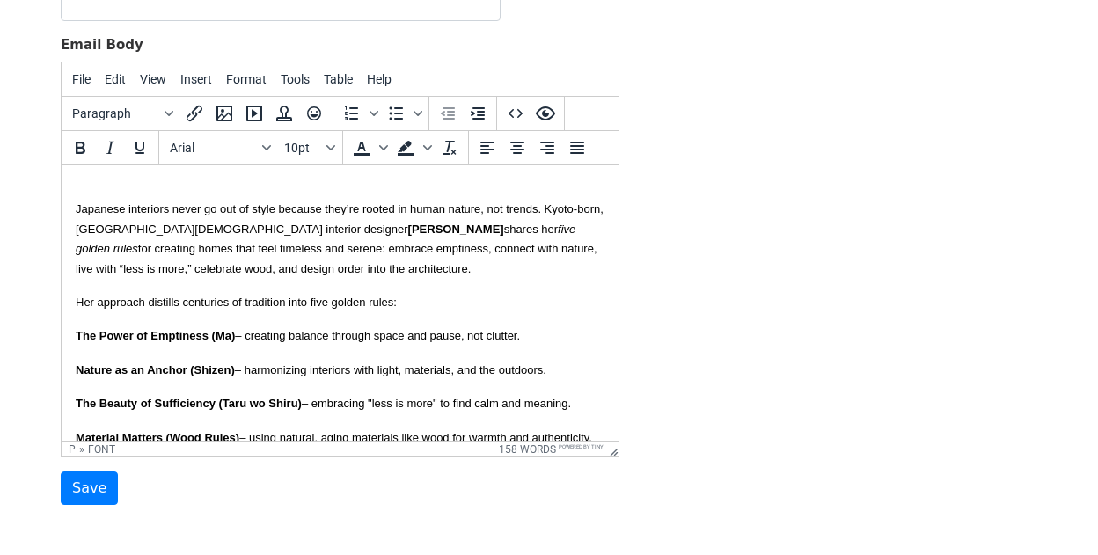
click at [84, 186] on p "Japanese interiors never go out of style because they’re rooted in human nature…" at bounding box center [340, 229] width 529 height 99
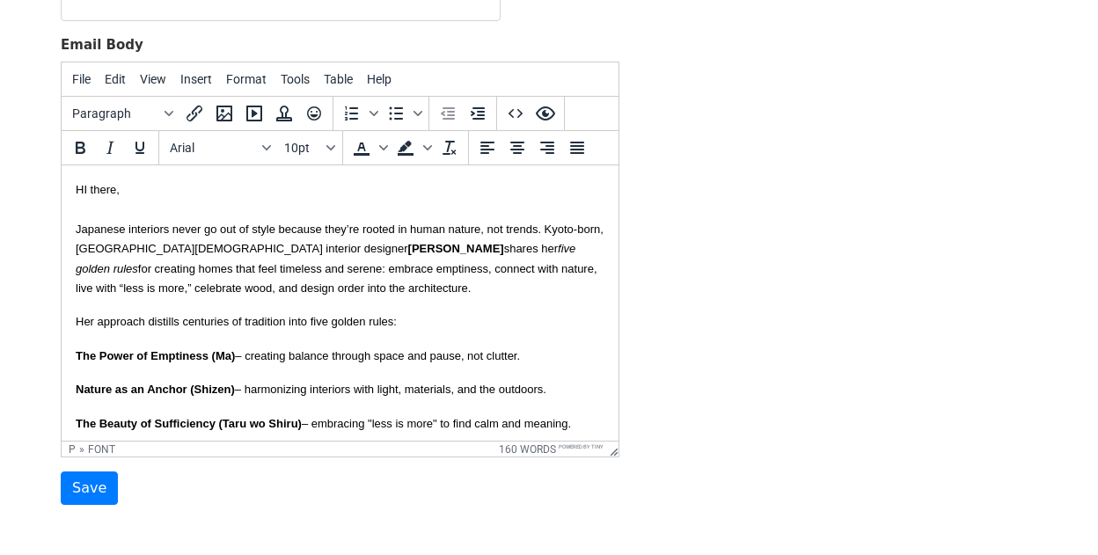
click at [87, 190] on font "HI there, Japanese interiors never go out of style because they’re rooted in hu…" at bounding box center [340, 239] width 528 height 112
click at [196, 194] on p "Hi there, Japanese interiors never go out of style because they’re rooted in hu…" at bounding box center [340, 239] width 529 height 118
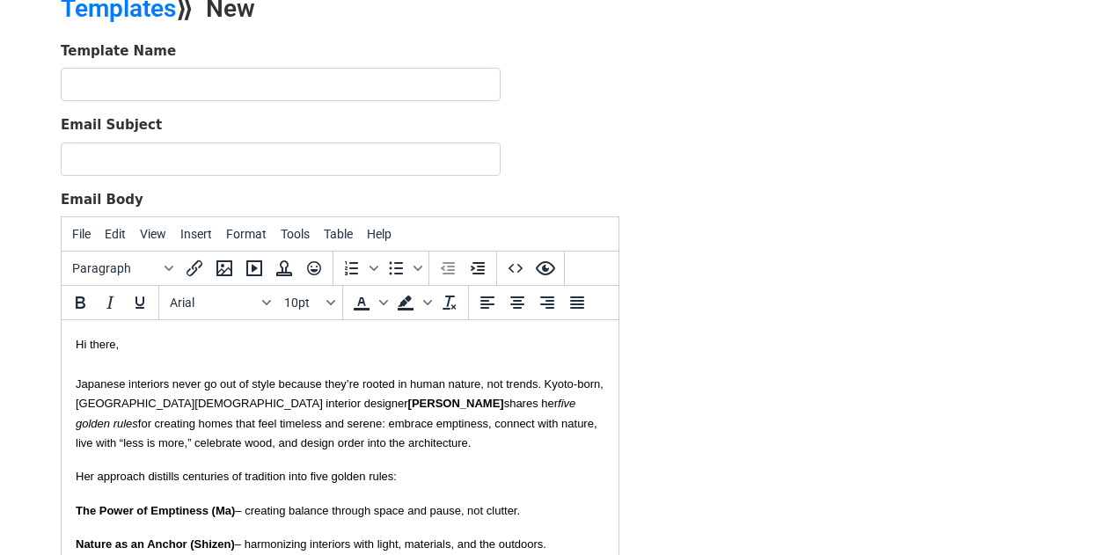
scroll to position [81, 0]
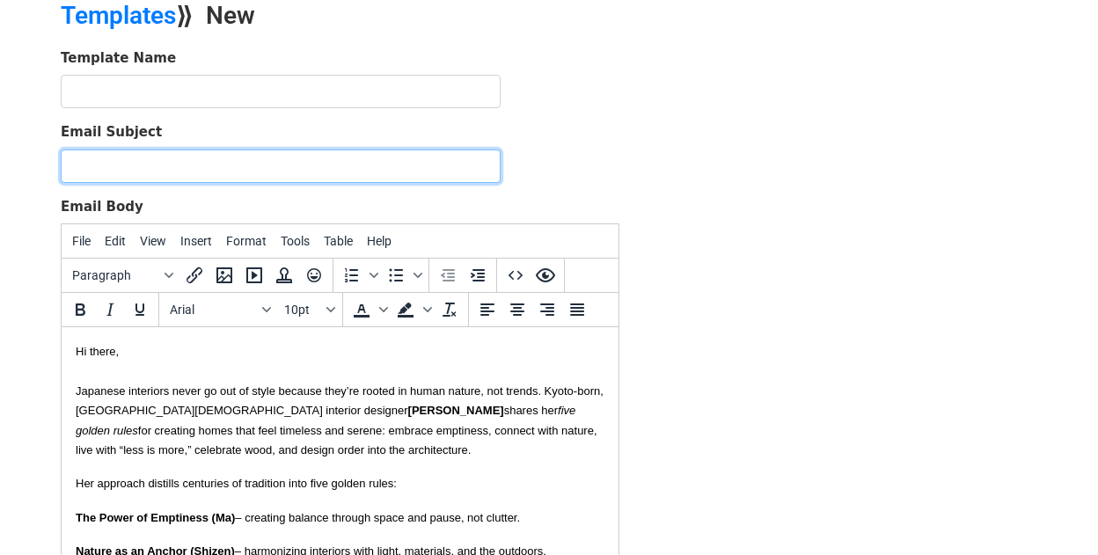
click at [195, 165] on input "Email Subject" at bounding box center [281, 166] width 440 height 33
paste input "5 Golden Rules of Japanese Design for a Calmer Home"
type input "Pitch | 5 Golden Rules of Japanese Design for a Calmer Home"
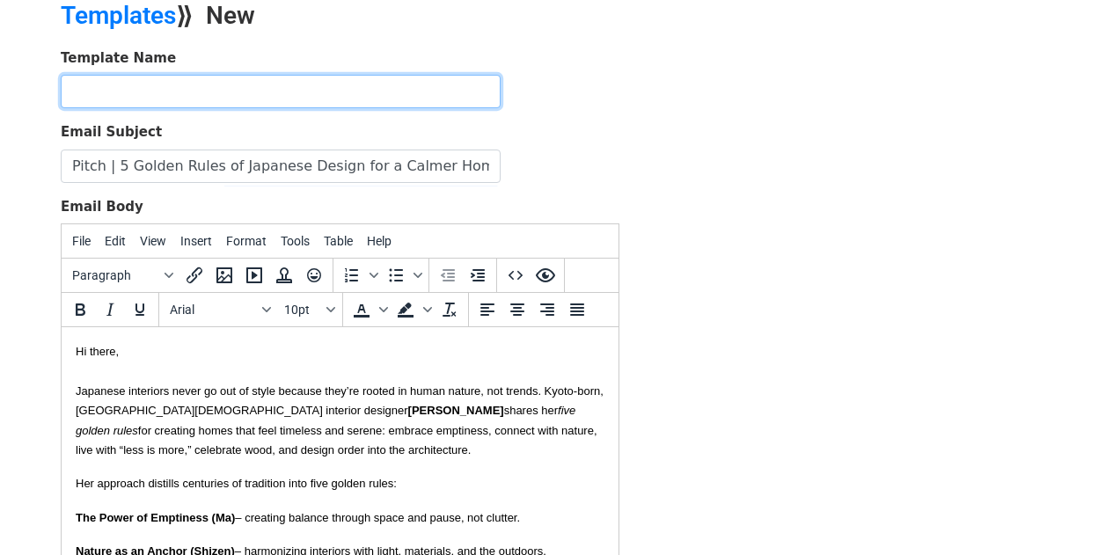
click at [306, 104] on input "text" at bounding box center [281, 91] width 440 height 33
type input "YKD - 5 rules for a calmer home"
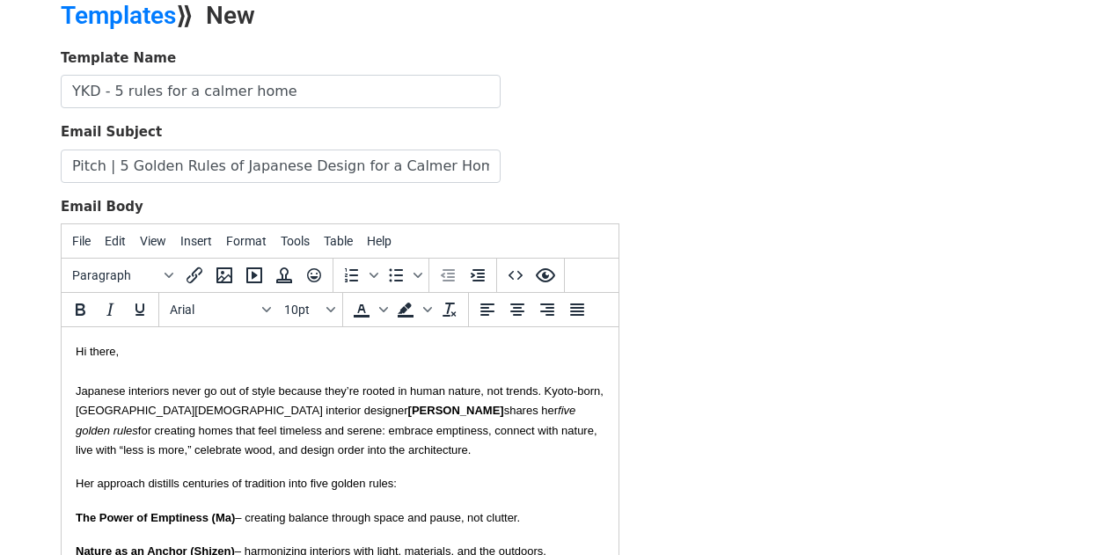
click at [655, 103] on div "Template Name YKD - 5 rules for a calmer home Email Subject Pitch | 5 Golden Ru…" at bounding box center [549, 357] width 1003 height 619
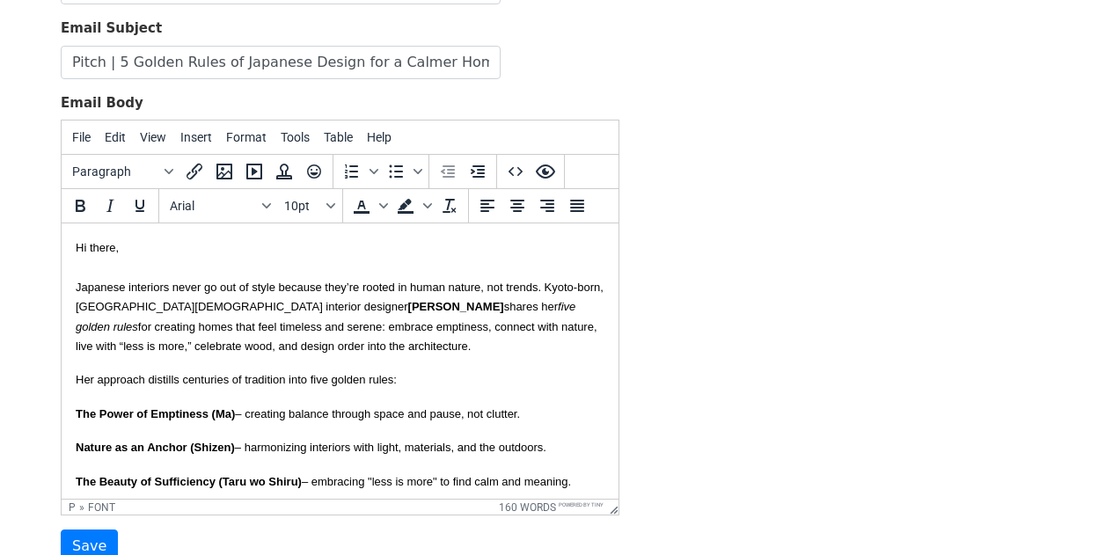
scroll to position [235, 0]
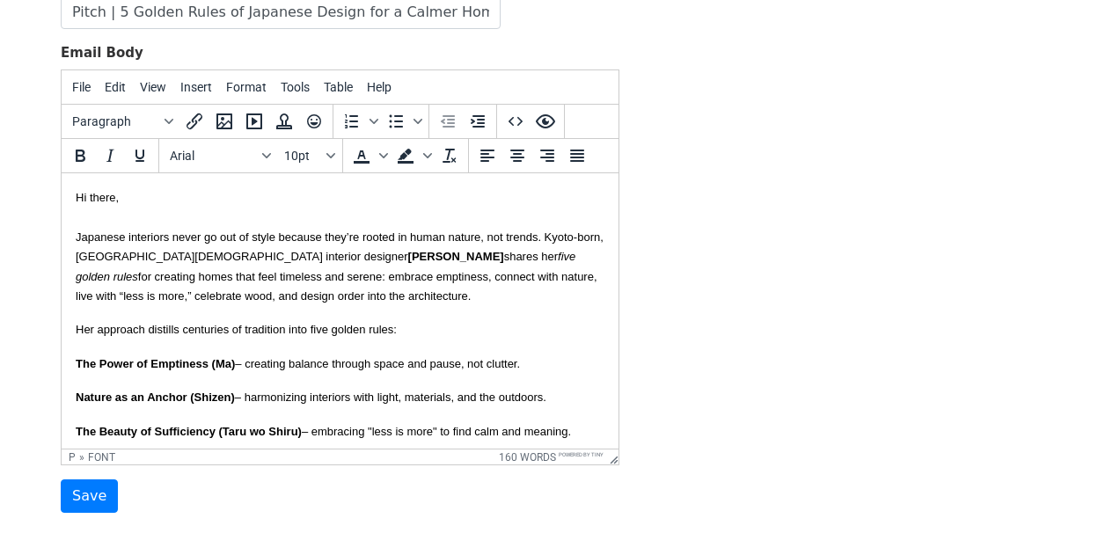
click at [421, 304] on p "Hi there, Japanese interiors never go out of style because they’re rooted in hu…" at bounding box center [340, 246] width 529 height 118
click at [408, 261] on strong "[PERSON_NAME]" at bounding box center [456, 256] width 96 height 13
drag, startPoint x: 313, startPoint y: 258, endPoint x: 238, endPoint y: 258, distance: 74.8
click at [238, 258] on font "Hi there, Japanese interiors never go out of style because they’re rooted in hu…" at bounding box center [340, 247] width 528 height 112
click at [84, 158] on icon "Bold" at bounding box center [81, 156] width 10 height 12
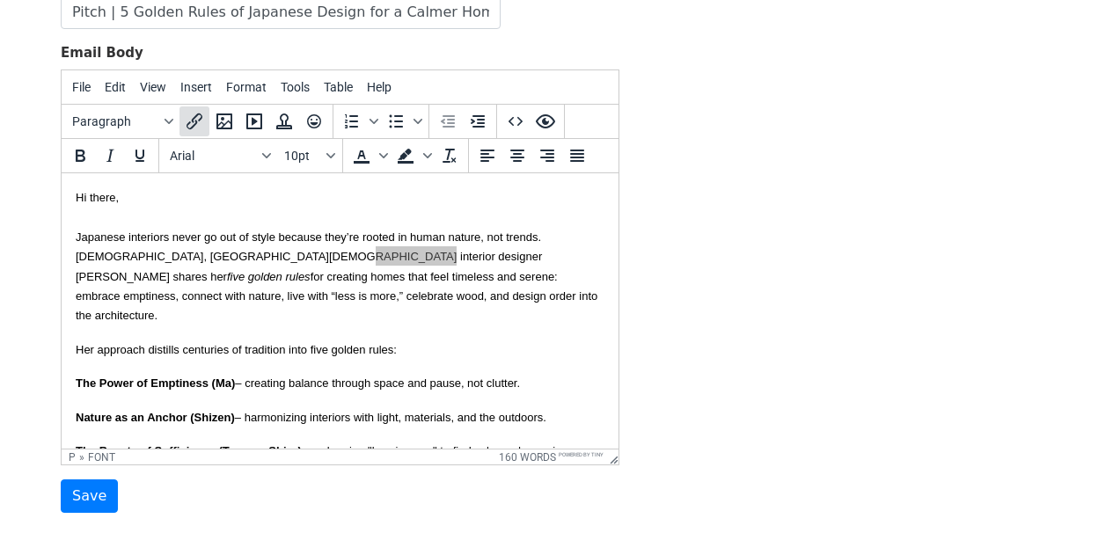
click at [201, 123] on icon "Insert/edit link" at bounding box center [194, 121] width 21 height 21
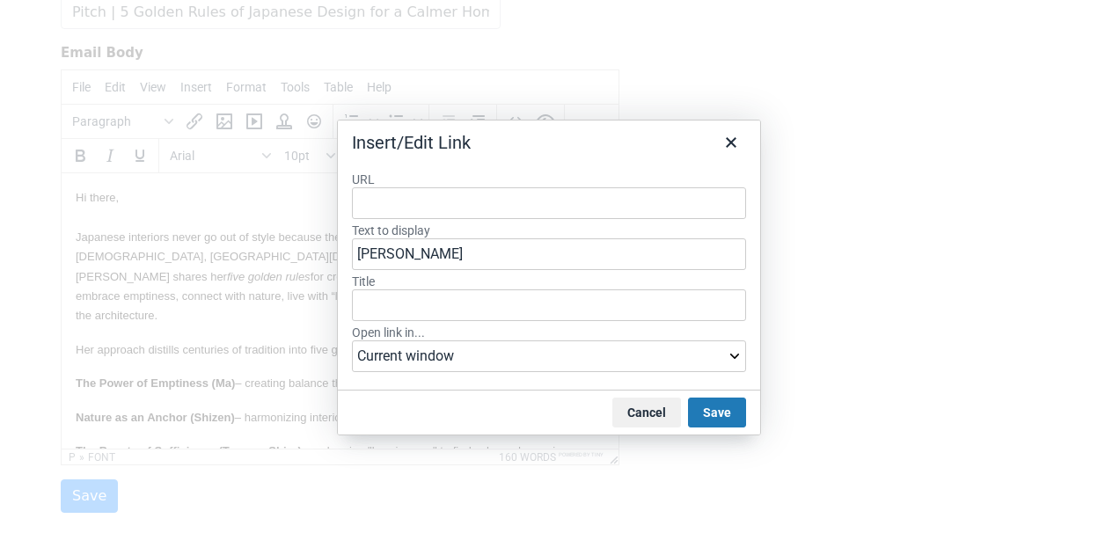
type input "[URL][DOMAIN_NAME]"
click at [700, 418] on button "Save" at bounding box center [717, 413] width 58 height 30
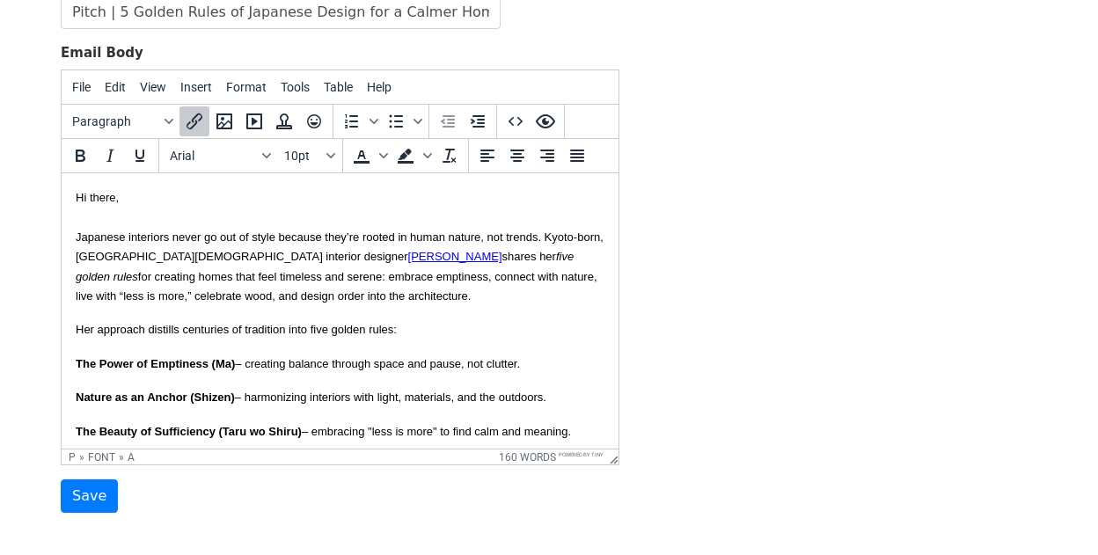
click at [396, 363] on font "The Power of Emptiness (Ma) – creating balance through space and pause, not clu…" at bounding box center [298, 363] width 444 height 13
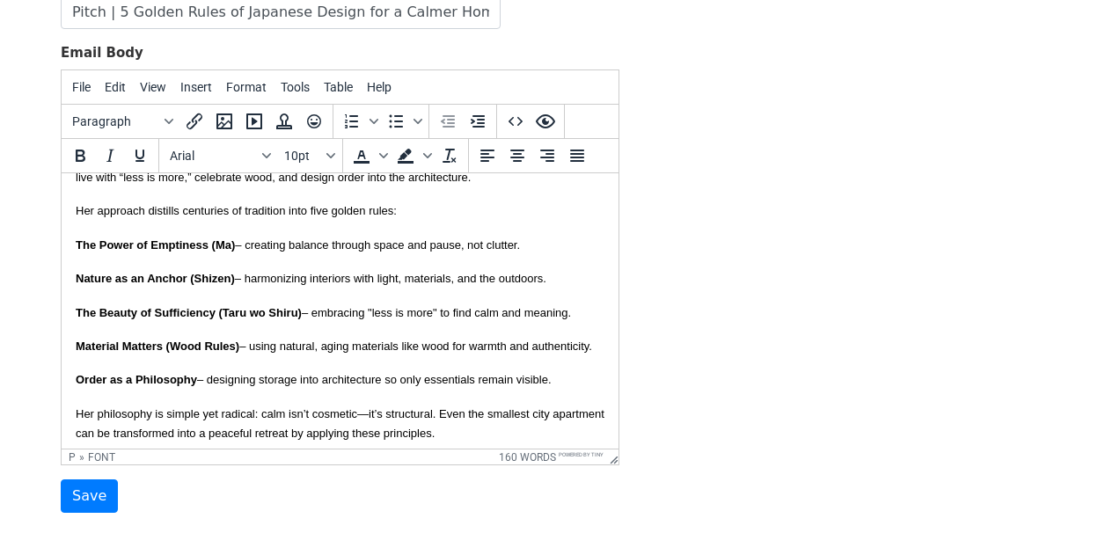
scroll to position [117, 0]
click at [77, 246] on b "The Power of Emptiness (Ma)" at bounding box center [155, 246] width 159 height 13
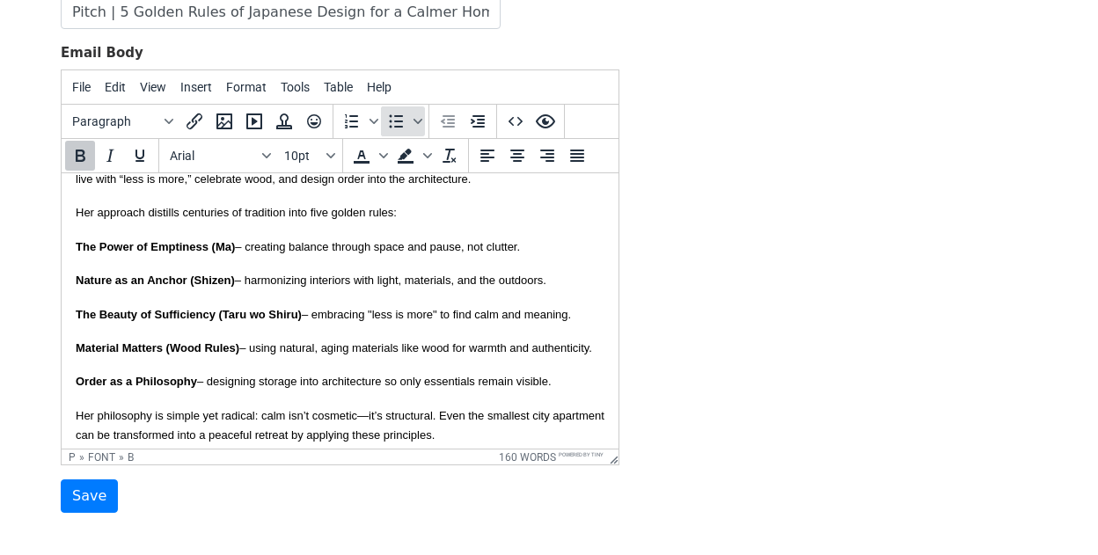
click at [399, 129] on icon "Bullet list" at bounding box center [395, 121] width 21 height 21
click at [76, 284] on b "Nature as an Anchor (Shizen)" at bounding box center [155, 280] width 159 height 13
click at [389, 122] on icon "Bullet list" at bounding box center [395, 121] width 21 height 21
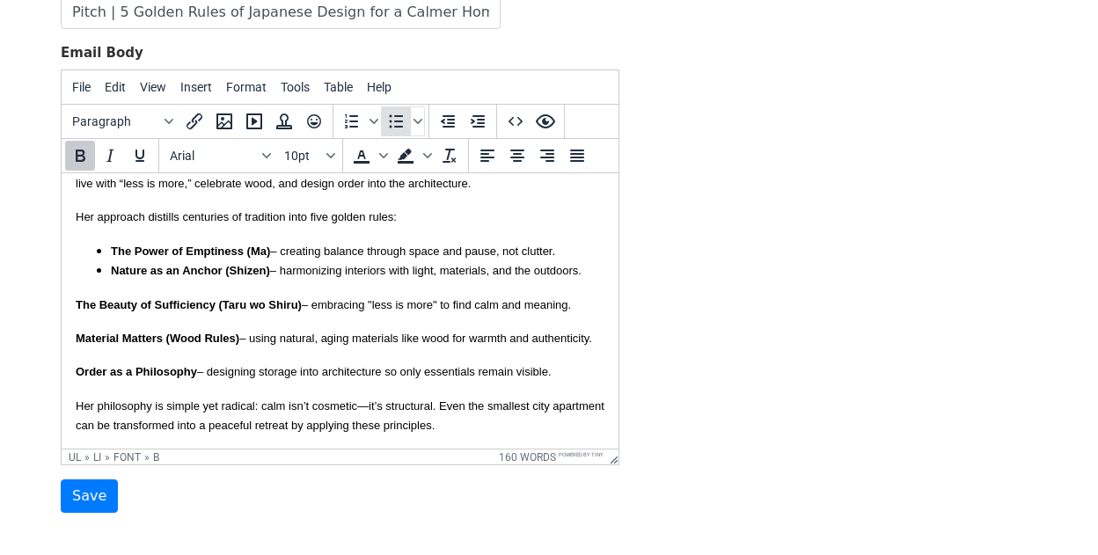
scroll to position [113, 0]
click at [77, 304] on b "The Beauty of Sufficiency (Taru wo Shiru)" at bounding box center [189, 304] width 226 height 13
click at [401, 120] on icon "Bullet list" at bounding box center [397, 121] width 14 height 13
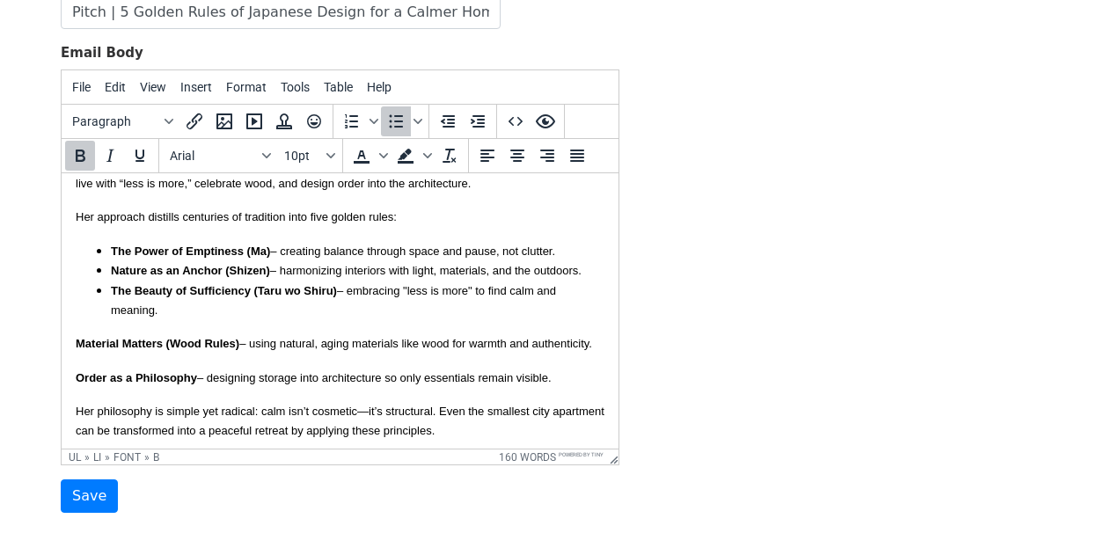
click at [77, 346] on b "Material Matters (Wood Rules)" at bounding box center [158, 343] width 164 height 13
click at [394, 116] on icon "Bullet list" at bounding box center [395, 121] width 21 height 21
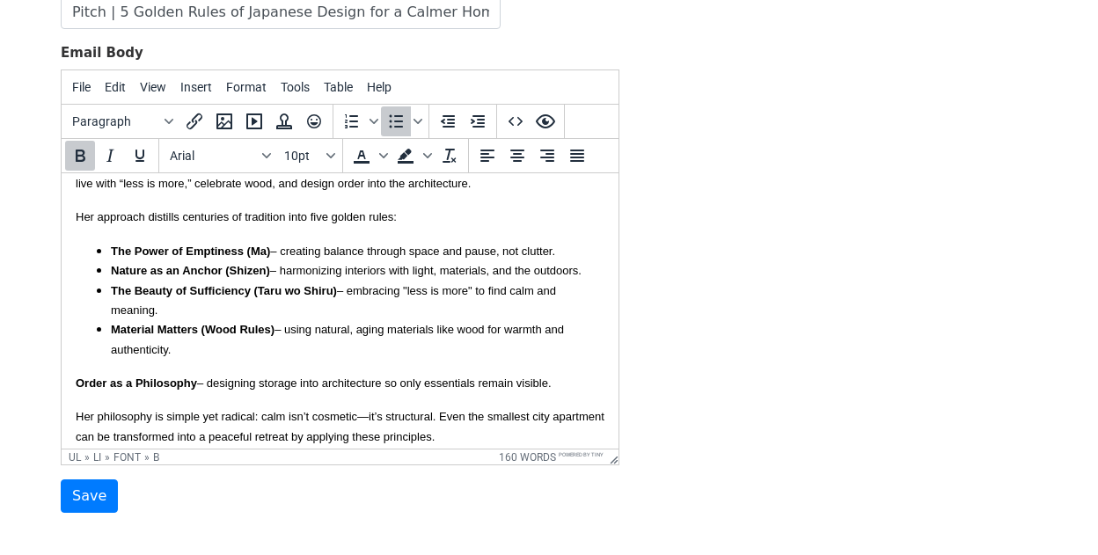
click at [76, 377] on b "Order as a Philosophy" at bounding box center [136, 383] width 121 height 13
click at [396, 118] on icon "Bullet list" at bounding box center [395, 121] width 21 height 21
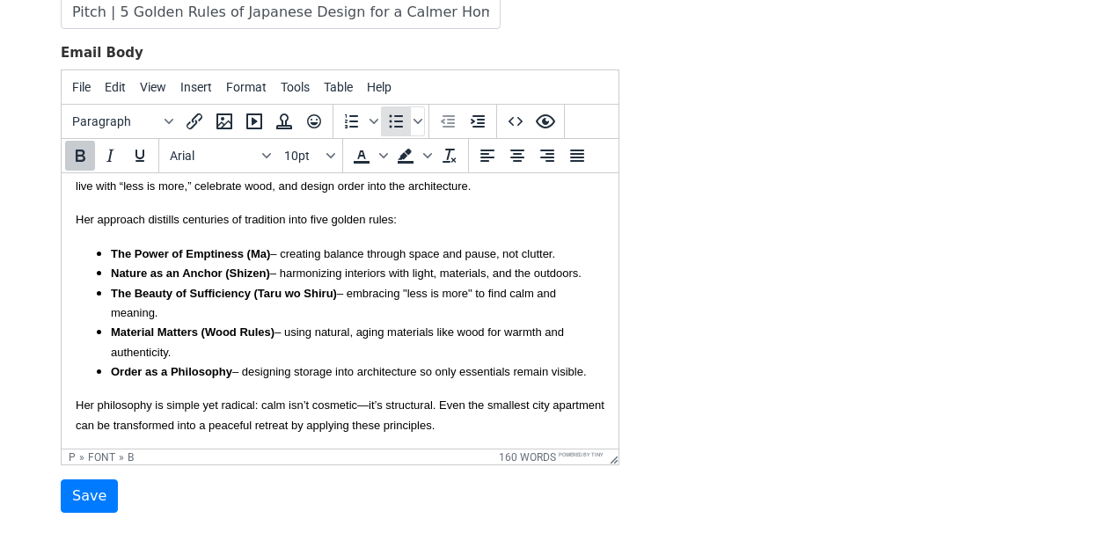
scroll to position [110, 0]
click at [407, 291] on font "The Beauty of Sufficiency (Taru wo Shiru) – embracing "less is more" to find ca…" at bounding box center [333, 303] width 445 height 33
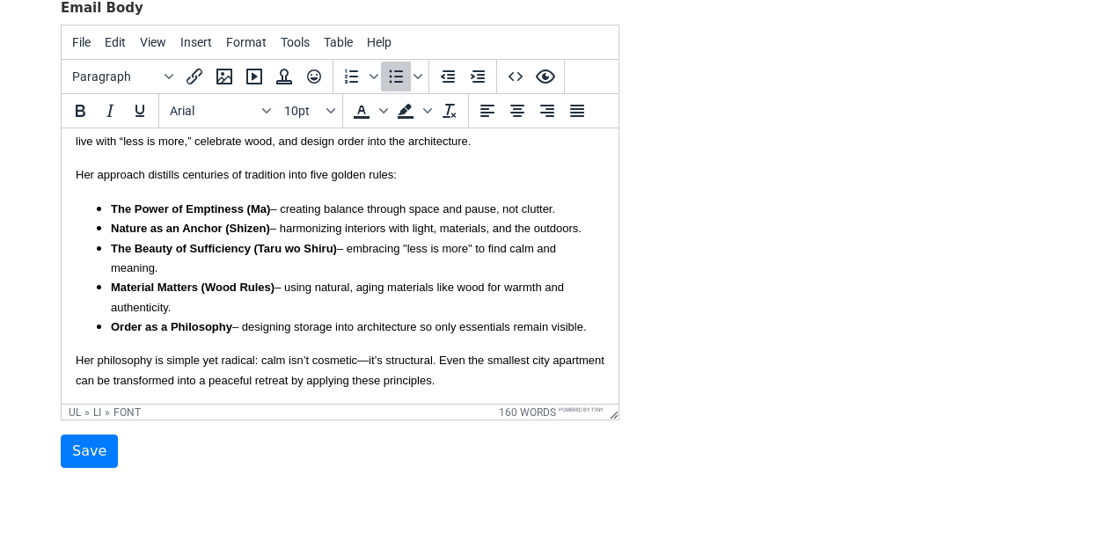
scroll to position [334, 0]
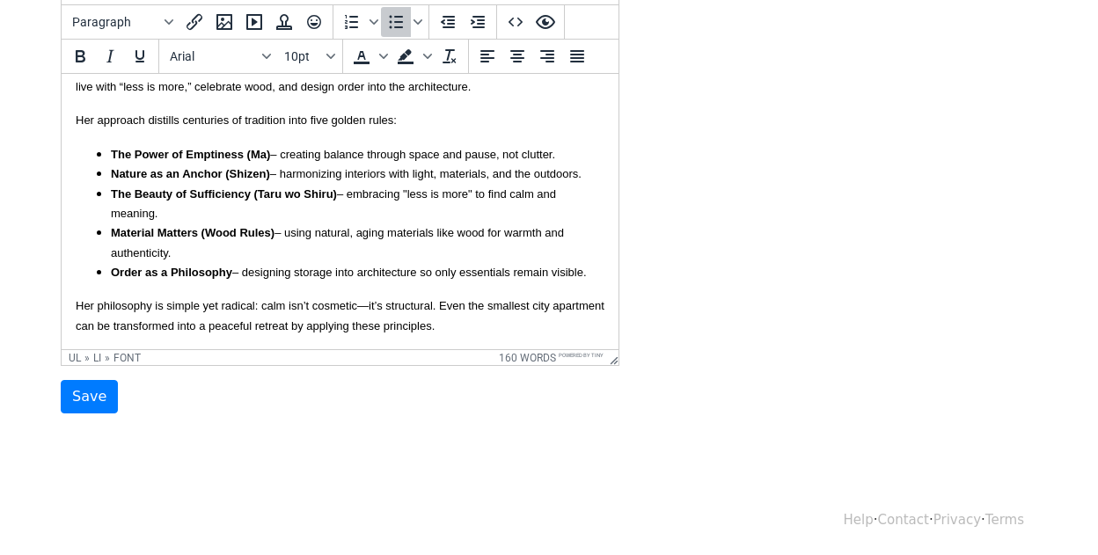
click at [452, 320] on p "Her philosophy is simple yet radical: calm isn’t cosmetic—it’s structural. Even…" at bounding box center [340, 316] width 529 height 40
click at [368, 308] on font "Her philosophy is simple yet radical: calm isn’t cosmetic—it’s structural. Even…" at bounding box center [340, 315] width 529 height 33
click at [485, 323] on p "Her philosophy is simple yet radical: calm isn’t cosmetic - it’s structural. Ev…" at bounding box center [340, 316] width 529 height 40
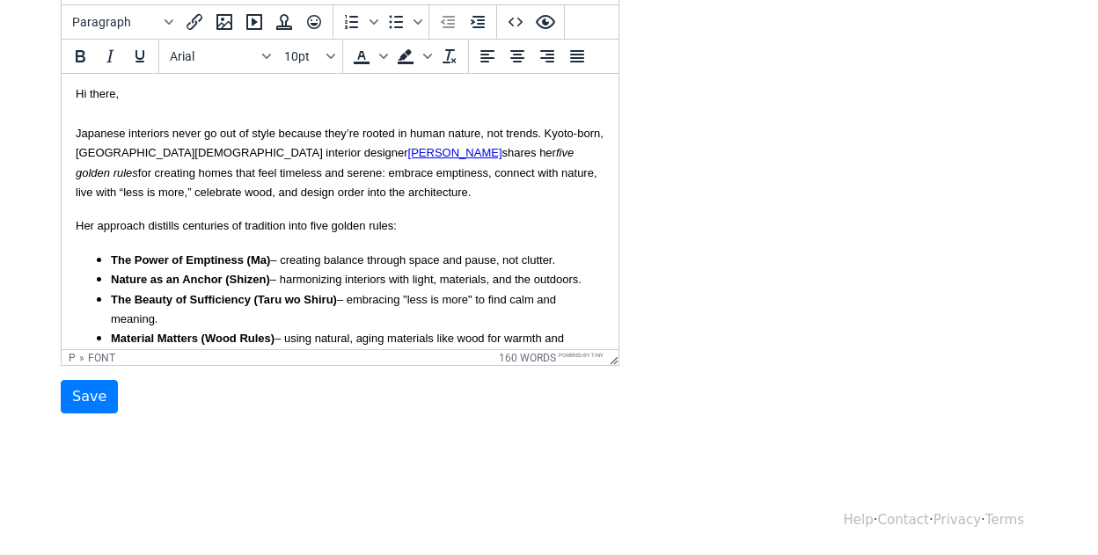
scroll to position [0, 0]
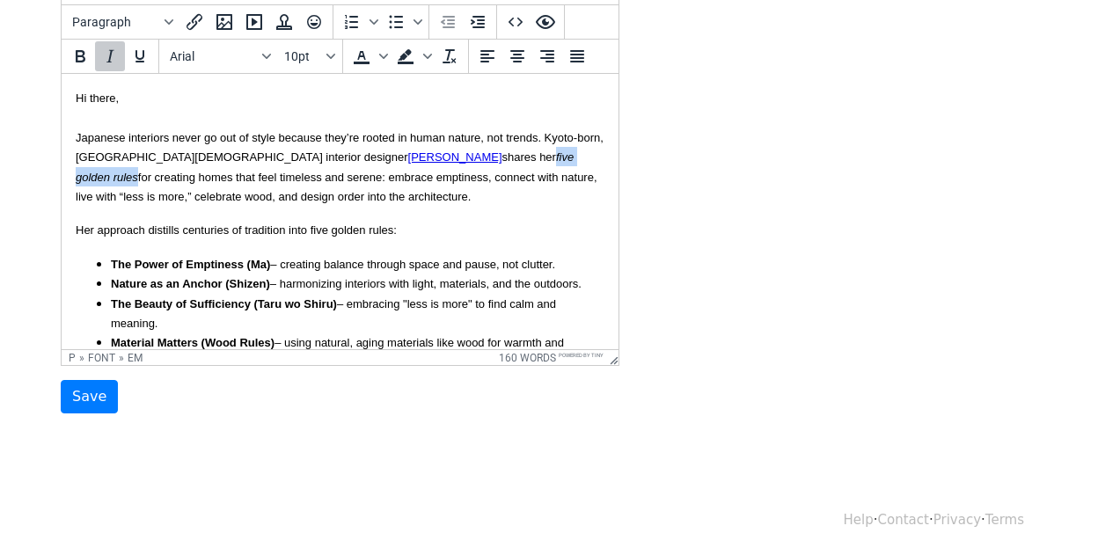
drag, startPoint x: 451, startPoint y: 157, endPoint x: 366, endPoint y: 157, distance: 85.4
click at [366, 157] on font "Hi there, Japanese interiors never go out of style because they’re rooted in hu…" at bounding box center [340, 148] width 528 height 112
click at [107, 61] on icon "Italic" at bounding box center [110, 56] width 8 height 12
click at [367, 191] on p "Hi there, Japanese interiors never go out of style because they’re rooted in hu…" at bounding box center [340, 147] width 529 height 118
click at [150, 97] on p "Hi there, Japanese interiors never go out of style because they’re rooted in hu…" at bounding box center [340, 147] width 529 height 118
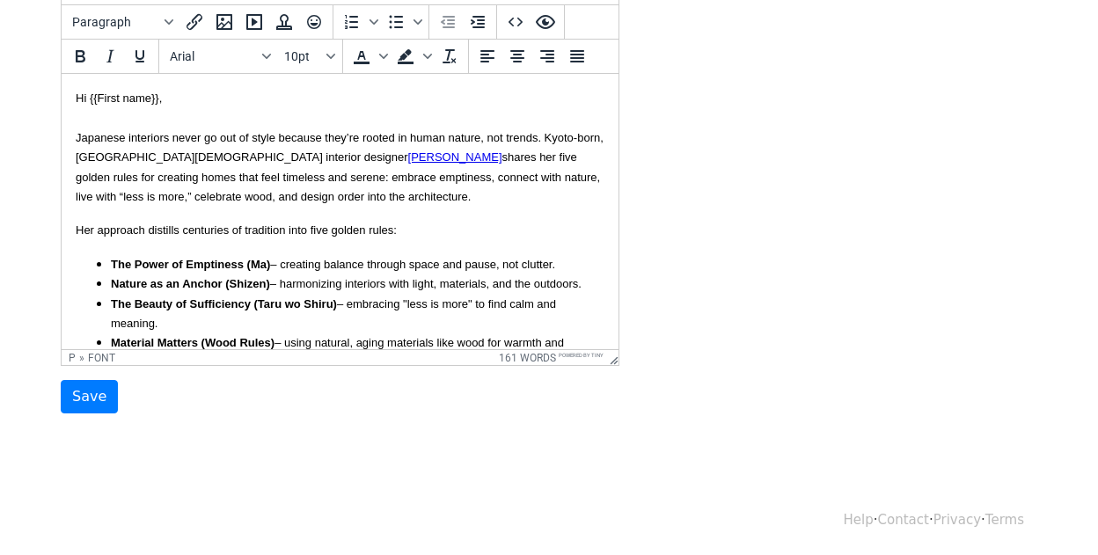
click at [295, 186] on p "Hi {{First name}}, Japanese interiors never go out of style because they’re roo…" at bounding box center [340, 147] width 529 height 118
click at [199, 94] on p "Hi {{First name}}, Japanese interiors never go out of style because they’re roo…" at bounding box center [340, 147] width 529 height 118
click at [245, 195] on font "Hi {{First name}}, Japanese interiors never go out of style because they’re roo…" at bounding box center [340, 148] width 528 height 112
click at [323, 195] on p "Hi {{First name}}, Japanese interiors never go out of style because they’re roo…" at bounding box center [340, 147] width 529 height 118
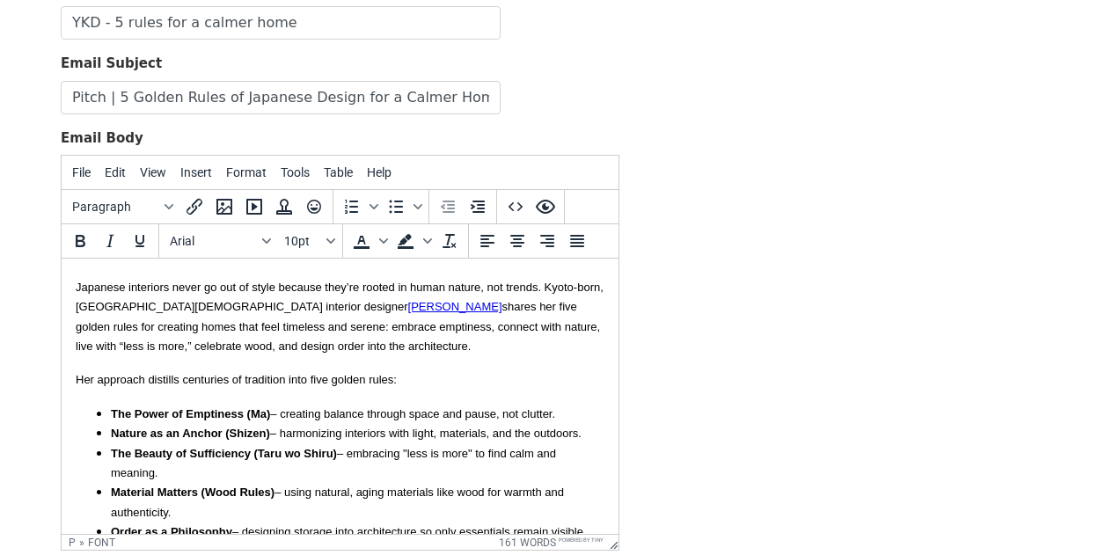
scroll to position [110, 0]
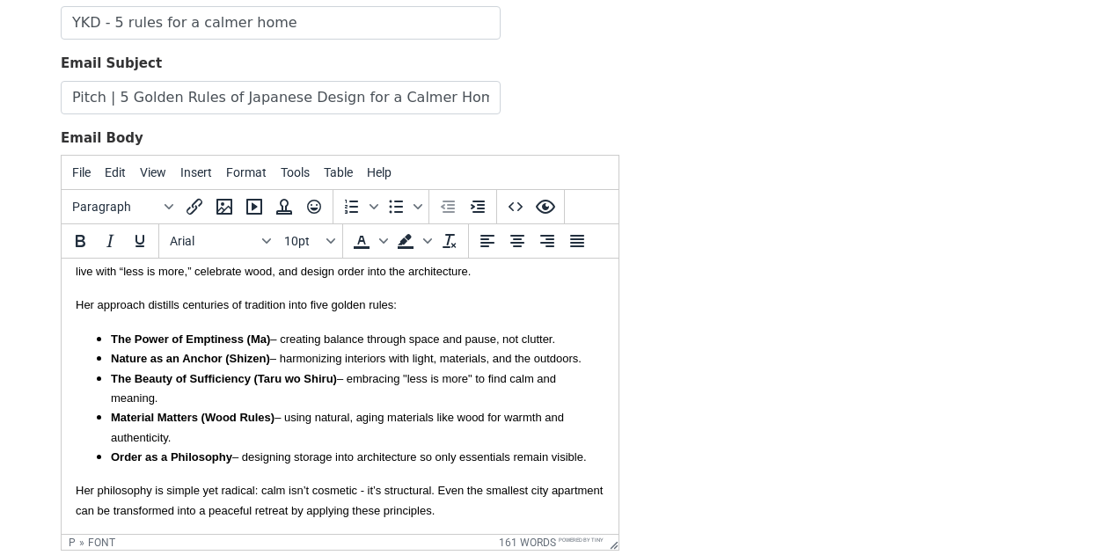
click at [599, 458] on li "Order as a Philosophy – designing storage into architecture so only essentials …" at bounding box center [358, 456] width 494 height 19
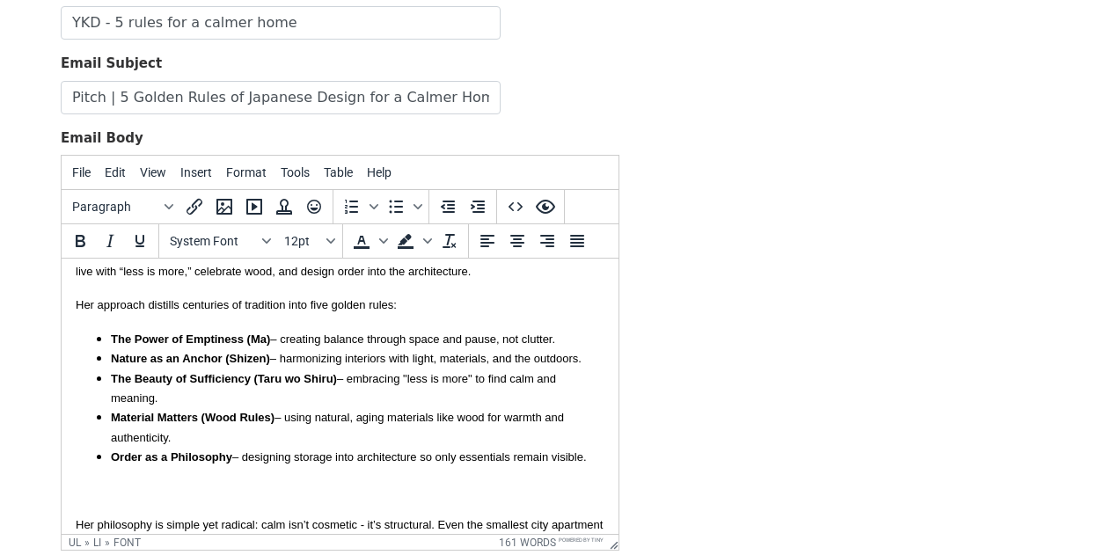
click at [174, 483] on body "Hi {{First name}}, Japanese interiors never go out of style because they’re roo…" at bounding box center [340, 359] width 529 height 392
click at [227, 203] on icon "Insert/edit image" at bounding box center [224, 206] width 21 height 21
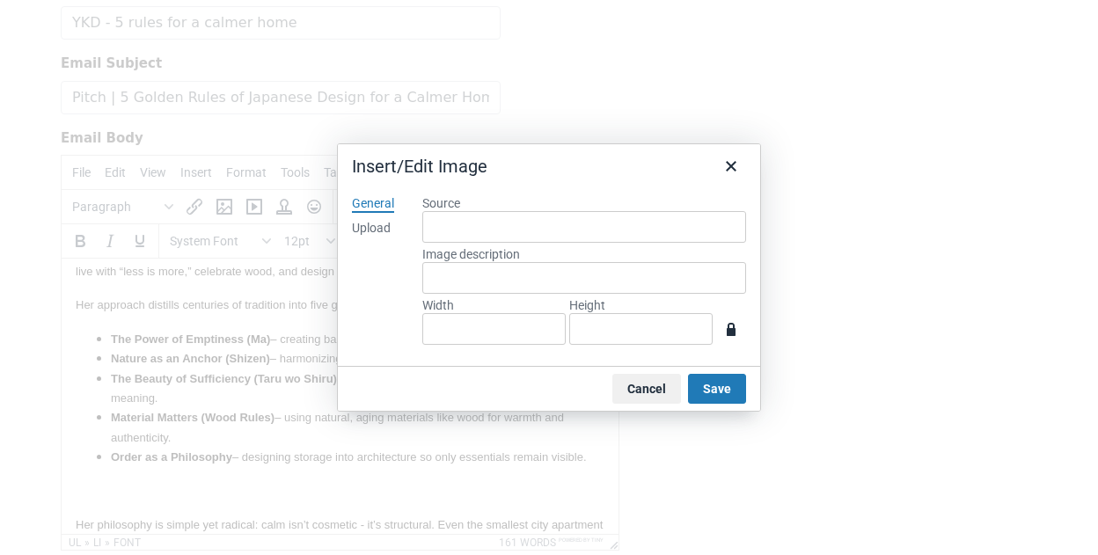
click at [358, 224] on div "Upload" at bounding box center [371, 229] width 39 height 18
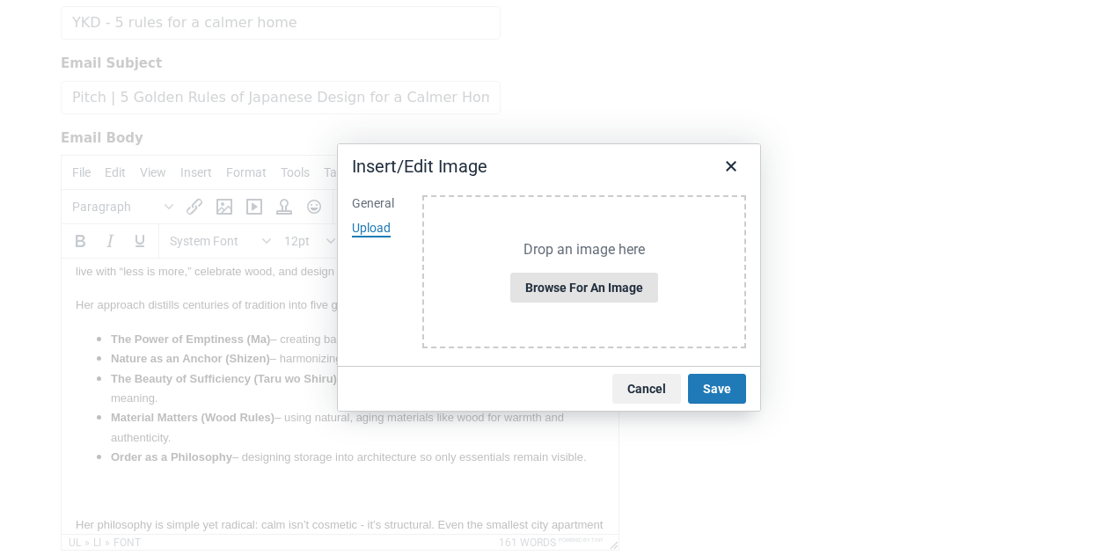
click at [588, 286] on button "Browse for an image" at bounding box center [584, 288] width 148 height 30
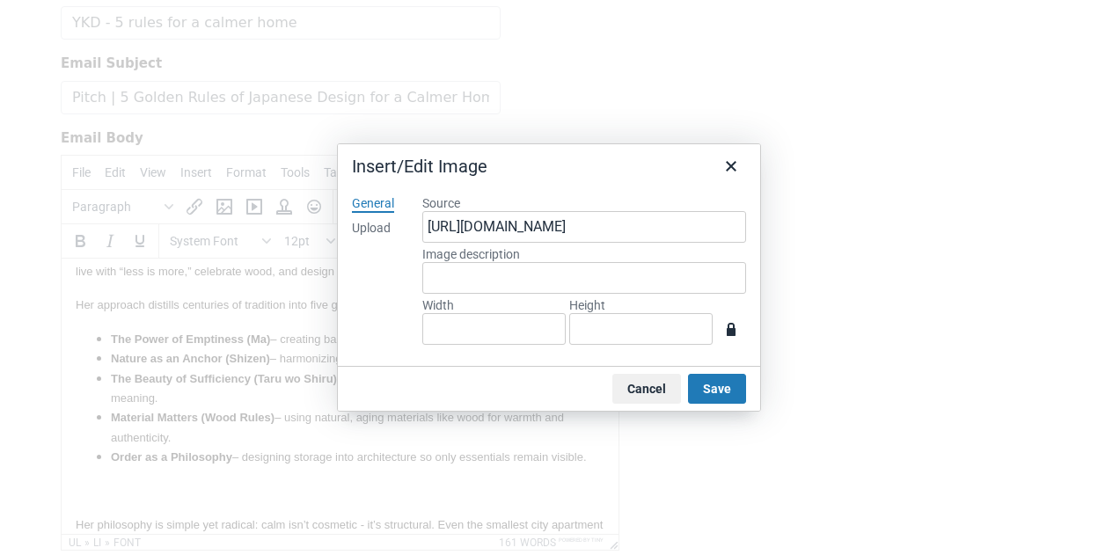
type input "1248"
type input "825"
click at [661, 337] on input "825" at bounding box center [640, 329] width 143 height 32
type input "124"
type input "82"
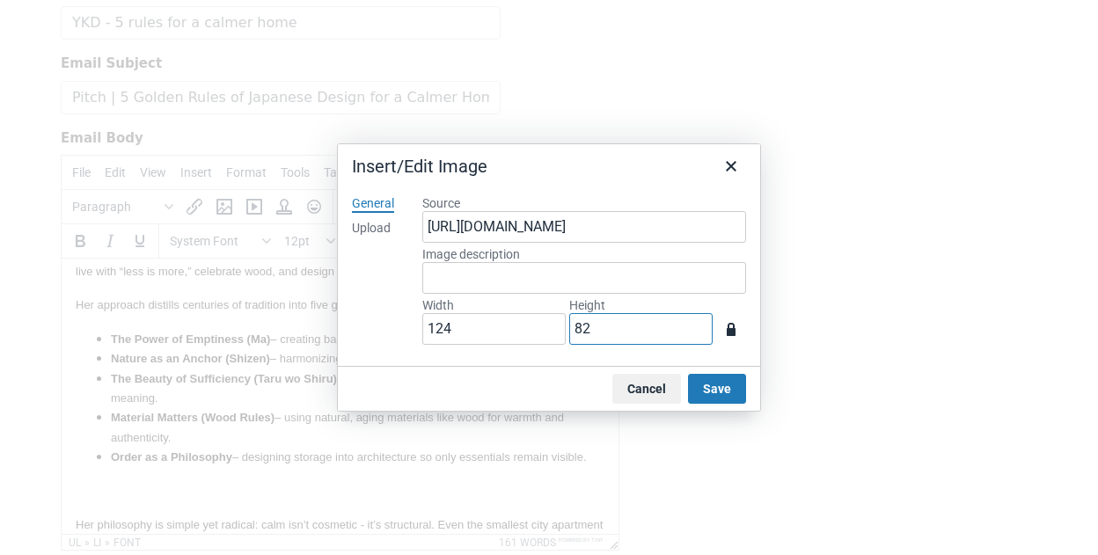
type input "12"
type input "8"
type input "5"
type input "3"
type input "45"
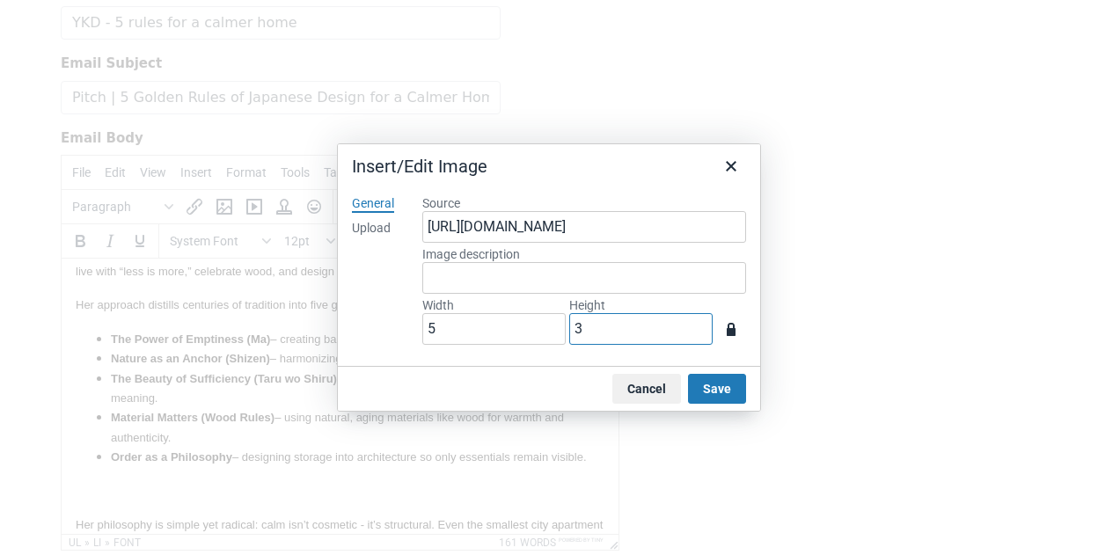
type input "30"
type input "454"
type input "300"
click at [711, 390] on button "Save" at bounding box center [717, 389] width 58 height 30
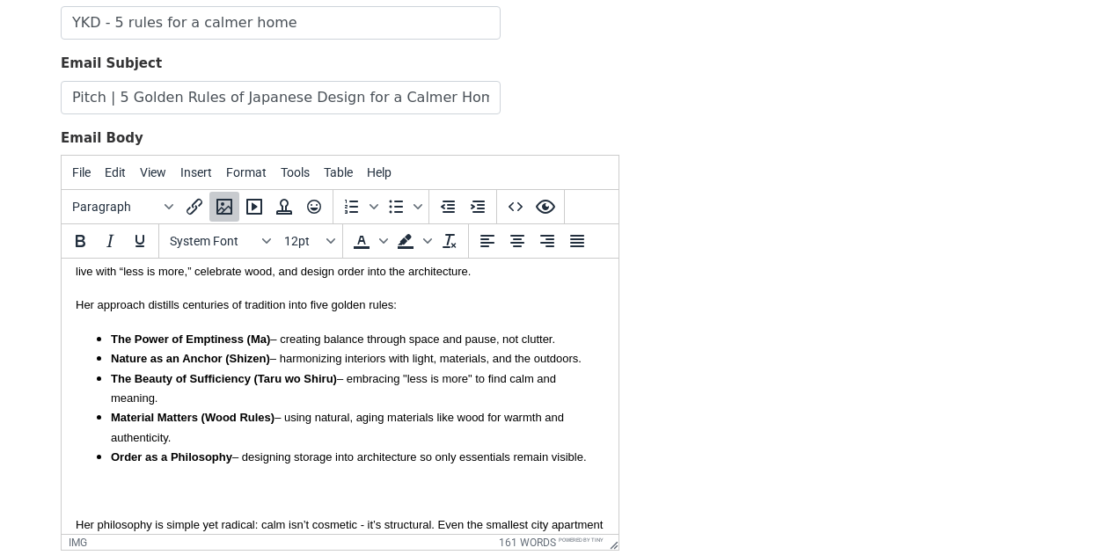
scroll to position [324, 0]
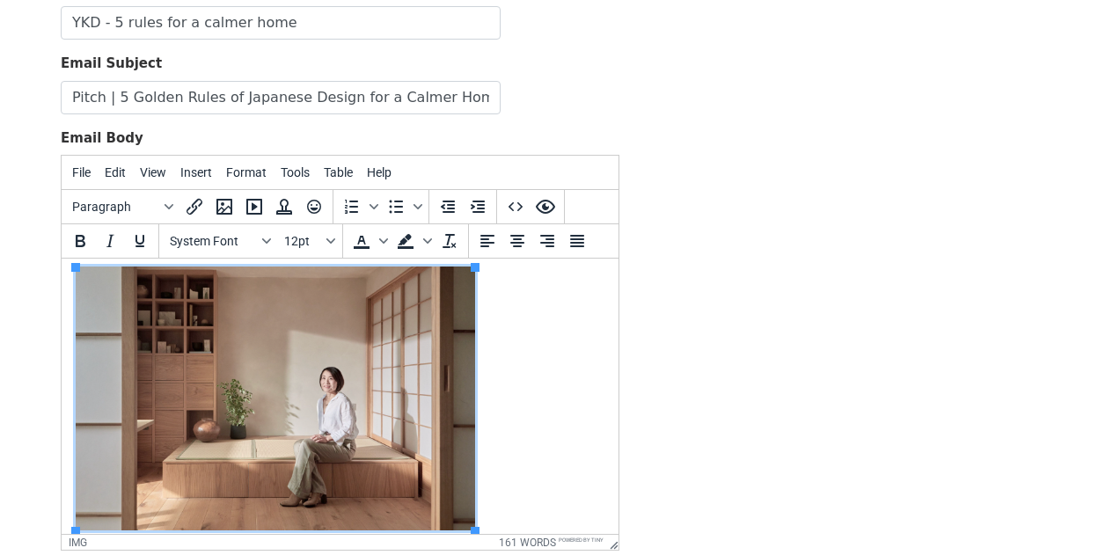
click at [573, 377] on body "Hi {{First name}}, Japanese interiors never go out of style because they’re roo…" at bounding box center [340, 269] width 529 height 641
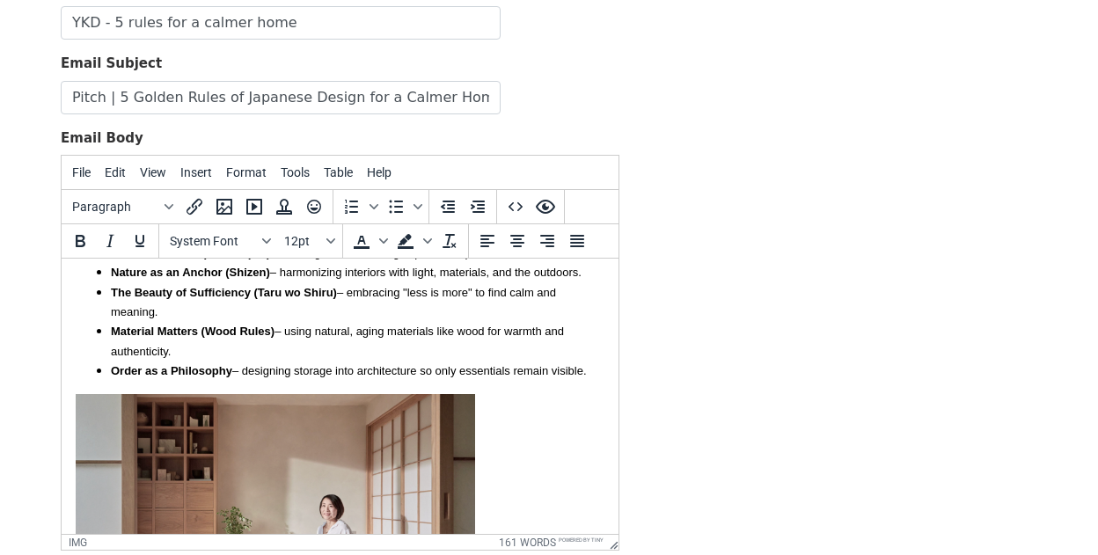
scroll to position [0, 0]
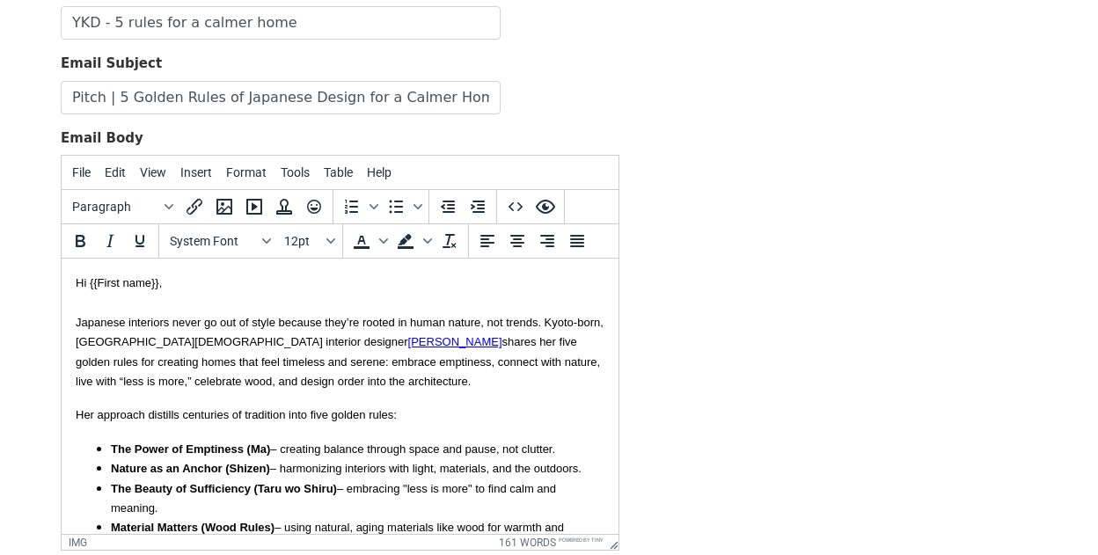
click at [267, 275] on p "Hi {{First name}}, Japanese interiors never go out of style because they’re roo…" at bounding box center [340, 332] width 529 height 118
click at [383, 385] on p "Hi {{First name}}, Japanese interiors never go out of style because they’re roo…" at bounding box center [340, 332] width 529 height 118
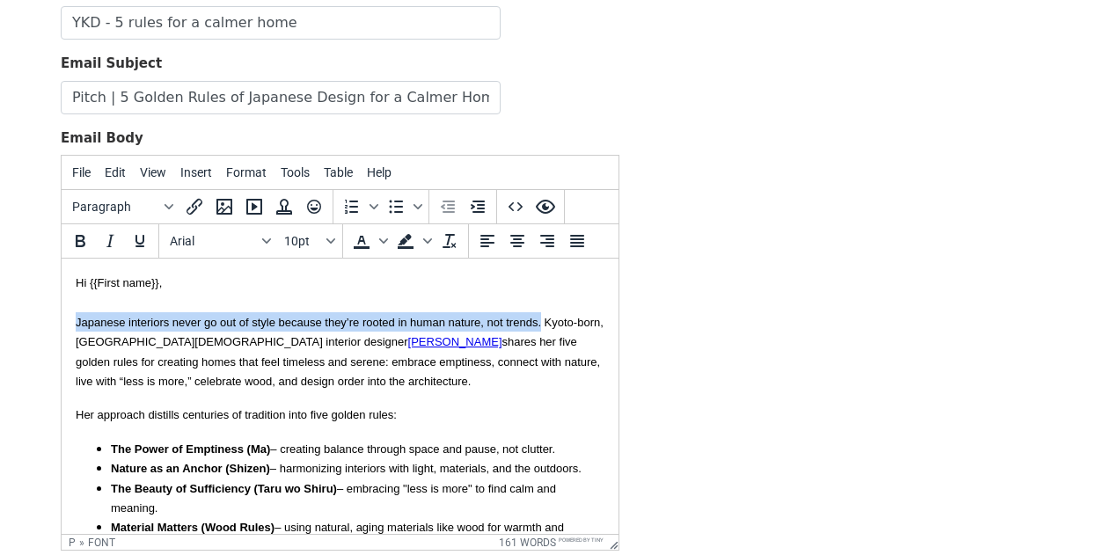
drag, startPoint x: 542, startPoint y: 322, endPoint x: 69, endPoint y: 324, distance: 473.4
click at [79, 324] on font "Hi {{First name}}, Japanese interiors never go out of style because they’re roo…" at bounding box center [340, 332] width 528 height 112
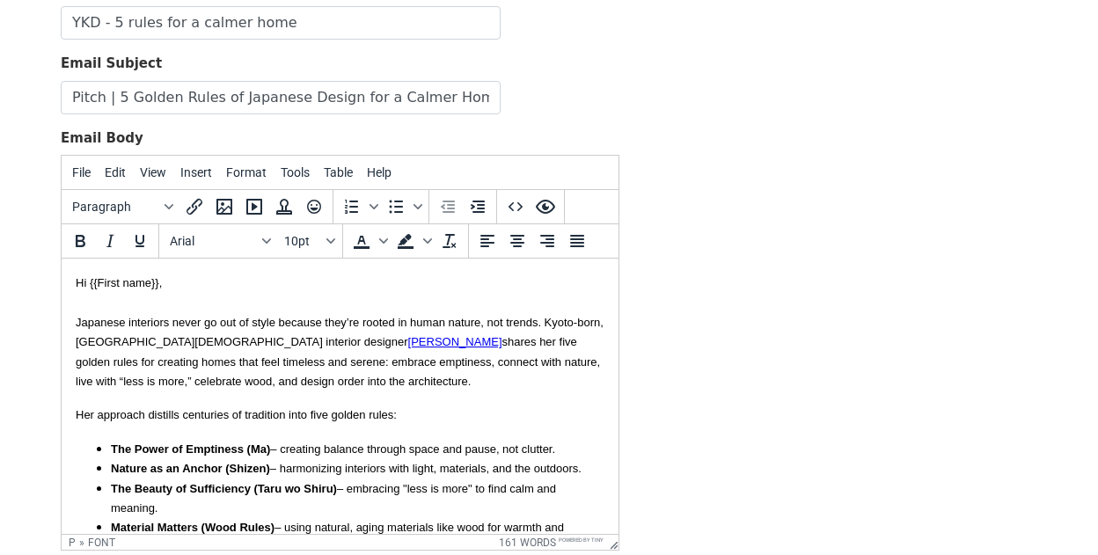
click at [78, 323] on font "Hi {{First name}}, Japanese interiors never go out of style because they’re roo…" at bounding box center [340, 332] width 528 height 112
click at [77, 321] on font "Hi {{First name}}, Japanese interiors never go out of style because they’re roo…" at bounding box center [340, 332] width 528 height 112
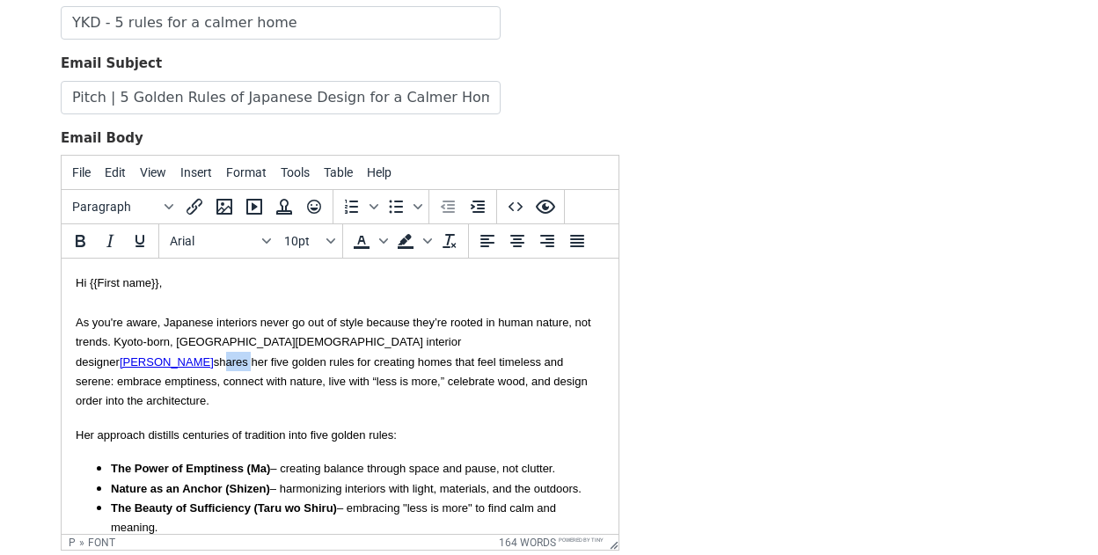
drag, startPoint x: 445, startPoint y: 342, endPoint x: 414, endPoint y: 341, distance: 31.7
click at [414, 341] on font "Hi {{First name}}, As you're aware, Japanese interiors never go out of style be…" at bounding box center [334, 341] width 516 height 131
click at [483, 380] on p "Hi {{First name}}, As you're aware, Japanese interiors never go out of style be…" at bounding box center [340, 342] width 529 height 138
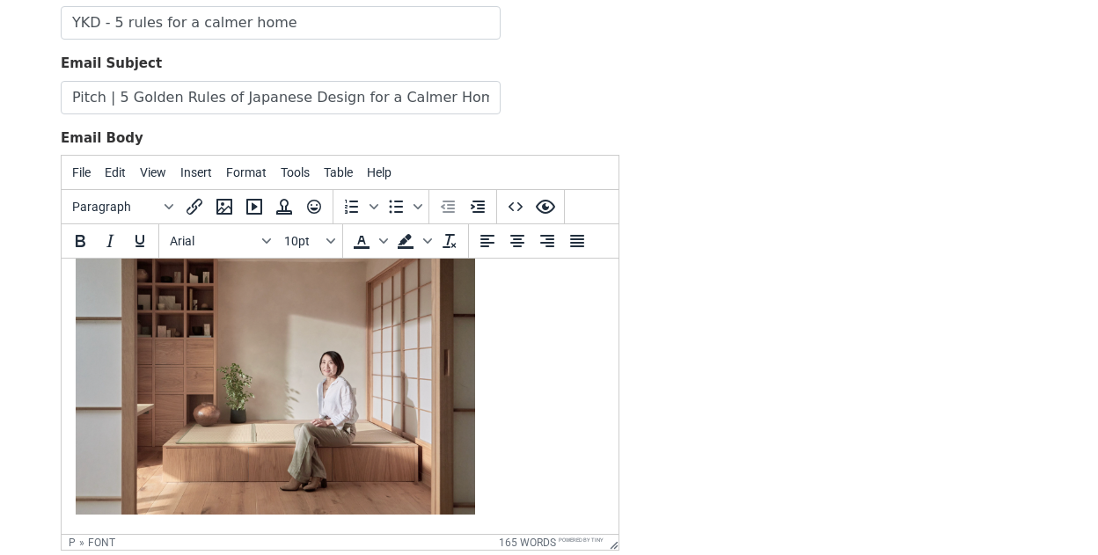
scroll to position [393, 0]
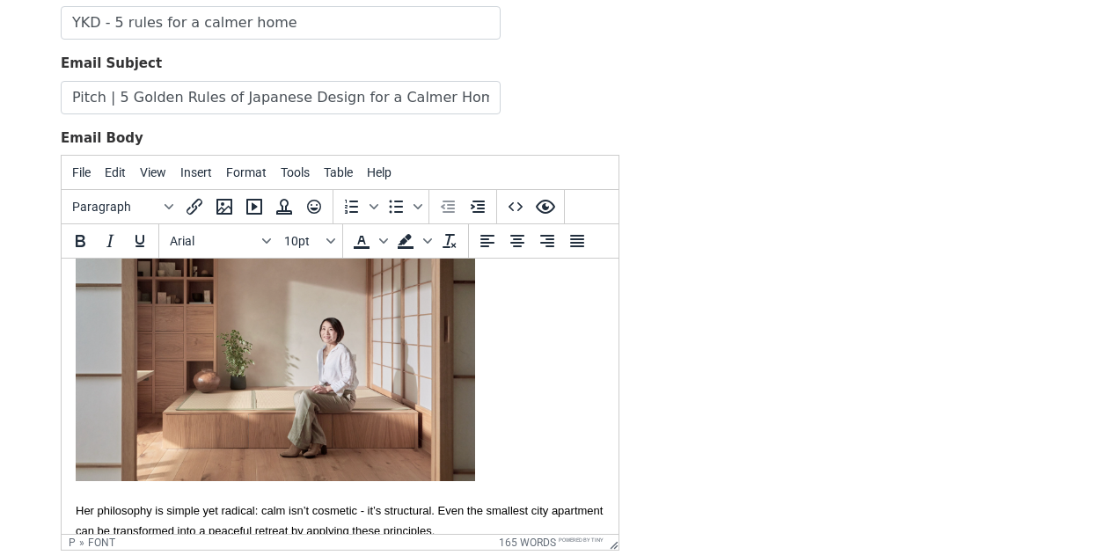
click at [449, 509] on p "Her philosophy is simple yet radical: calm isn’t cosmetic - it’s structural. Ev…" at bounding box center [340, 521] width 529 height 40
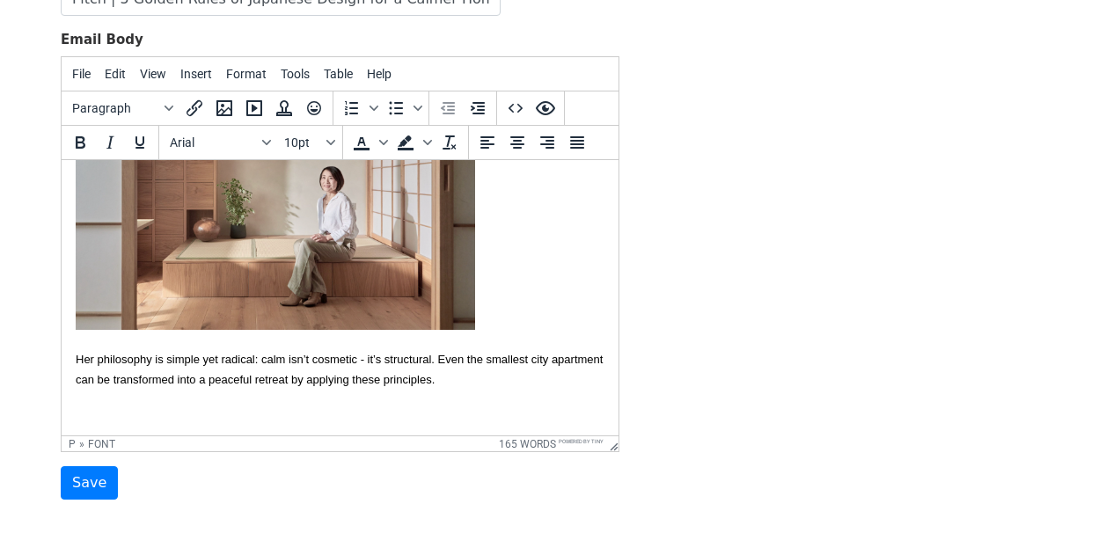
scroll to position [427, 0]
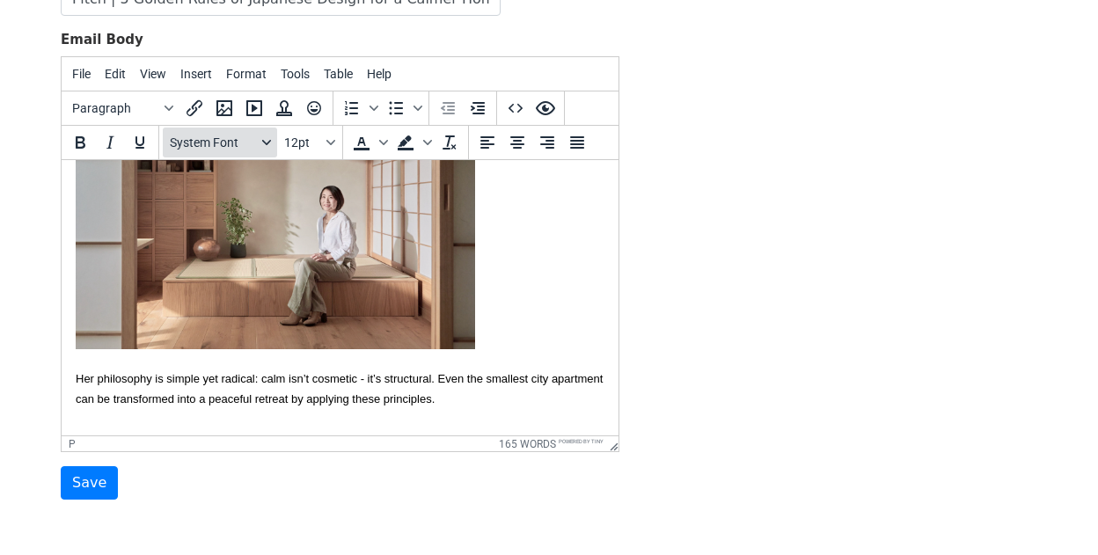
click at [242, 145] on span "System Font" at bounding box center [213, 143] width 86 height 14
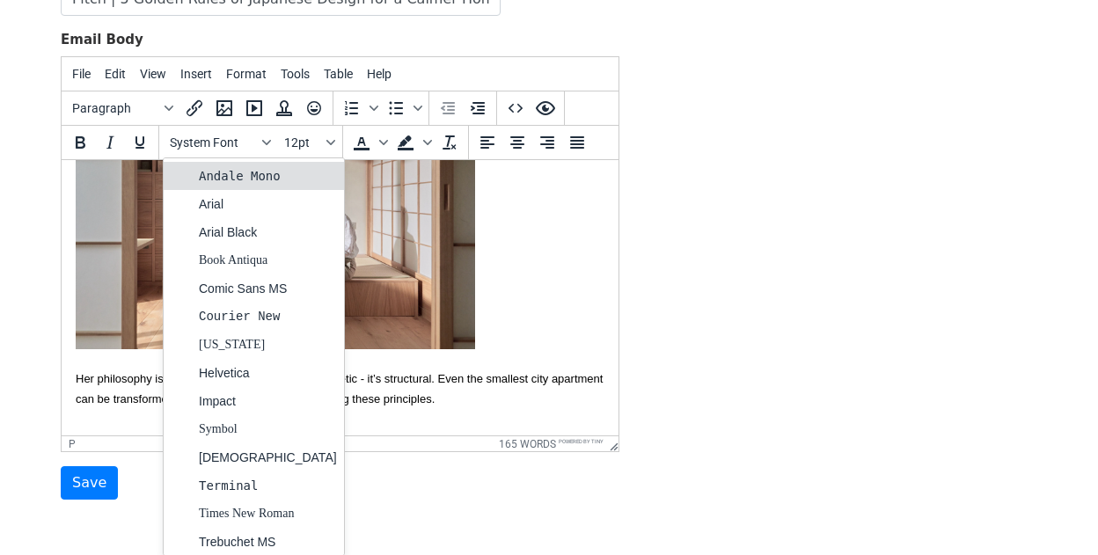
click at [238, 199] on div "Arial" at bounding box center [268, 204] width 138 height 21
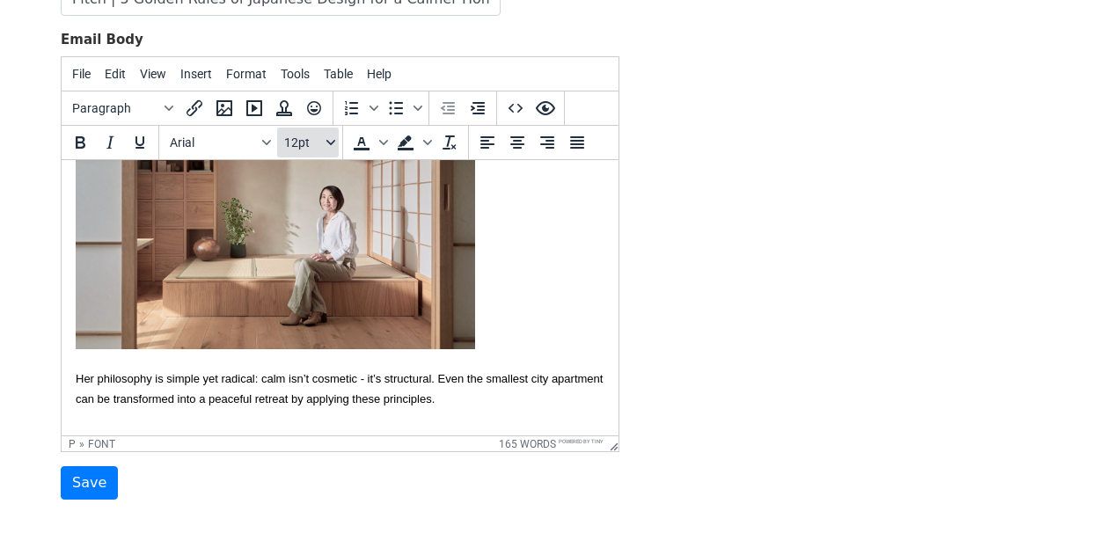
click at [314, 136] on span "12pt" at bounding box center [303, 143] width 39 height 14
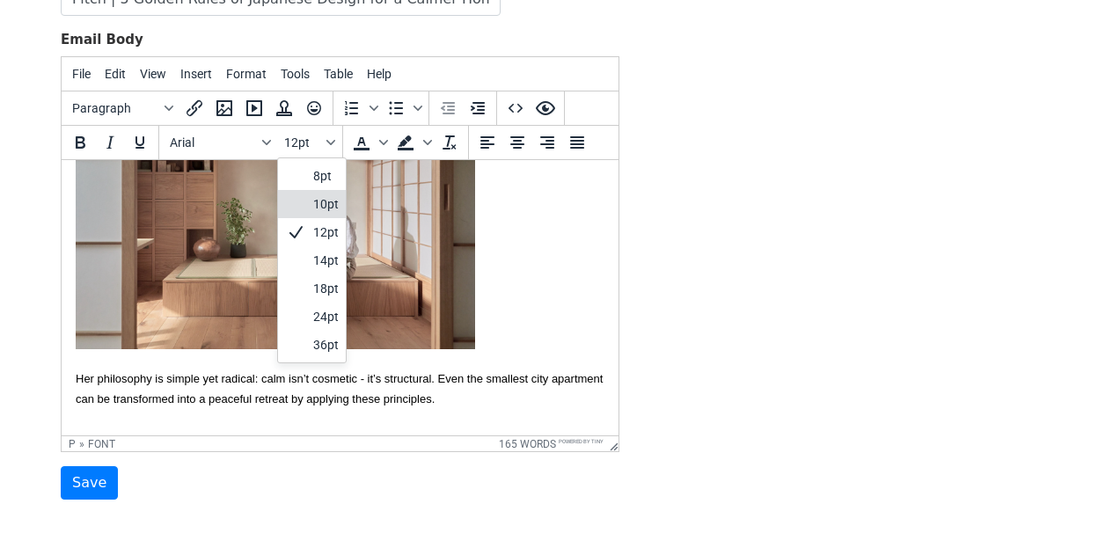
click at [314, 203] on div "10pt" at bounding box center [326, 204] width 26 height 21
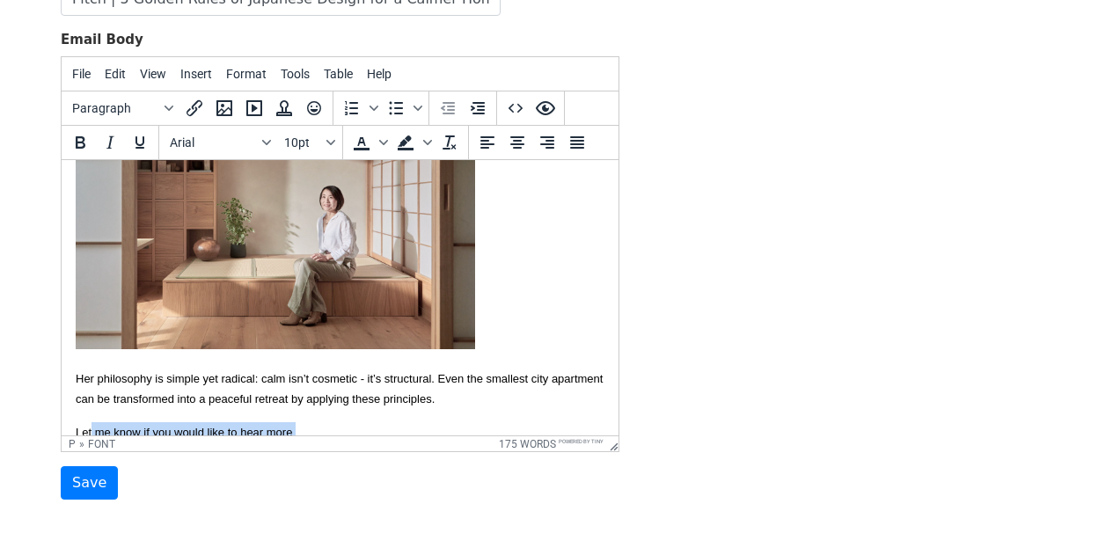
drag, startPoint x: 308, startPoint y: 412, endPoint x: 93, endPoint y: 407, distance: 214.8
click at [92, 422] on p "﻿Let me know if you would like to hear more" at bounding box center [340, 431] width 529 height 19
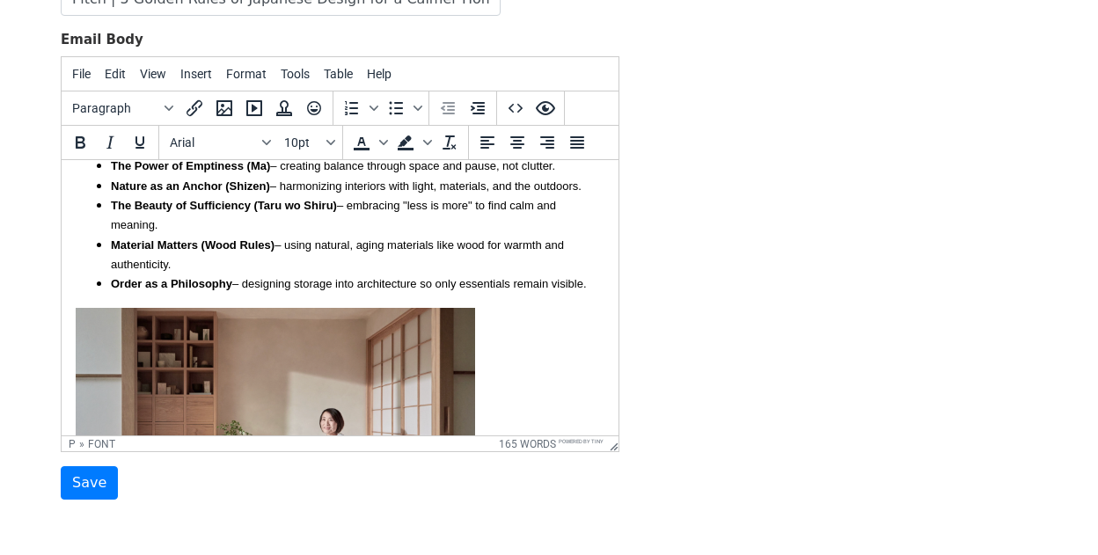
scroll to position [0, 0]
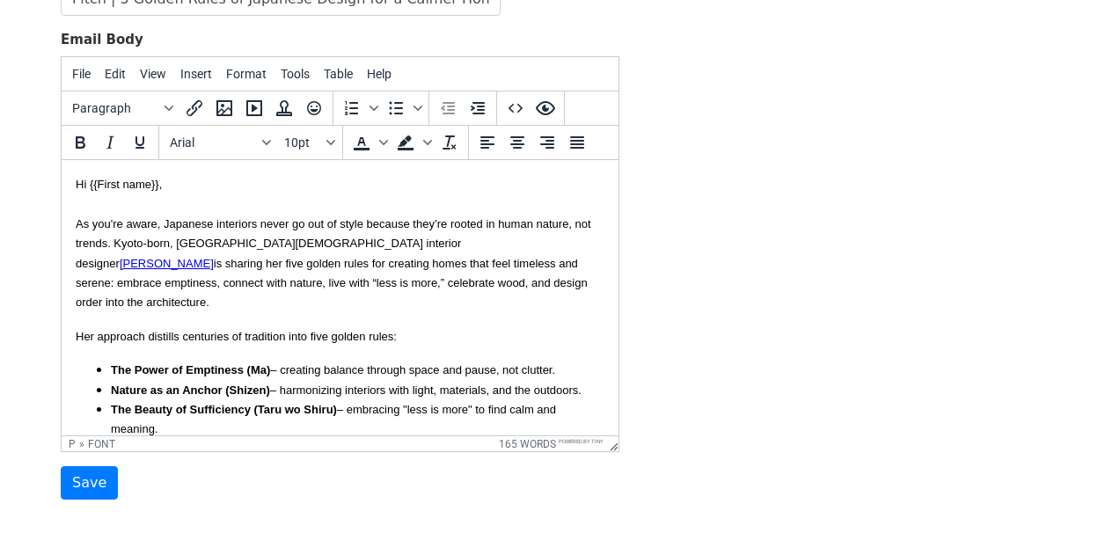
click at [428, 289] on p "Hi {{First name}}, As you're aware, Japanese interiors never go out of style be…" at bounding box center [340, 243] width 529 height 138
drag, startPoint x: 584, startPoint y: 283, endPoint x: 395, endPoint y: 282, distance: 189.2
click at [393, 283] on p "Hi {{First name}}, As you're aware, Japanese interiors never go out of style be…" at bounding box center [340, 243] width 529 height 138
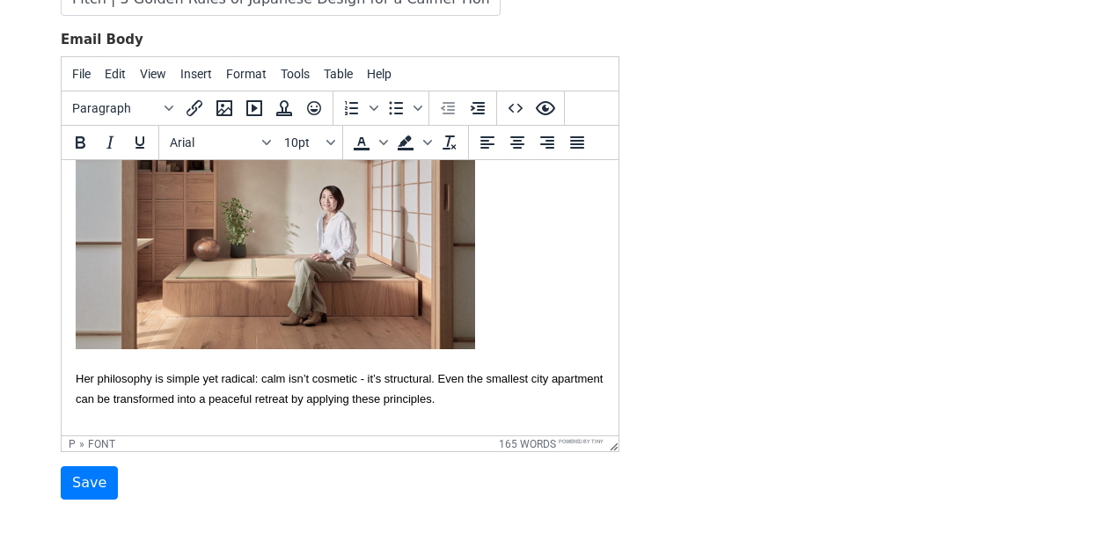
scroll to position [253, 0]
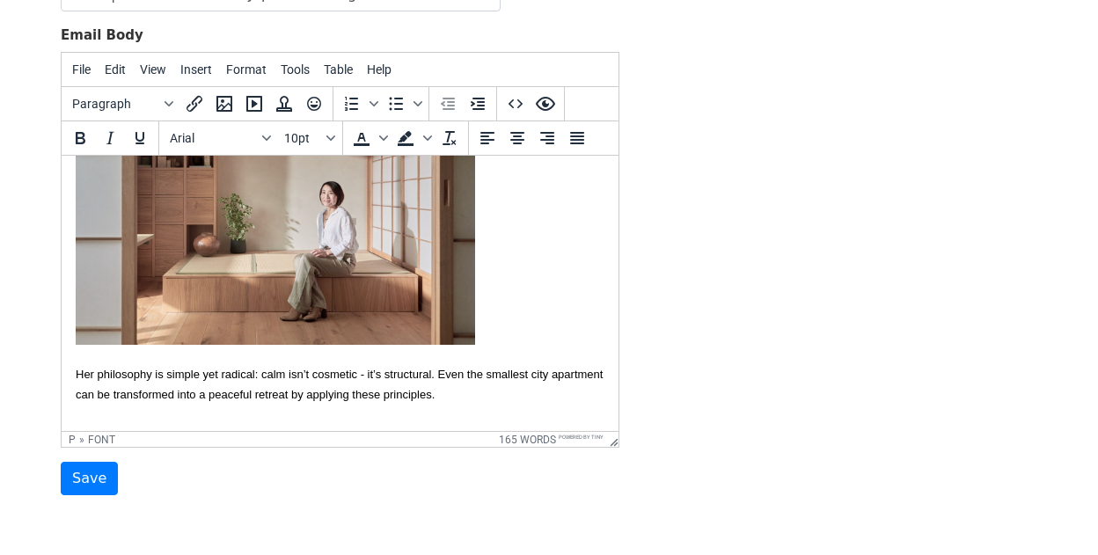
click at [457, 380] on p "Her philosophy is simple yet radical: calm isn’t cosmetic - it’s structural. Ev…" at bounding box center [340, 384] width 529 height 40
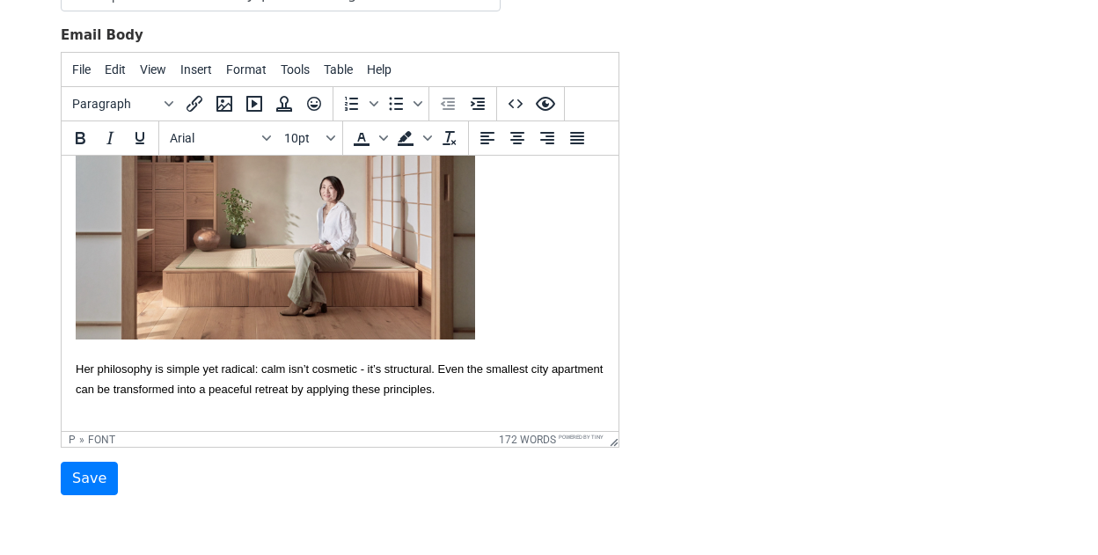
click at [271, 399] on body "Hi {{First name}}, As you're aware, Japanese interiors never go out of style be…" at bounding box center [340, 112] width 529 height 748
click at [319, 415] on p "Her philosophy is simple yet radical: calm isn’t cosmetic - it’s structural. Ev…" at bounding box center [340, 398] width 529 height 79
drag, startPoint x: 260, startPoint y: 407, endPoint x: 193, endPoint y: 407, distance: 66.9
click at [193, 421] on font "You can download the press kit here." at bounding box center [169, 427] width 187 height 13
click at [190, 106] on icon "Insert/edit link" at bounding box center [194, 103] width 21 height 21
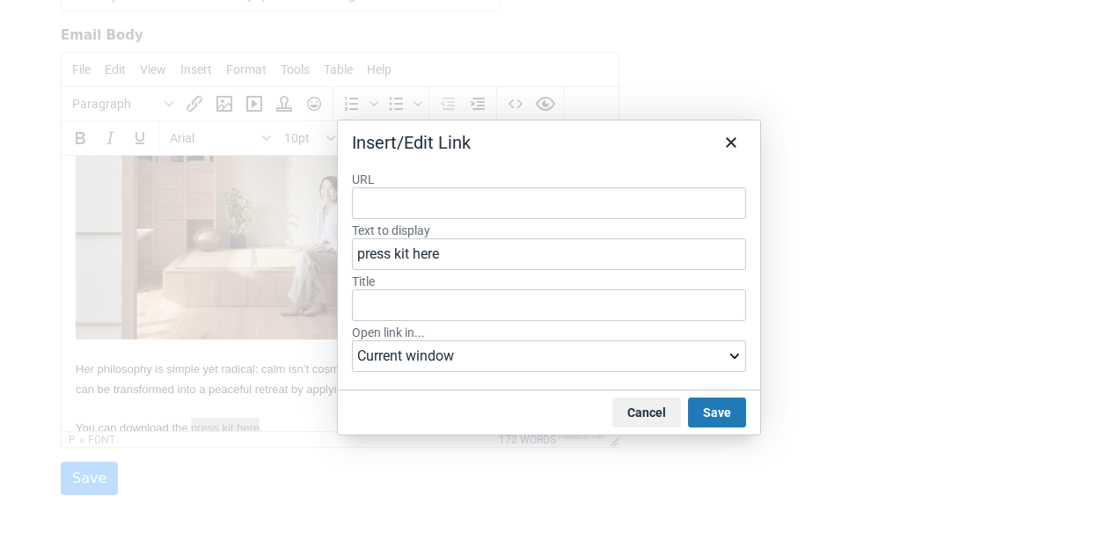
type input "https://www.dropbox.com/scl/fo/0603w9ht369d2l7ynjjyk/AMeQL4a0_8y9L5xi3D_leDI?rl…"
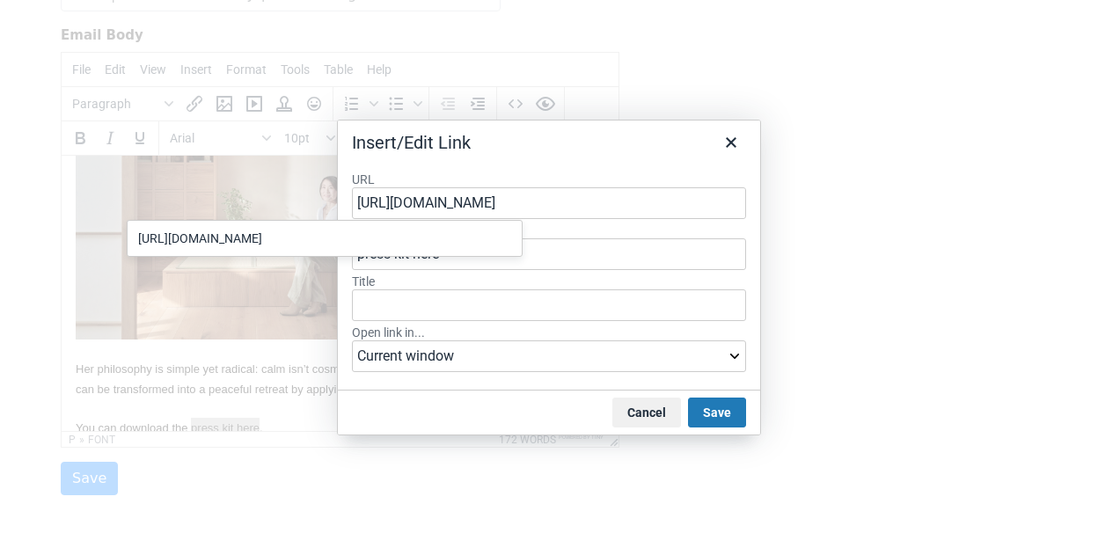
scroll to position [0, 543]
click at [724, 421] on button "Save" at bounding box center [717, 413] width 58 height 30
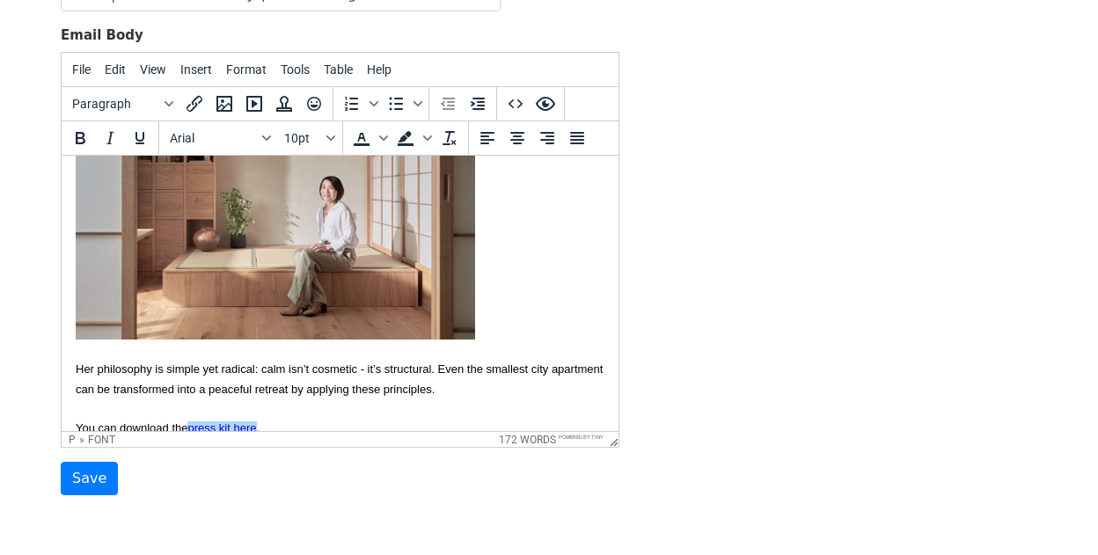
click at [491, 412] on p "Her philosophy is simple yet radical: calm isn’t cosmetic - it’s structural. Ev…" at bounding box center [340, 398] width 529 height 79
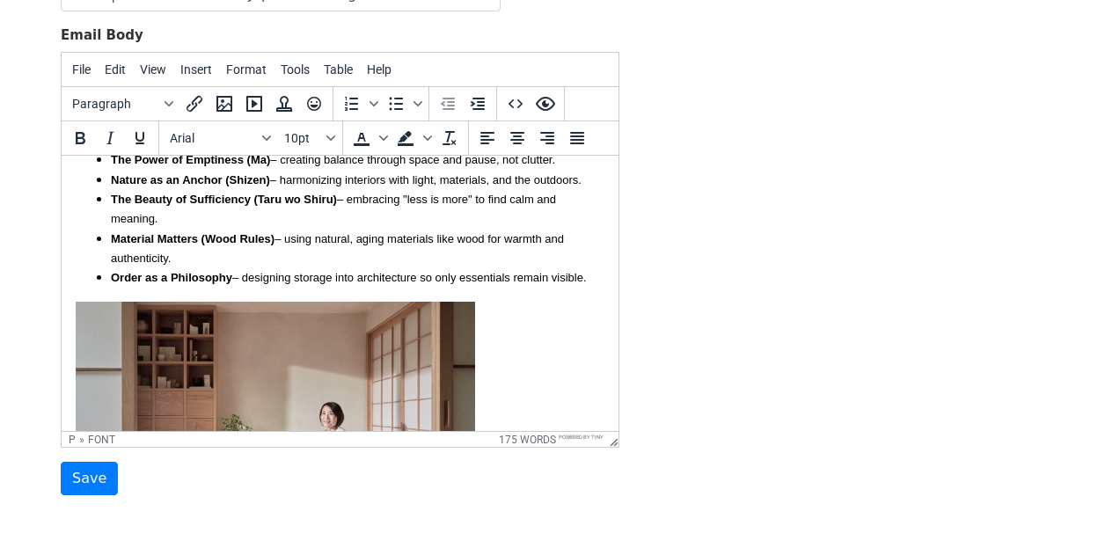
scroll to position [0, 0]
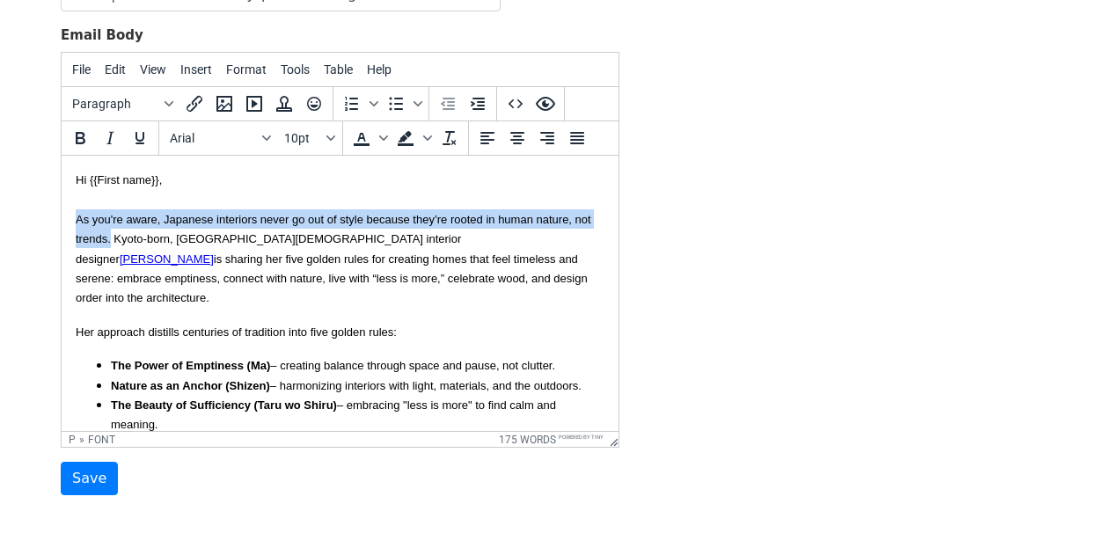
drag, startPoint x: 111, startPoint y: 238, endPoint x: 72, endPoint y: 222, distance: 42.2
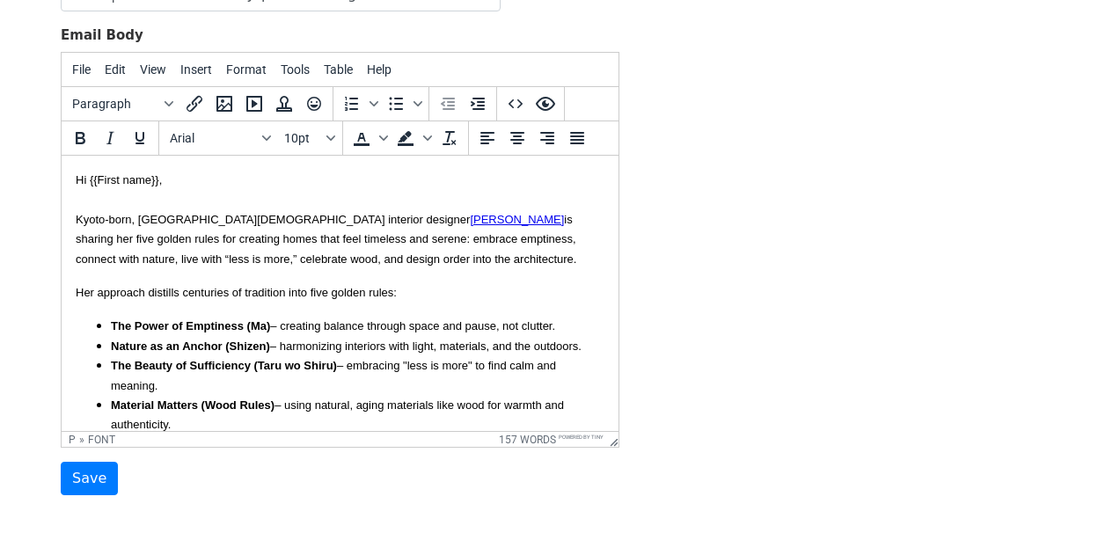
click at [370, 267] on p "Hi {{First name}}, Kyoto-born, London-based interior designer Yoko Kloeden is s…" at bounding box center [340, 219] width 529 height 99
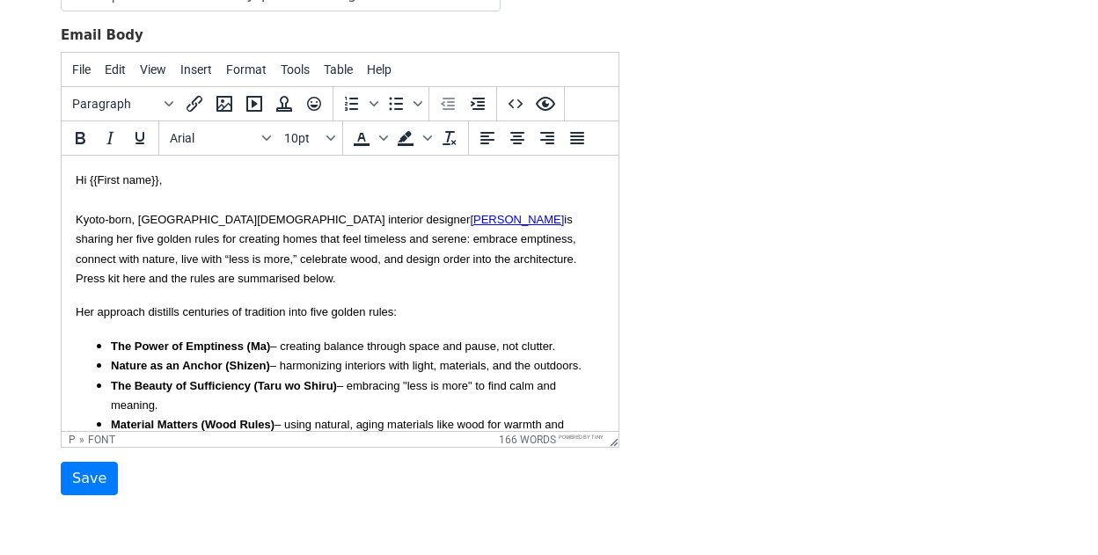
drag, startPoint x: 118, startPoint y: 279, endPoint x: 429, endPoint y: 257, distance: 311.4
click at [427, 257] on p "Hi {{First name}}, Kyoto-born, London-based interior designer Yoko Kloeden is s…" at bounding box center [340, 229] width 529 height 118
click at [399, 260] on font "Hi {{First name}}, Kyoto-born, London-based interior designer Yoko Kloeden is s…" at bounding box center [326, 229] width 501 height 112
drag, startPoint x: 456, startPoint y: 259, endPoint x: 401, endPoint y: 261, distance: 54.6
click at [401, 261] on font "Hi {{First name}}, Kyoto-born, London-based interior designer Yoko Kloeden is s…" at bounding box center [326, 229] width 501 height 112
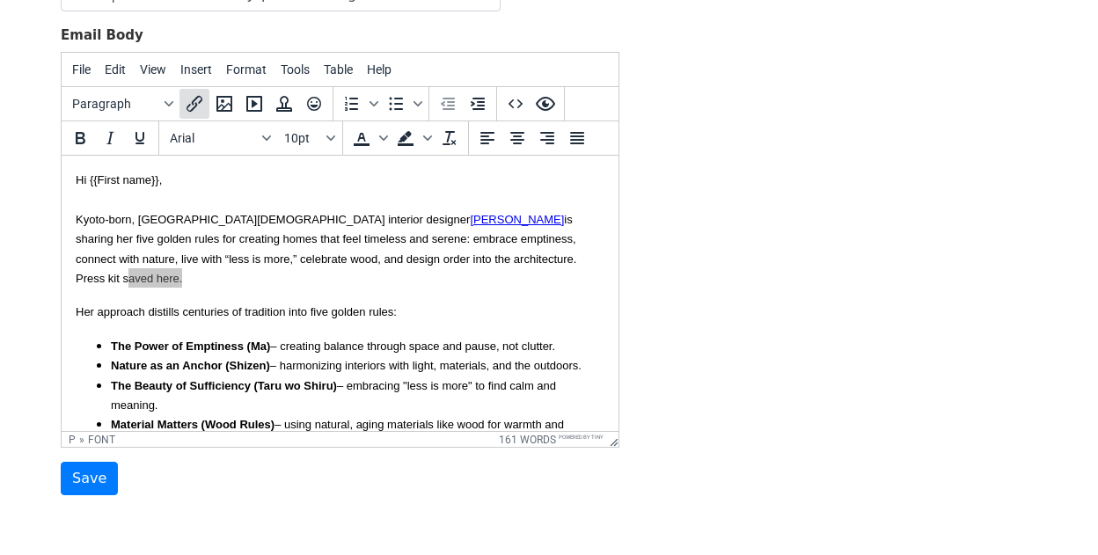
click at [197, 96] on icon "Insert/edit link" at bounding box center [195, 104] width 16 height 16
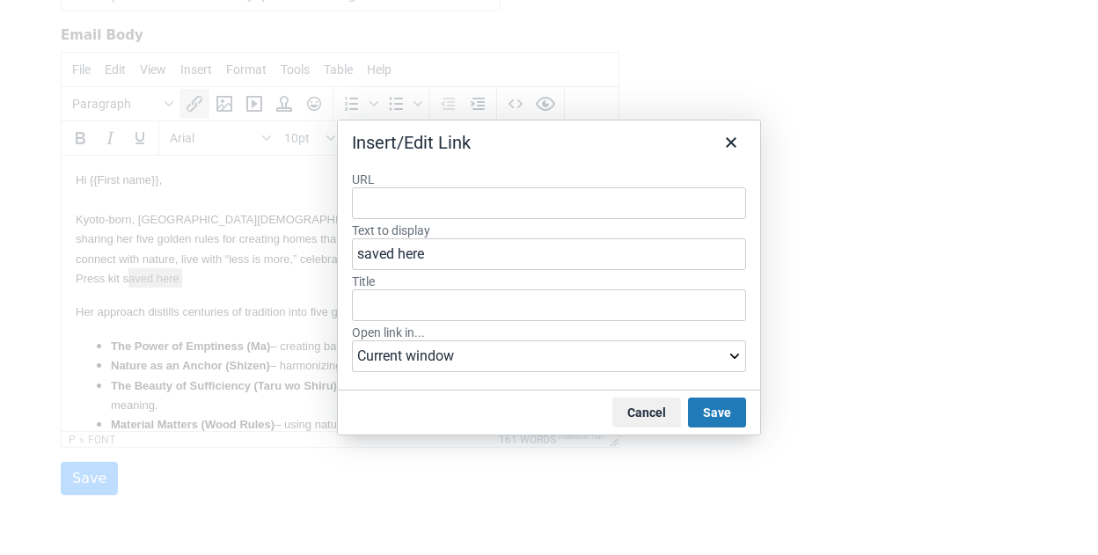
type input "https://www.dropbox.com/scl/fo/0603w9ht369d2l7ynjjyk/AMeQL4a0_8y9L5xi3D_leDI?rl…"
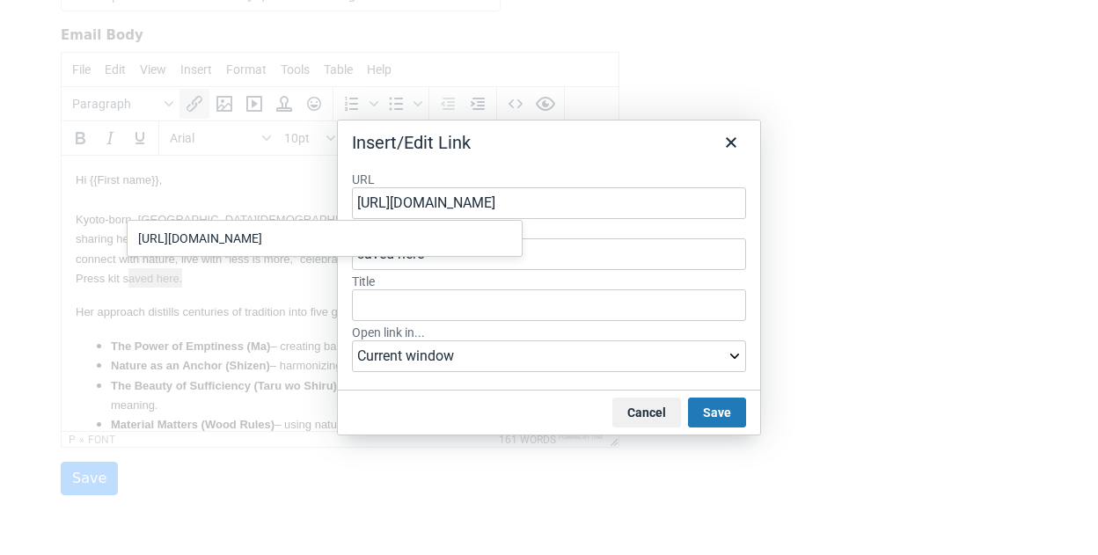
scroll to position [0, 543]
click at [722, 414] on button "Save" at bounding box center [717, 413] width 58 height 30
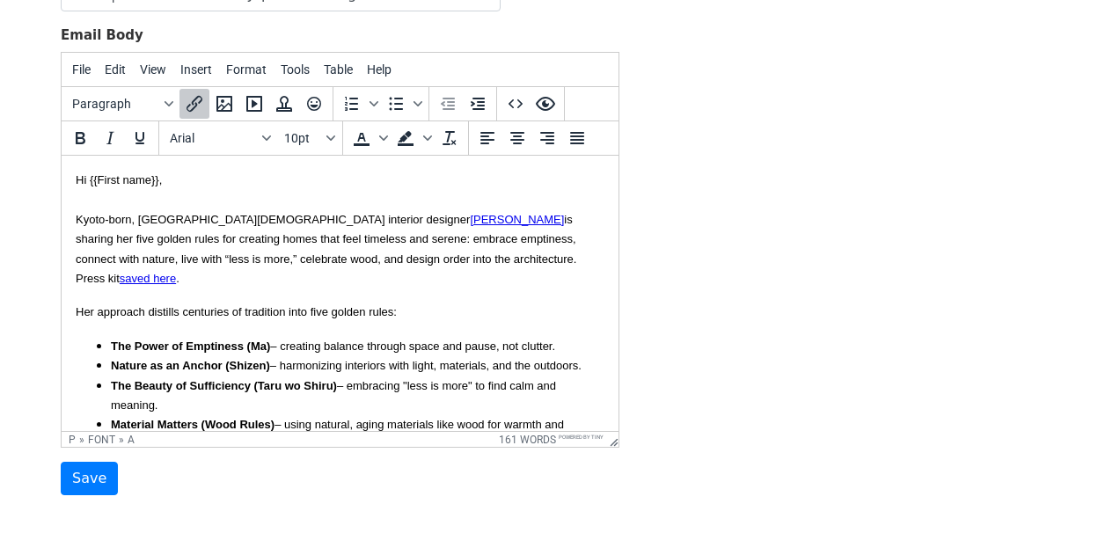
click at [542, 302] on p "Her approach distills centuries of tradition into five golden rules:" at bounding box center [340, 311] width 529 height 19
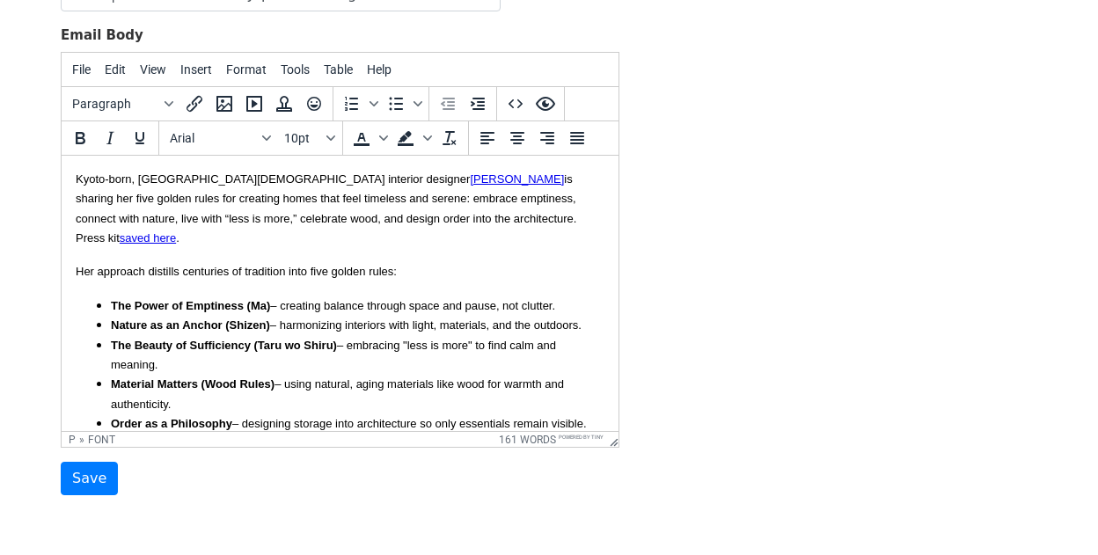
scroll to position [36, 0]
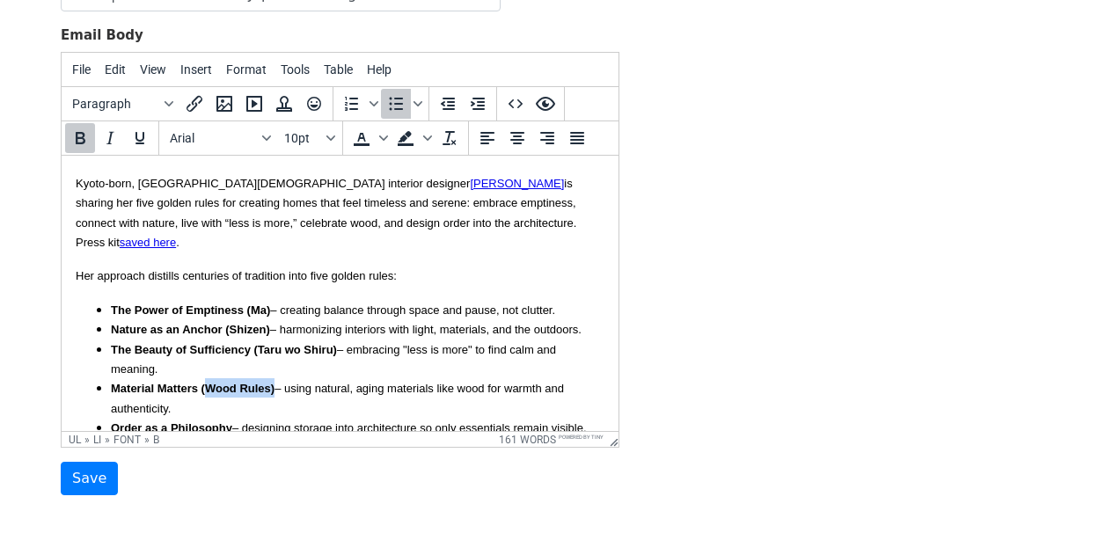
drag, startPoint x: 274, startPoint y: 371, endPoint x: 207, endPoint y: 370, distance: 66.9
click at [206, 382] on font "Material Matters (Wood Rules) – using natural, aging materials like wood for wa…" at bounding box center [337, 398] width 453 height 33
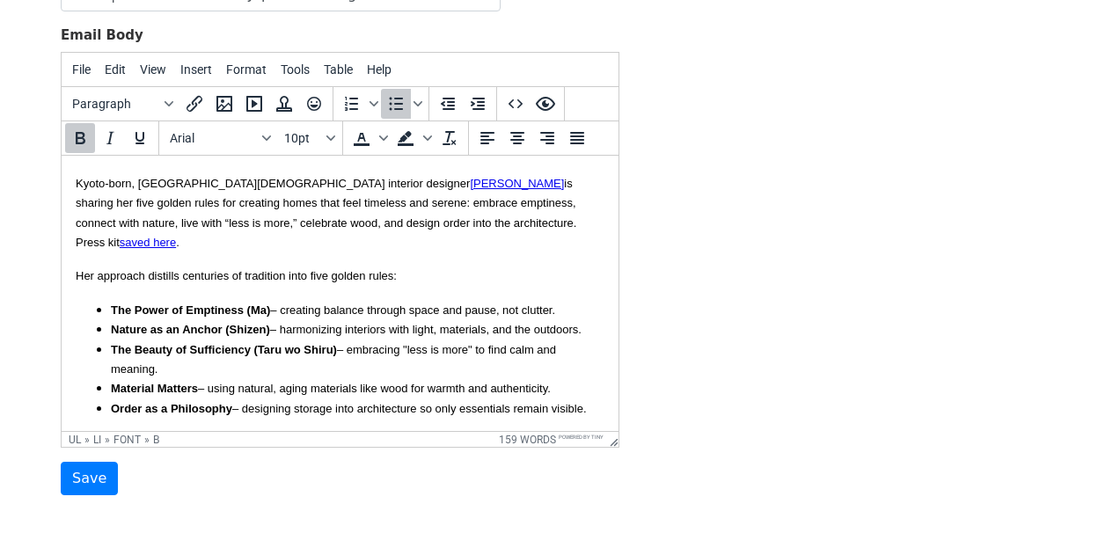
click at [579, 378] on li "Material Matters – using natural, aging materials like wood for warmth and auth…" at bounding box center [358, 387] width 494 height 19
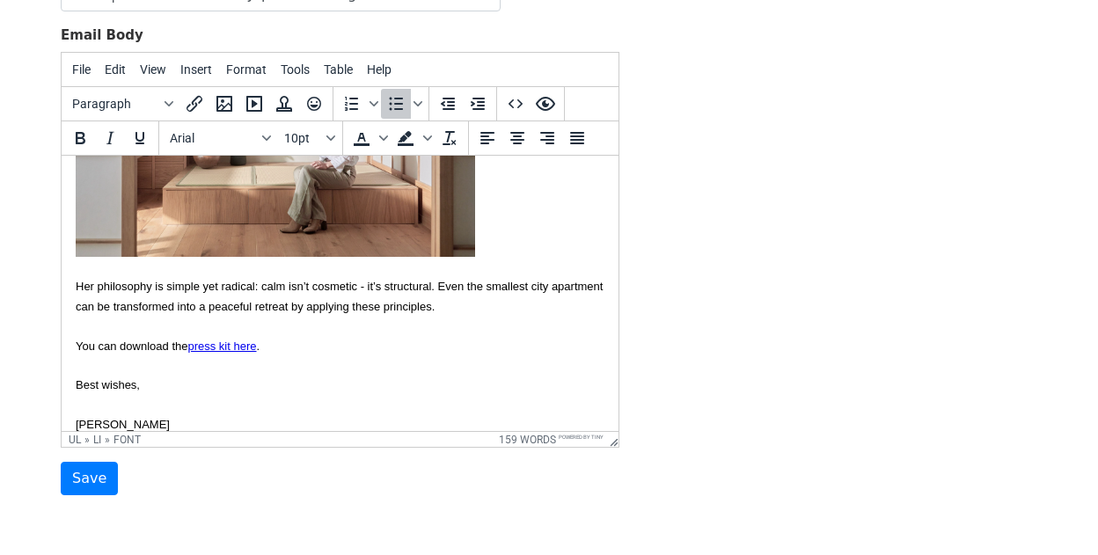
scroll to position [477, 0]
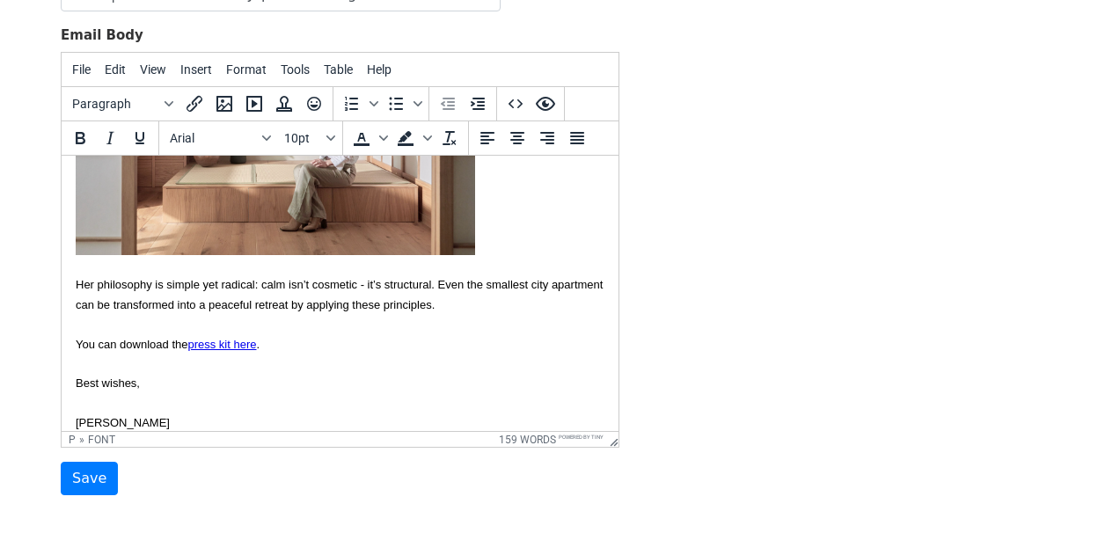
click at [316, 332] on p "Her philosophy is simple yet radical: calm isn’t cosmetic - it’s structural. Ev…" at bounding box center [340, 354] width 529 height 158
click at [354, 330] on p "Her philosophy is simple yet radical: calm isn’t cosmetic - it’s structural. Ev…" at bounding box center [340, 354] width 529 height 158
click at [379, 313] on p "Her philosophy is simple yet radical: calm isn’t cosmetic - it’s structural. Ev…" at bounding box center [340, 354] width 529 height 158
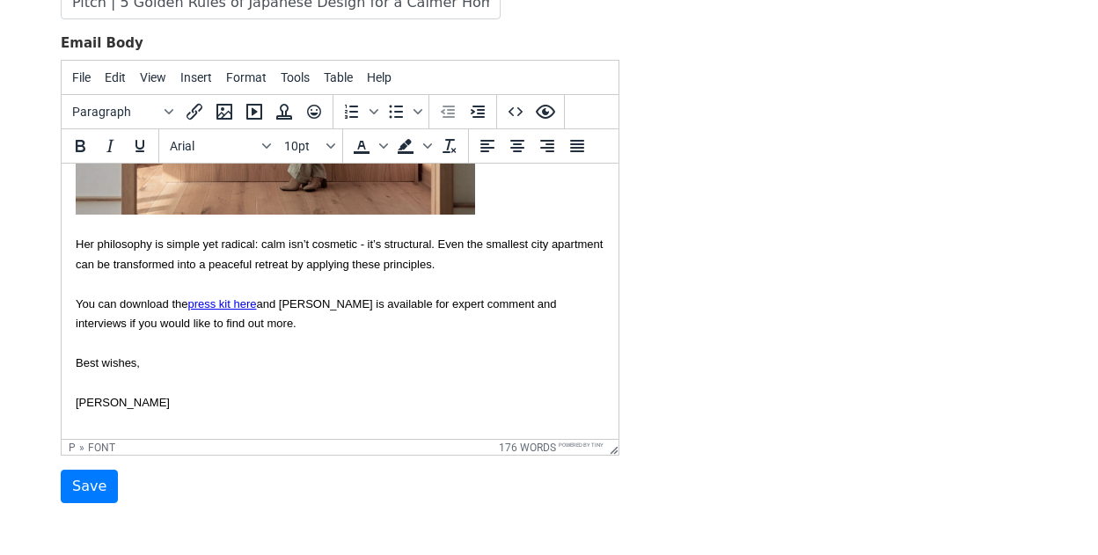
scroll to position [300, 0]
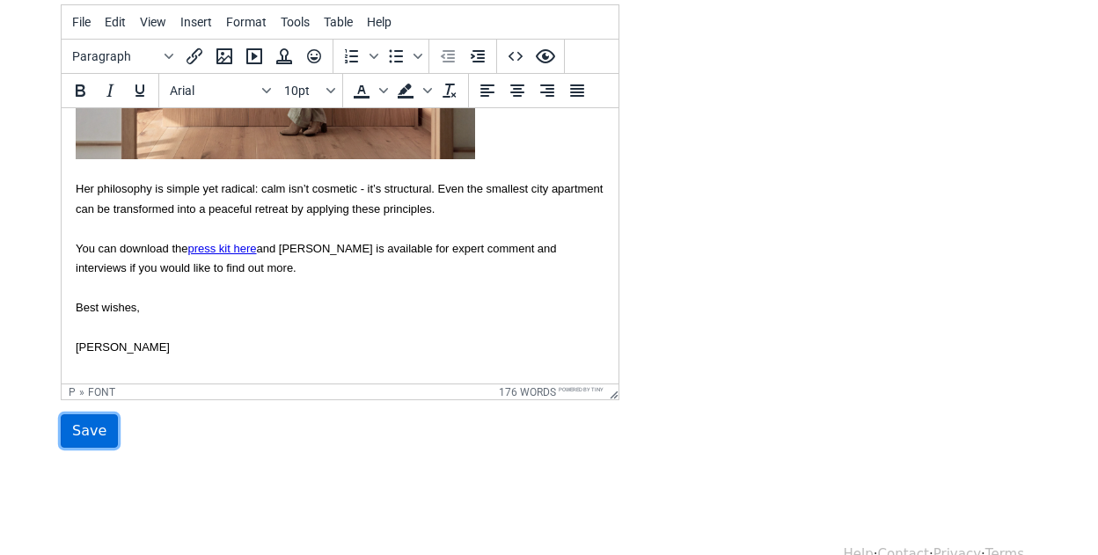
click at [95, 437] on input "Save" at bounding box center [89, 430] width 57 height 33
